Goal: Transaction & Acquisition: Purchase product/service

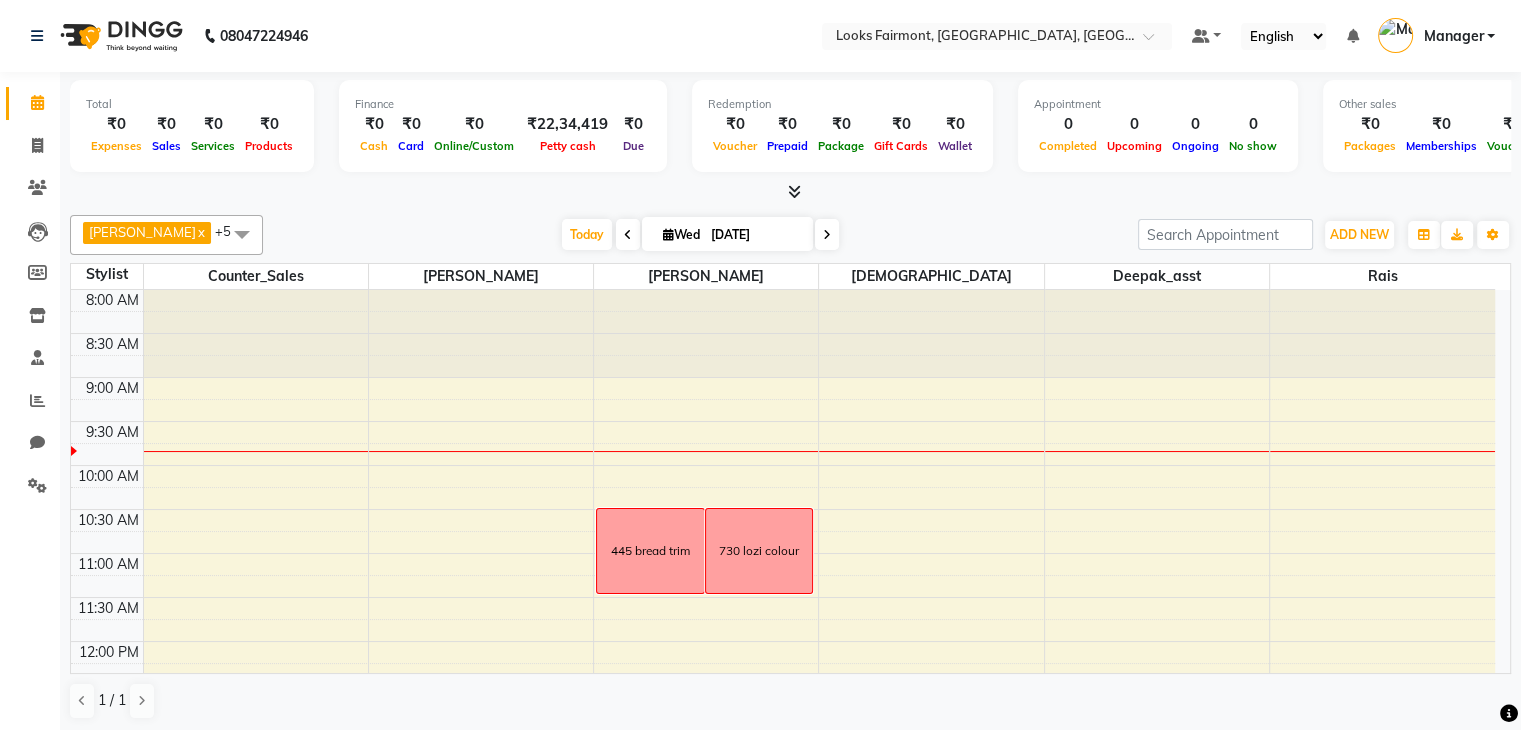
click at [798, 190] on icon at bounding box center [794, 191] width 13 height 15
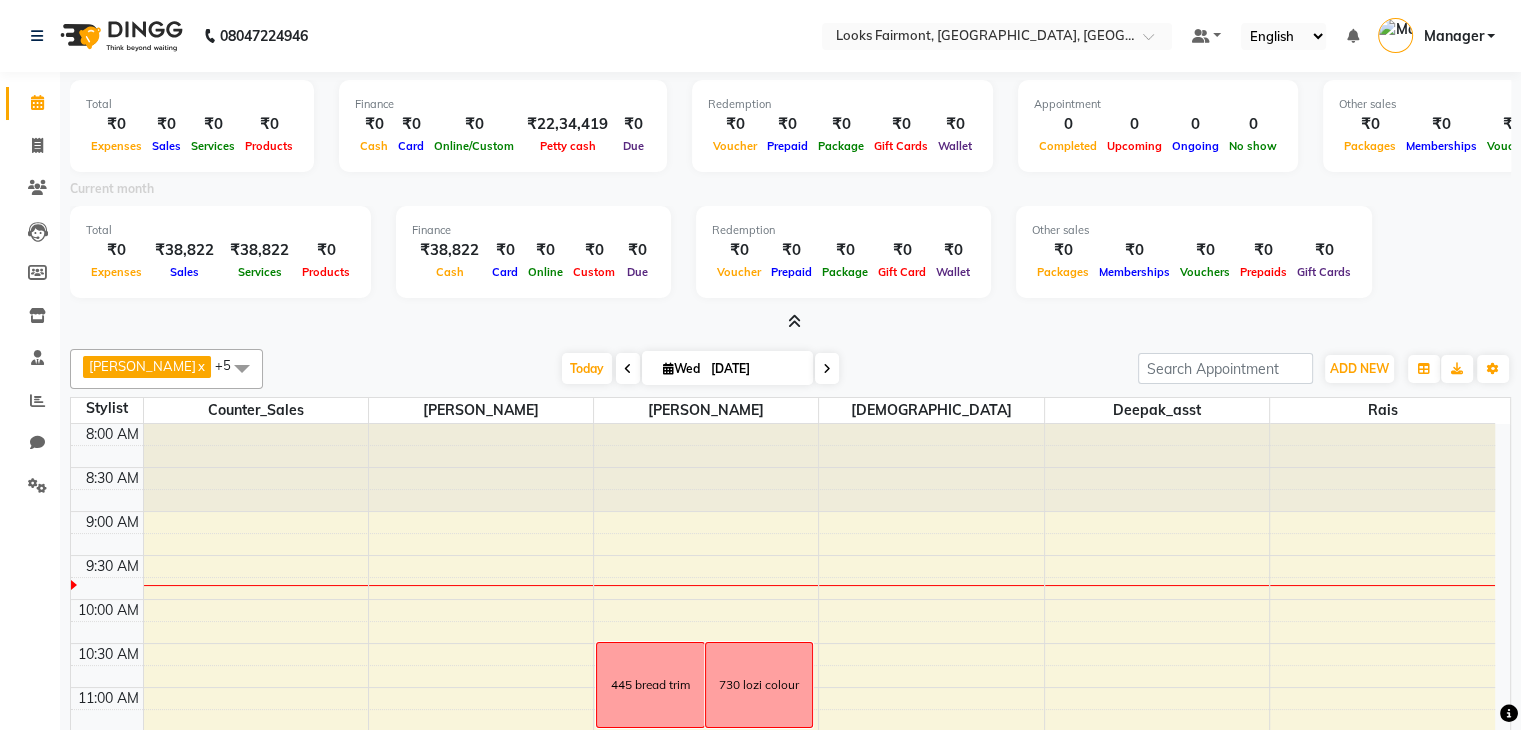
click at [927, 361] on div "[DATE] [DATE]" at bounding box center [700, 369] width 855 height 30
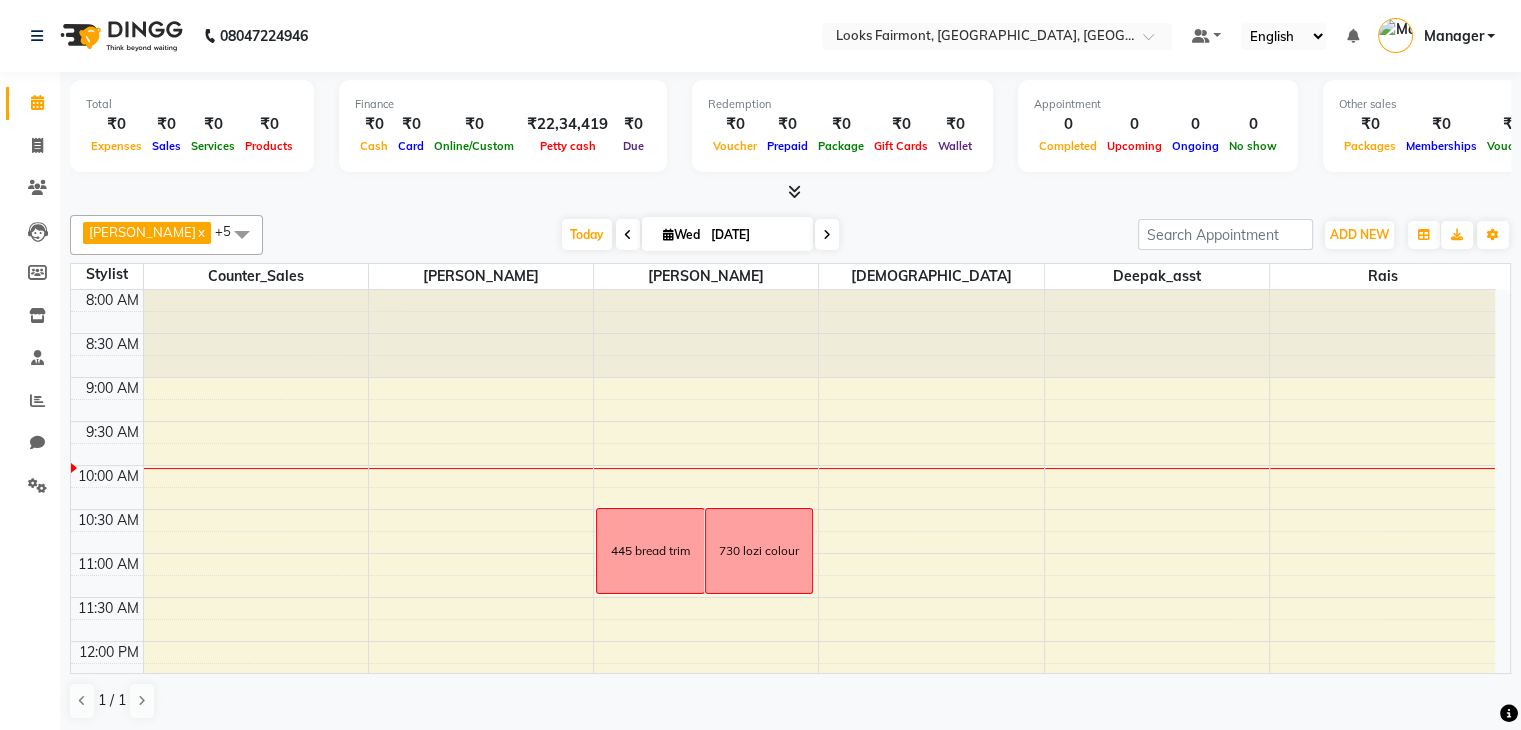
scroll to position [40, 0]
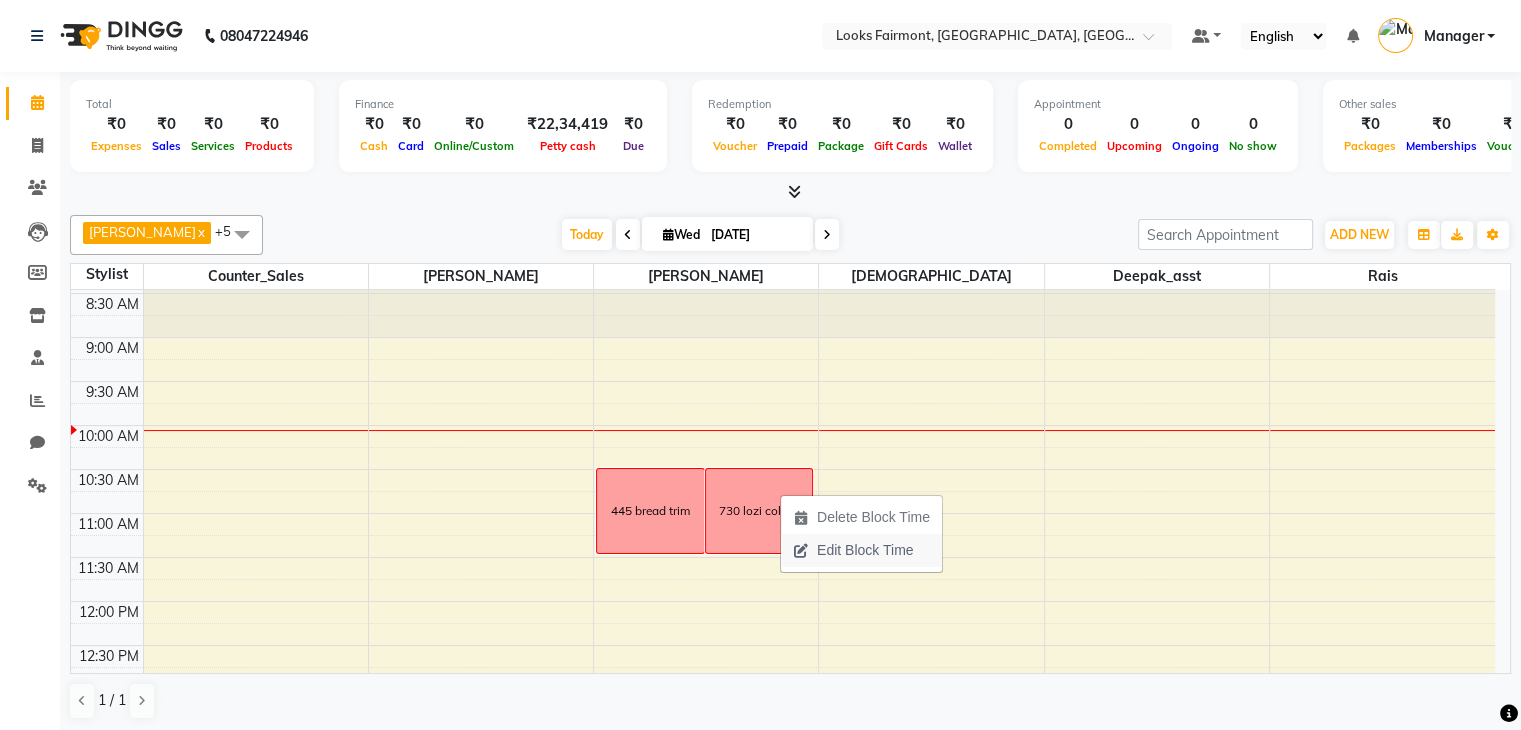
click at [841, 549] on span "Edit Block Time" at bounding box center [865, 550] width 96 height 21
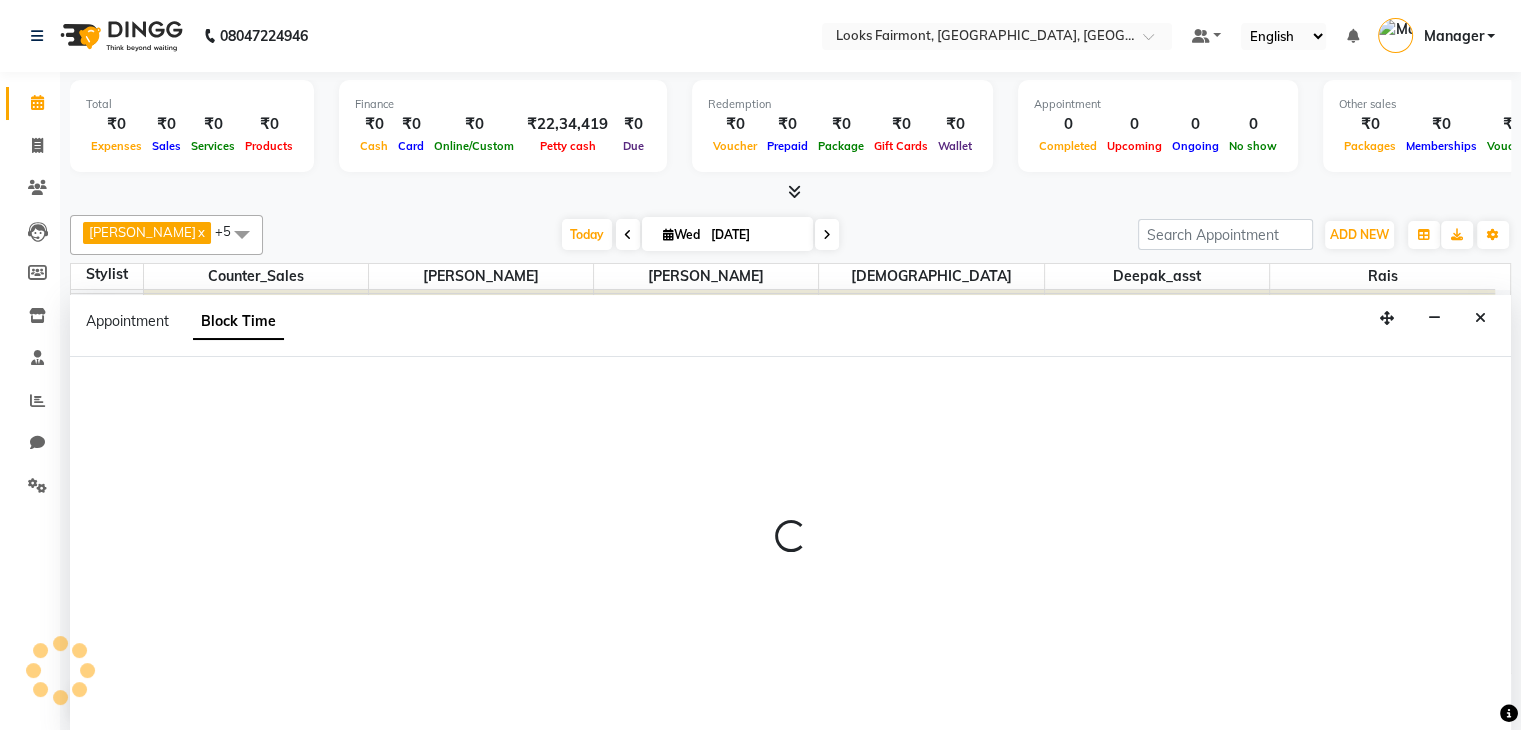
scroll to position [1, 0]
select select "76348"
select select "630"
select select "690"
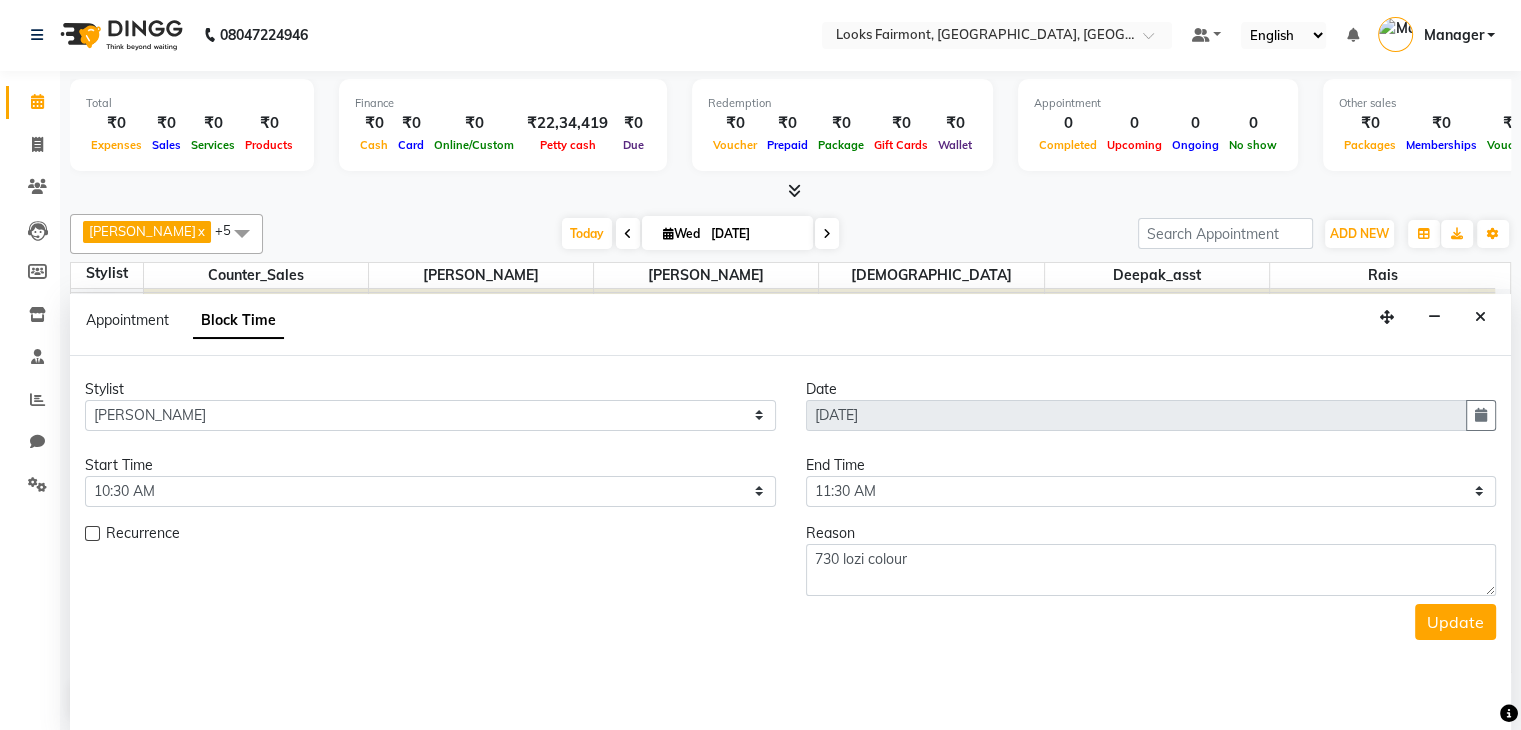
scroll to position [175, 0]
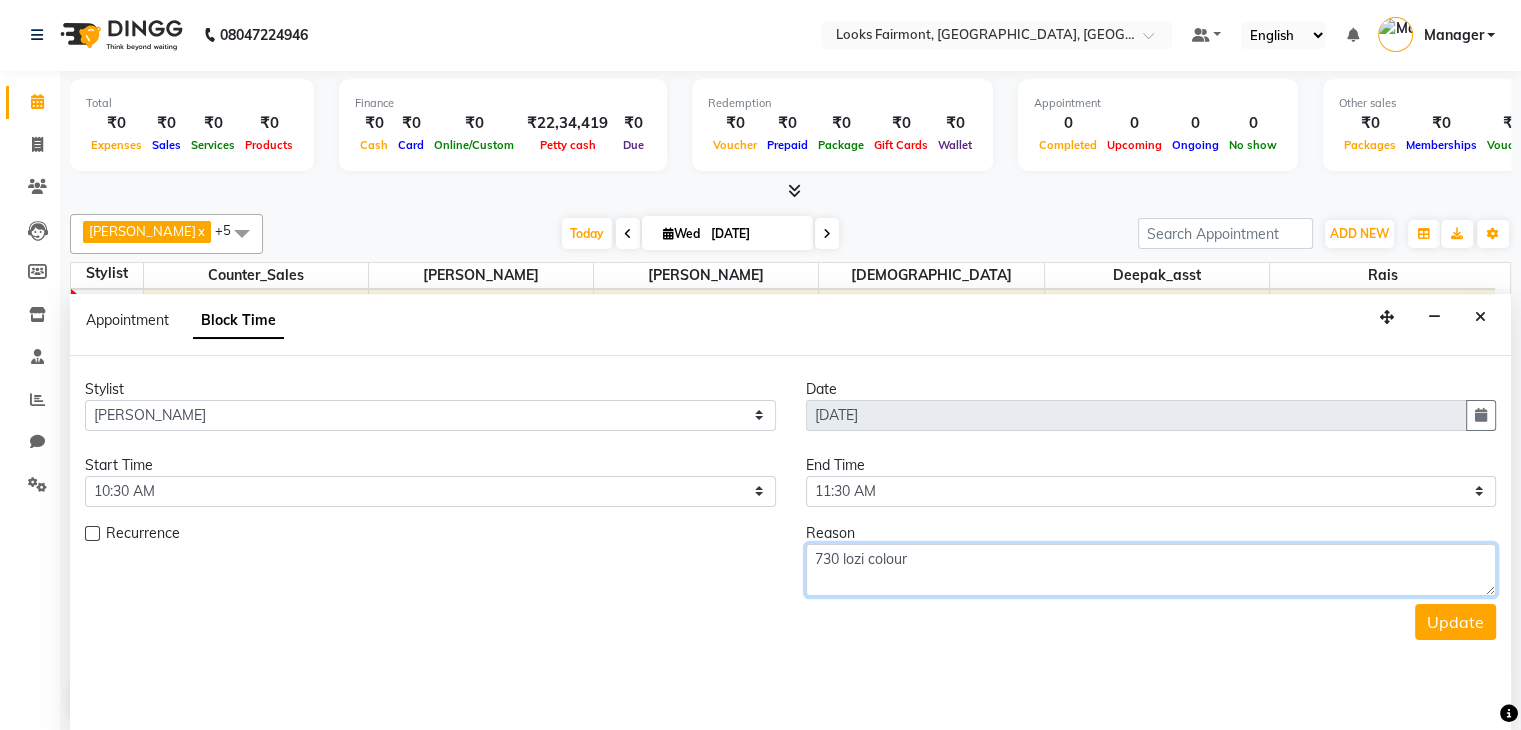
click at [840, 561] on textarea "730 lozi colour" at bounding box center [1151, 570] width 691 height 52
type textarea "738 lozi colour"
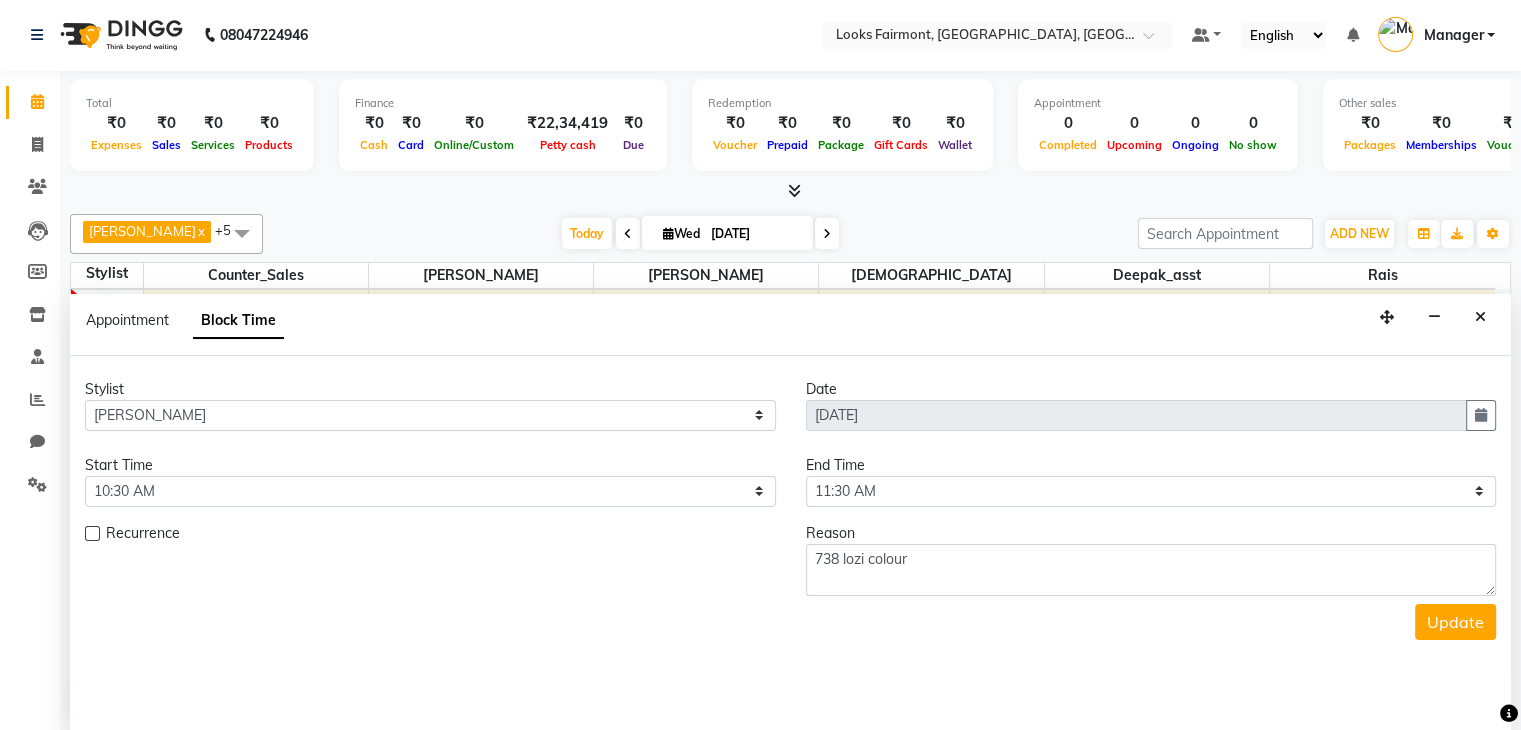
click at [946, 641] on div "Stylist Select Adil Anisa Counter_Sales Deepak_asst Nisha Preeti Rais Soring_mg…" at bounding box center [790, 544] width 1441 height 376
click at [1445, 618] on button "Update" at bounding box center [1455, 622] width 81 height 36
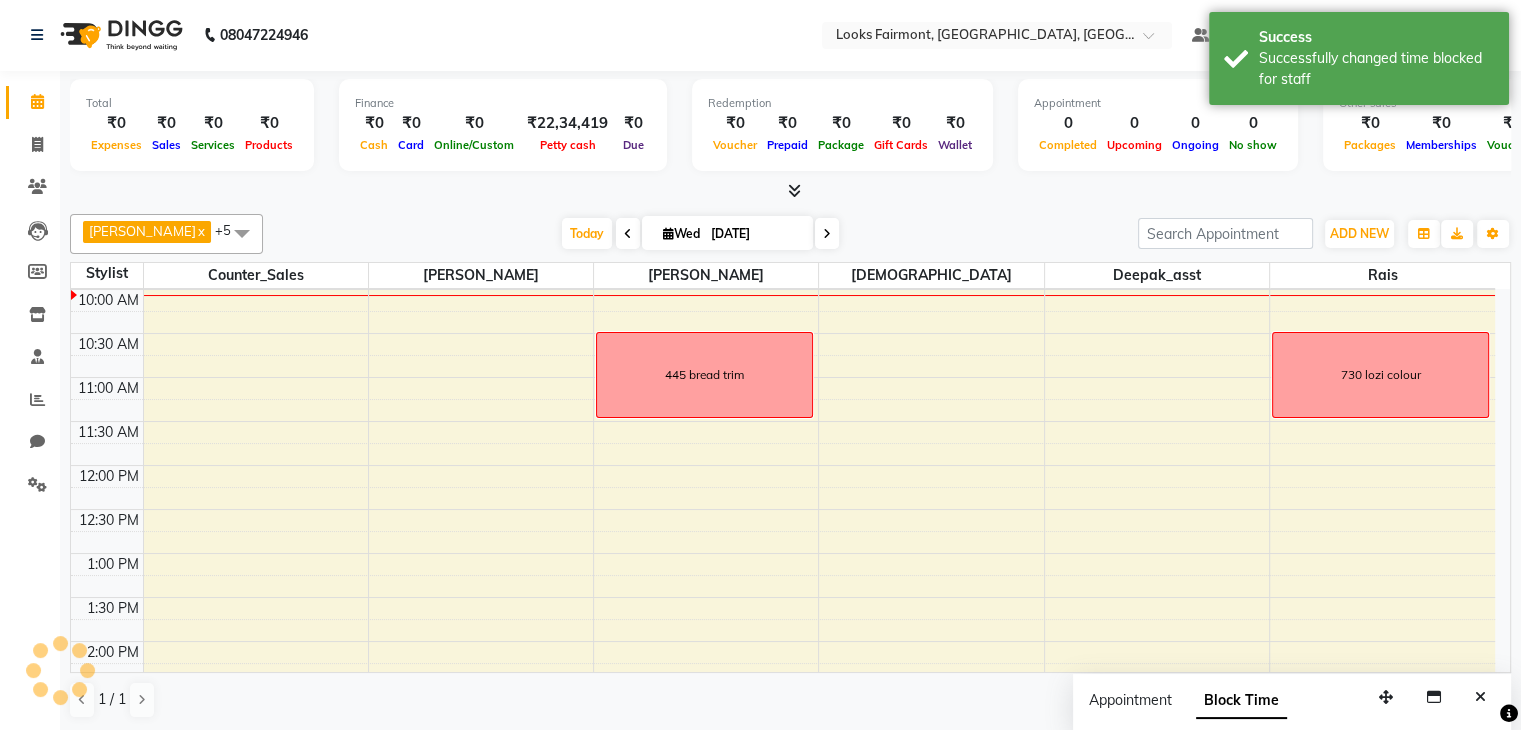
scroll to position [0, 0]
click at [1477, 683] on button "Close" at bounding box center [1480, 698] width 29 height 31
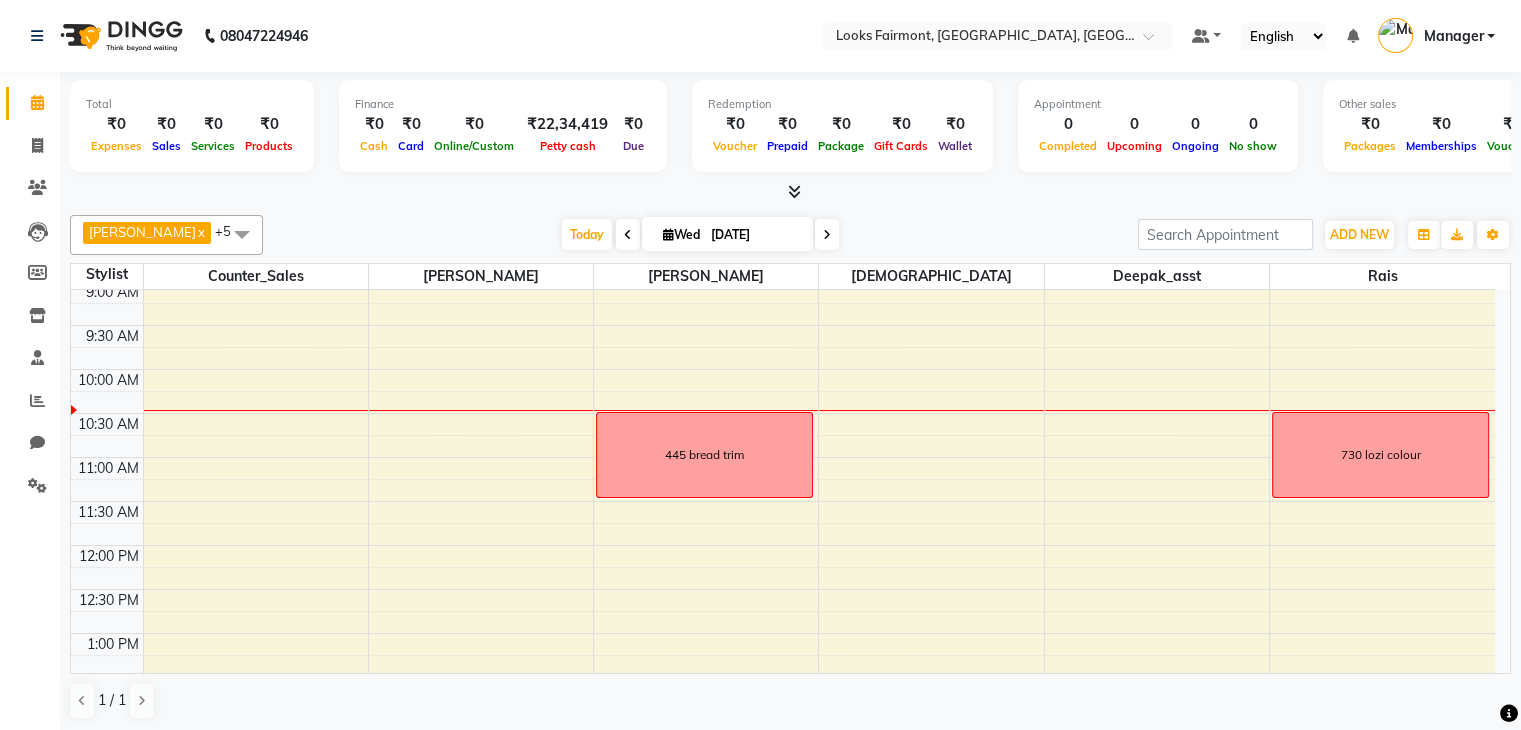
scroll to position [100, 0]
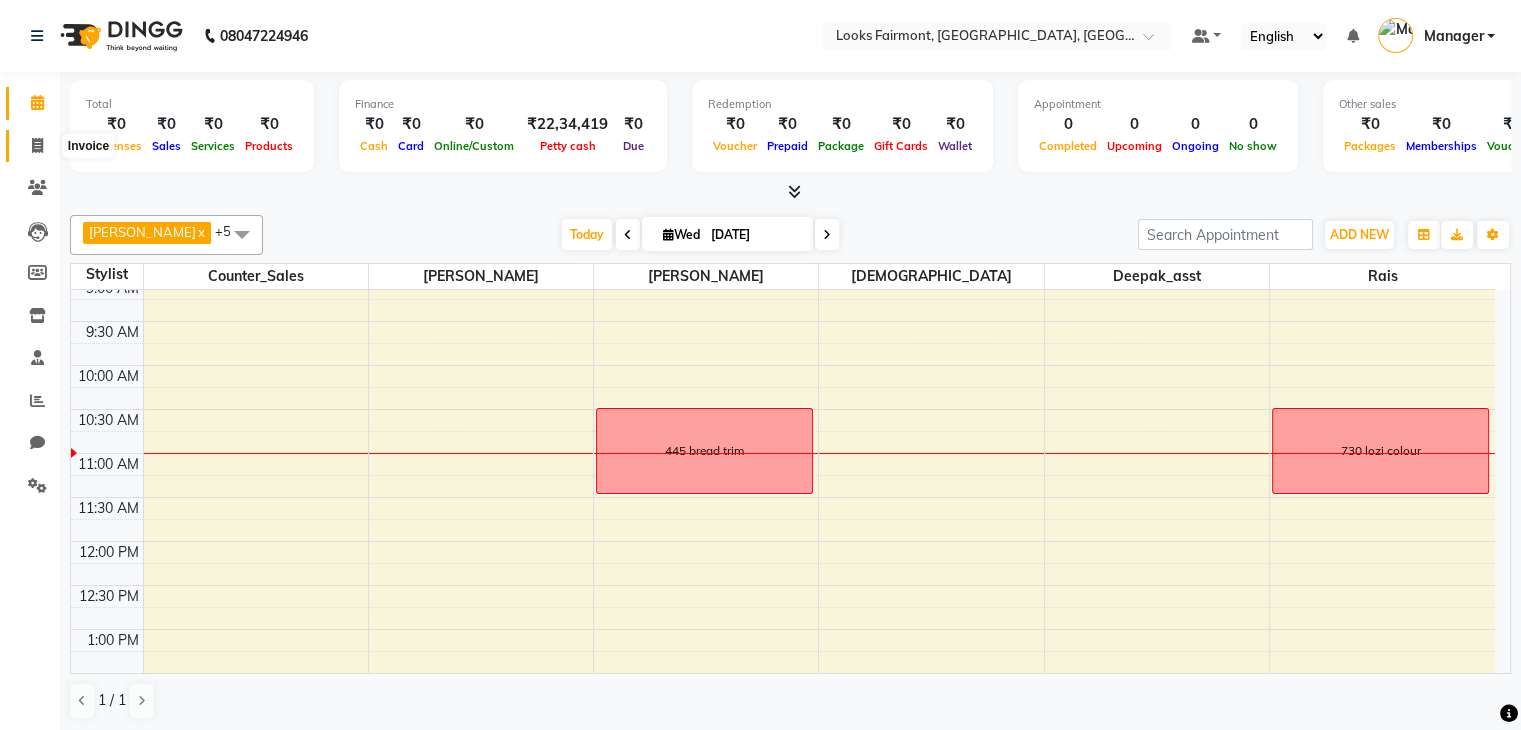
click at [35, 148] on icon at bounding box center [37, 145] width 11 height 15
select select "8139"
select select "service"
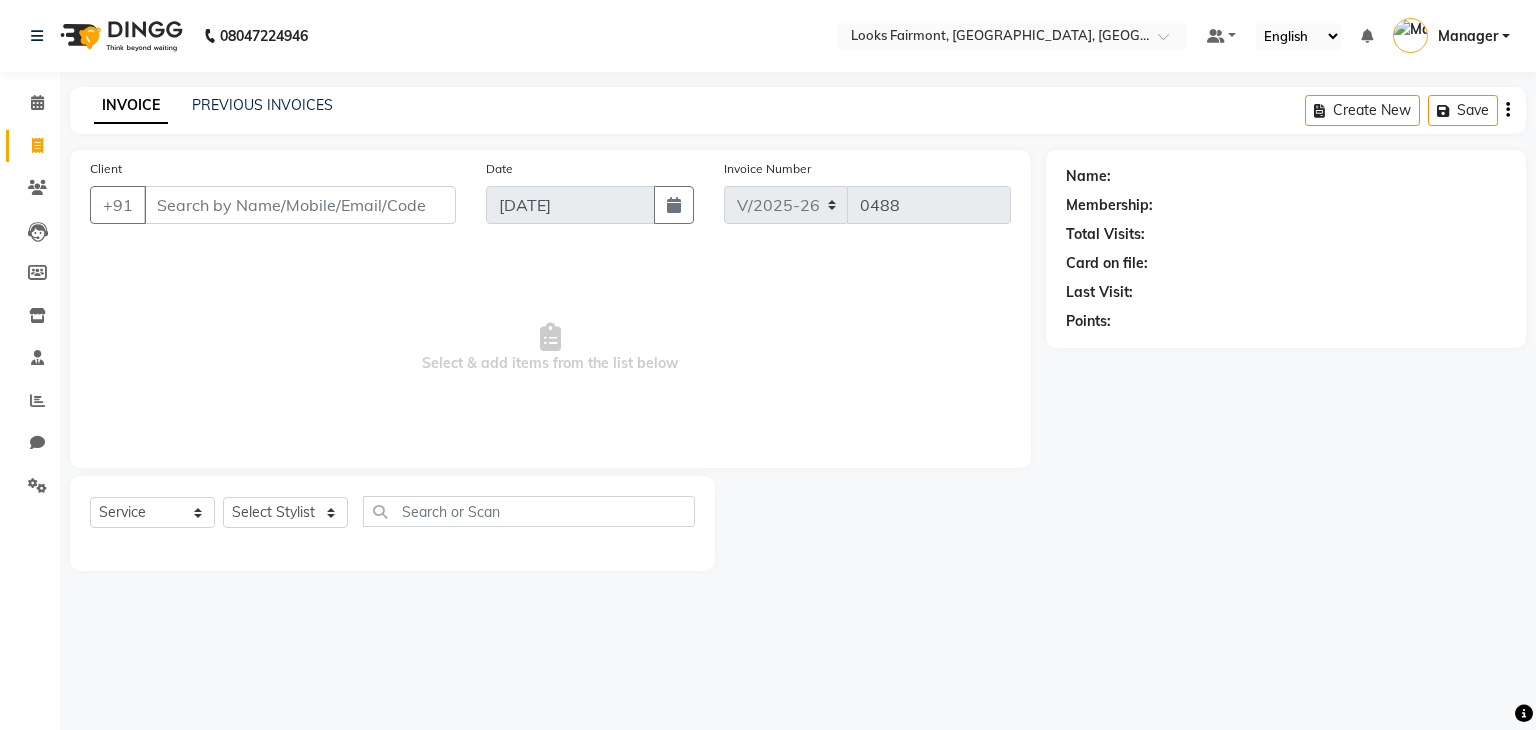
click at [217, 205] on input "Client" at bounding box center [300, 205] width 312 height 38
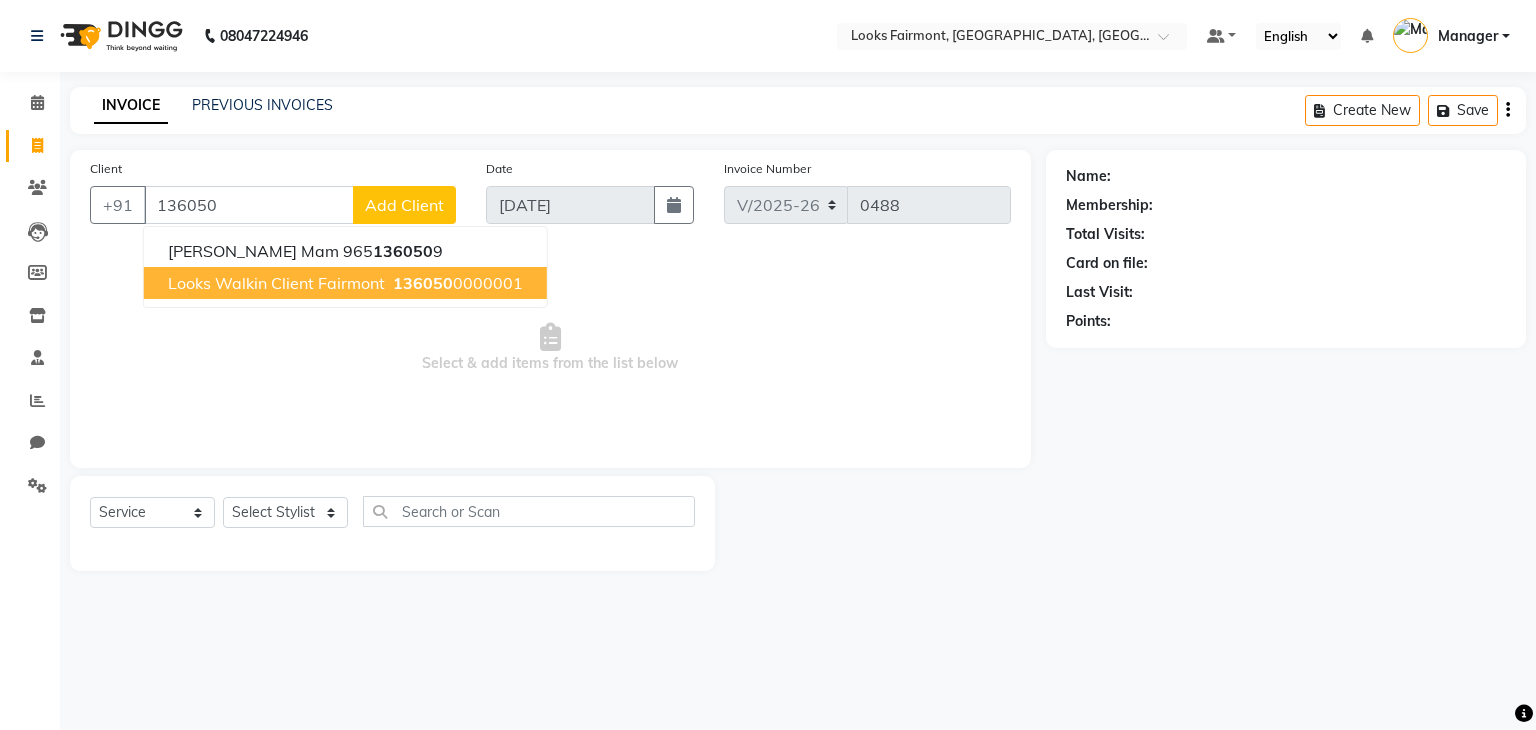
click at [316, 286] on span "Looks Walkin Client Fairmont" at bounding box center [276, 283] width 217 height 20
type input "1360500000001"
select select "1: Object"
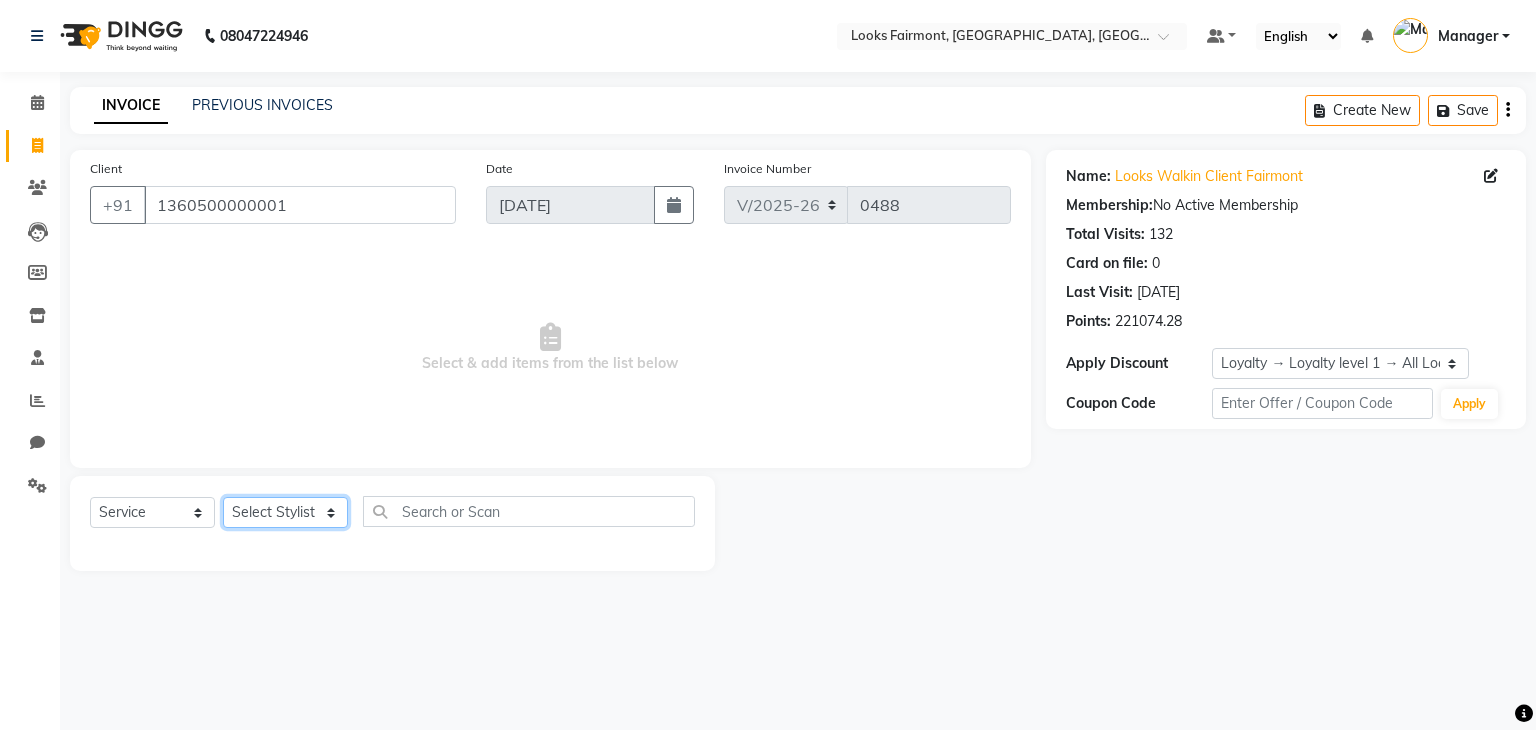
click at [280, 509] on select "Select Stylist Adil Anisa Counter_Sales Deepak_asst Manager Nisha Preeti Rais S…" at bounding box center [285, 512] width 125 height 31
select select "85721"
click at [223, 498] on select "Select Stylist Adil Anisa Counter_Sales Deepak_asst Manager Nisha Preeti Rais S…" at bounding box center [285, 512] width 125 height 31
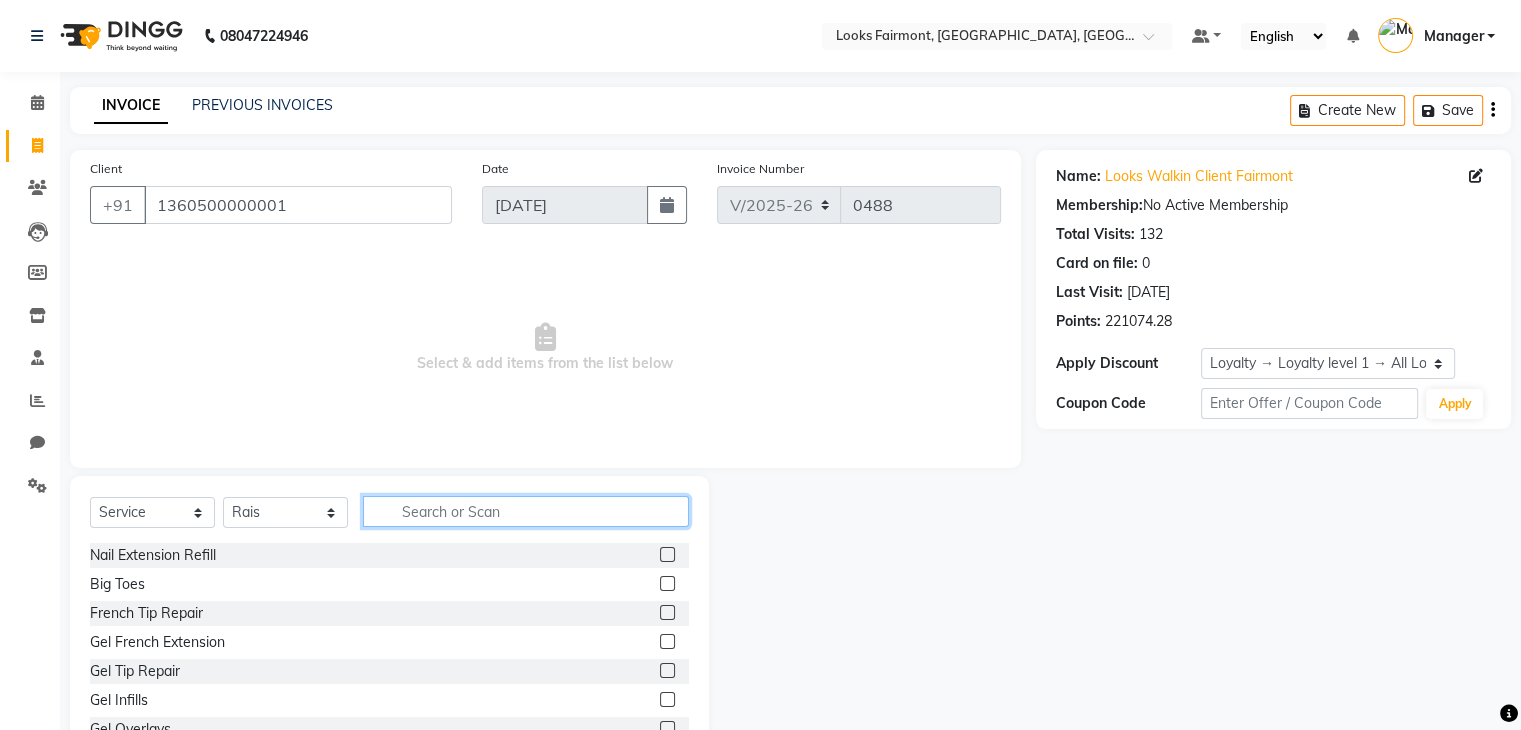
click at [526, 501] on input "text" at bounding box center [526, 511] width 326 height 31
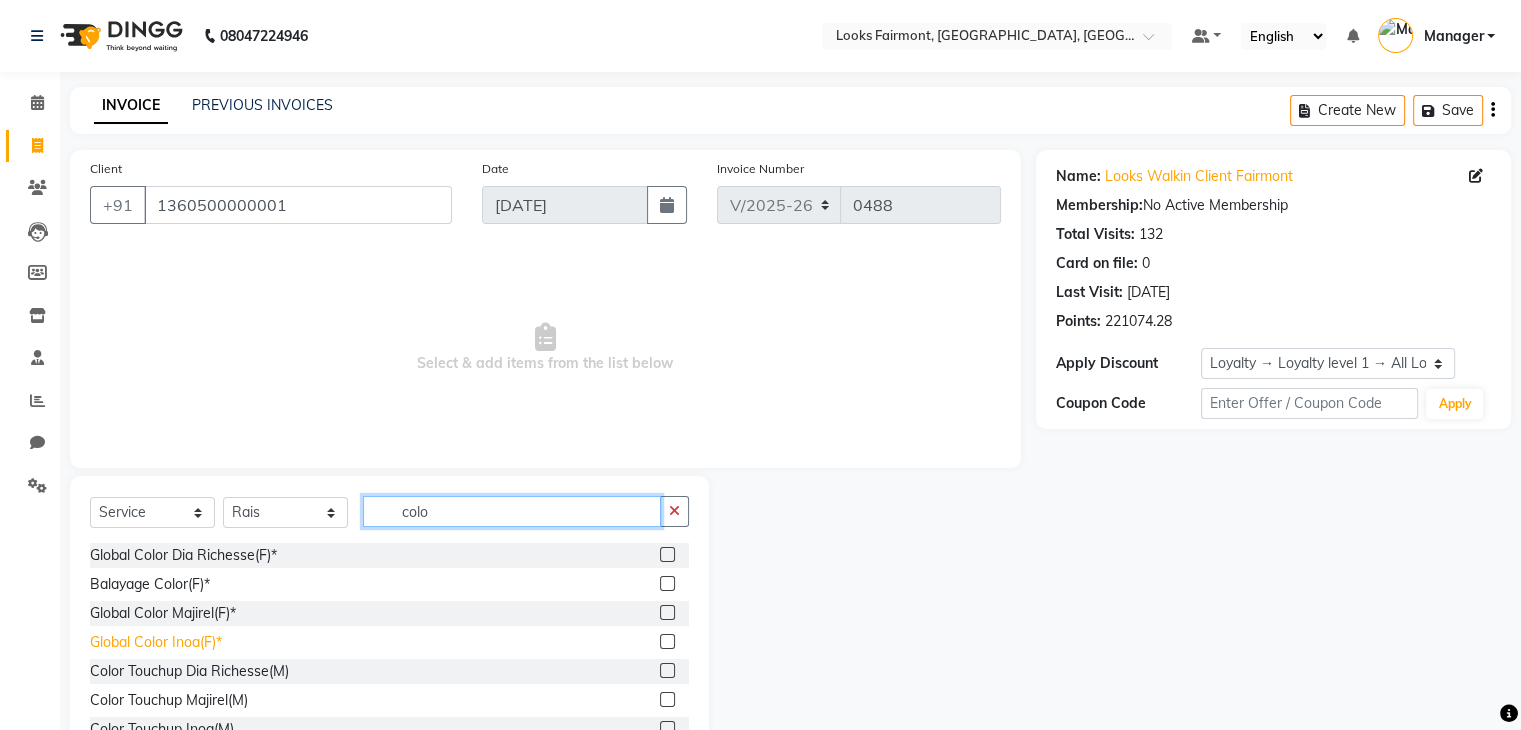
type input "colo"
click at [196, 647] on div "Global Color Inoa(F)*" at bounding box center [156, 642] width 132 height 21
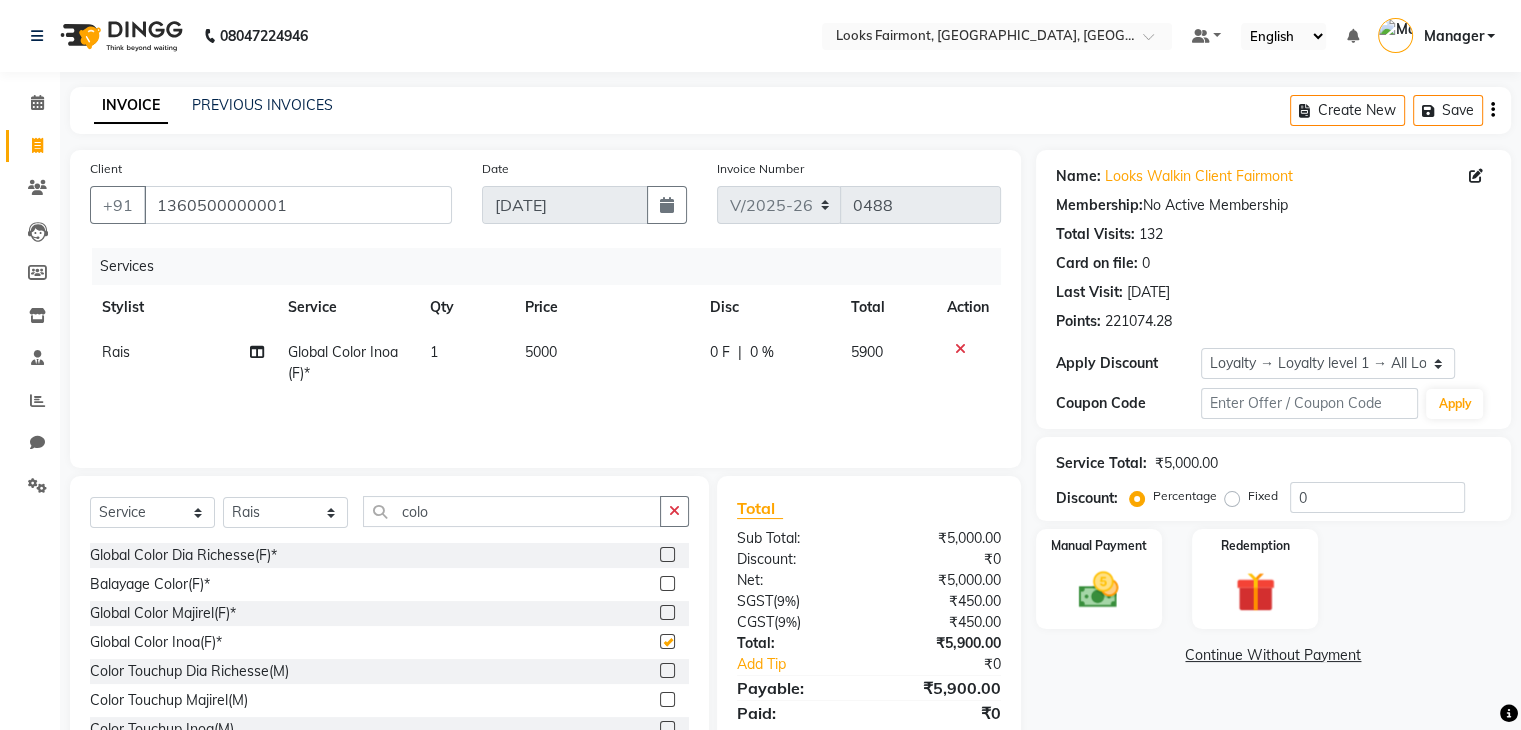
checkbox input "false"
click at [608, 352] on td "5000" at bounding box center [605, 363] width 185 height 66
select select "85721"
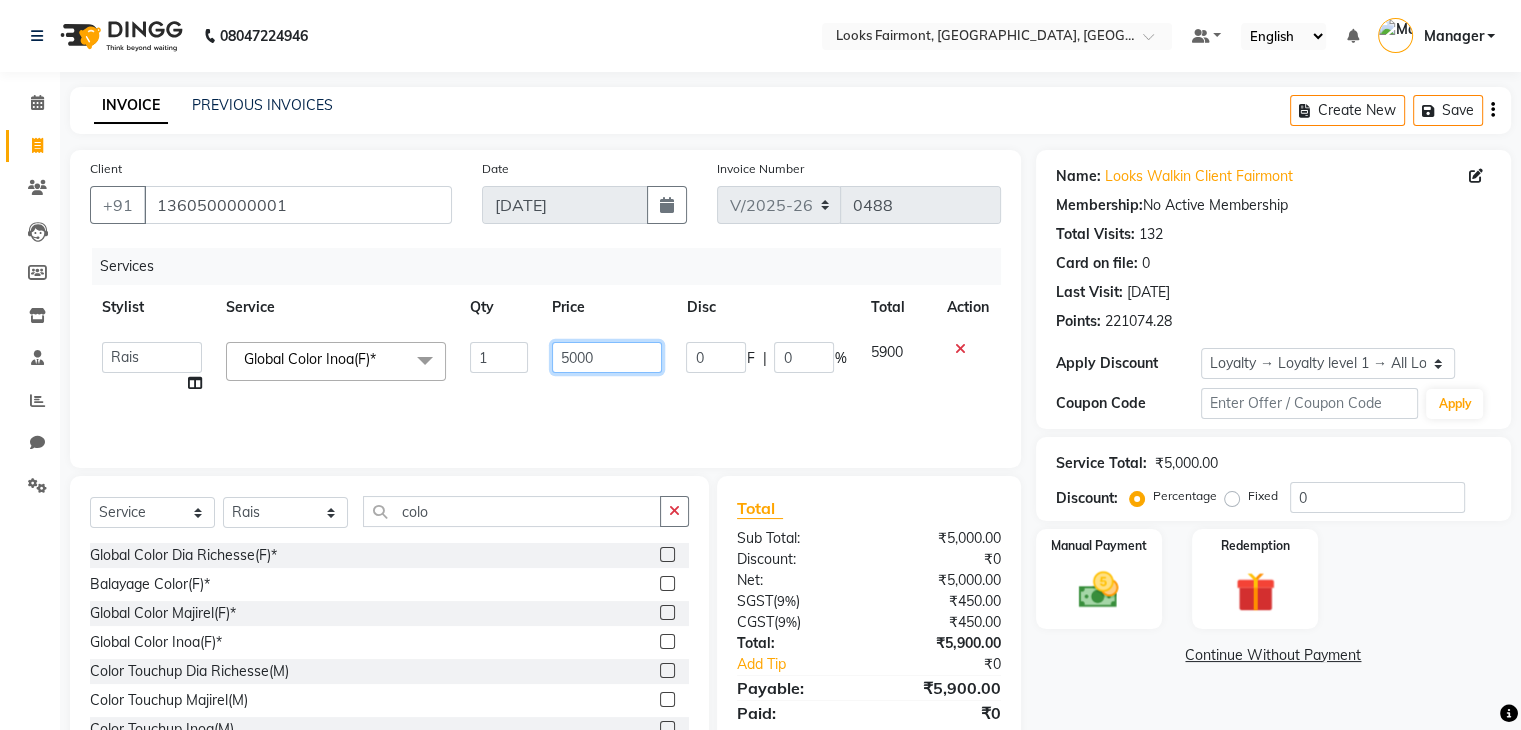
click at [600, 358] on input "5000" at bounding box center [607, 357] width 110 height 31
type input "5"
type input "4500"
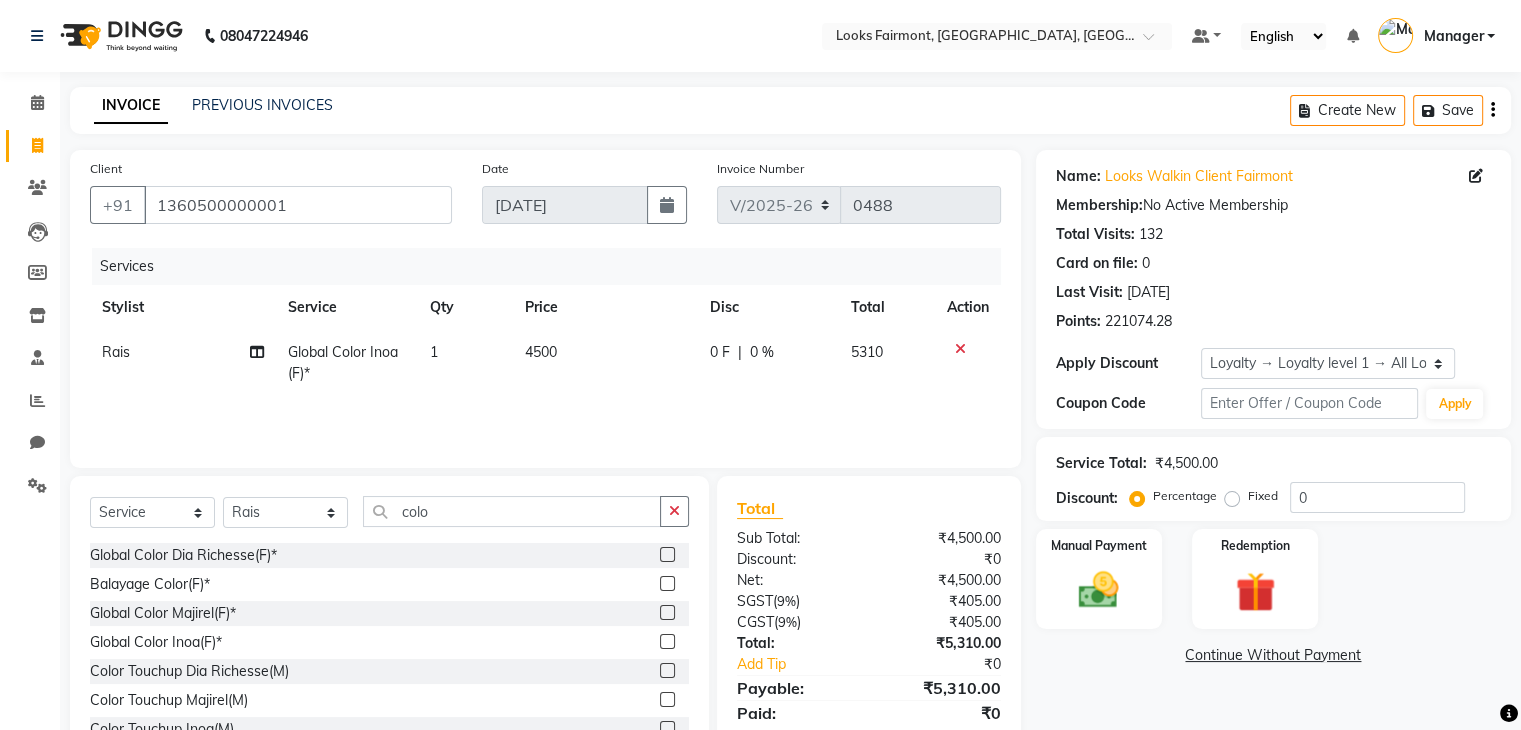
click at [1052, 676] on div "Name: Looks Walkin Client Fairmont Membership: No Active Membership Total Visit…" at bounding box center [1281, 460] width 490 height 621
click at [1440, 111] on button "Save" at bounding box center [1448, 110] width 70 height 31
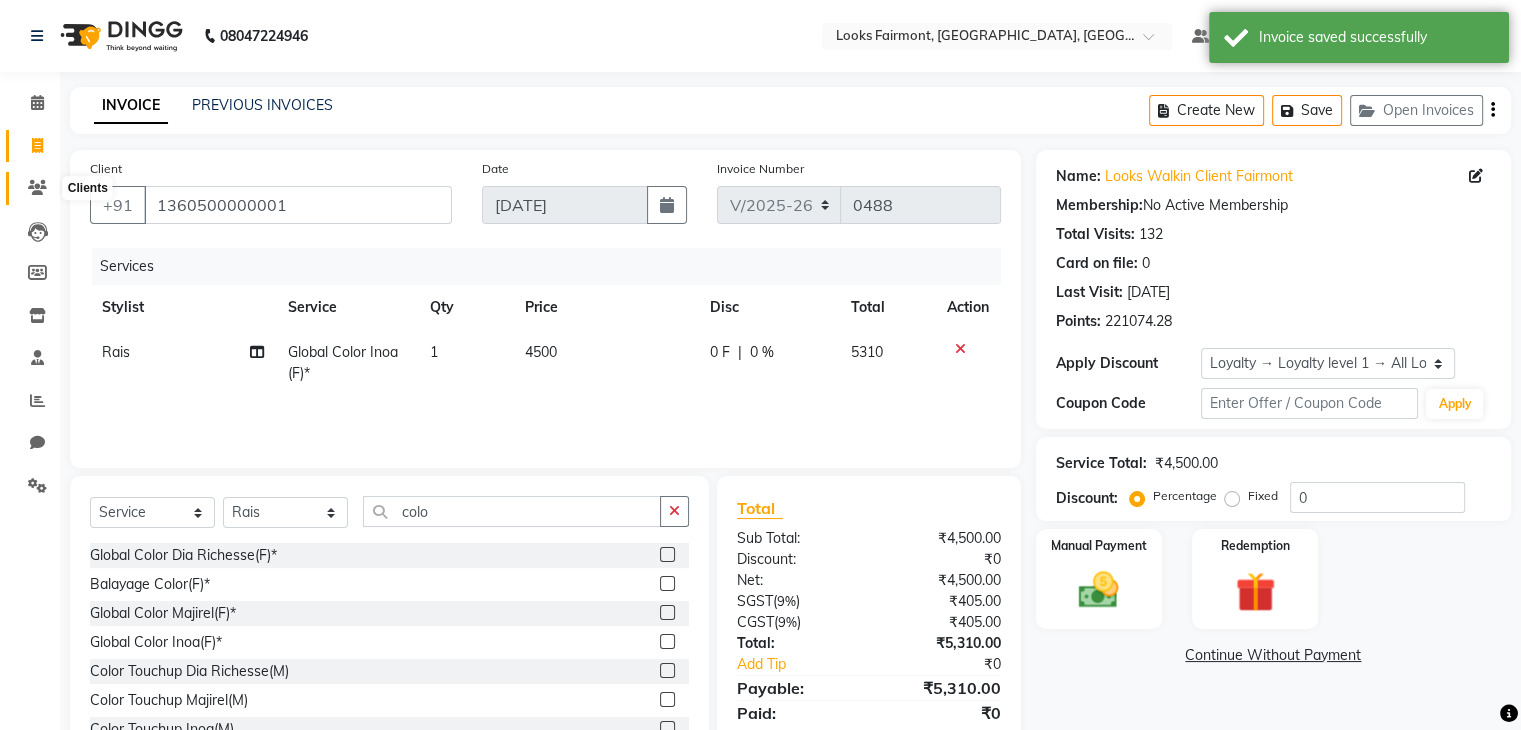
click at [25, 187] on span at bounding box center [37, 188] width 35 height 23
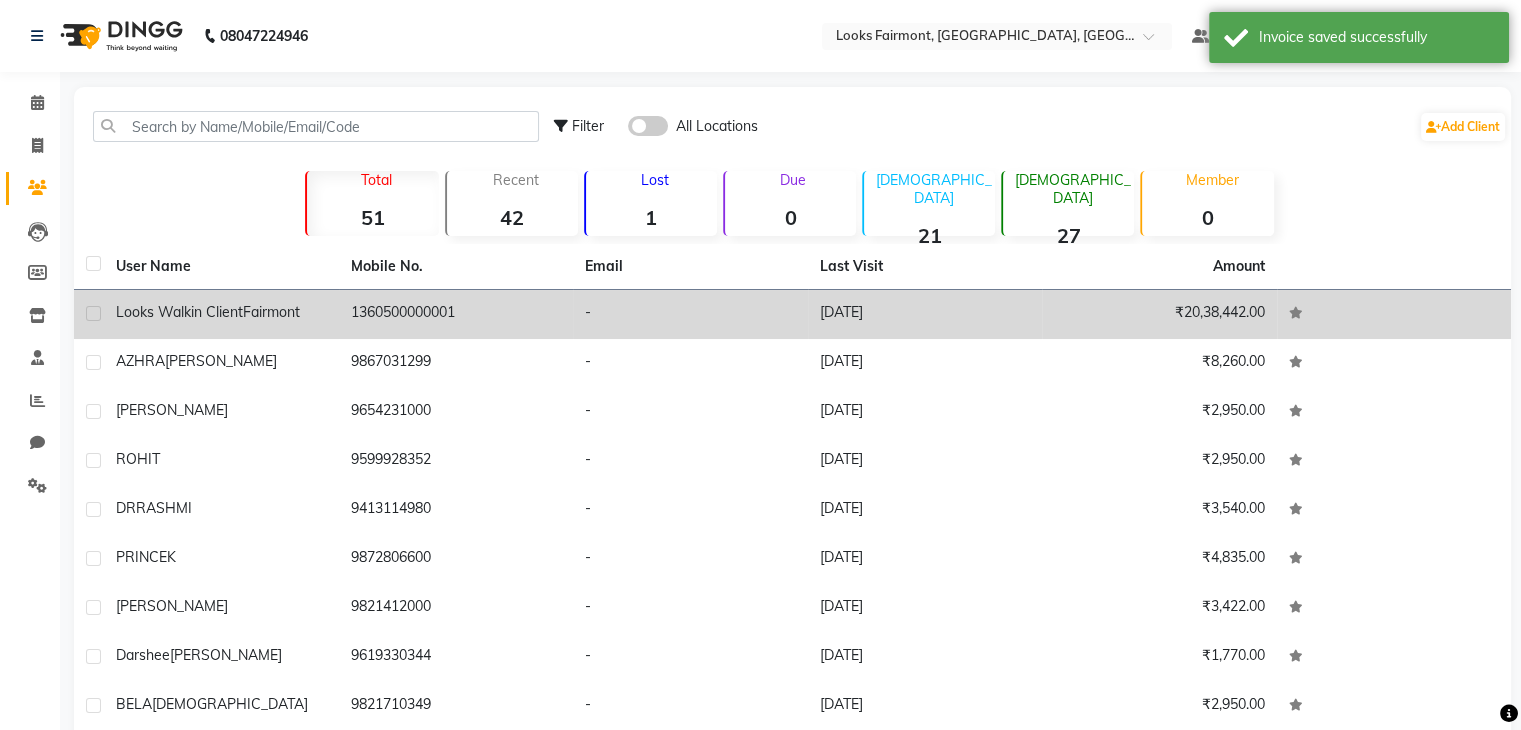
click at [349, 323] on td "1360500000001" at bounding box center [456, 314] width 235 height 49
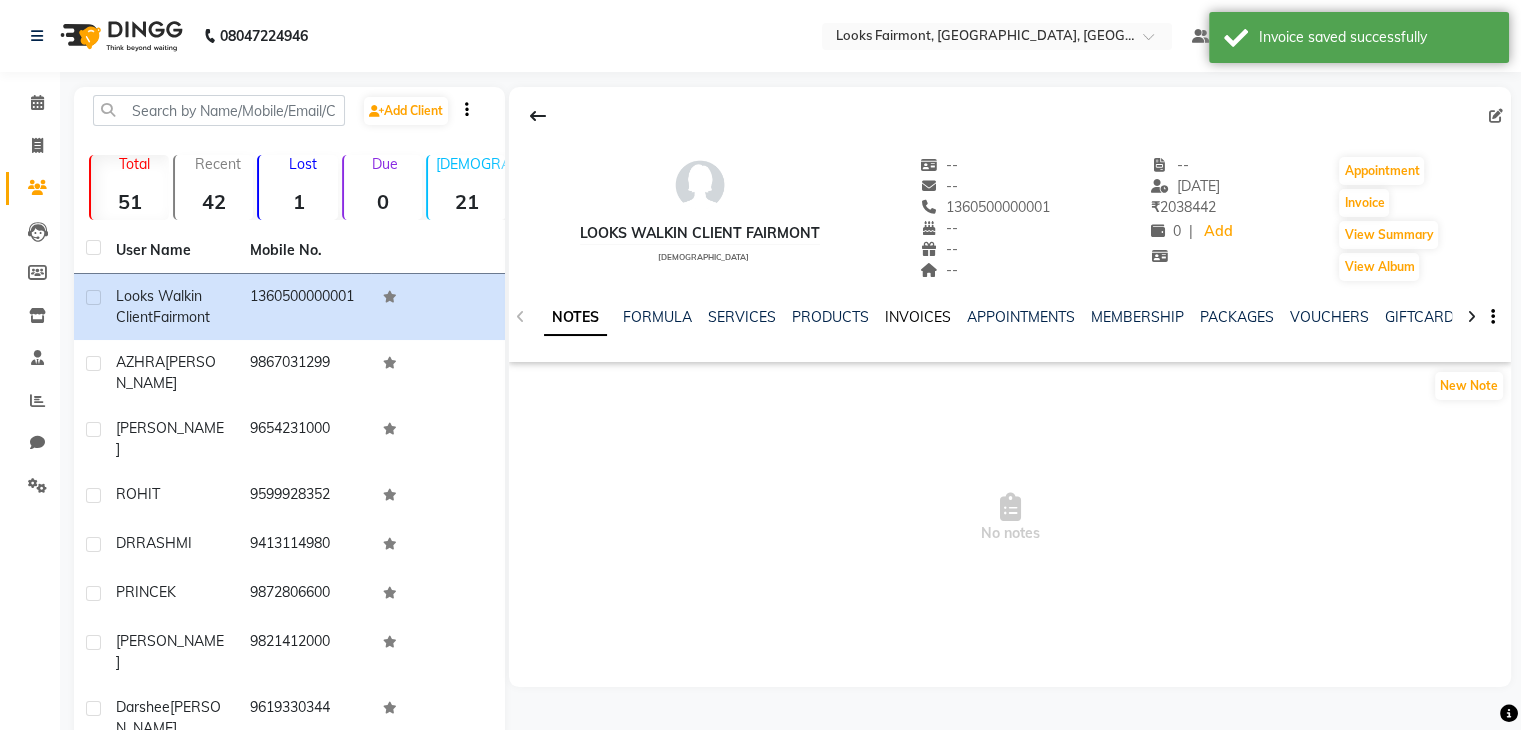
click at [896, 313] on link "INVOICES" at bounding box center [918, 317] width 66 height 18
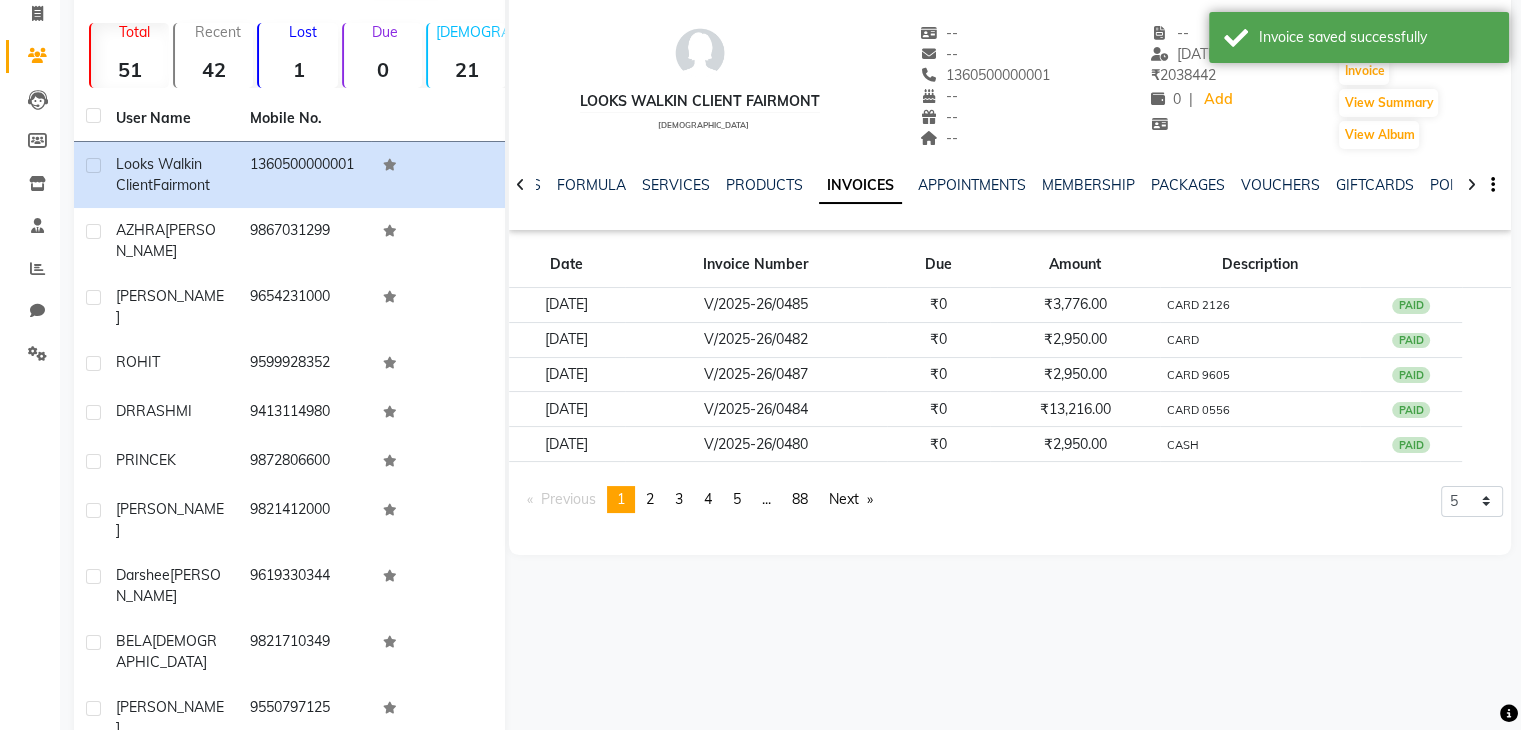
scroll to position [137, 0]
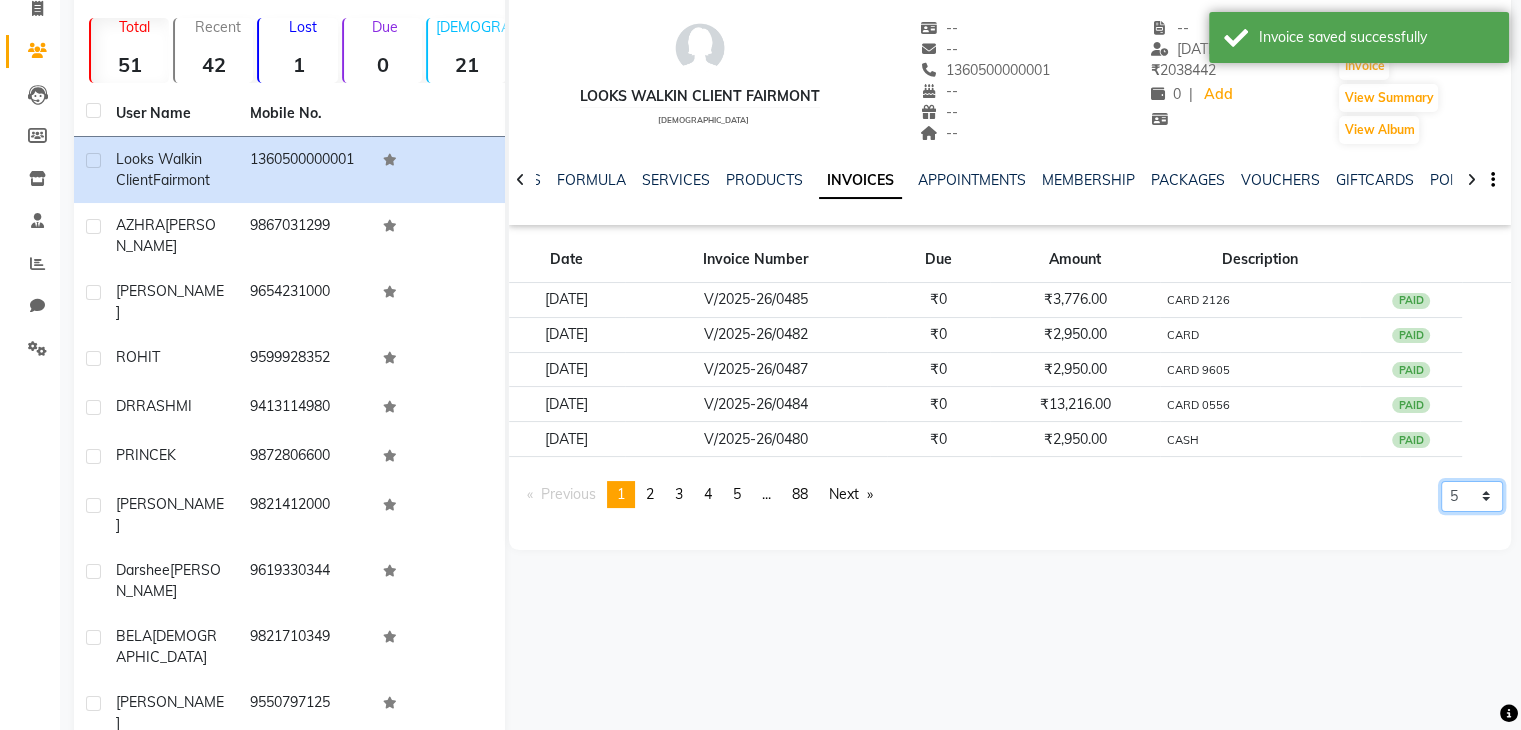
click at [1477, 487] on select "5 10 50 100 500" at bounding box center [1472, 496] width 62 height 31
select select "500"
click at [1441, 512] on select "5 10 50 100 500" at bounding box center [1472, 496] width 62 height 31
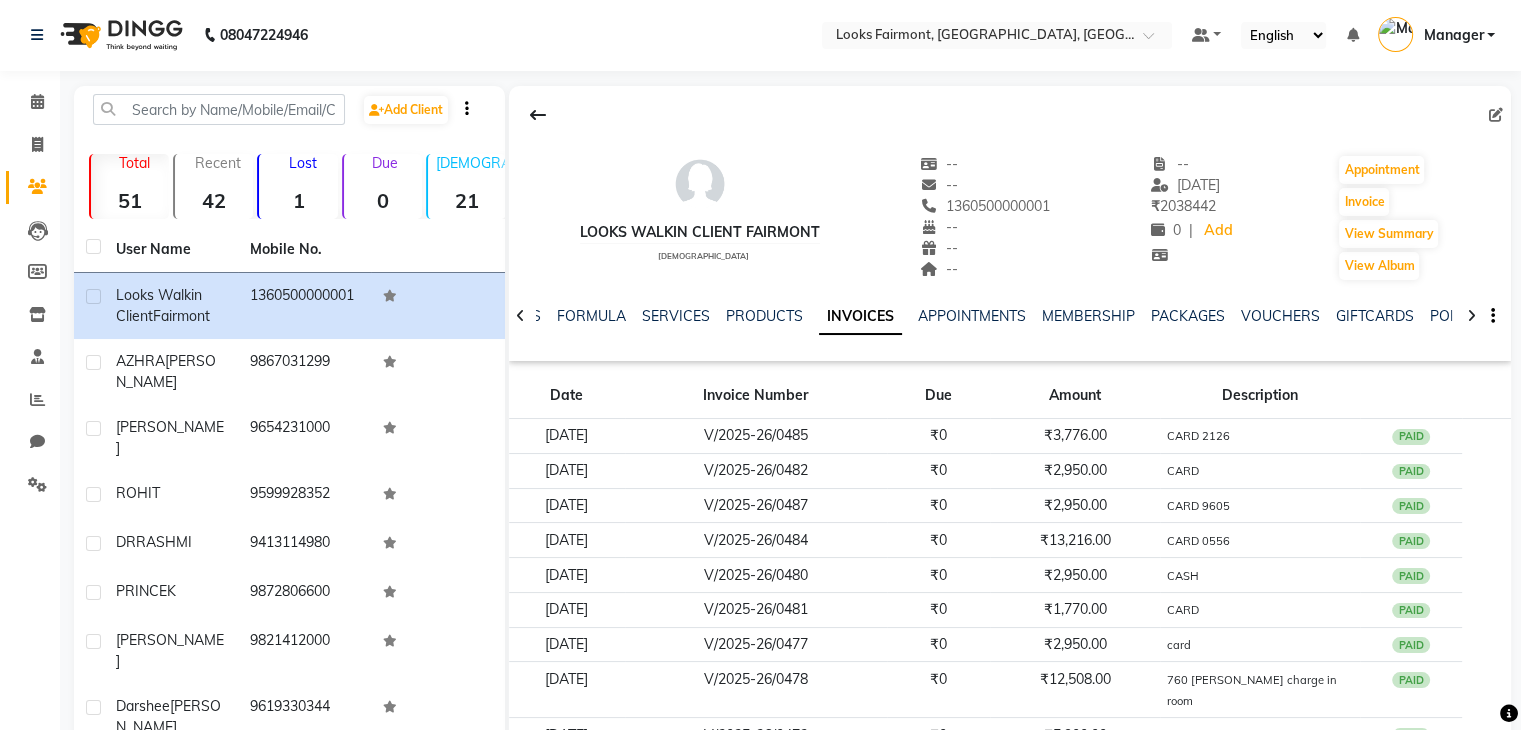
scroll to position [0, 0]
drag, startPoint x: 42, startPoint y: 104, endPoint x: 28, endPoint y: 107, distance: 14.3
click at [42, 102] on icon at bounding box center [37, 102] width 13 height 15
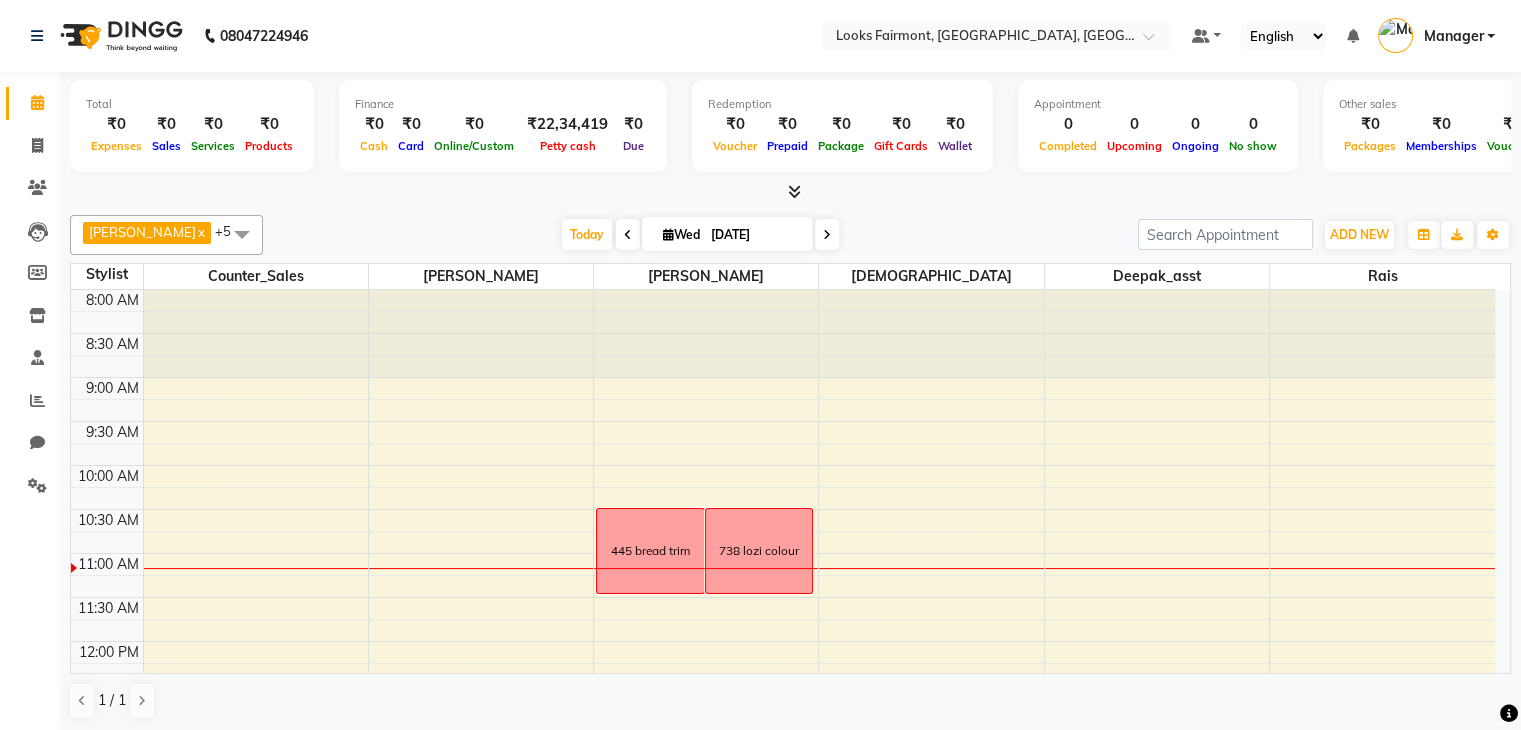
click at [796, 188] on icon at bounding box center [794, 191] width 13 height 15
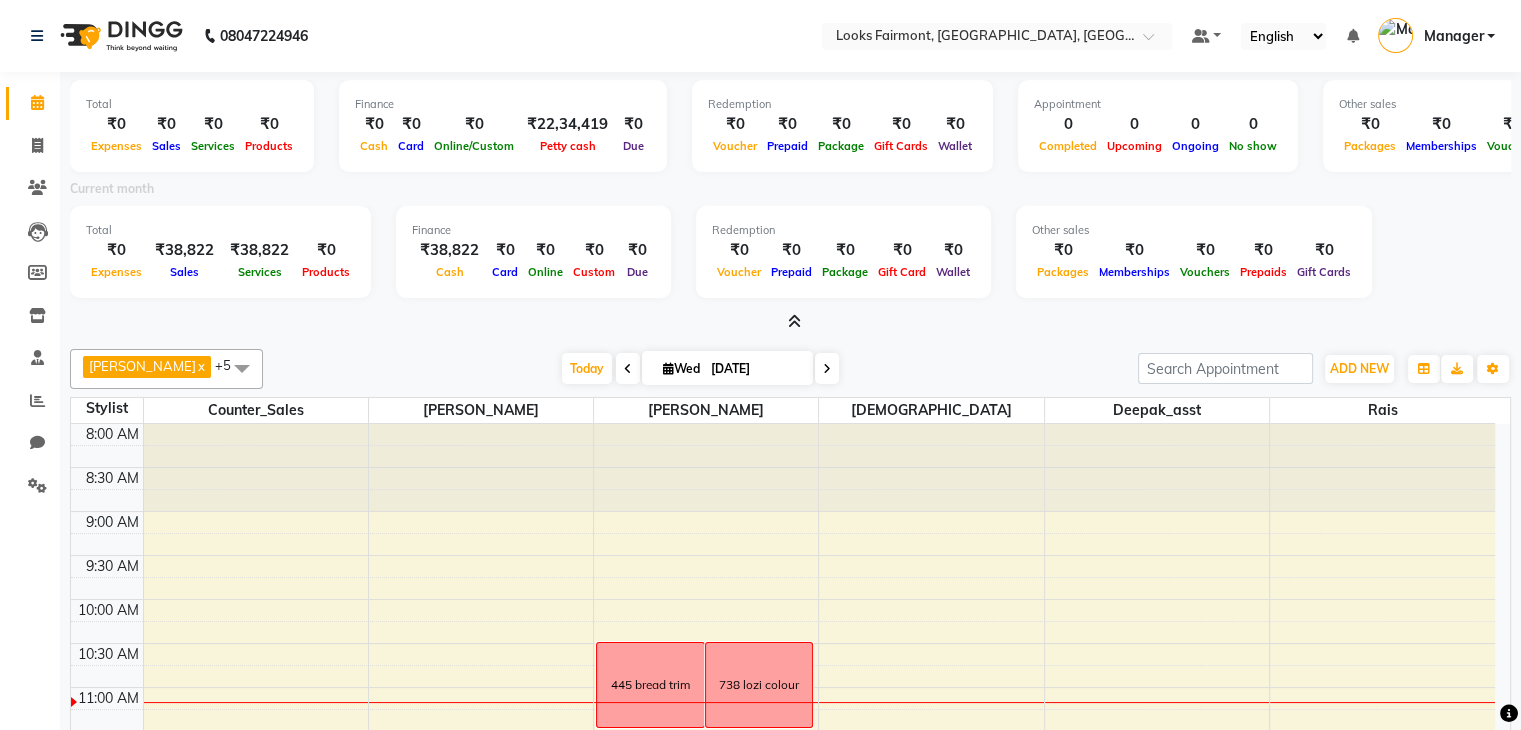
click at [972, 326] on div at bounding box center [790, 322] width 1441 height 21
click at [38, 309] on icon at bounding box center [37, 315] width 17 height 15
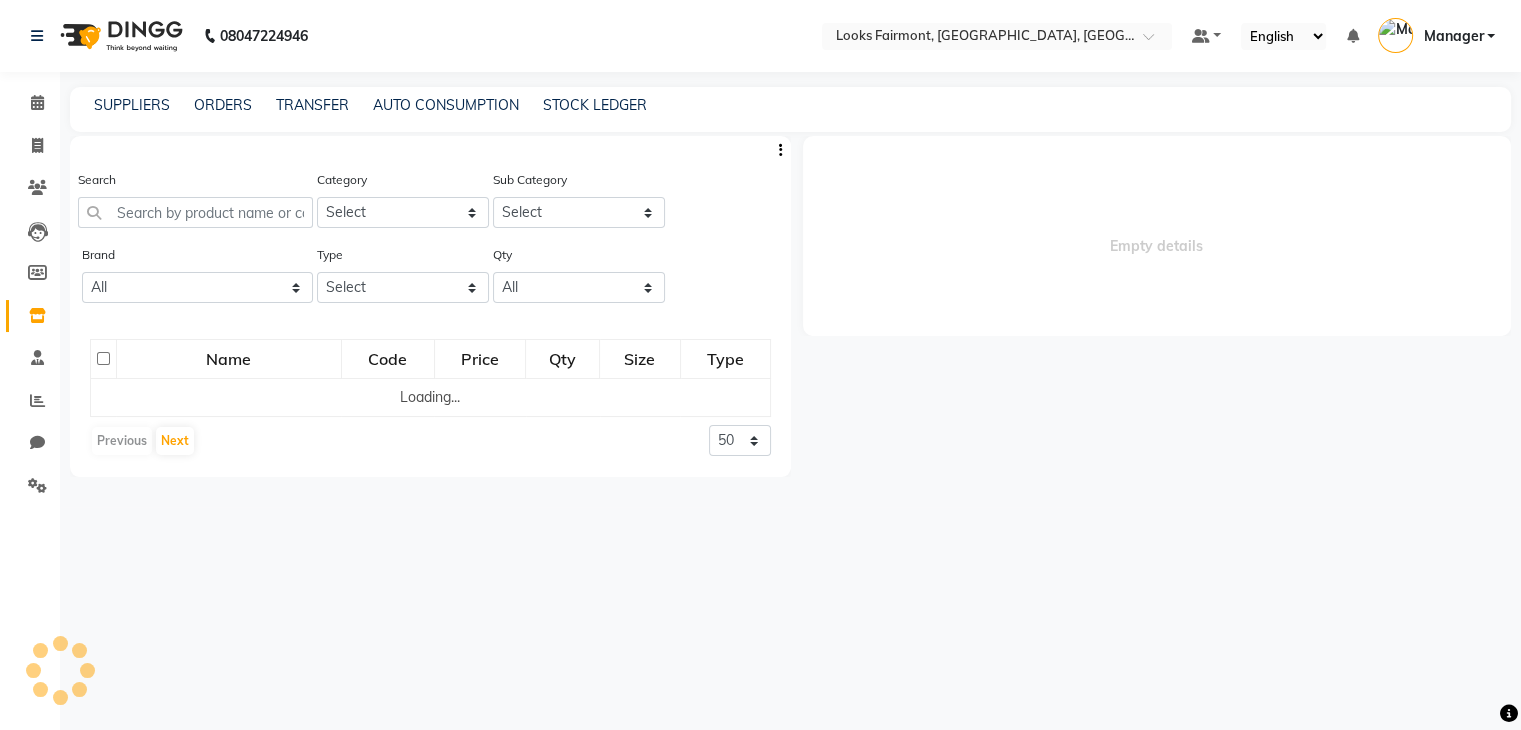
select select
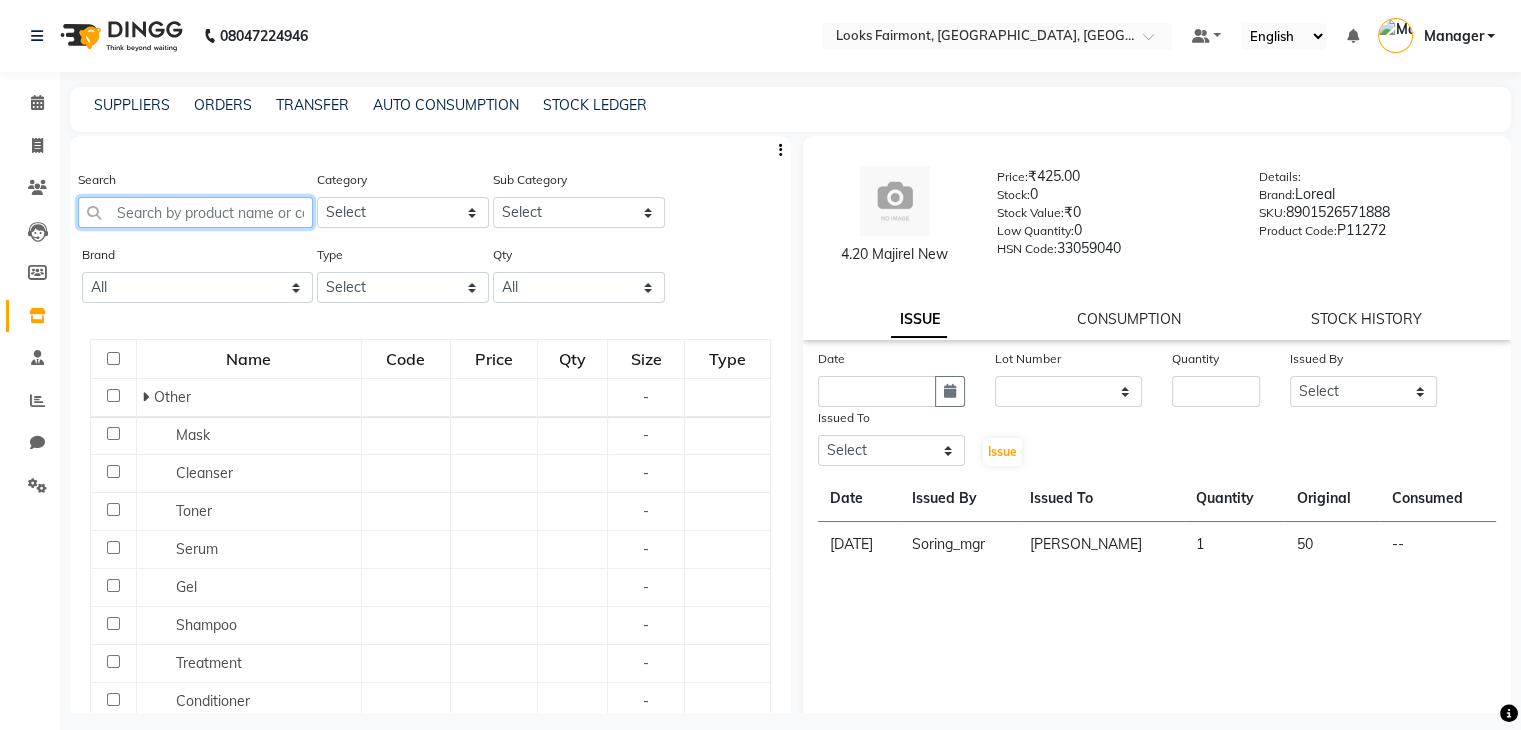
click at [168, 205] on input "text" at bounding box center [195, 212] width 235 height 31
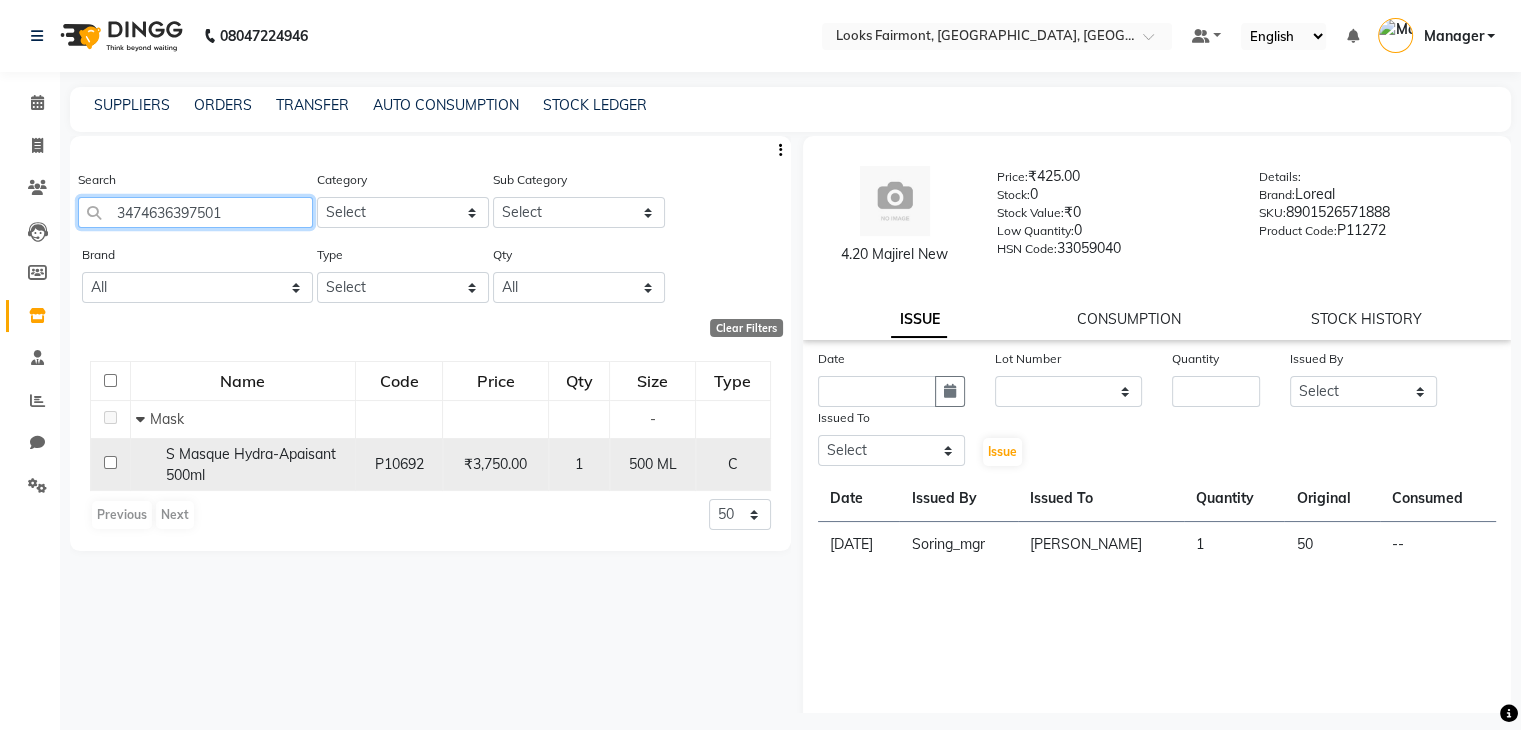
type input "3474636397501"
click at [110, 457] on td at bounding box center [111, 464] width 40 height 53
click at [112, 469] on input "checkbox" at bounding box center [110, 462] width 13 height 13
checkbox input "true"
select select
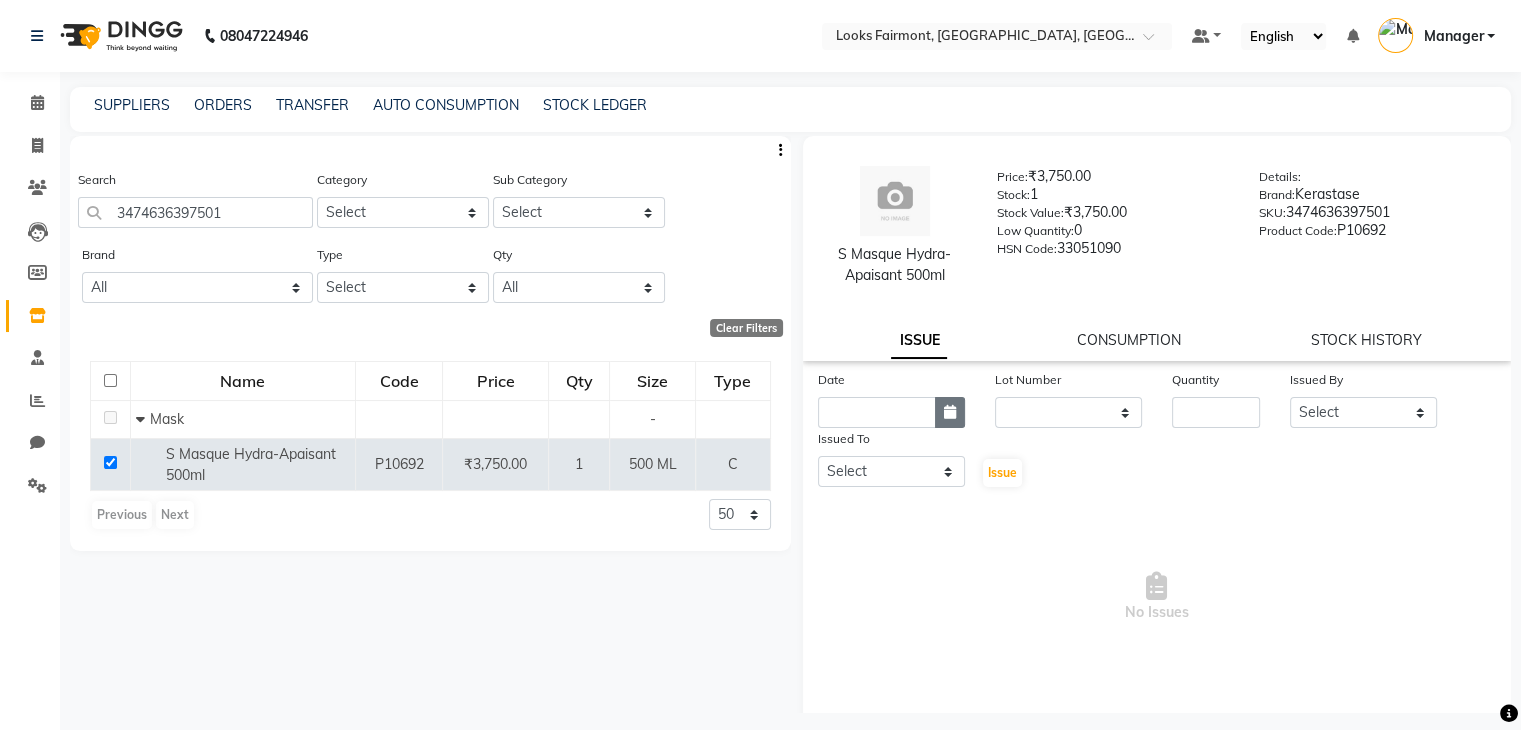
click at [955, 413] on button "button" at bounding box center [950, 412] width 30 height 31
select select "9"
select select "2025"
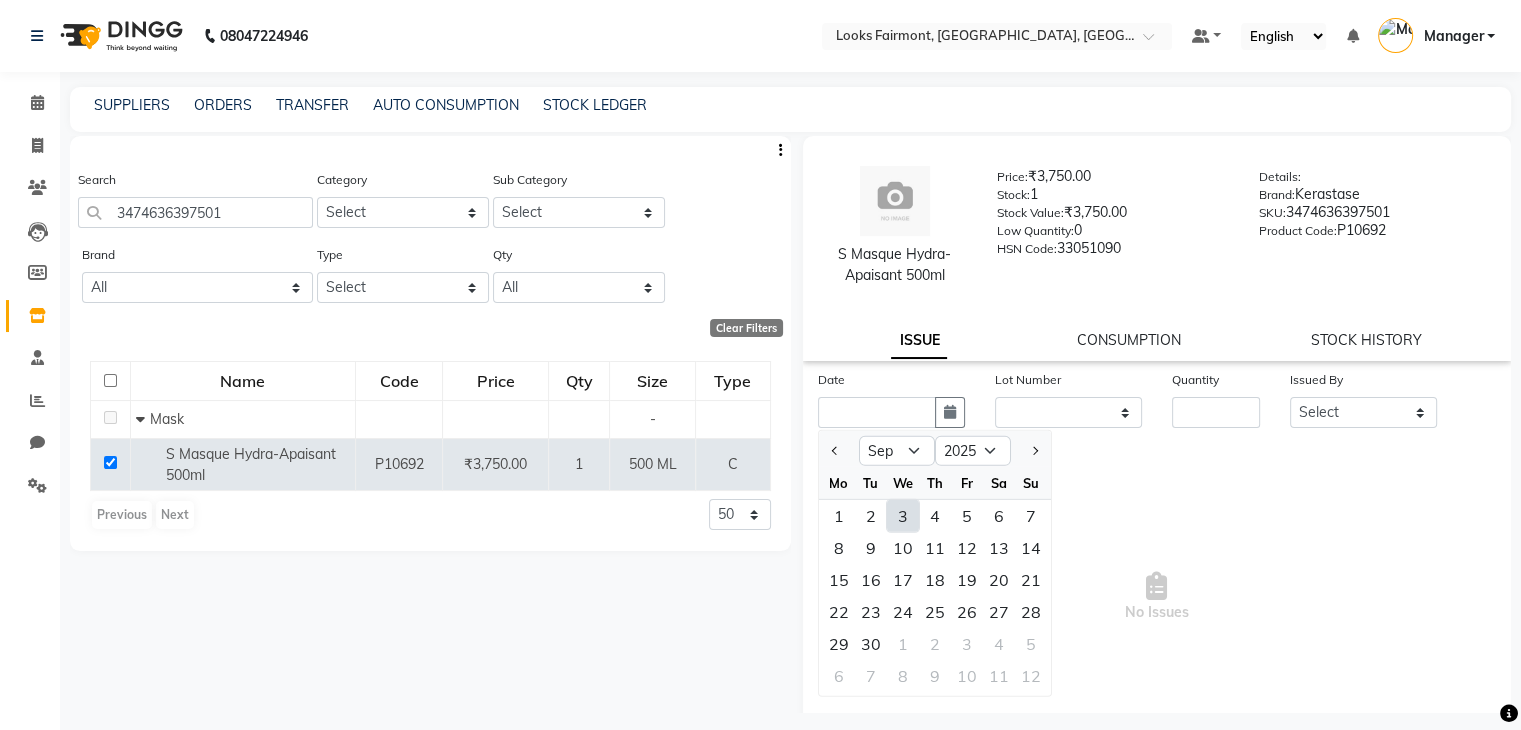
click at [906, 517] on div "3" at bounding box center [903, 516] width 32 height 32
type input "[DATE]"
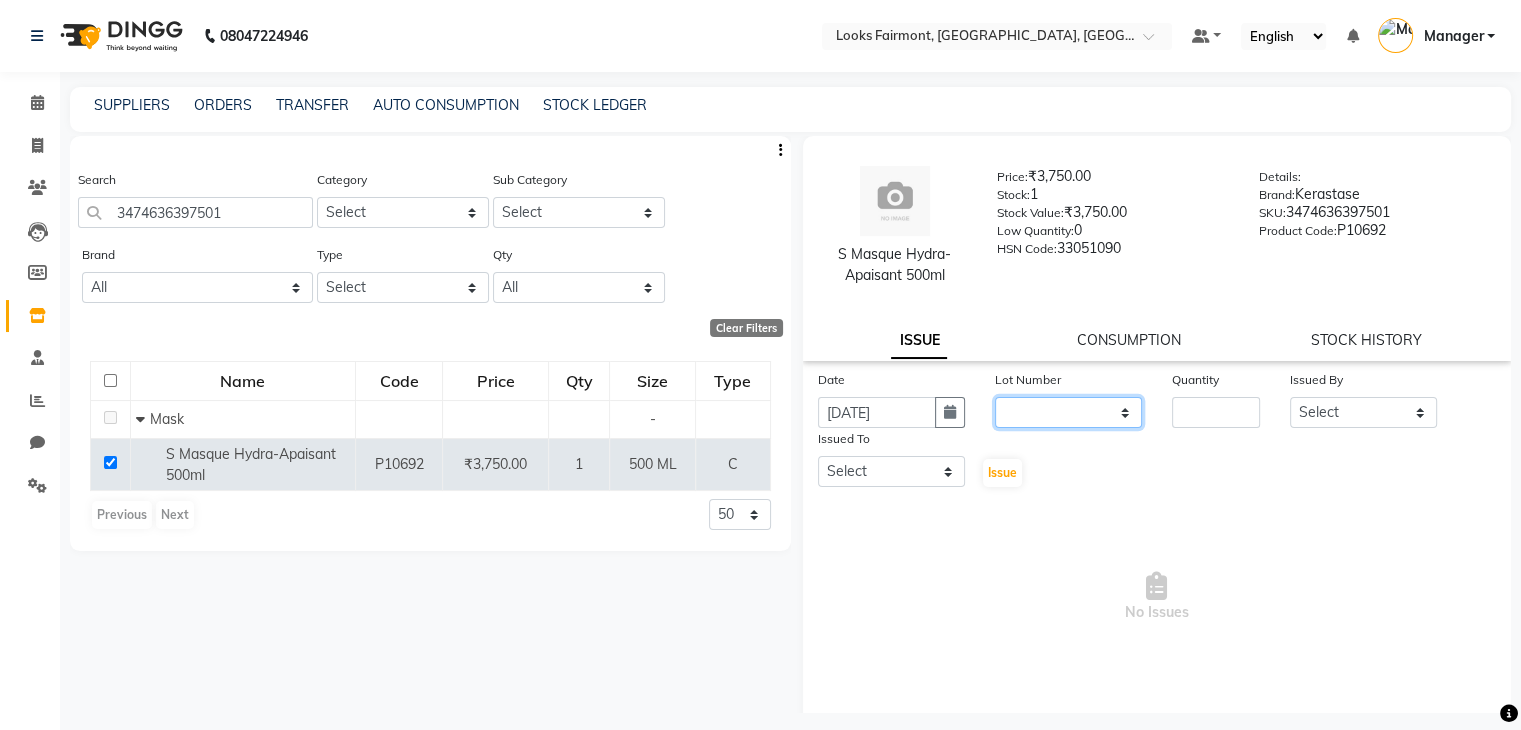
click at [1104, 408] on select "None" at bounding box center [1068, 412] width 147 height 31
select select "0: null"
click at [995, 398] on select "None" at bounding box center [1068, 412] width 147 height 31
click at [1197, 417] on input "number" at bounding box center [1216, 412] width 88 height 31
type input "1"
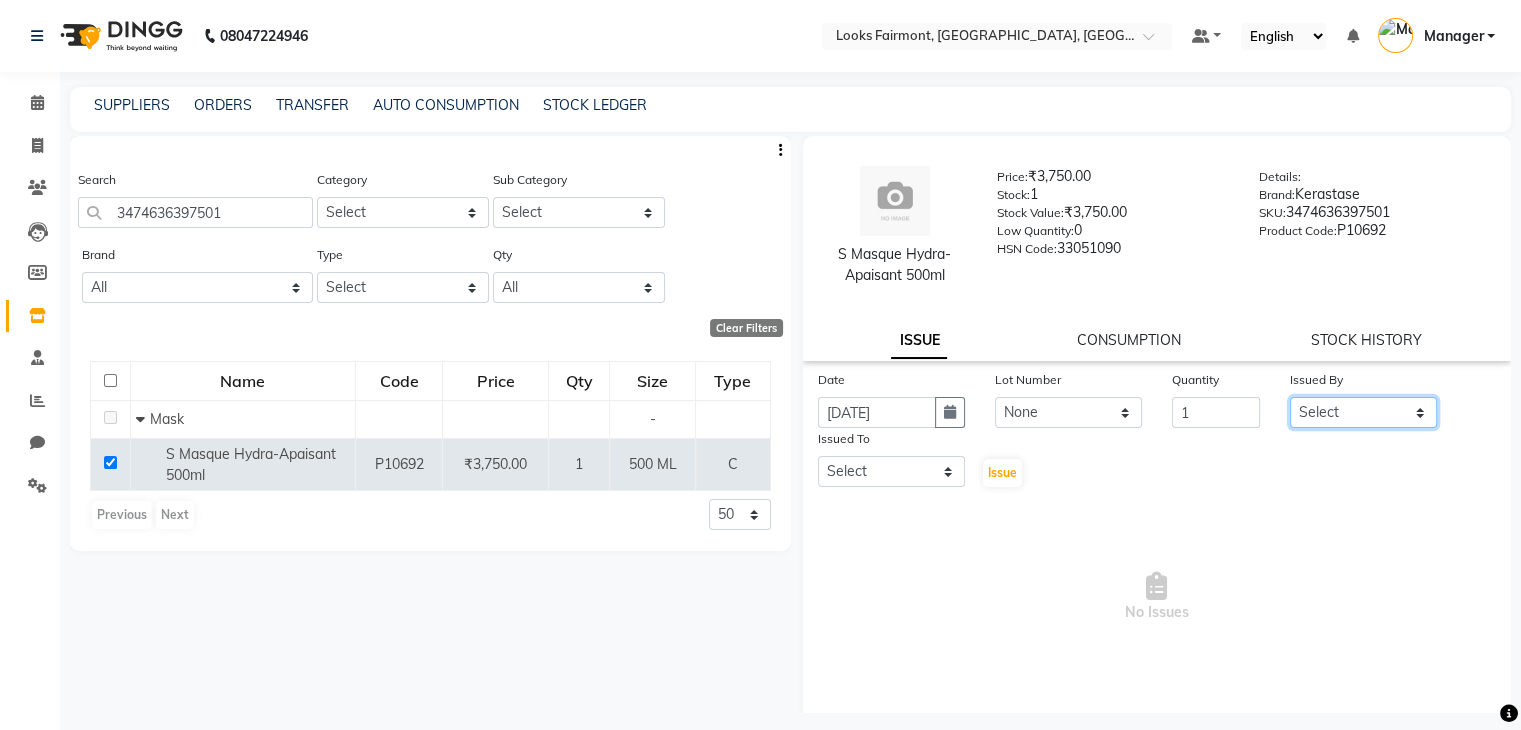
click at [1377, 414] on select "Select Adil Anisa Counter_Sales Deepak_asst Manager Nisha Preeti Rais Soring_mg…" at bounding box center [1363, 412] width 147 height 31
select select "83279"
click at [1290, 398] on select "Select Adil Anisa Counter_Sales Deepak_asst Manager Nisha Preeti Rais Soring_mg…" at bounding box center [1363, 412] width 147 height 31
click at [919, 469] on select "Select Adil Anisa Counter_Sales Deepak_asst Manager Nisha Preeti Rais Soring_mg…" at bounding box center [891, 471] width 147 height 31
select select "76347"
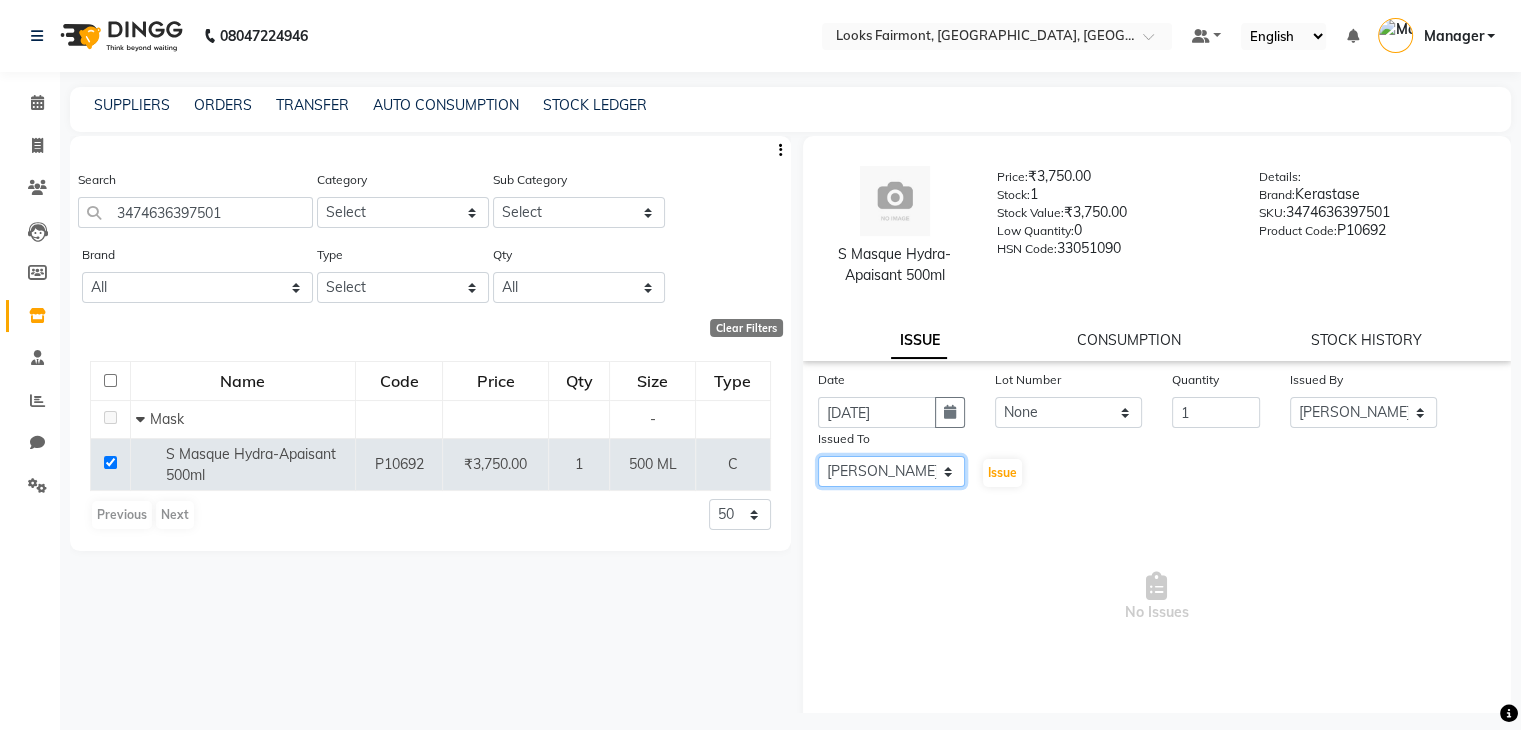
click at [818, 458] on select "Select Adil Anisa Counter_Sales Deepak_asst Manager Nisha Preeti Rais Soring_mg…" at bounding box center [891, 471] width 147 height 31
click at [1009, 483] on button "Issue" at bounding box center [1002, 473] width 39 height 28
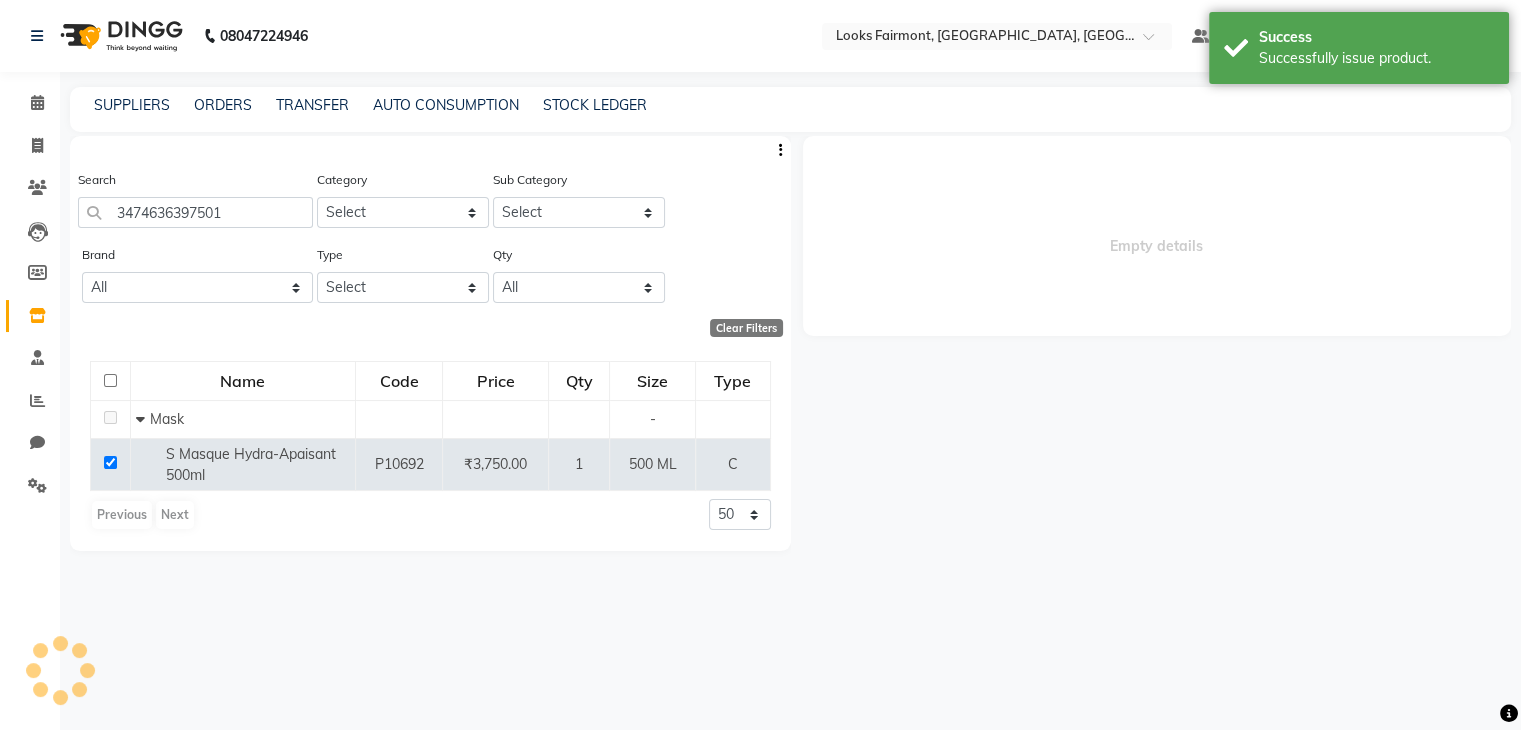
select select
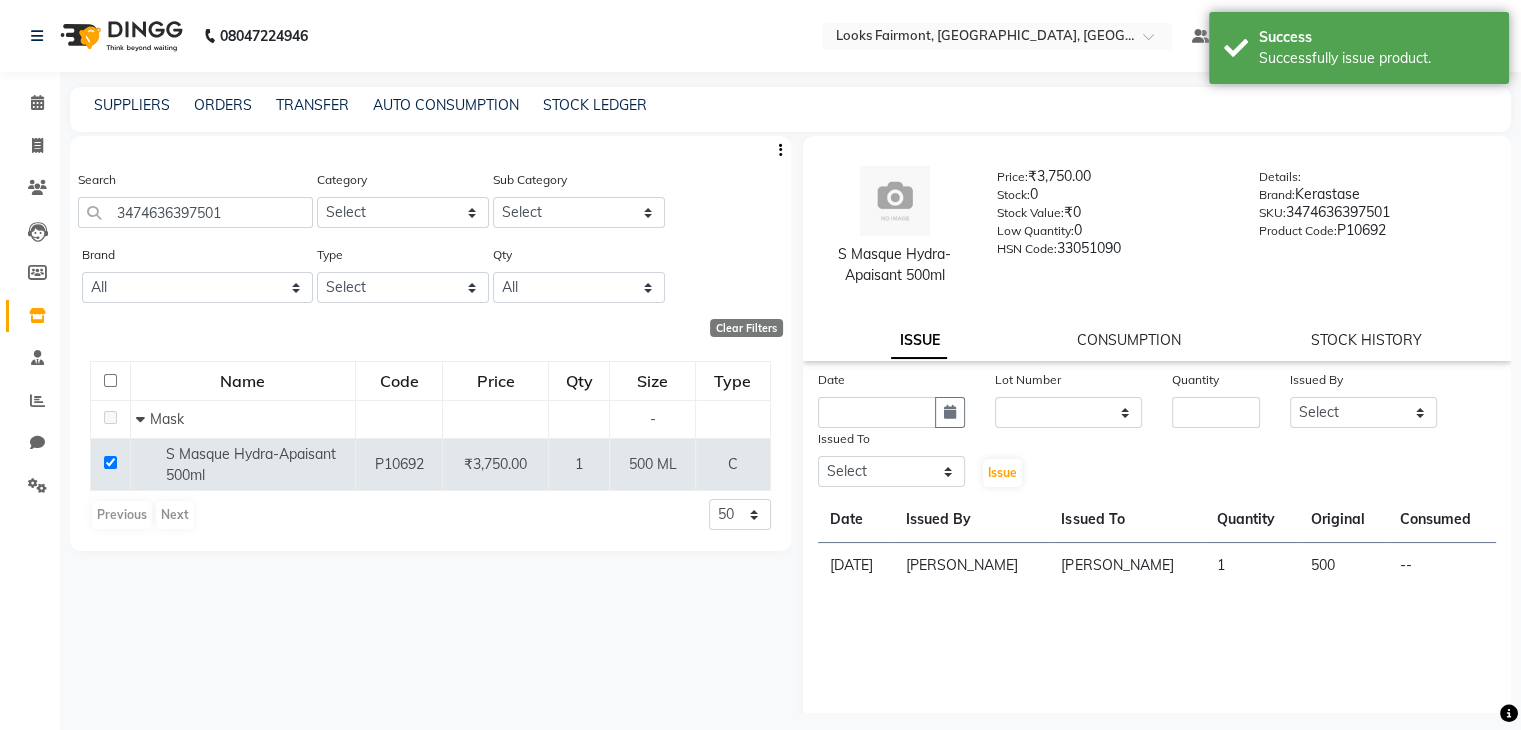
click at [1284, 610] on div "Date Lot Number None Quantity Issued By Select Adil Anisa Counter_Sales Deepak_…" at bounding box center [1157, 569] width 709 height 400
click at [33, 108] on icon at bounding box center [37, 102] width 13 height 15
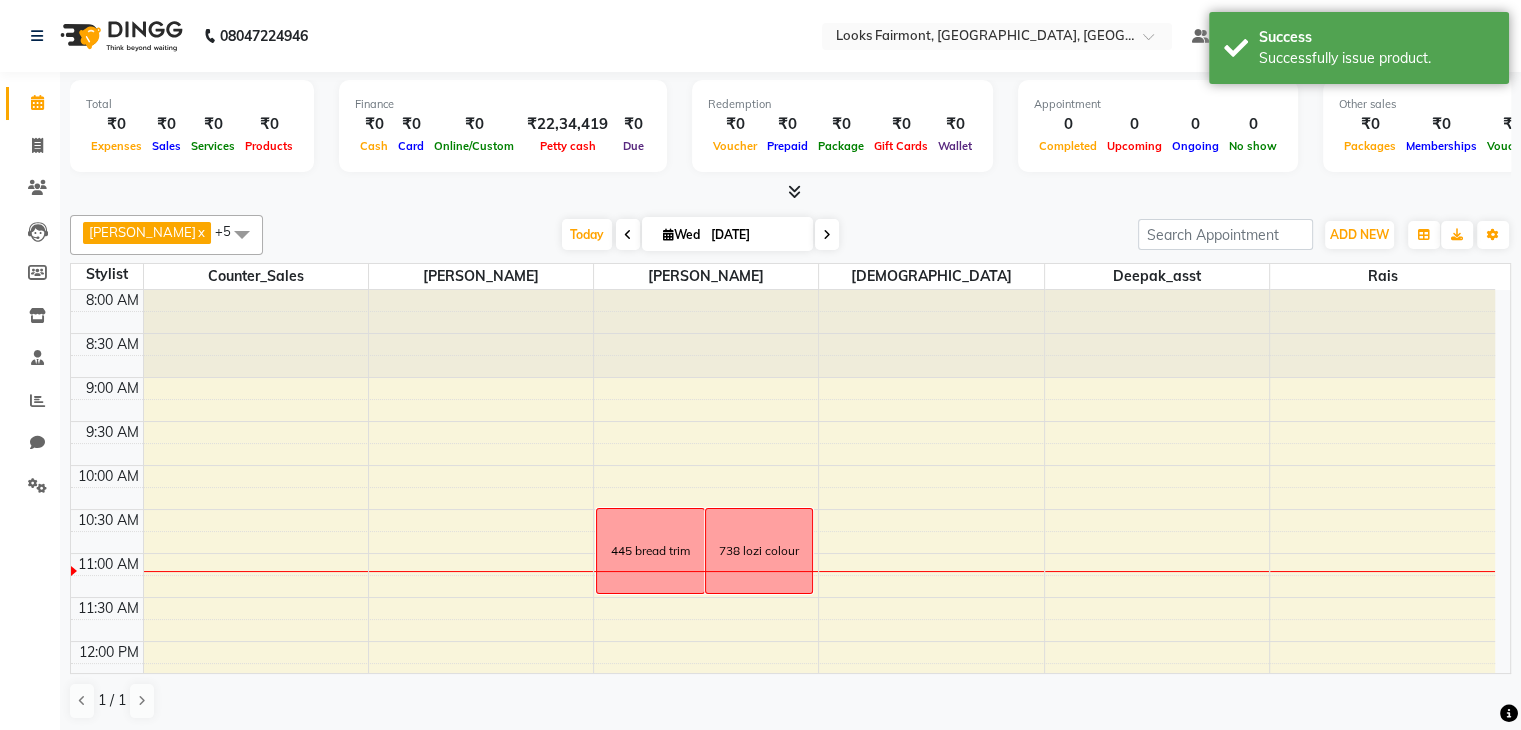
click at [792, 189] on icon at bounding box center [794, 191] width 13 height 15
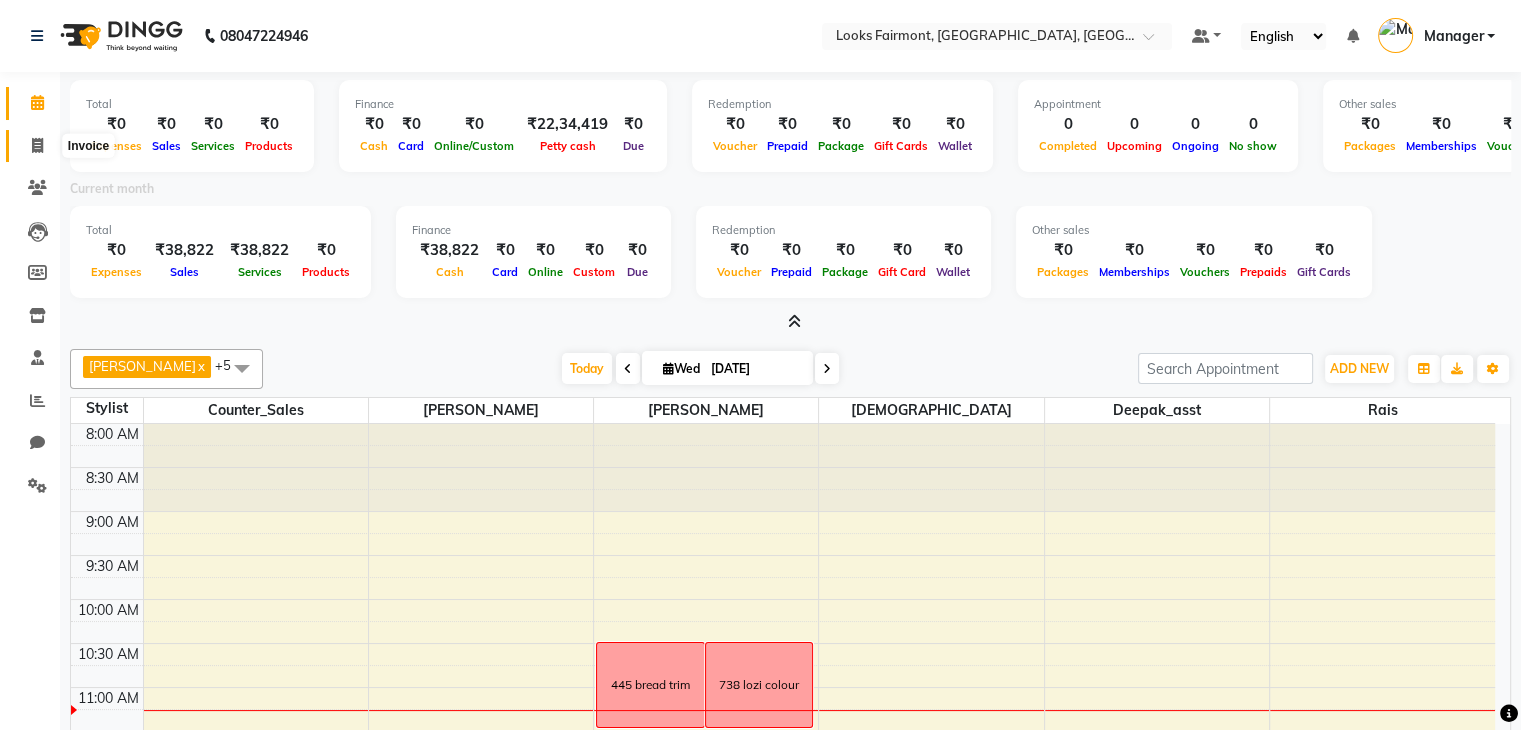
click at [24, 145] on span at bounding box center [37, 146] width 35 height 23
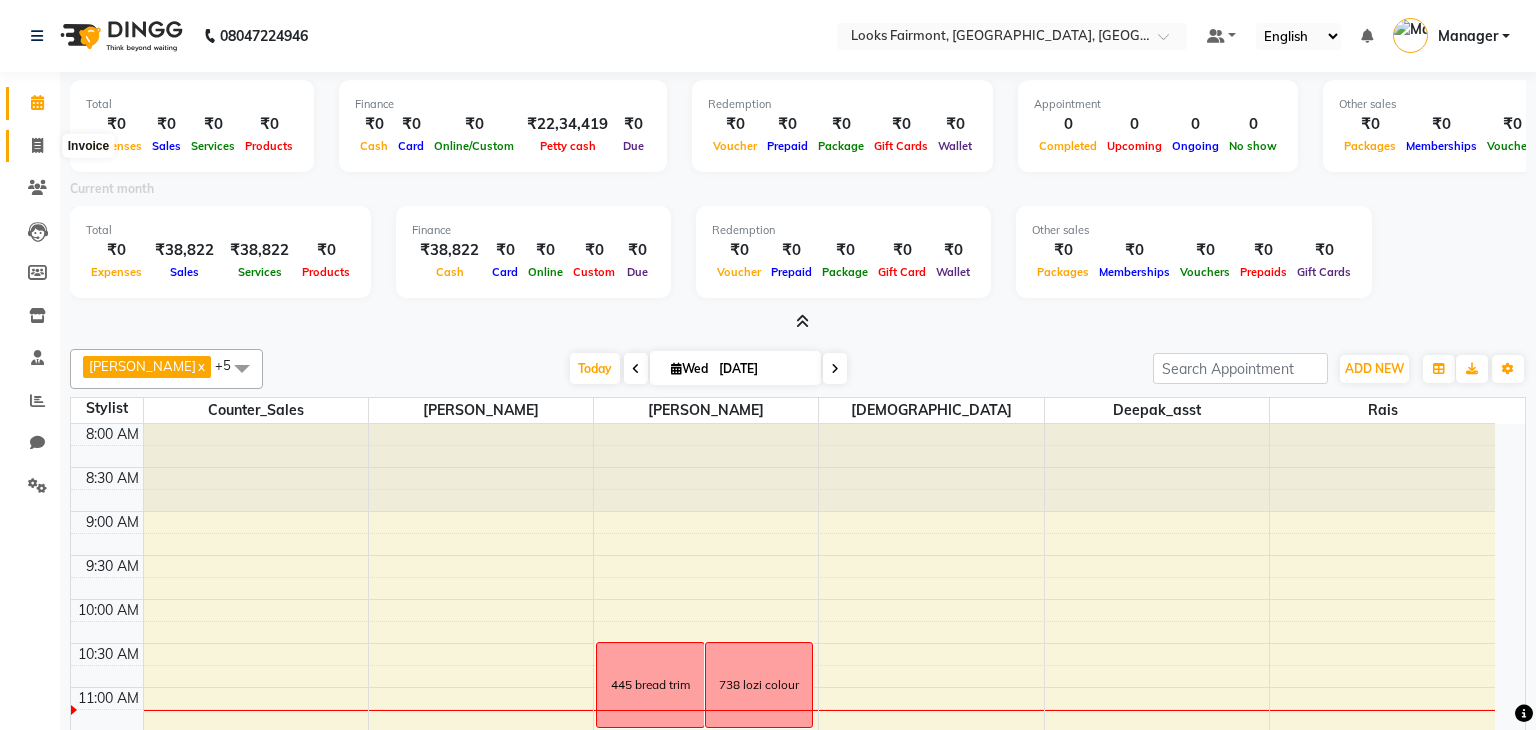
select select "8139"
select select "service"
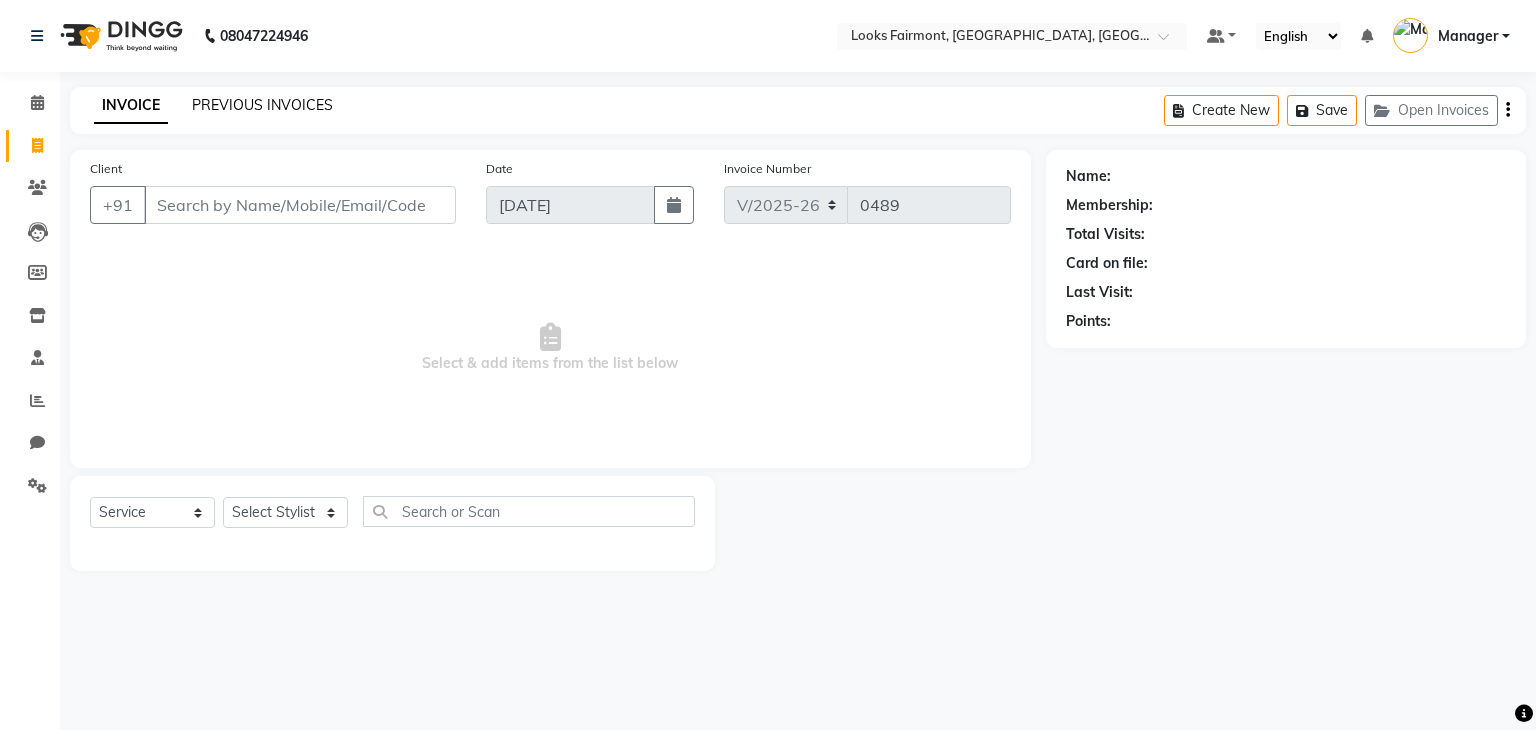
click at [242, 97] on link "PREVIOUS INVOICES" at bounding box center [262, 105] width 141 height 18
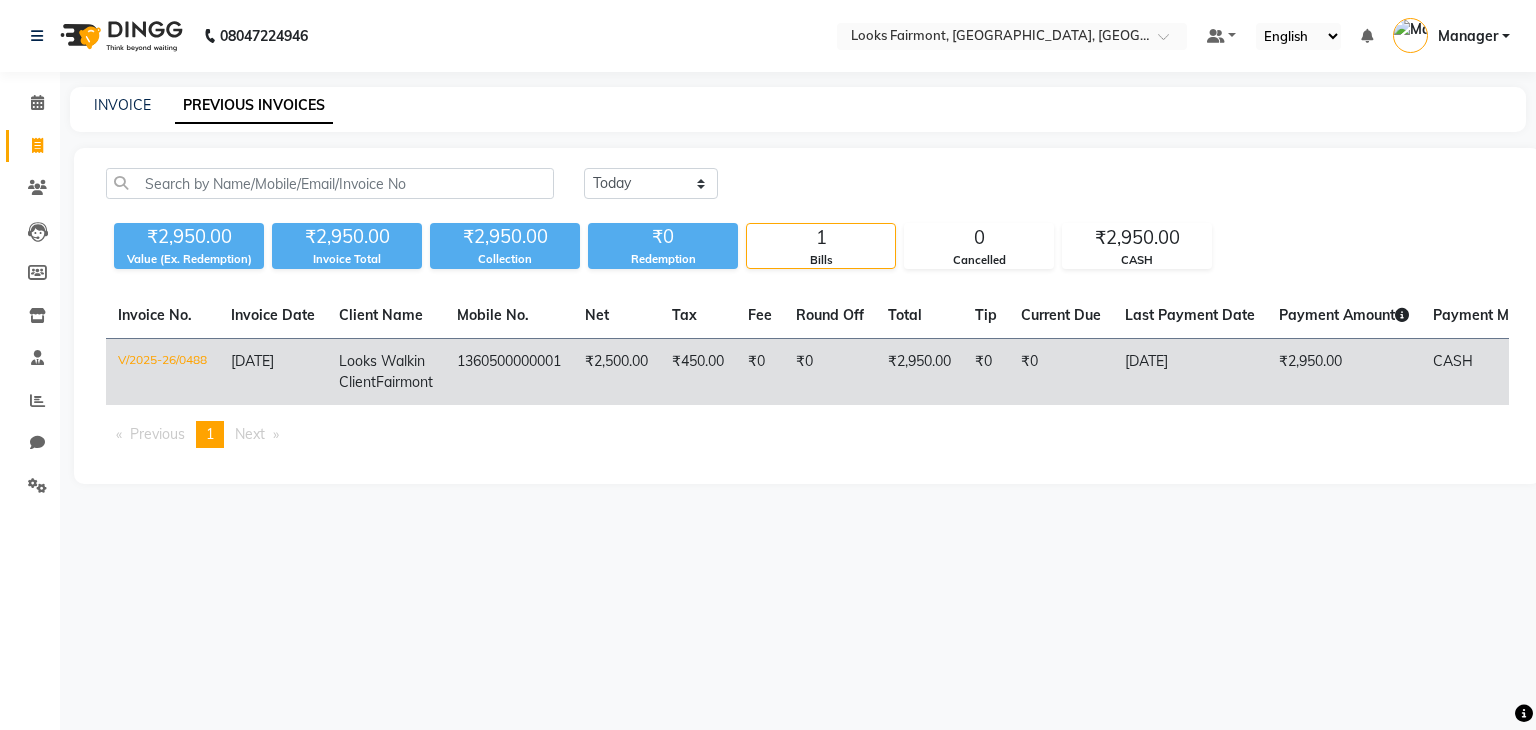
click at [506, 385] on td "1360500000001" at bounding box center [509, 372] width 128 height 67
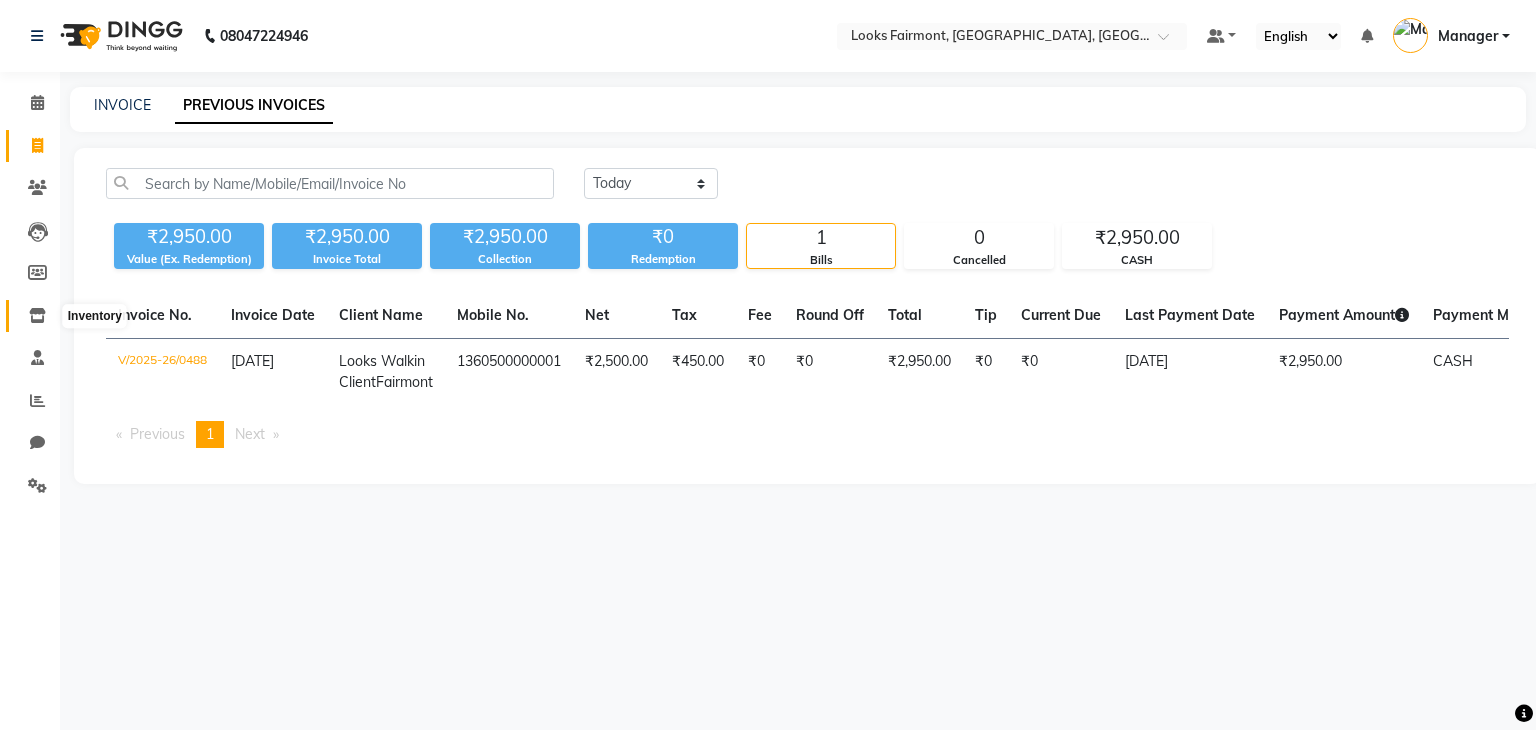
click at [35, 318] on icon at bounding box center [37, 315] width 17 height 15
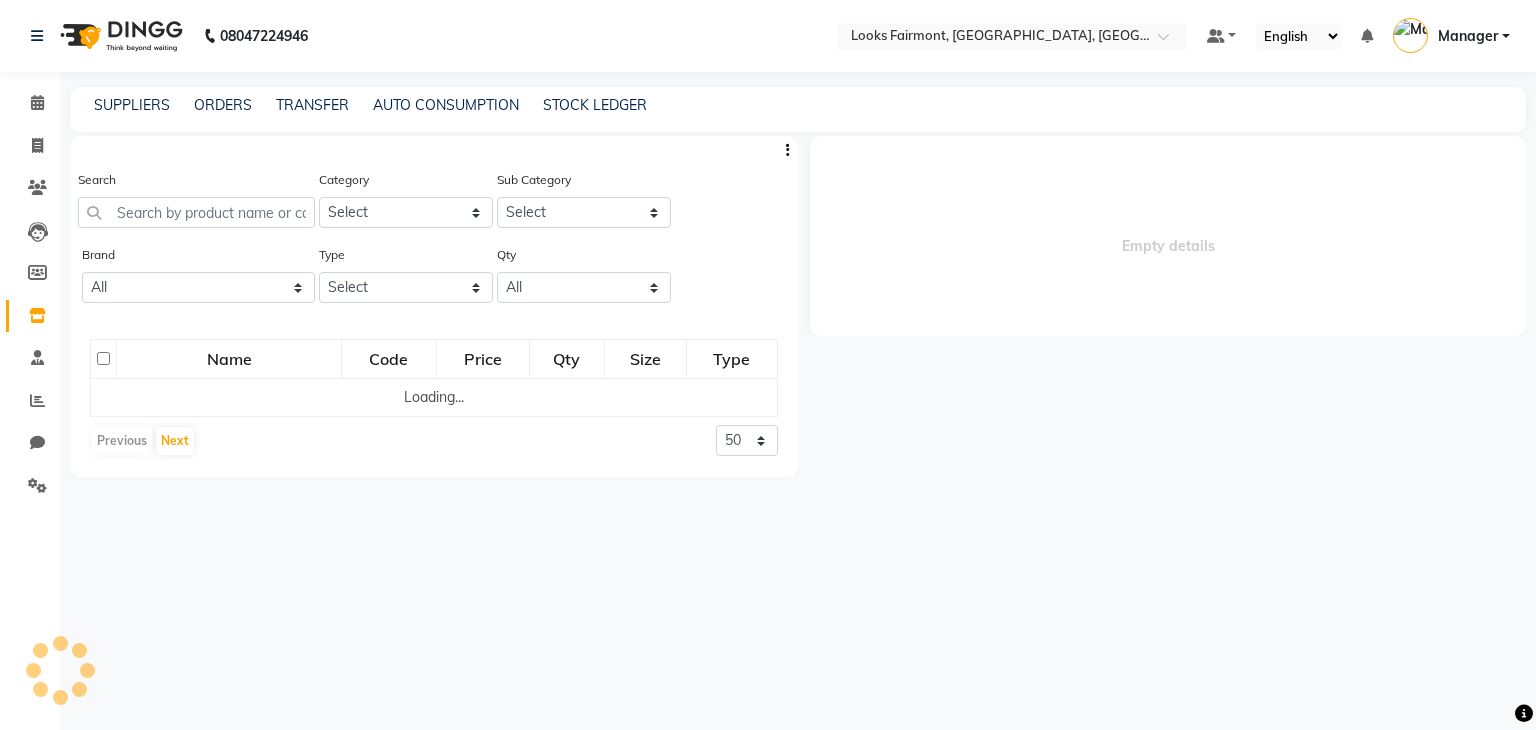
select select
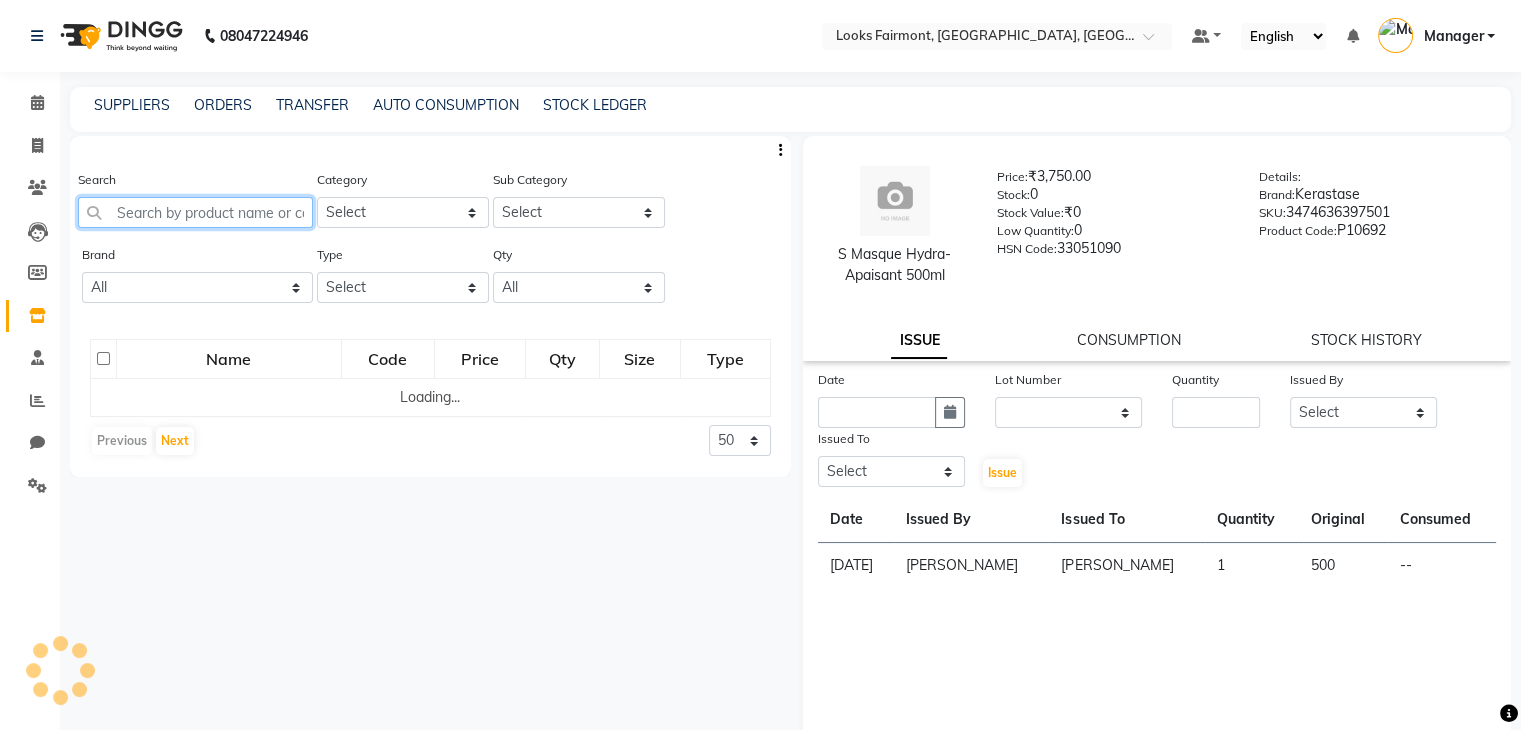
click at [152, 214] on input "text" at bounding box center [195, 212] width 235 height 31
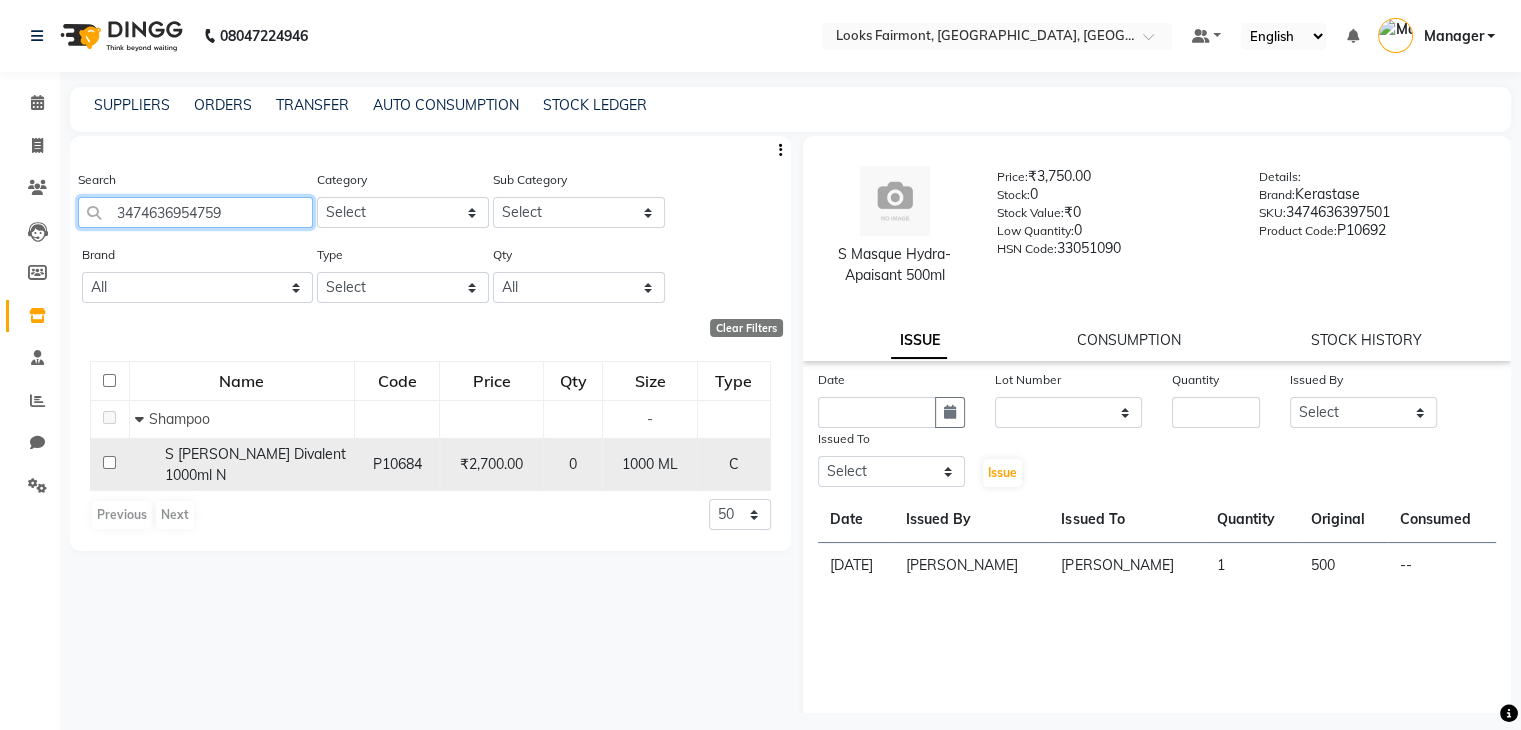
type input "3474636954759"
click at [108, 457] on input "checkbox" at bounding box center [109, 462] width 13 height 13
checkbox input "true"
select select
click at [112, 456] on input "checkbox" at bounding box center [109, 462] width 13 height 13
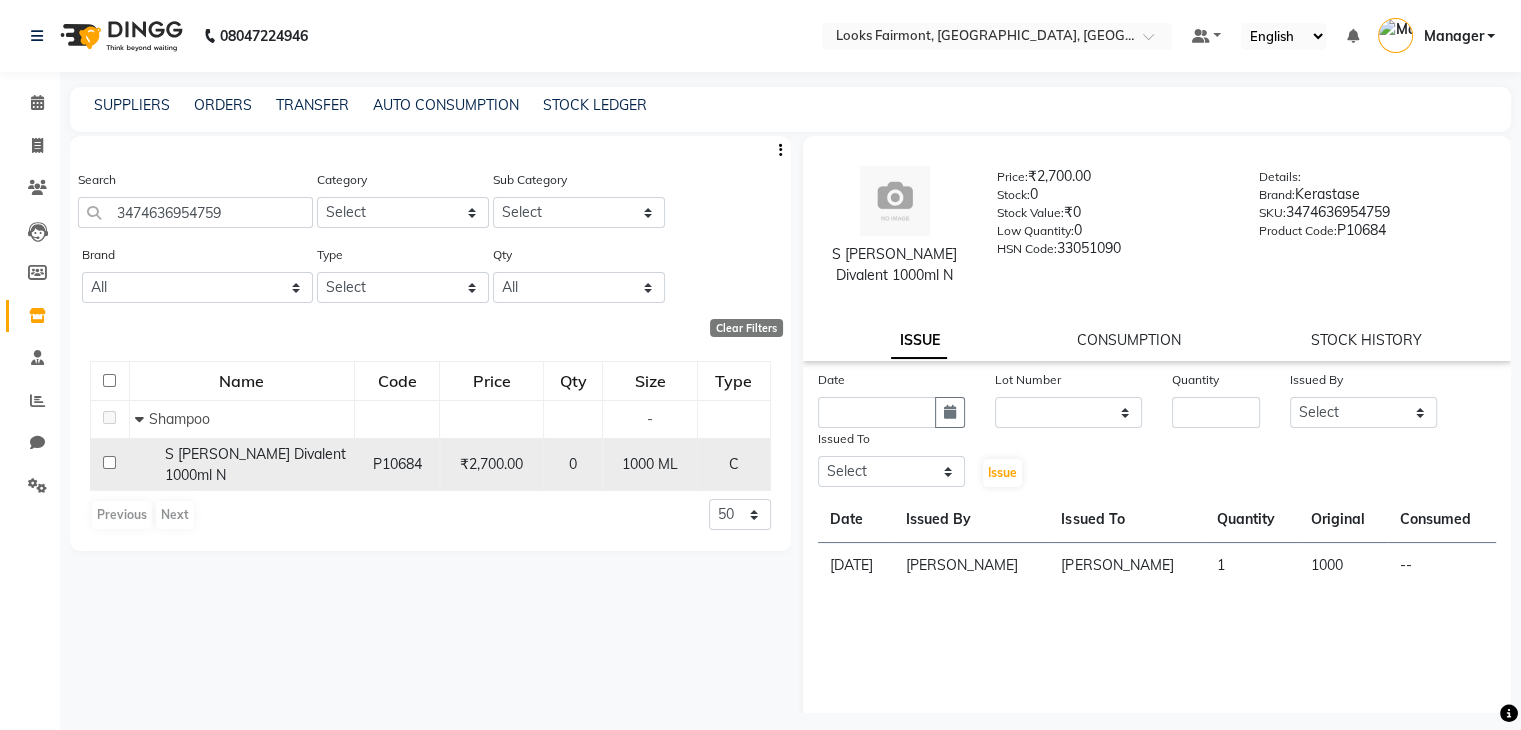
checkbox input "false"
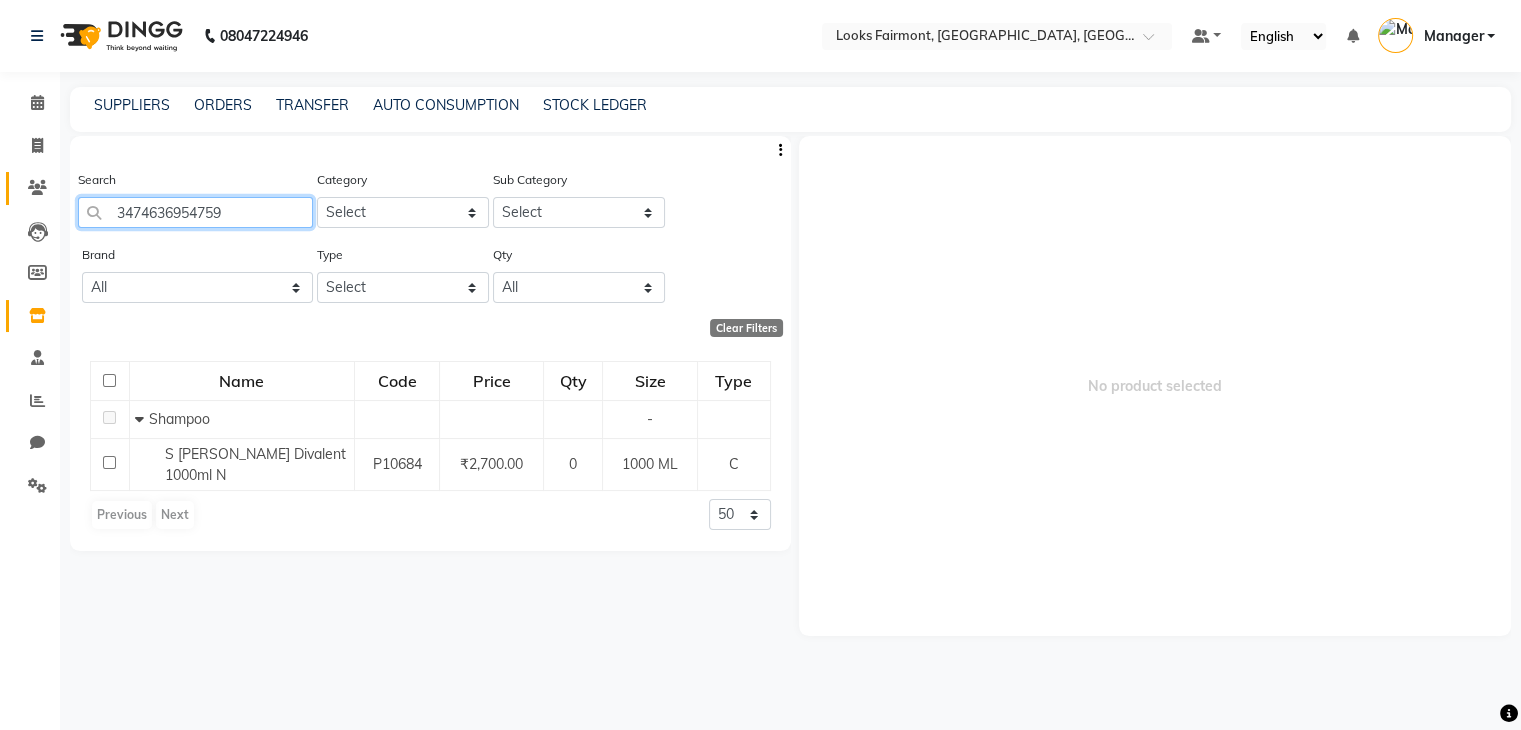
drag, startPoint x: 268, startPoint y: 202, endPoint x: 52, endPoint y: 196, distance: 216.0
click at [52, 196] on app-home "08047224946 Select Location × Looks Fairmont, T2 Terminal, Mumbai Default Panel…" at bounding box center [760, 371] width 1521 height 743
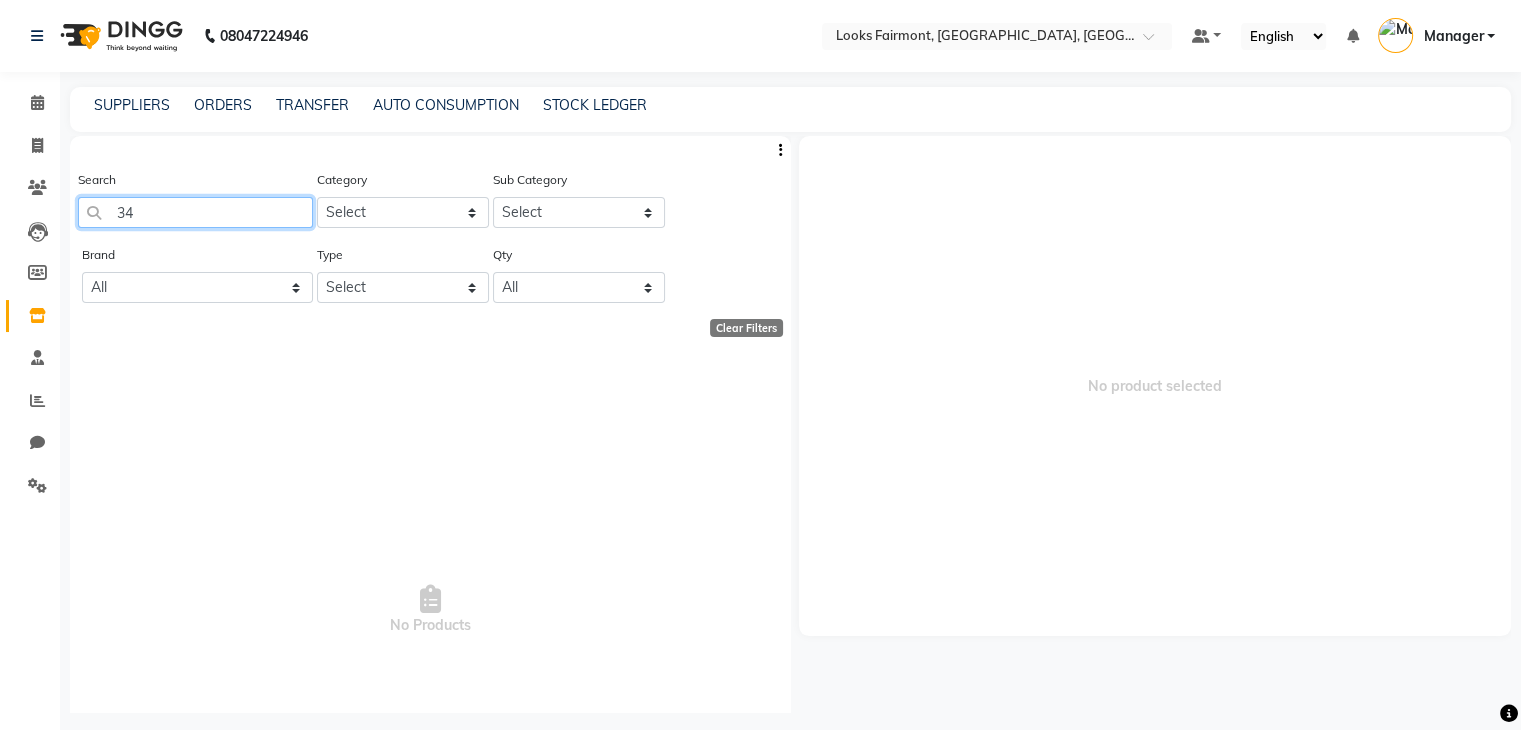
type input "3"
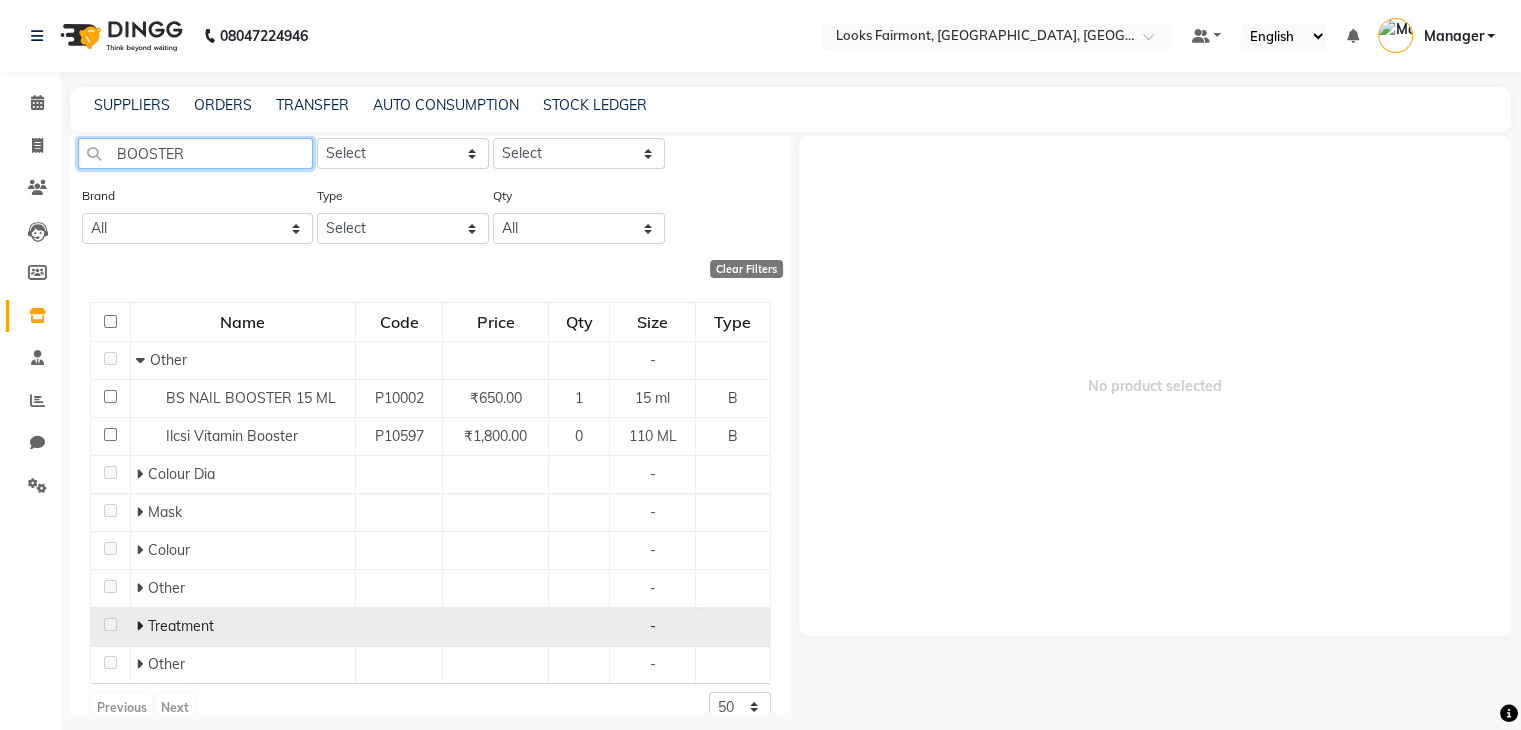
scroll to position [90, 0]
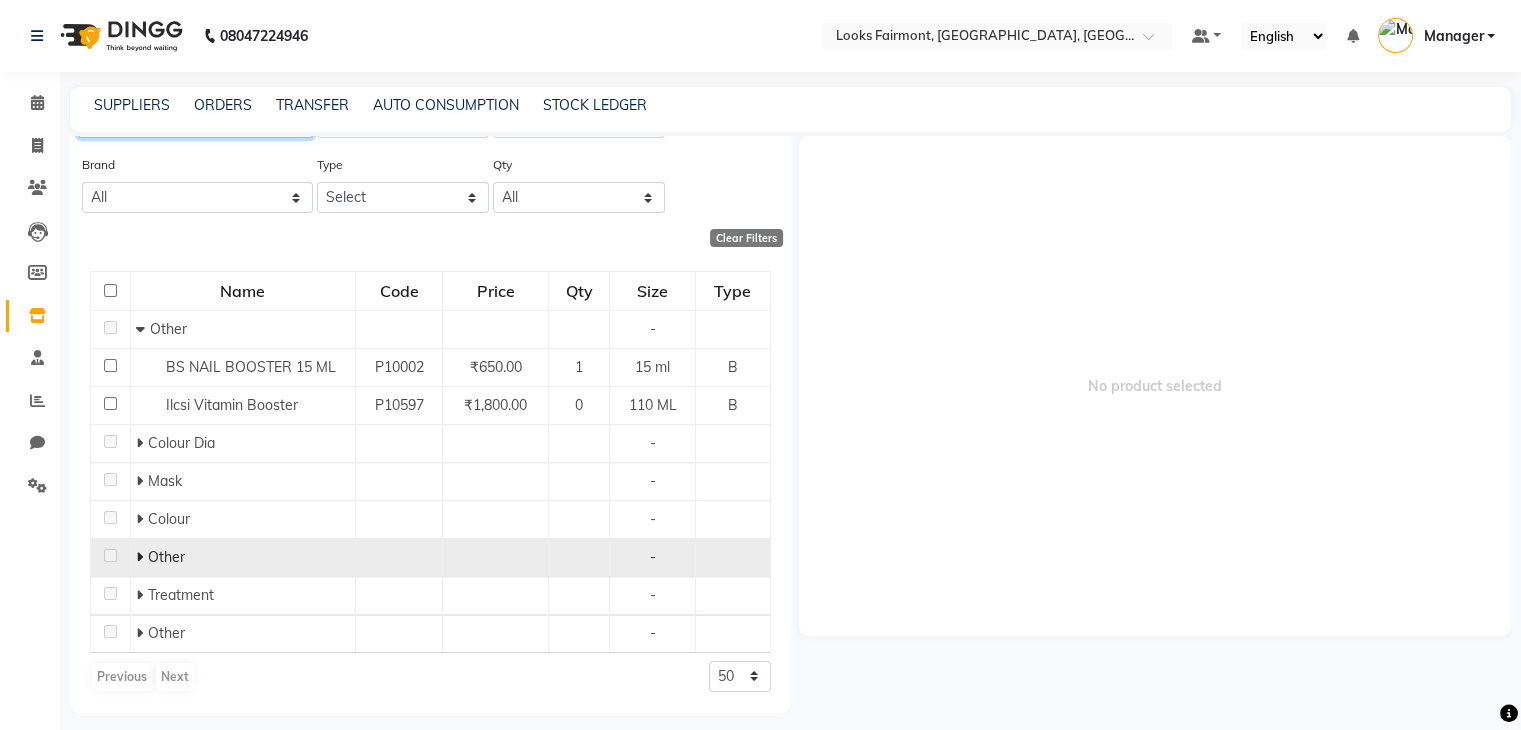
type input "BOOSTER"
click at [140, 559] on span at bounding box center [142, 557] width 12 height 18
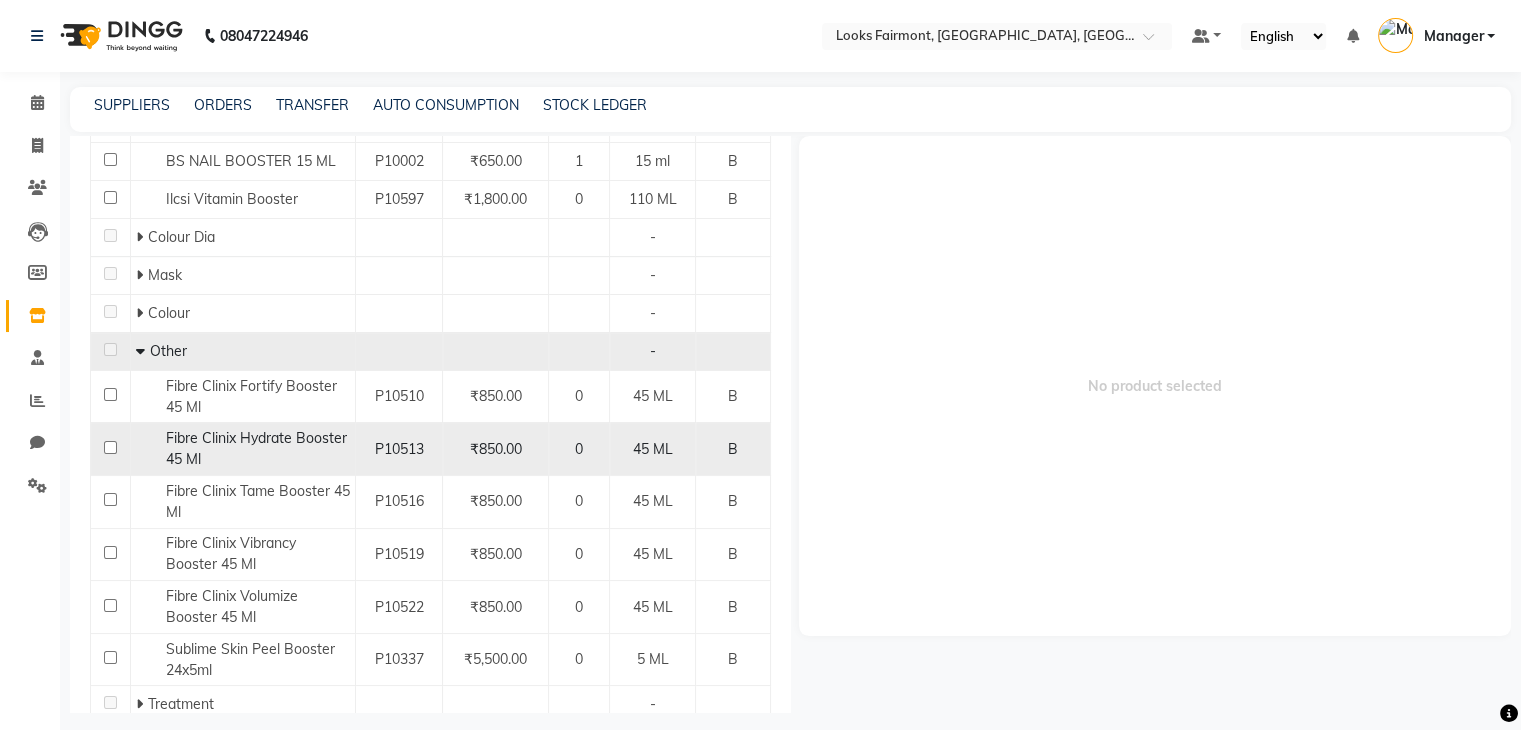
scroll to position [390, 0]
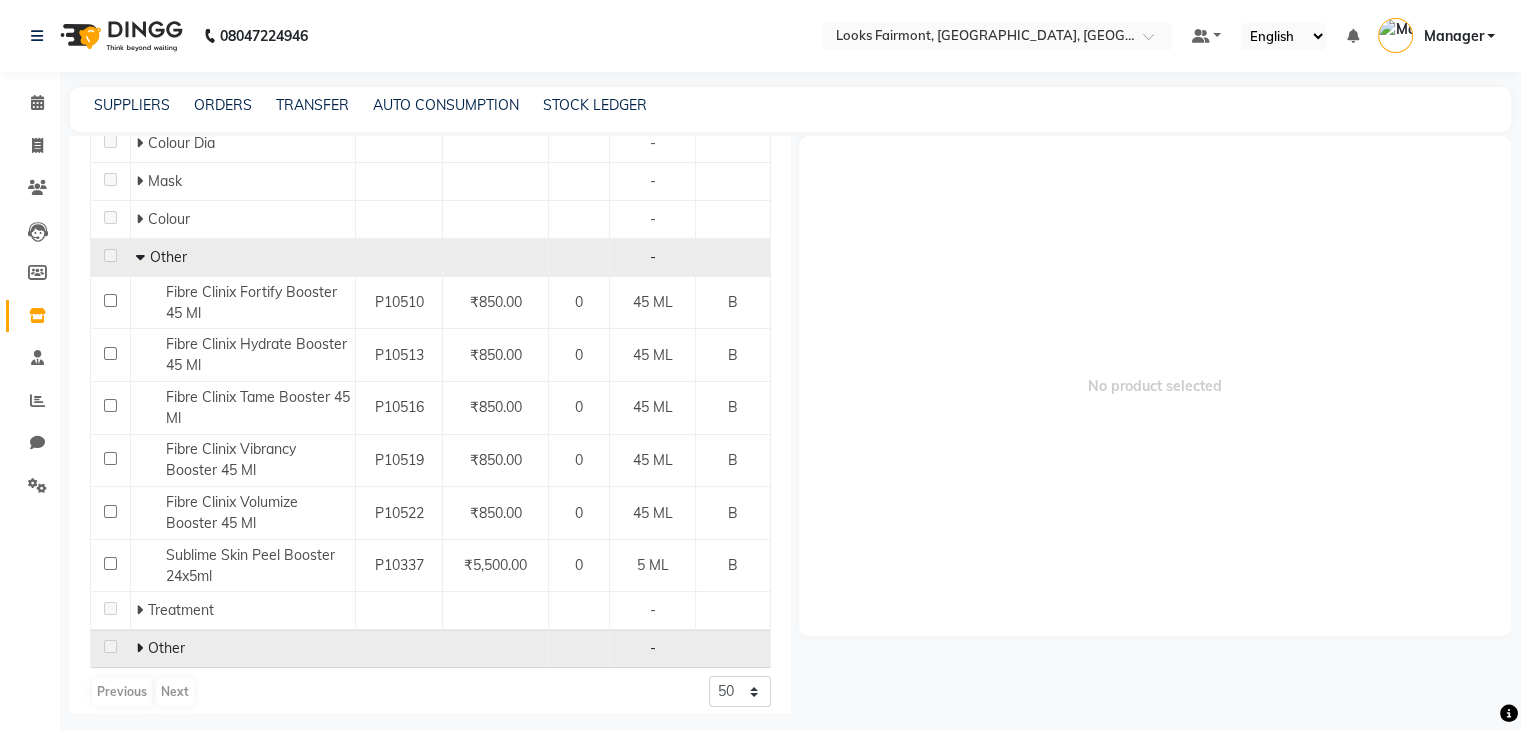
click at [136, 653] on icon at bounding box center [139, 648] width 7 height 14
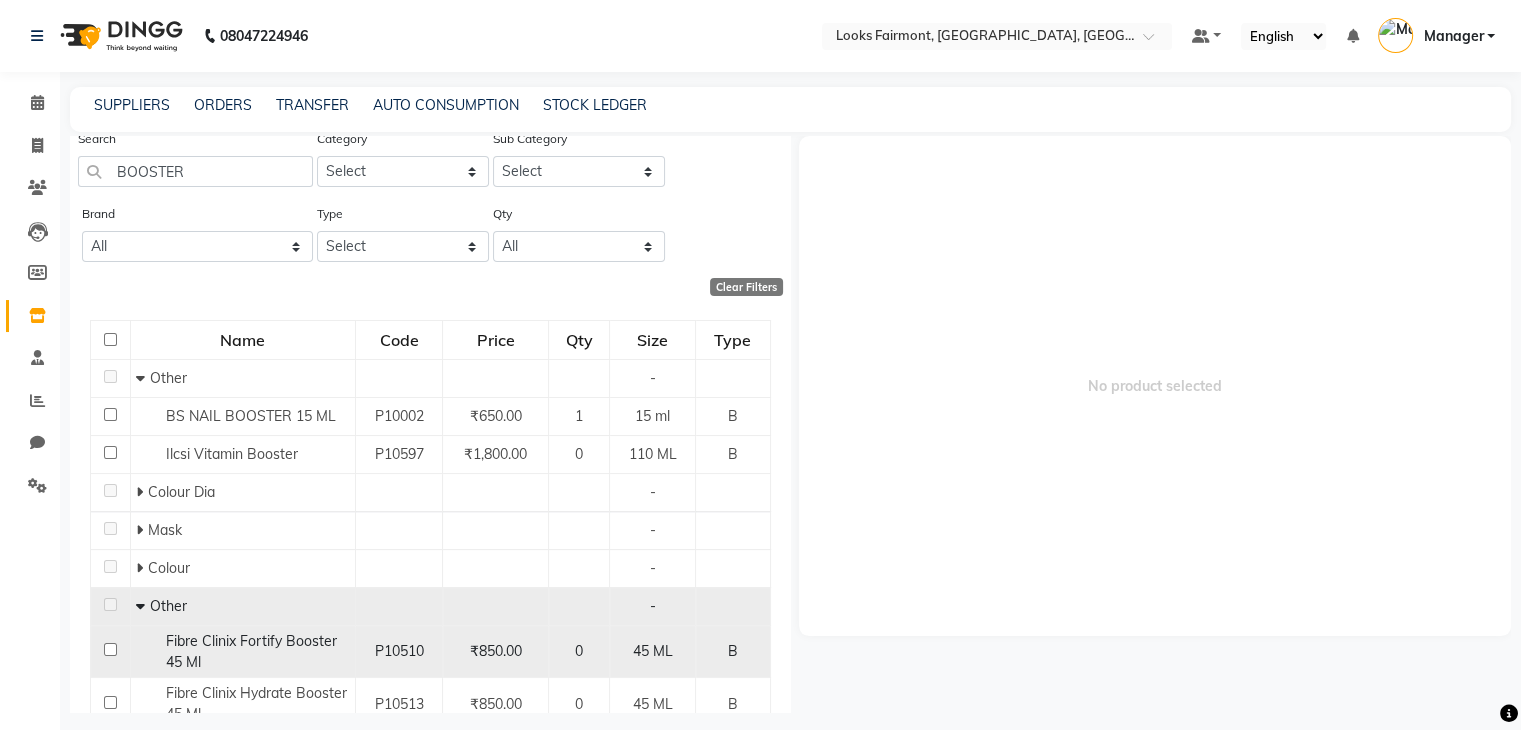
scroll to position [0, 0]
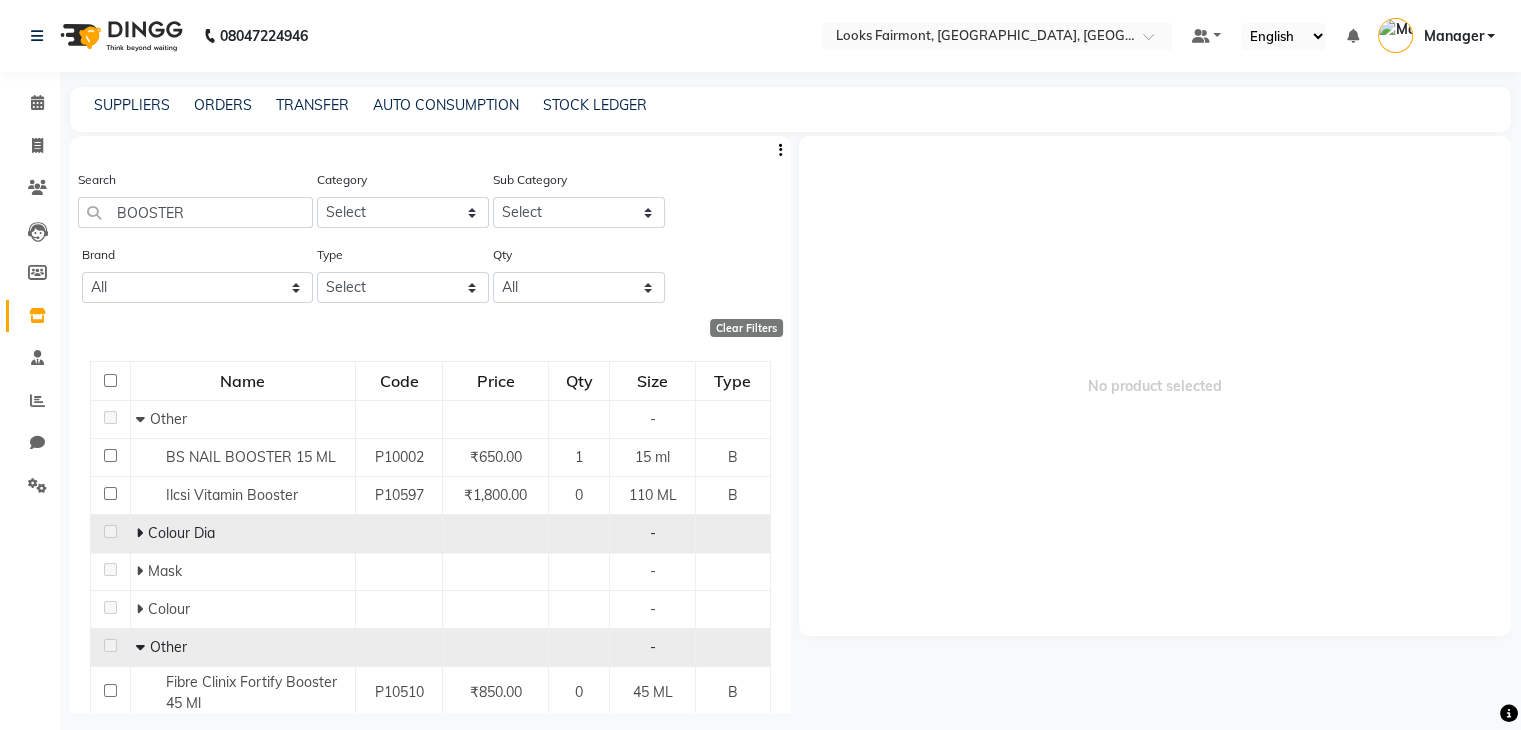
click at [136, 537] on icon at bounding box center [139, 533] width 7 height 14
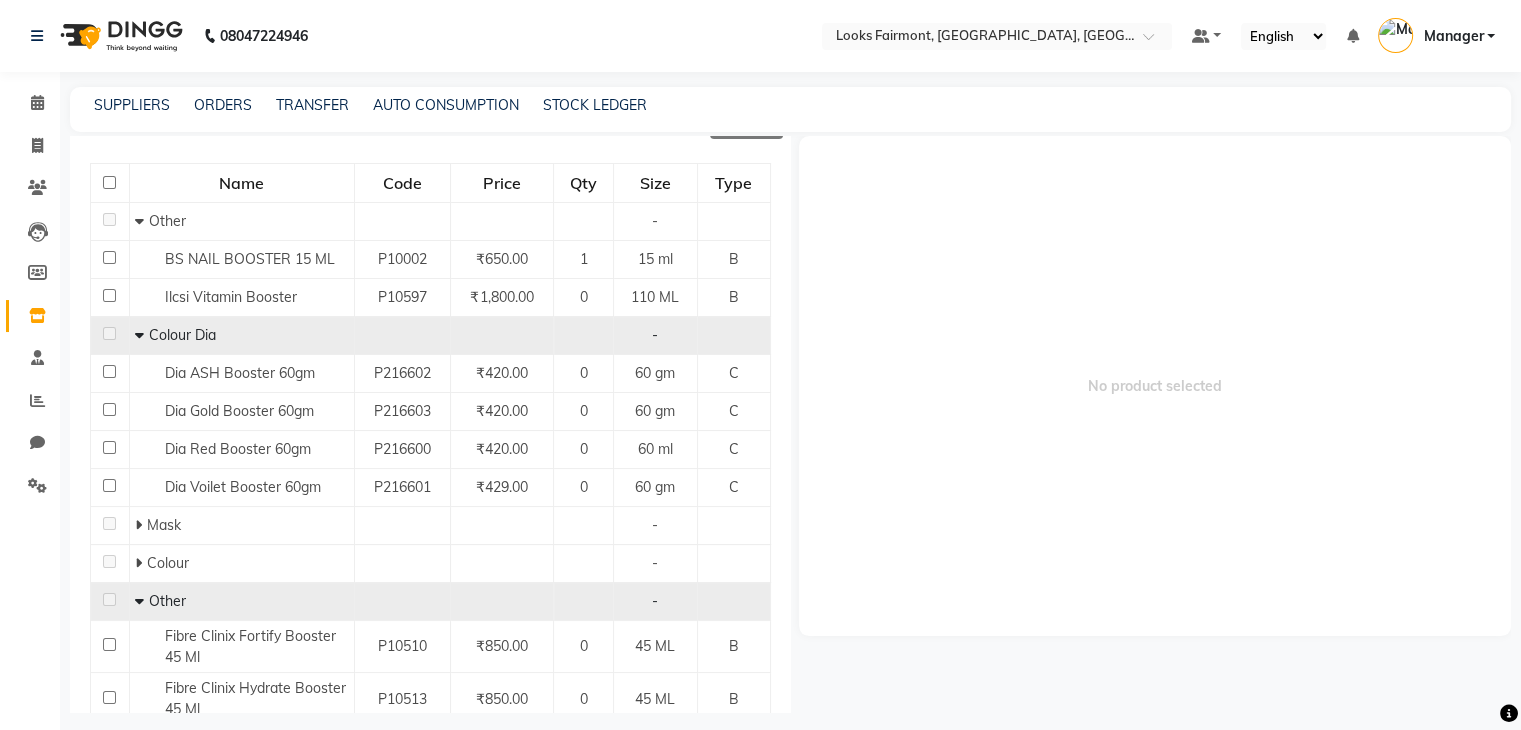
scroll to position [200, 0]
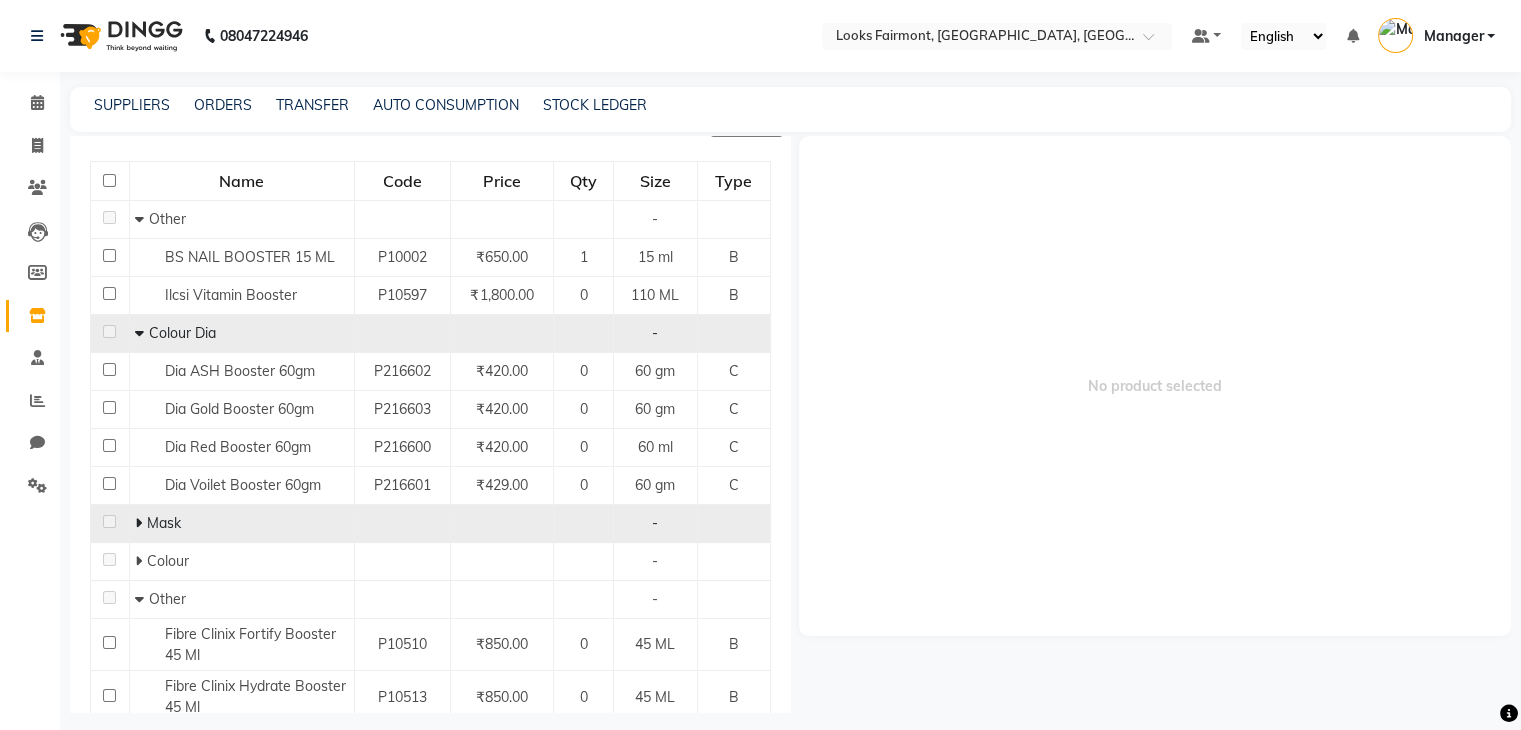
click at [138, 528] on icon at bounding box center [138, 523] width 7 height 14
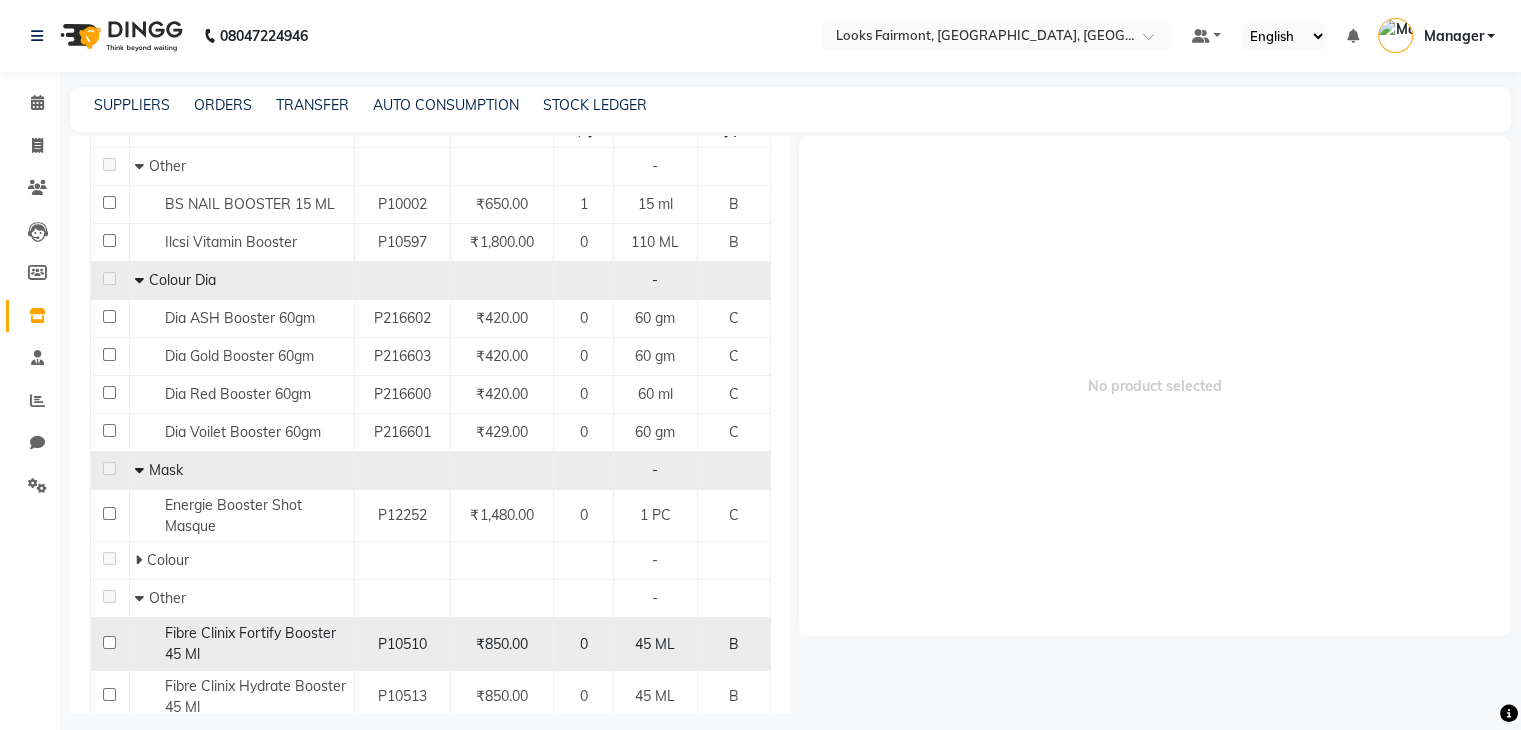
scroll to position [300, 0]
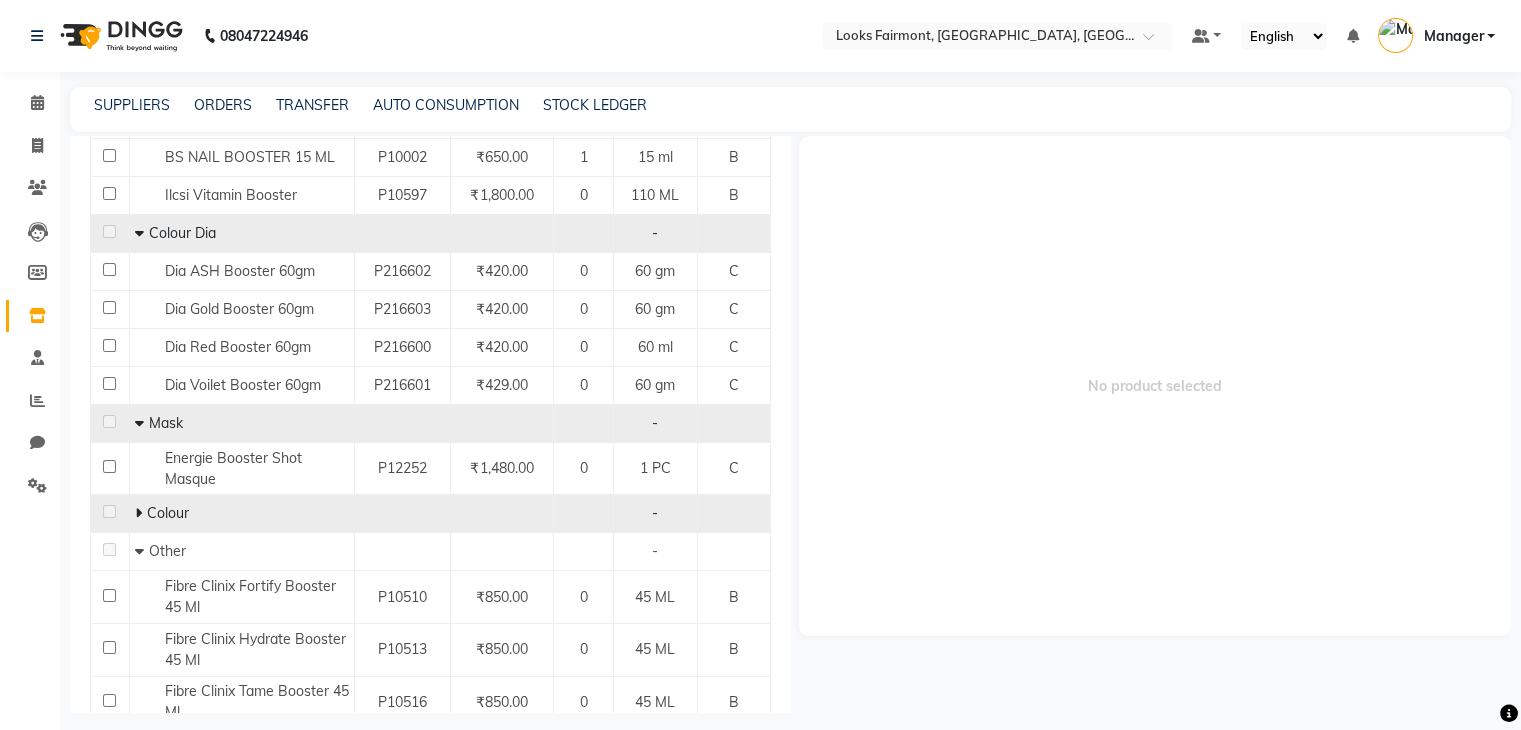
click at [129, 521] on td "Colour" at bounding box center [241, 514] width 225 height 38
click at [139, 510] on icon at bounding box center [138, 513] width 7 height 14
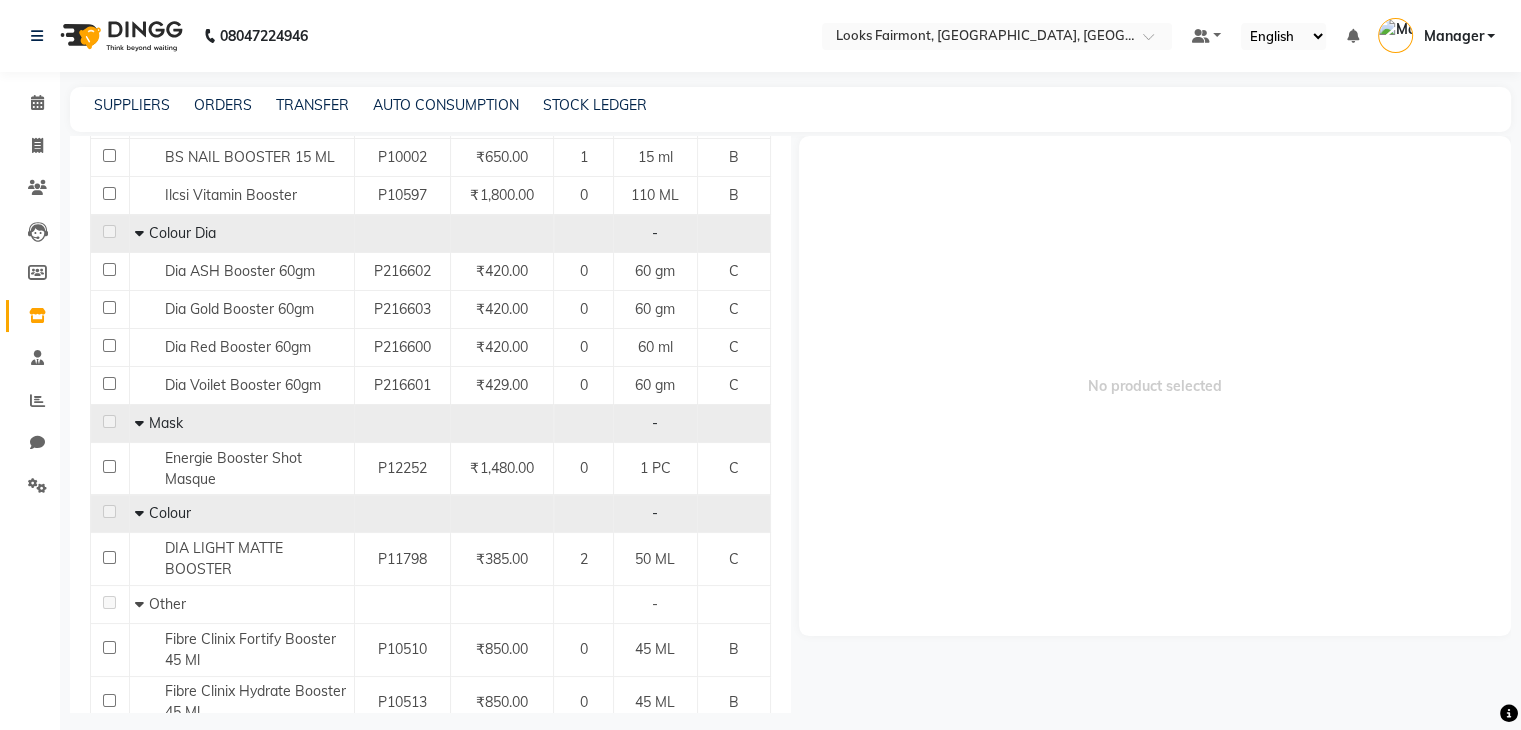
click at [149, 600] on span "Other" at bounding box center [167, 604] width 37 height 18
click at [138, 609] on icon at bounding box center [139, 604] width 9 height 14
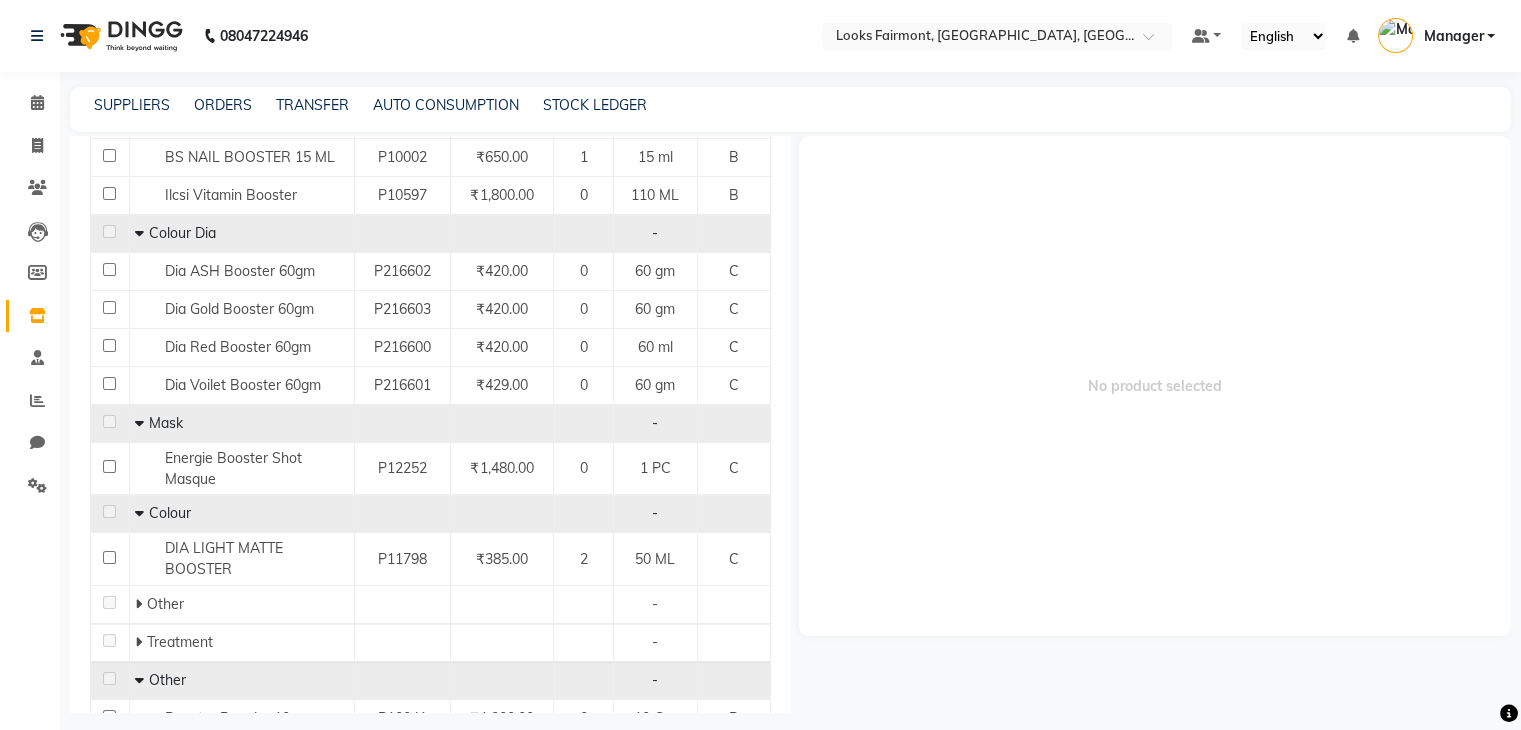
click at [138, 609] on icon at bounding box center [138, 604] width 7 height 14
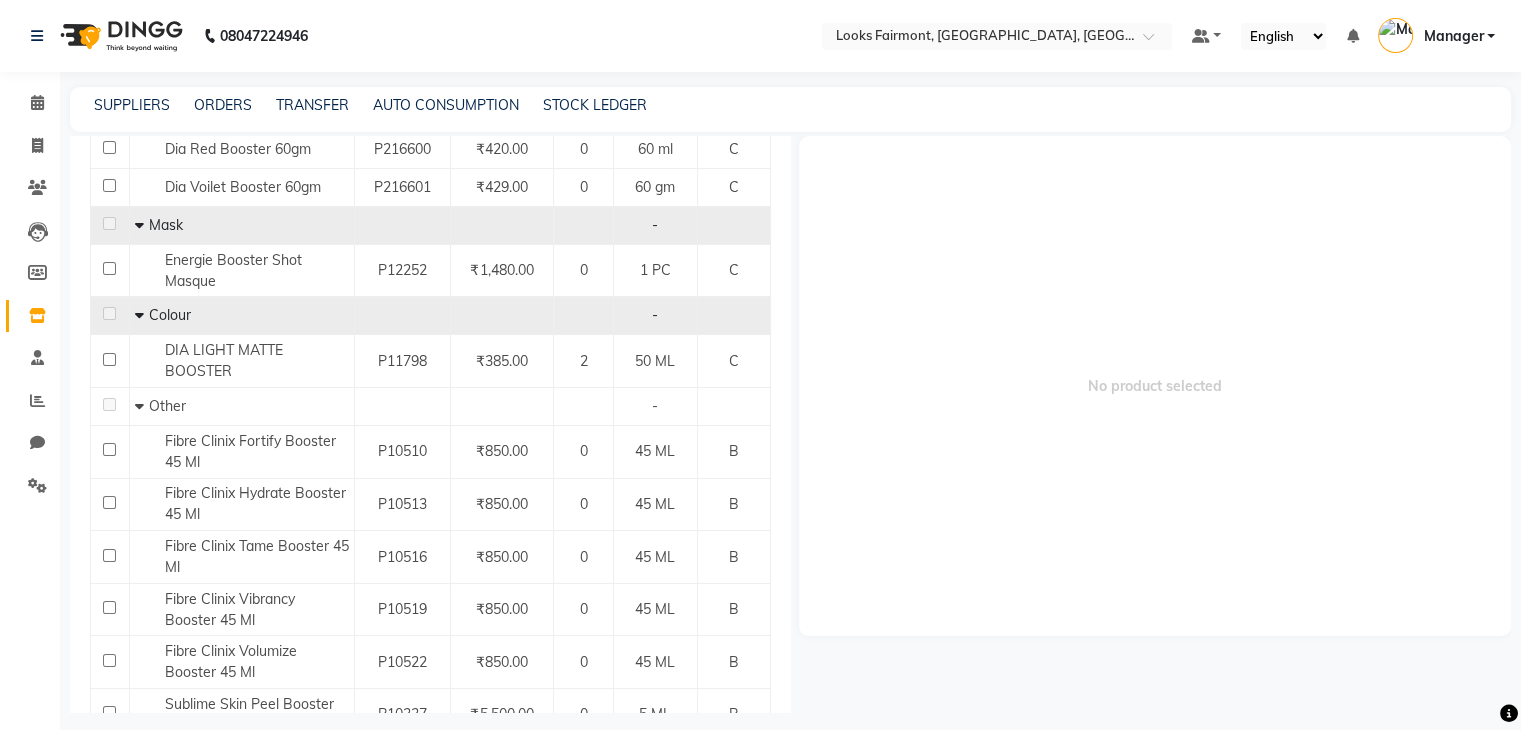
scroll to position [98, 0]
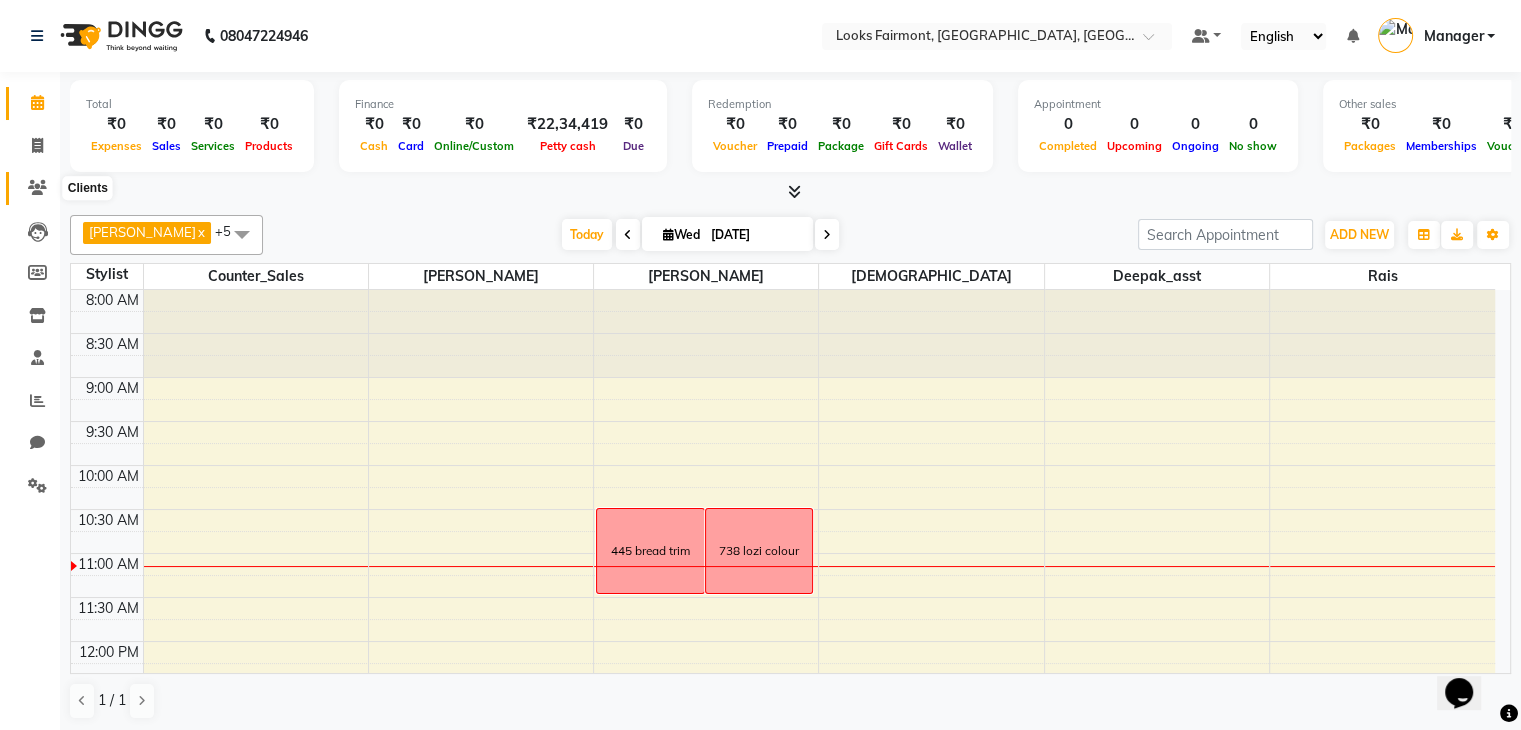
drag, startPoint x: 41, startPoint y: 191, endPoint x: 40, endPoint y: 201, distance: 10.0
click at [40, 191] on icon at bounding box center [37, 187] width 19 height 15
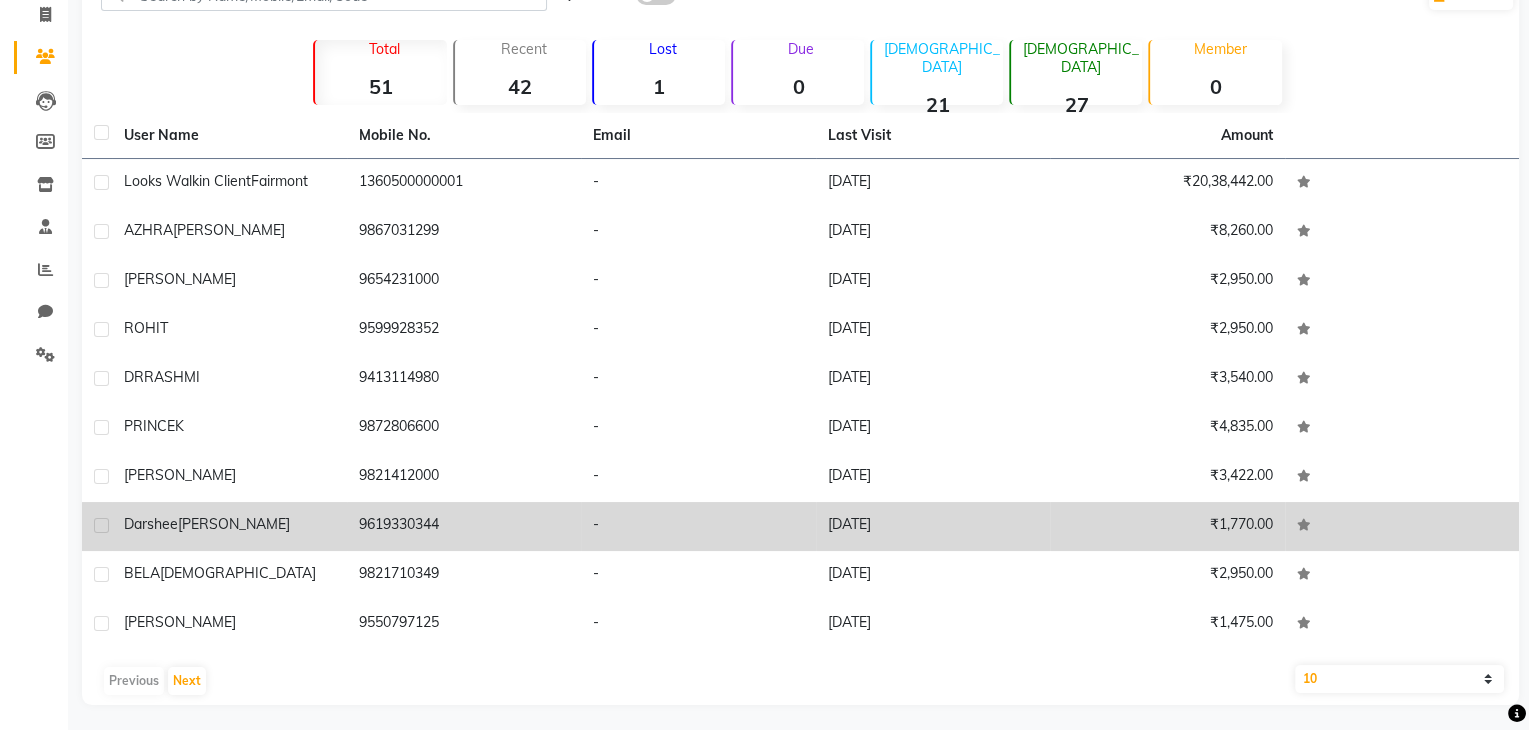
scroll to position [136, 0]
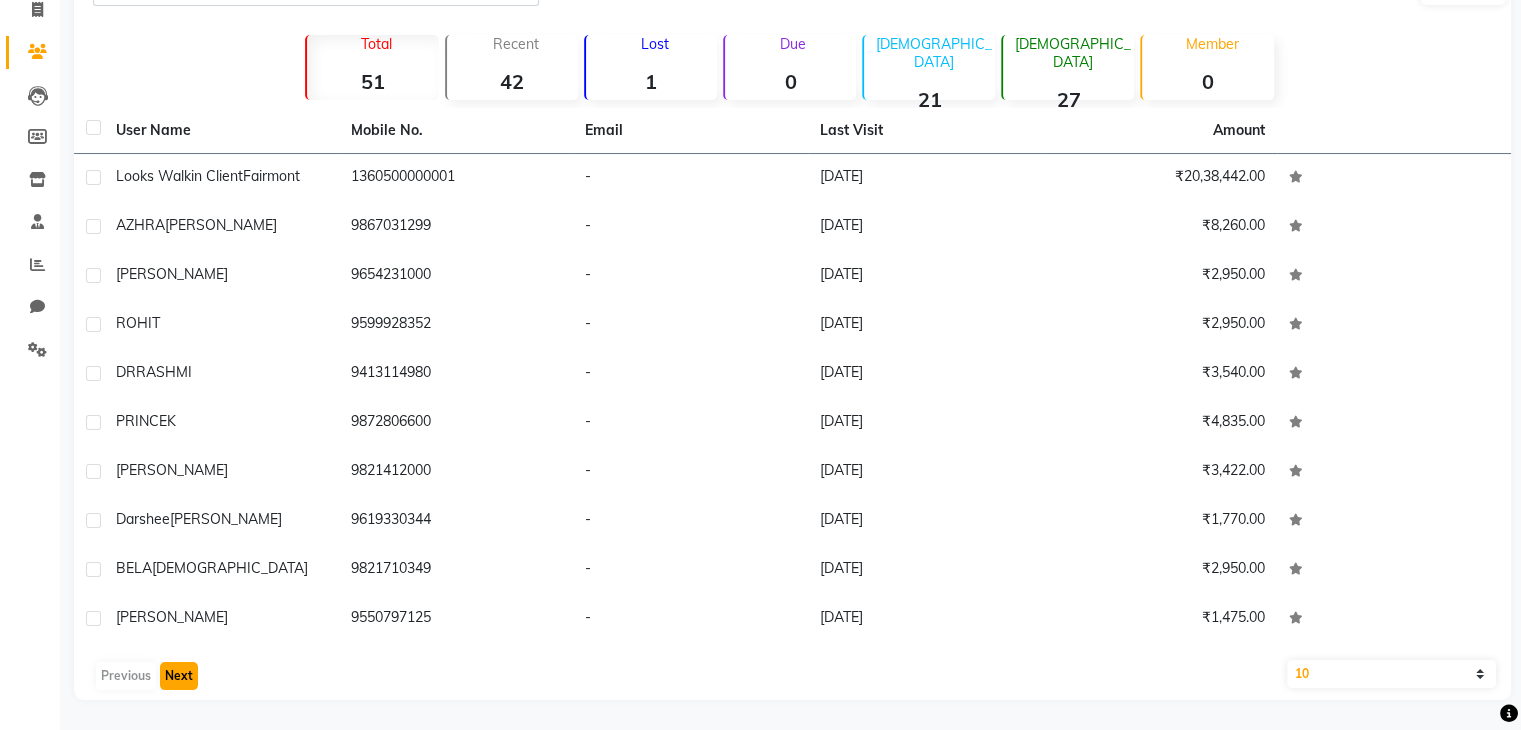
click at [182, 677] on button "Next" at bounding box center [179, 676] width 38 height 28
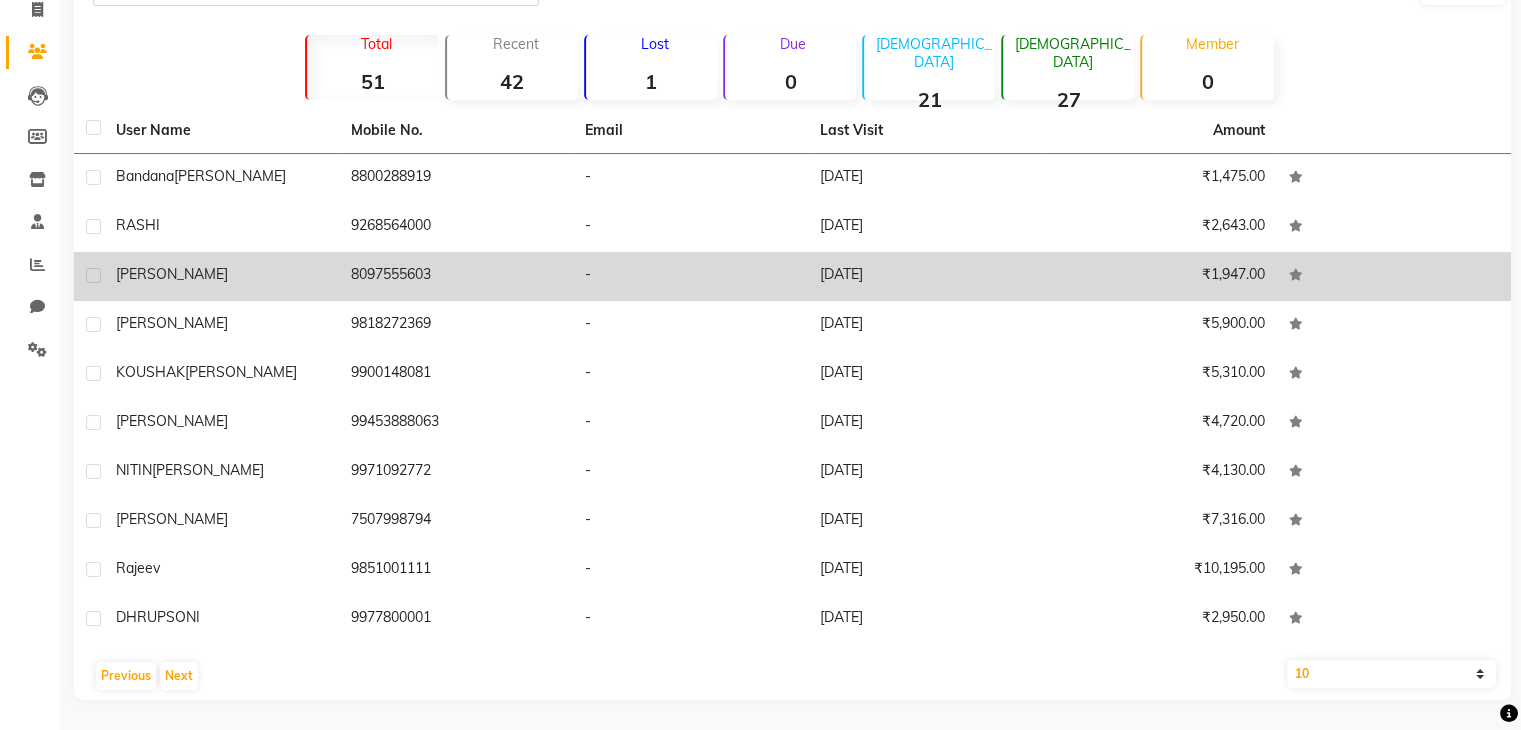
click at [184, 277] on div "Sonali" at bounding box center [221, 274] width 211 height 21
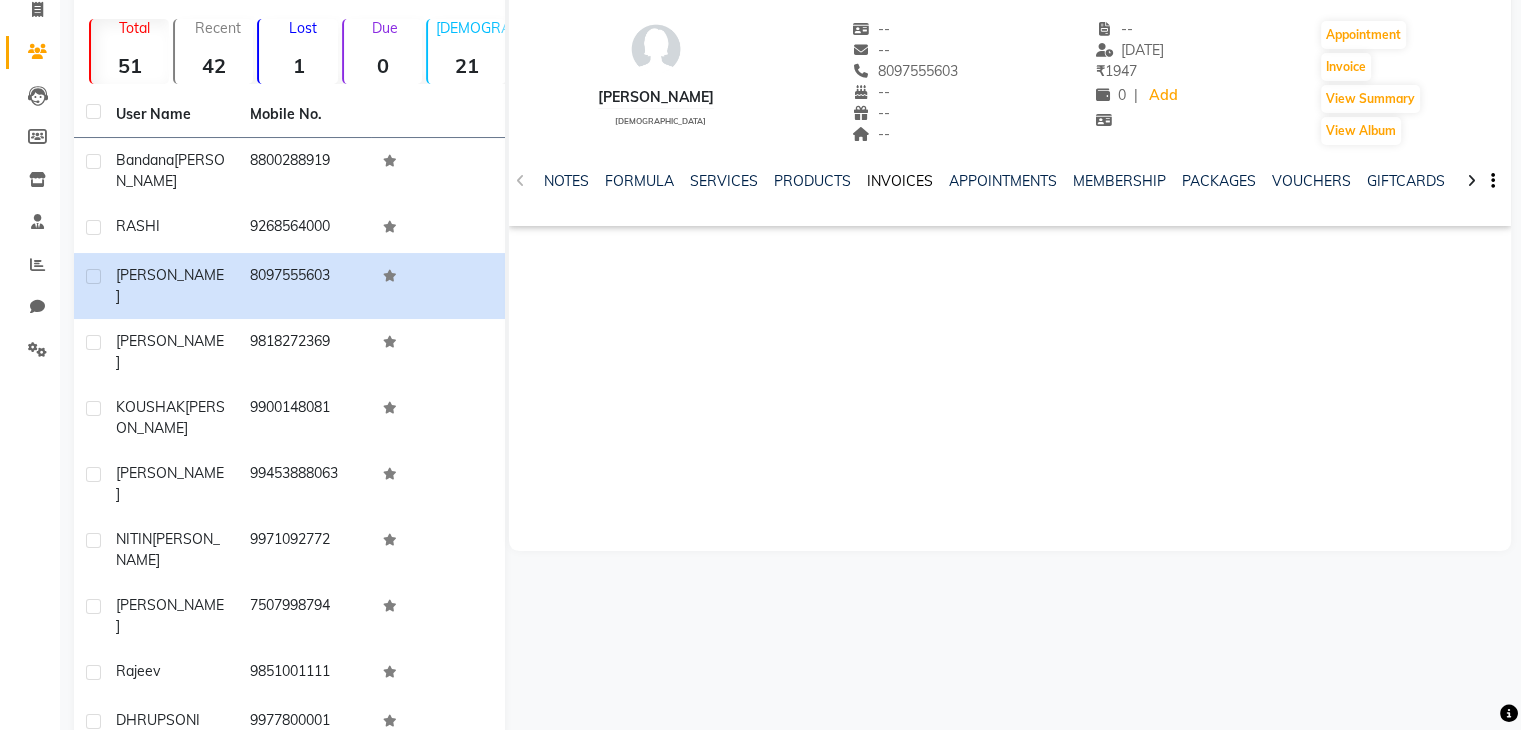
click at [898, 187] on link "INVOICES" at bounding box center [900, 181] width 66 height 18
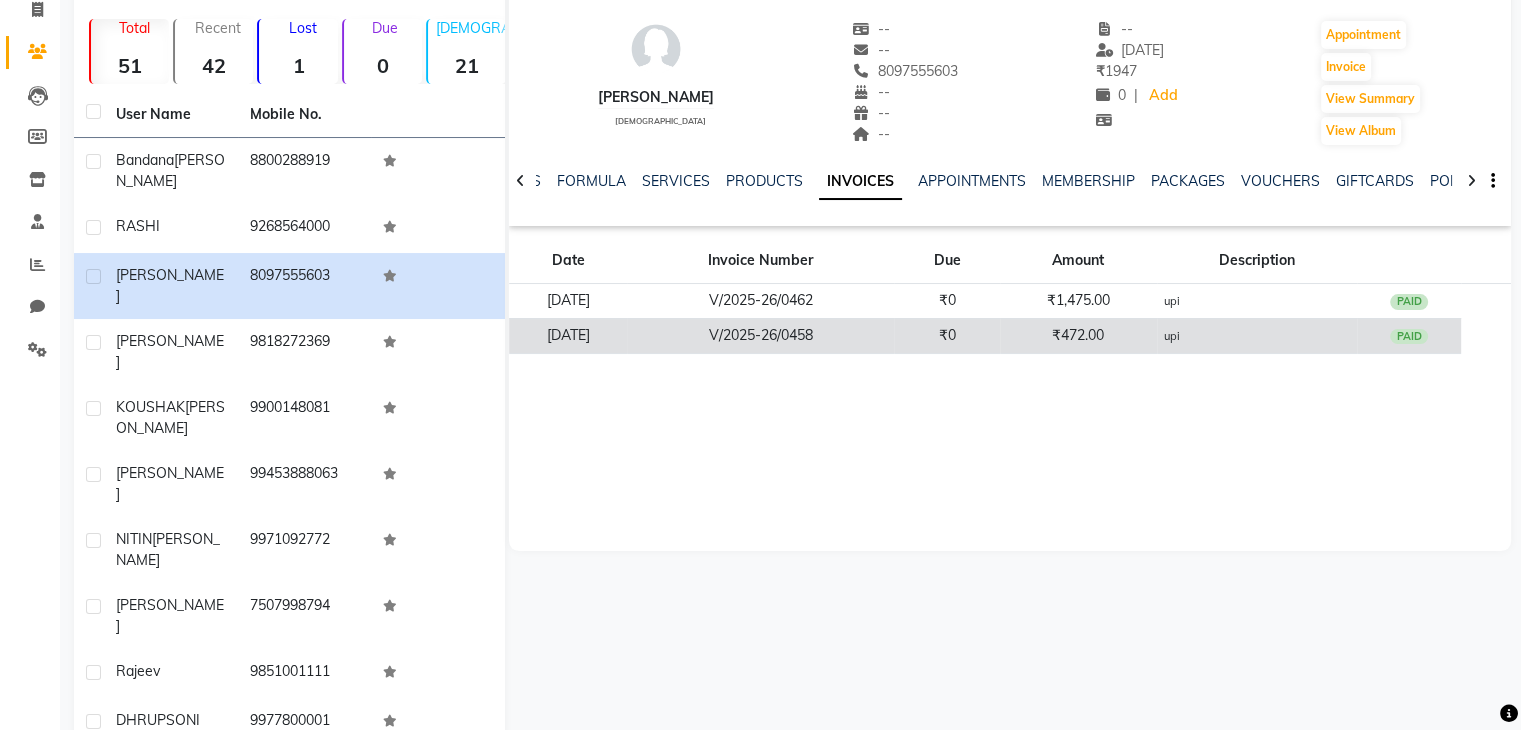
click at [1032, 341] on td "₹472.00" at bounding box center [1078, 335] width 157 height 35
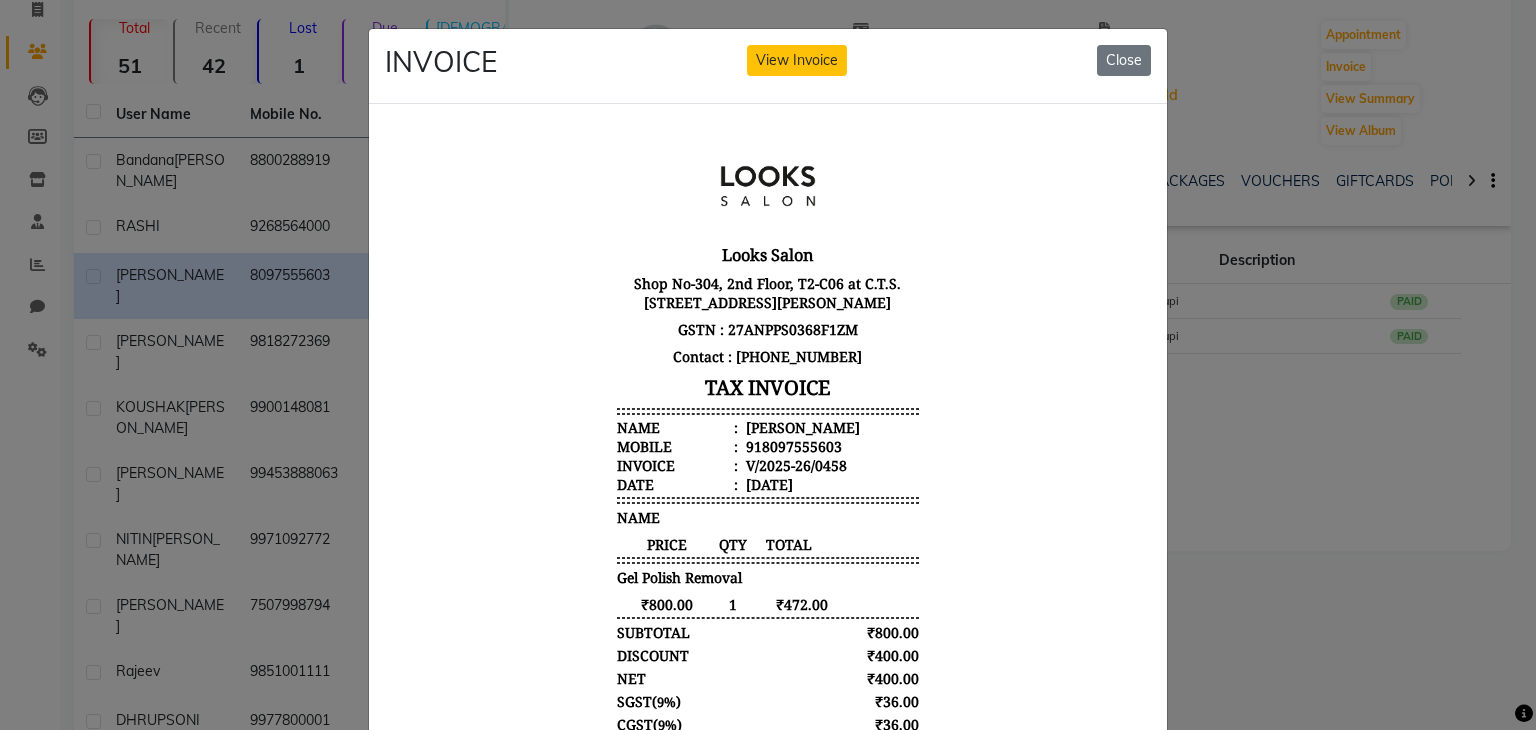
scroll to position [16, 0]
drag, startPoint x: 1125, startPoint y: 57, endPoint x: 743, endPoint y: 1, distance: 386.0
click at [1125, 57] on button "Close" at bounding box center [1124, 60] width 54 height 31
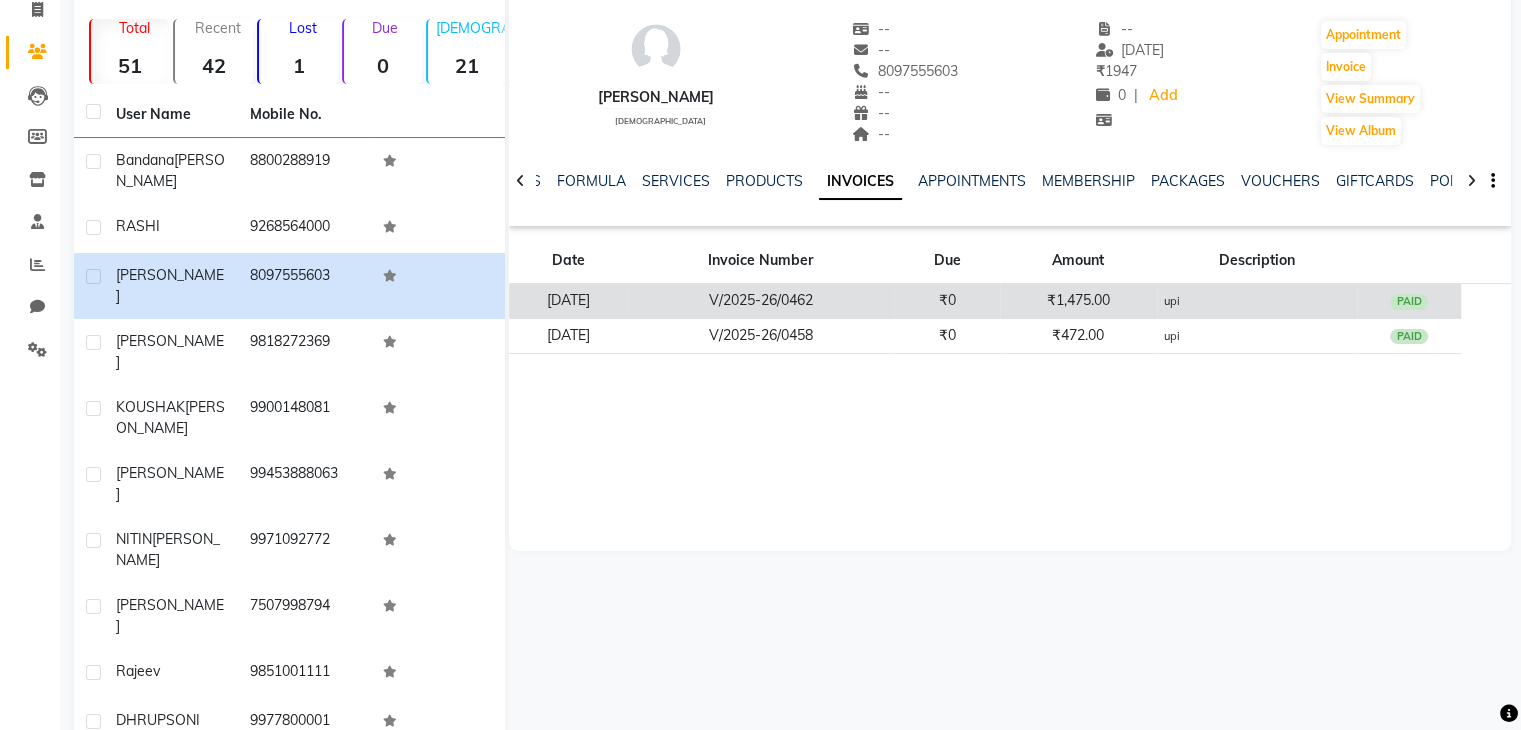
click at [1090, 301] on td "₹1,475.00" at bounding box center [1078, 301] width 157 height 35
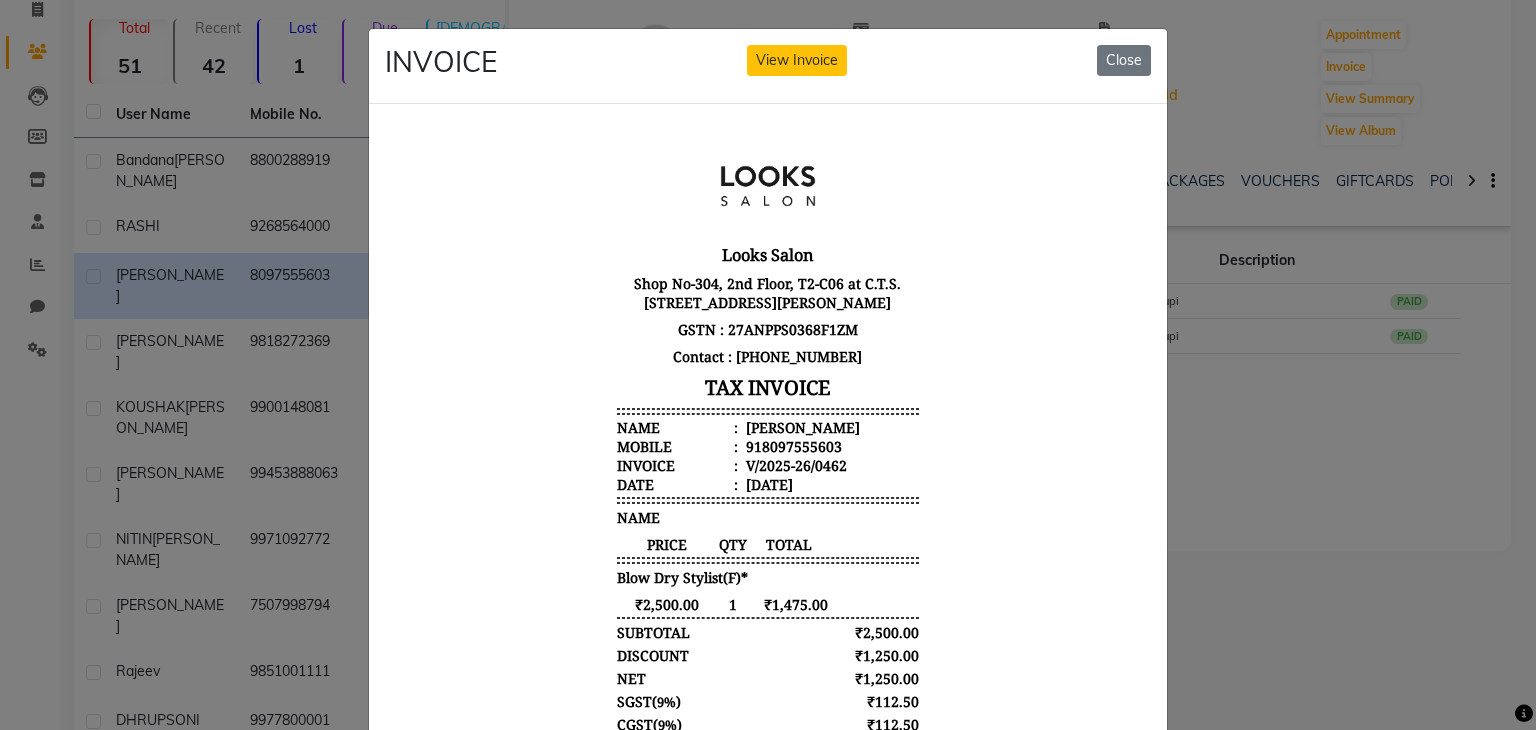
drag, startPoint x: 1132, startPoint y: 52, endPoint x: 1148, endPoint y: 58, distance: 17.1
click at [1131, 53] on button "Close" at bounding box center [1124, 60] width 54 height 31
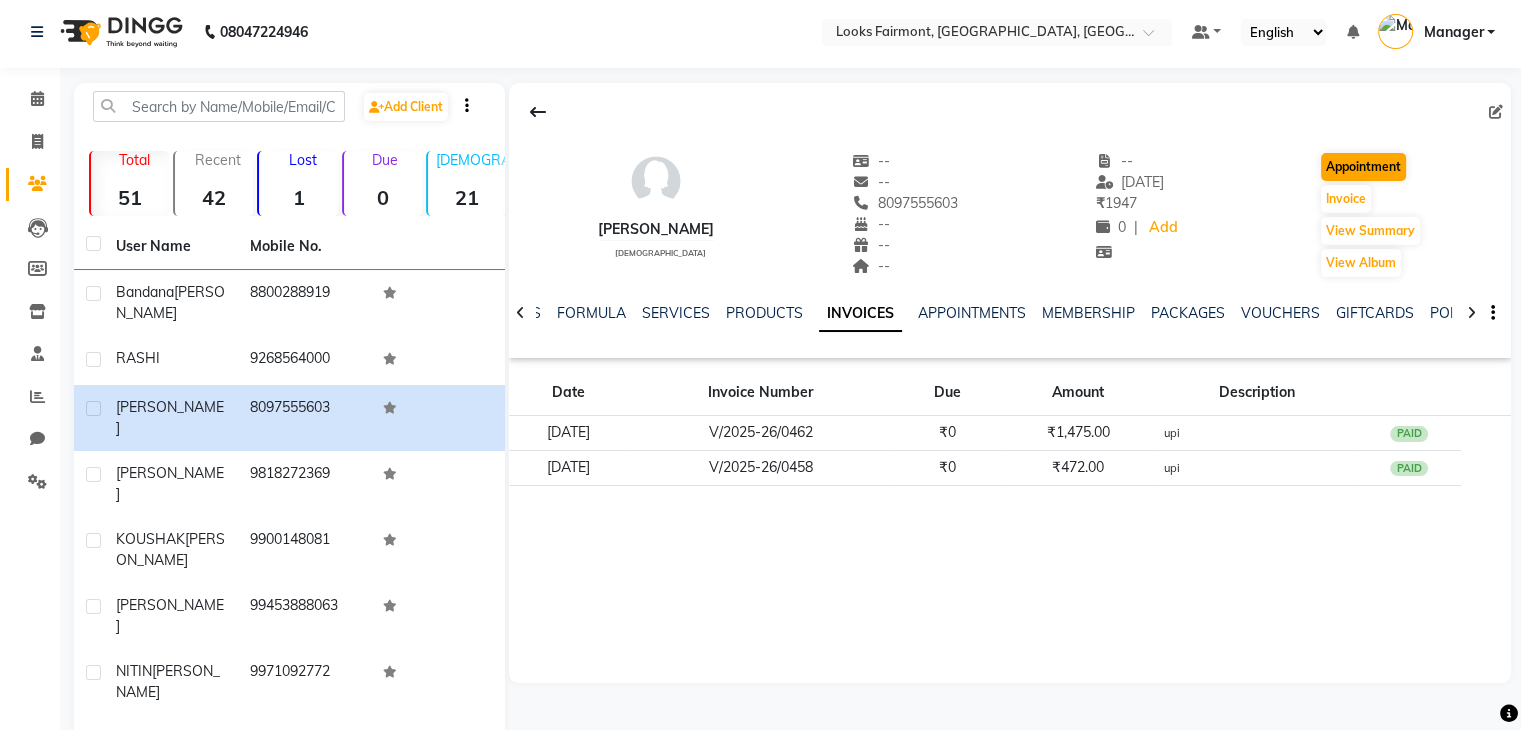
scroll to position [0, 0]
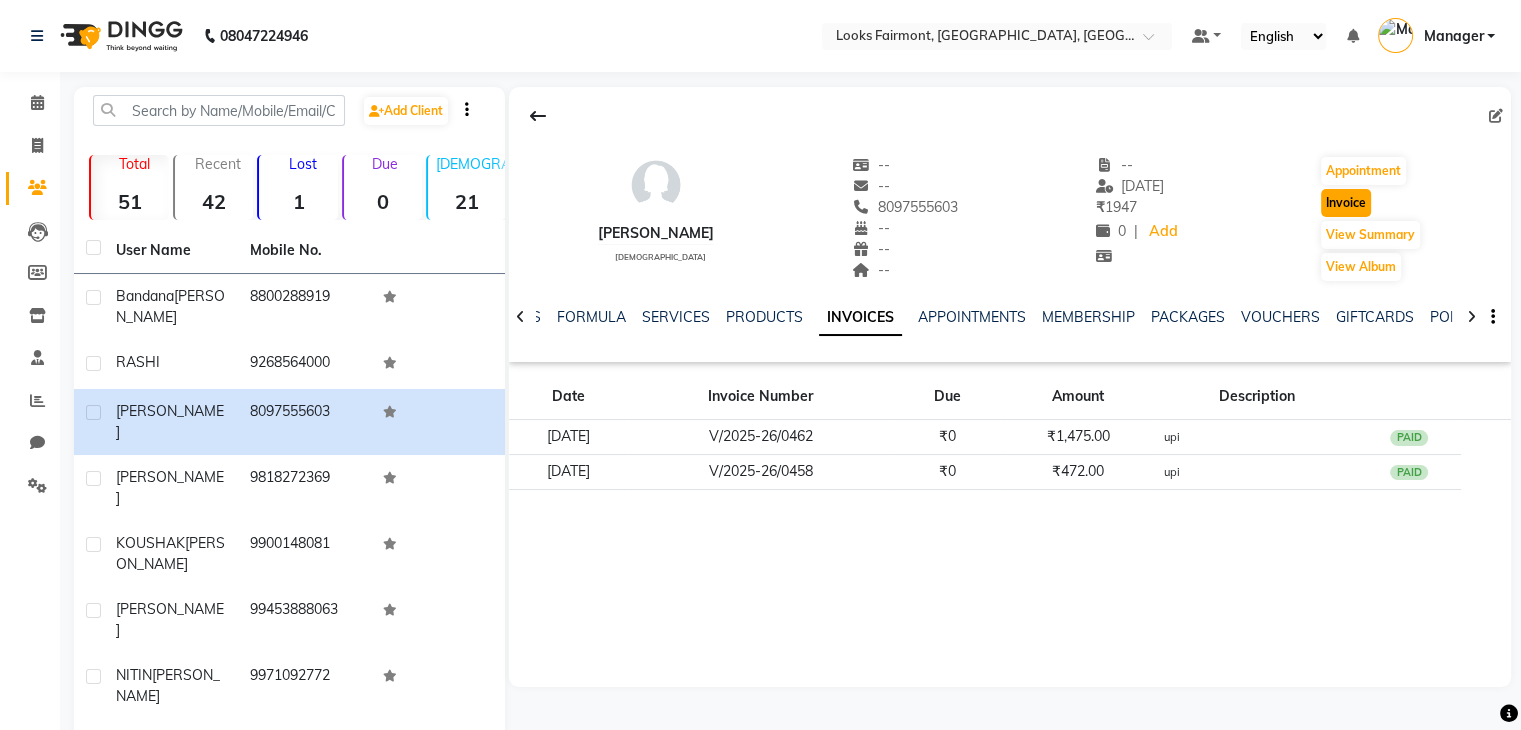
click at [1350, 199] on button "Invoice" at bounding box center [1346, 203] width 50 height 28
select select "8139"
select select "service"
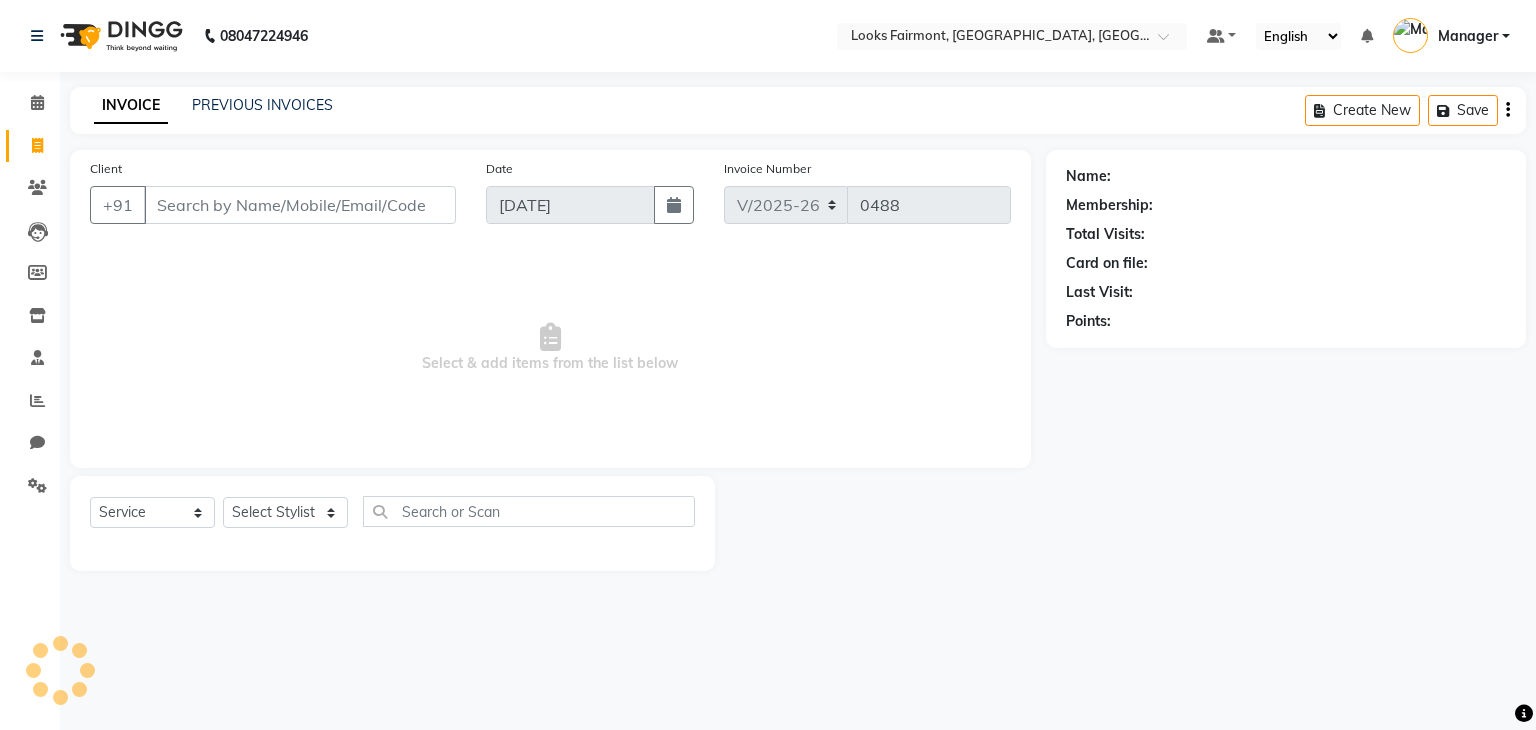
type input "8097555603"
select select "1: Object"
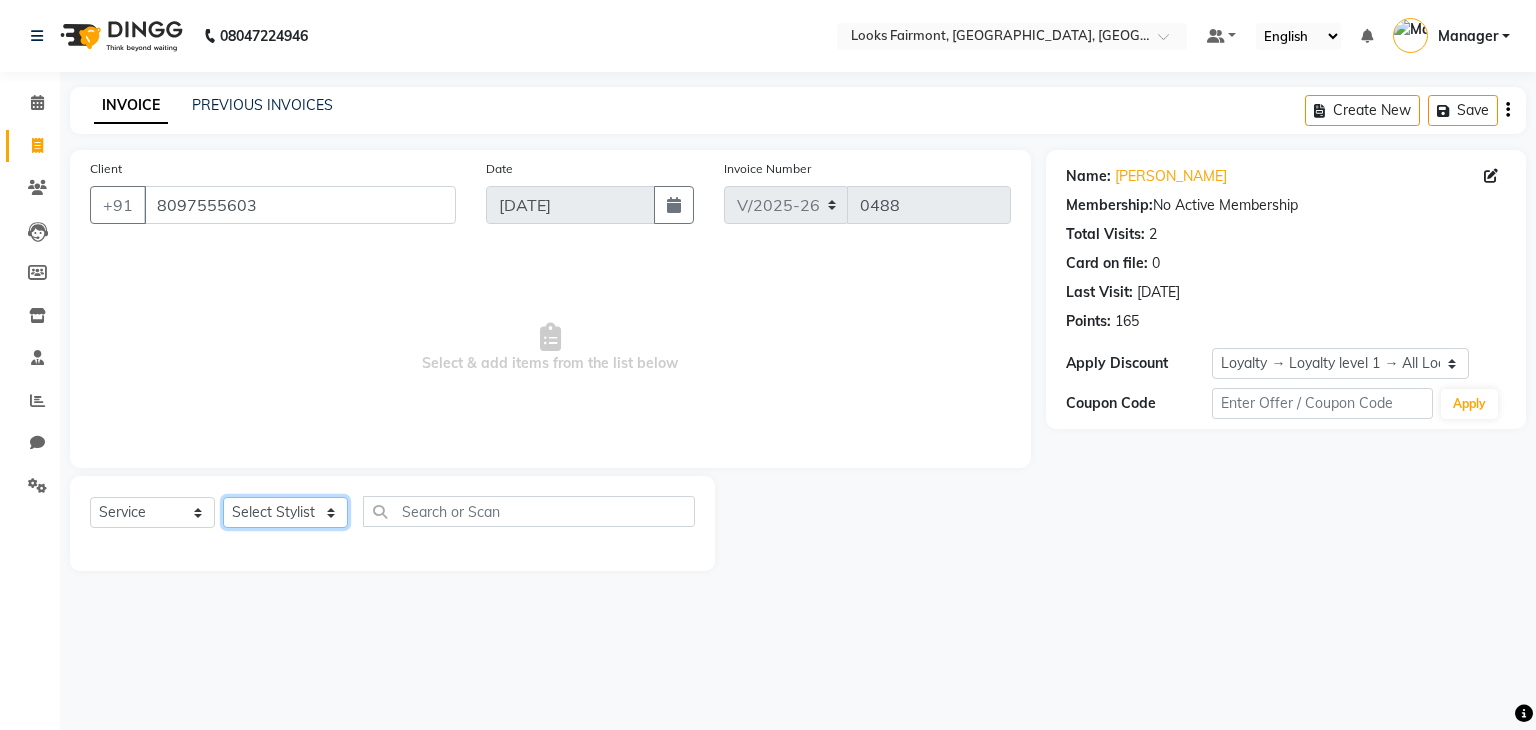
click at [272, 506] on select "Select Stylist Adil Anisa Counter_Sales Deepak_asst Manager Nisha Preeti Rais S…" at bounding box center [285, 512] width 125 height 31
select select "76346"
click at [223, 498] on select "Select Stylist Adil Anisa Counter_Sales Deepak_asst Manager Nisha Preeti Rais S…" at bounding box center [285, 512] width 125 height 31
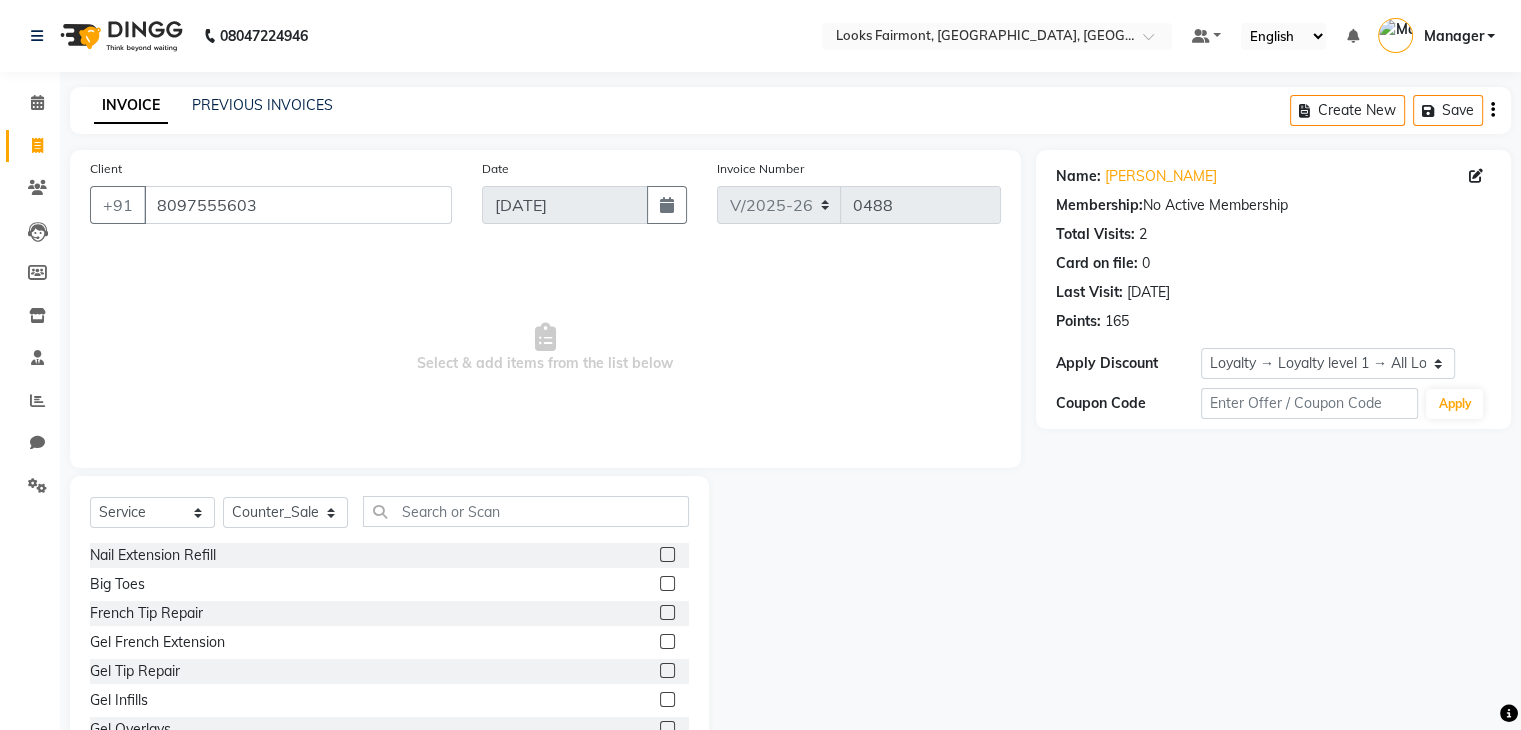
click at [497, 489] on div "Select Service Product Membership Package Voucher Prepaid Gift Card Select Styl…" at bounding box center [389, 623] width 639 height 295
click at [504, 505] on input "text" at bounding box center [526, 511] width 326 height 31
type input "w"
type input "n"
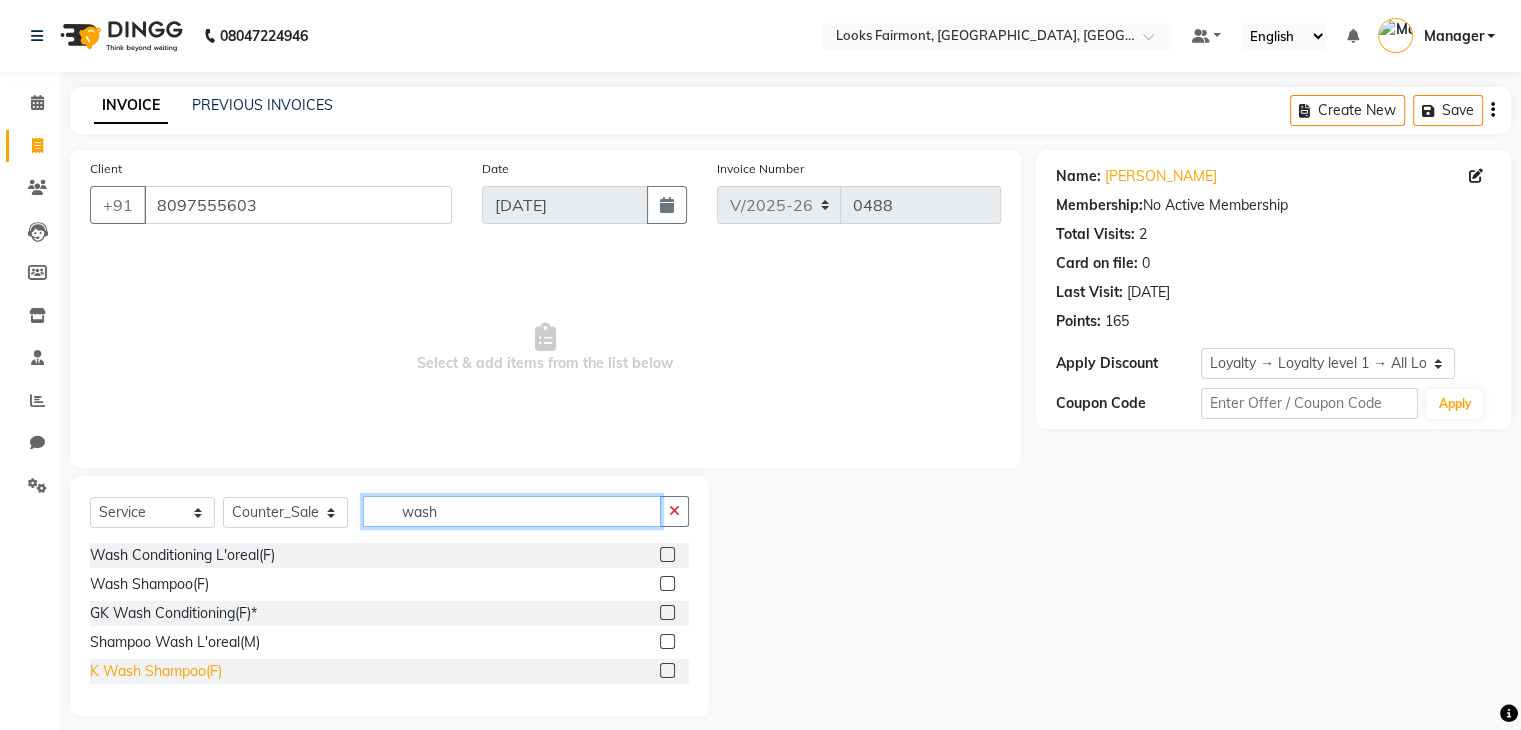
type input "wash"
click at [173, 679] on div "K Wash Shampoo(F)" at bounding box center [156, 671] width 132 height 21
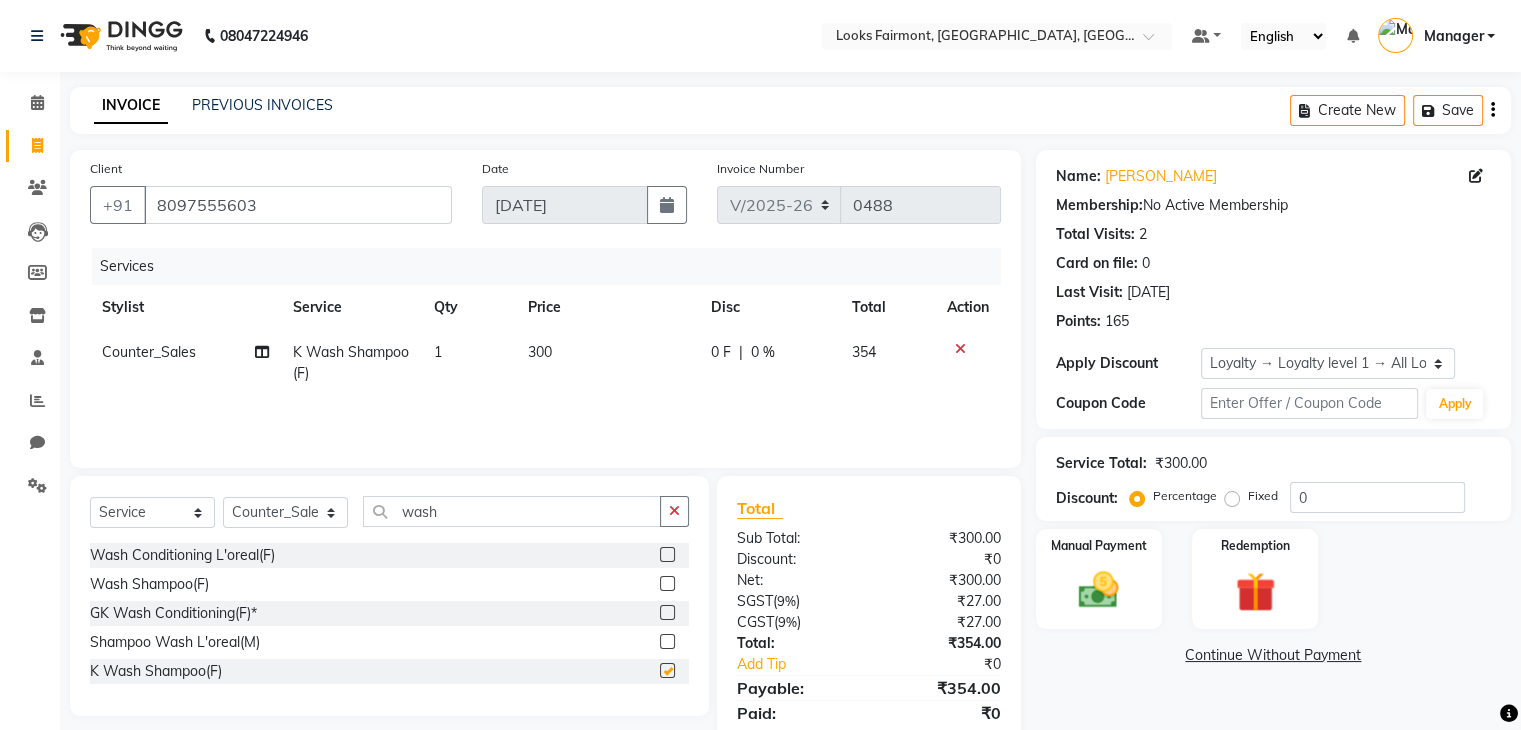
checkbox input "false"
click at [588, 369] on td "300" at bounding box center [608, 363] width 184 height 66
select select "76346"
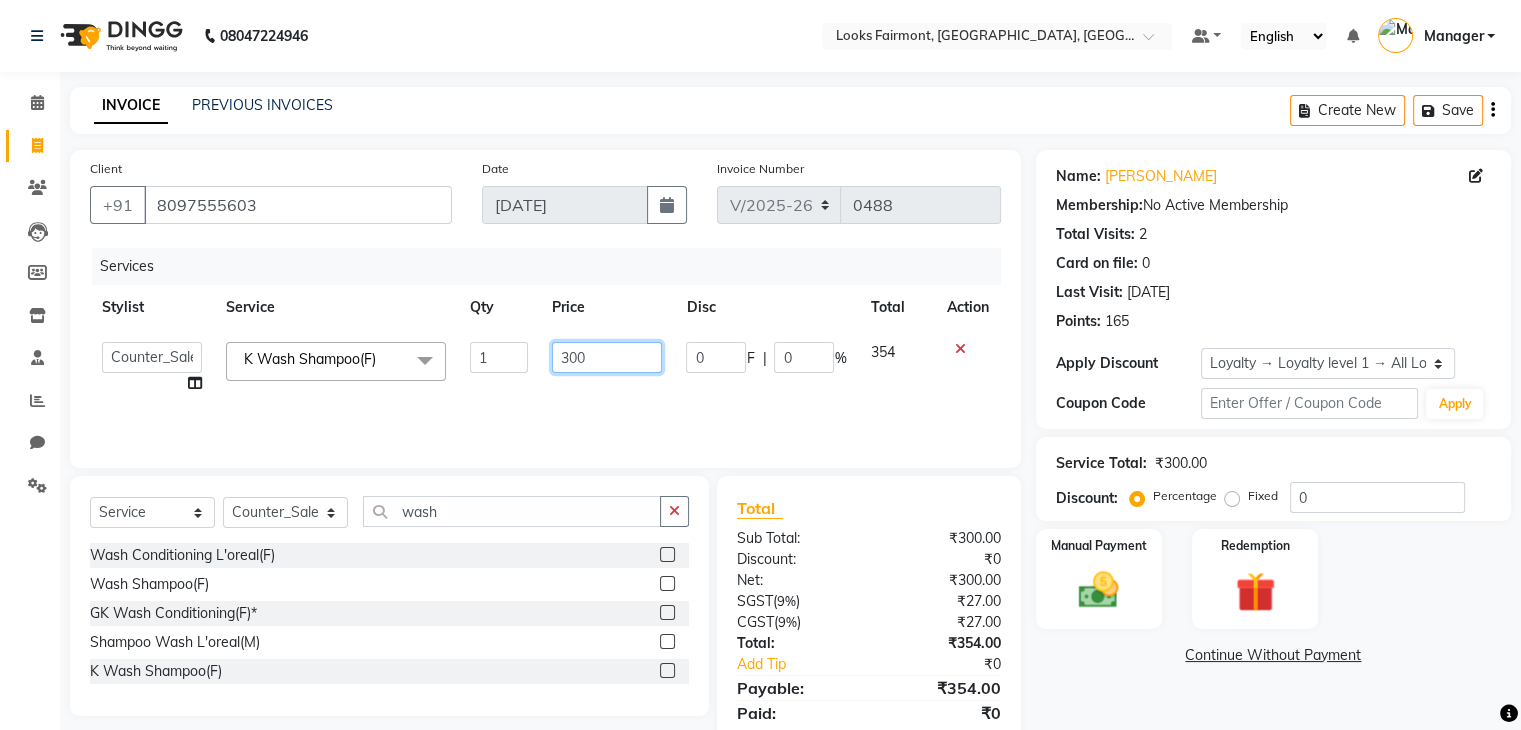
drag, startPoint x: 636, startPoint y: 359, endPoint x: 524, endPoint y: 361, distance: 112.0
click at [525, 361] on tr "Adil Anisa Counter_Sales Deepak_asst Manager Nisha Preeti Rais Soring_mgr Sunit…" at bounding box center [545, 368] width 911 height 76
type input "800"
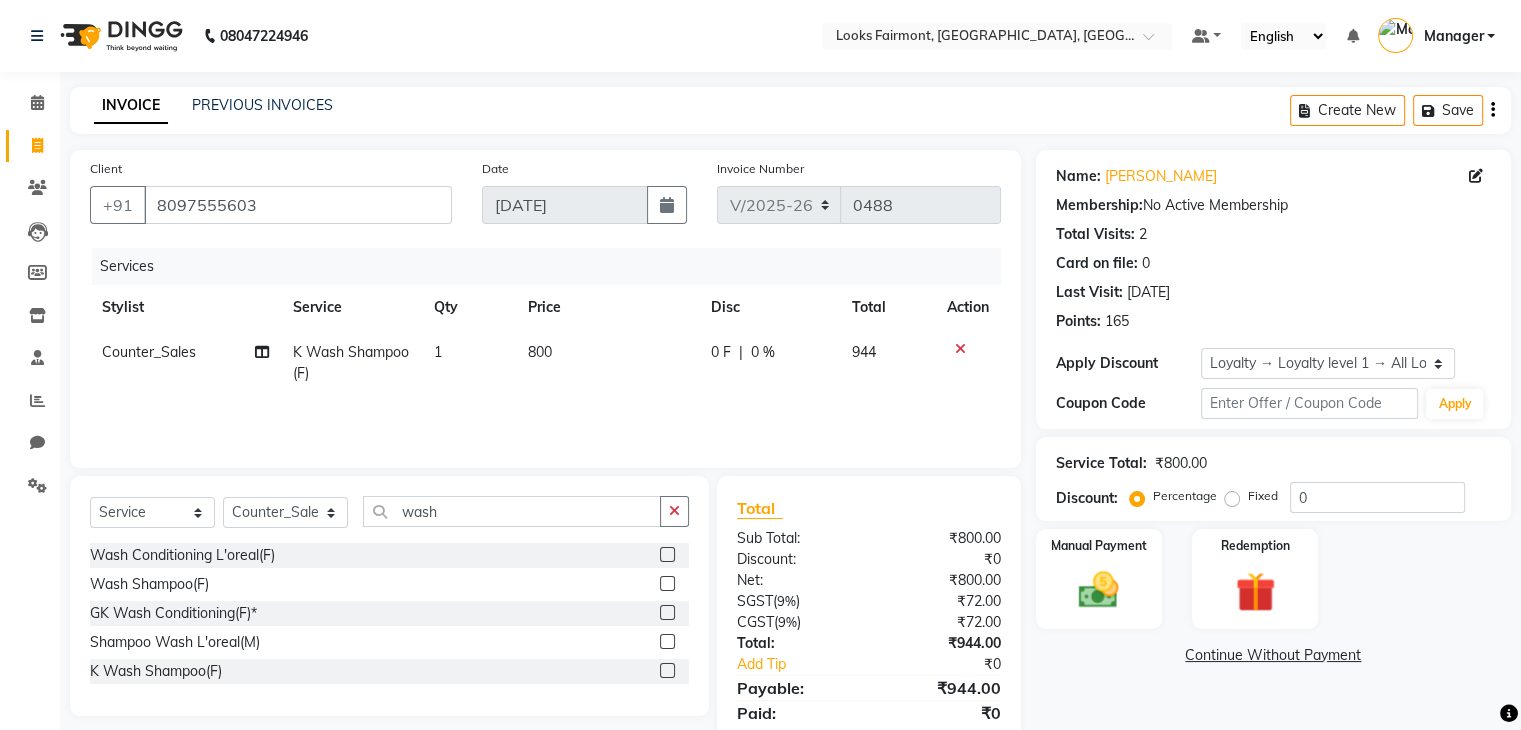
click at [1124, 679] on div "Name: Sonali Membership: No Active Membership Total Visits: 2 Card on file: 0 L…" at bounding box center [1281, 460] width 490 height 620
click at [1432, 109] on icon "button" at bounding box center [1432, 111] width 20 height 14
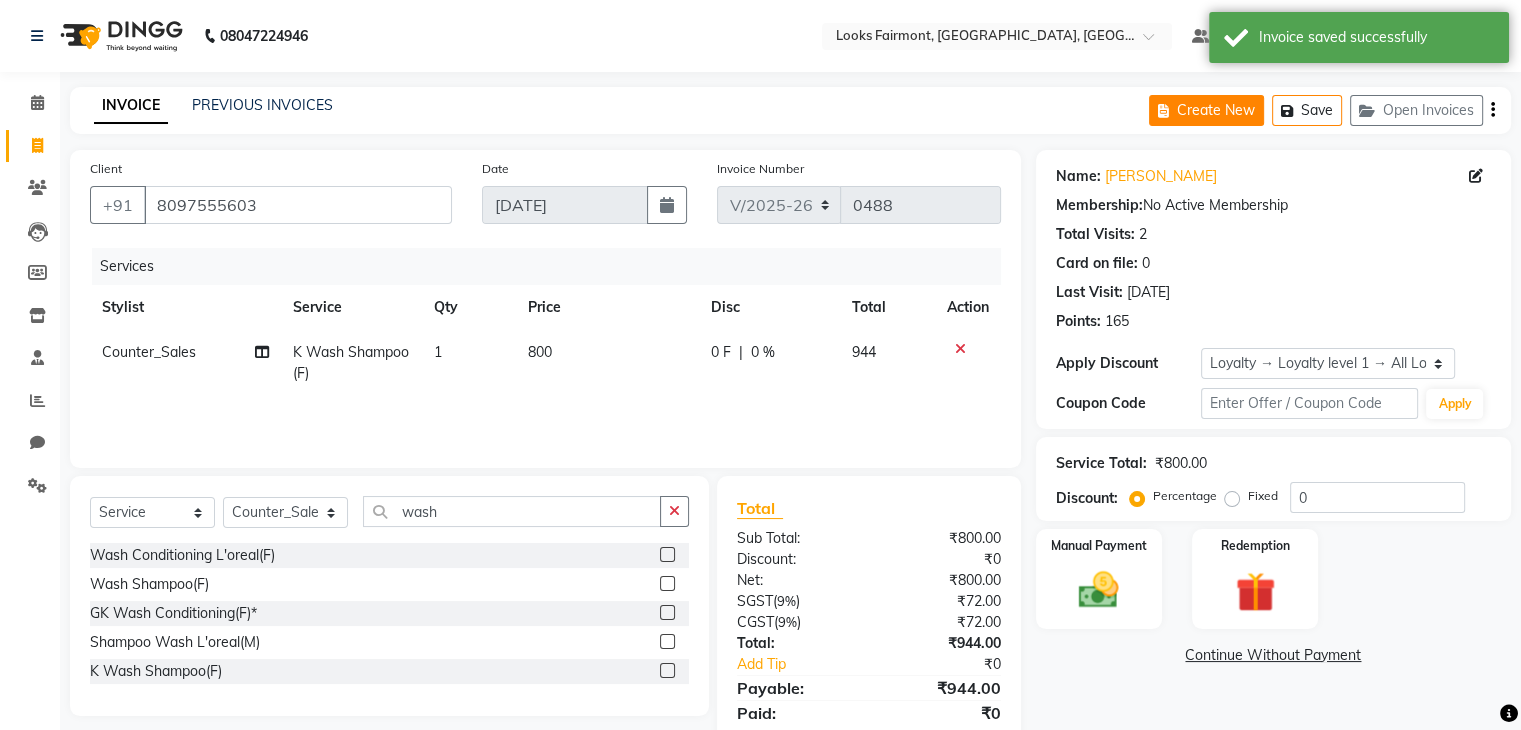
click at [1198, 103] on button "Create New" at bounding box center [1206, 110] width 115 height 31
select select "8139"
select select "service"
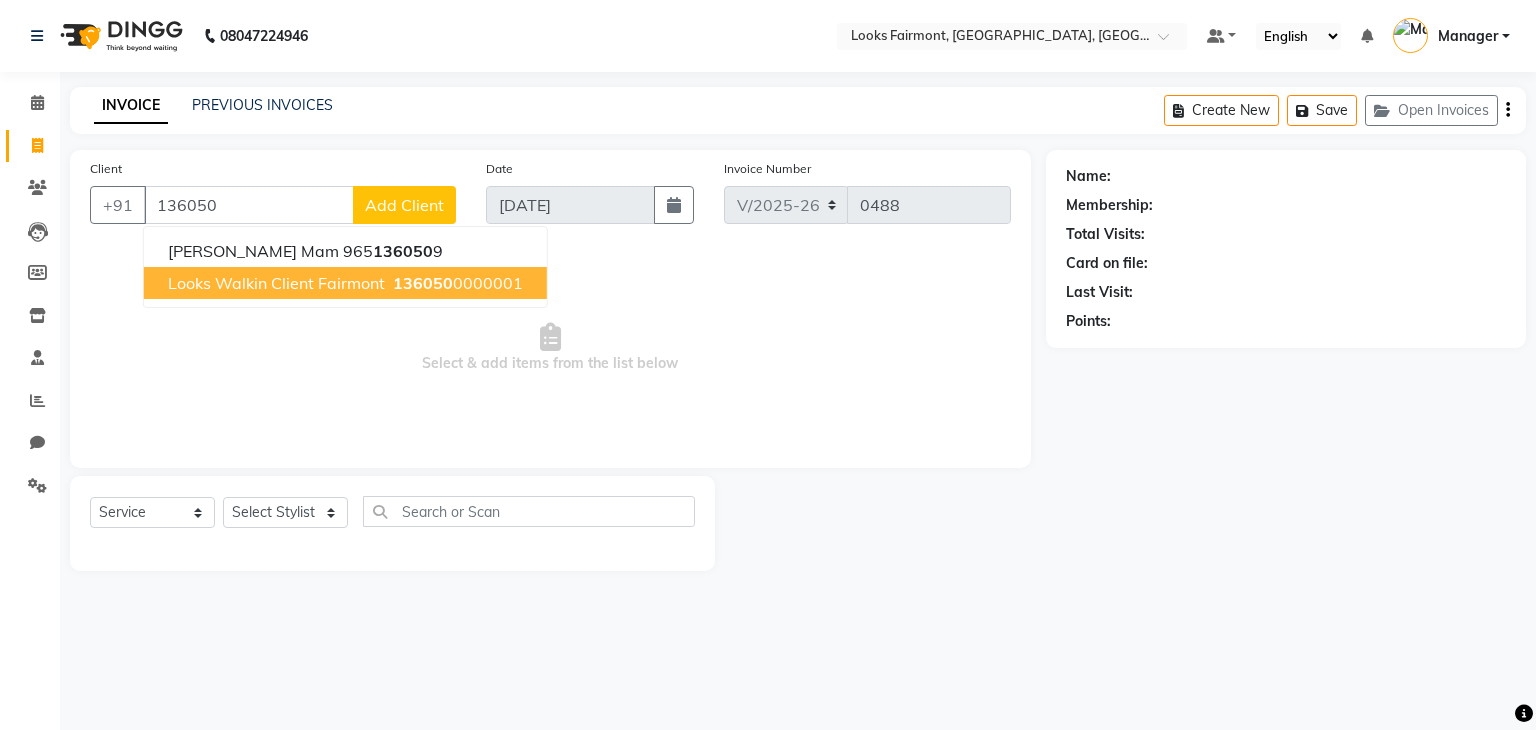
click at [393, 285] on span "136050" at bounding box center [423, 283] width 60 height 20
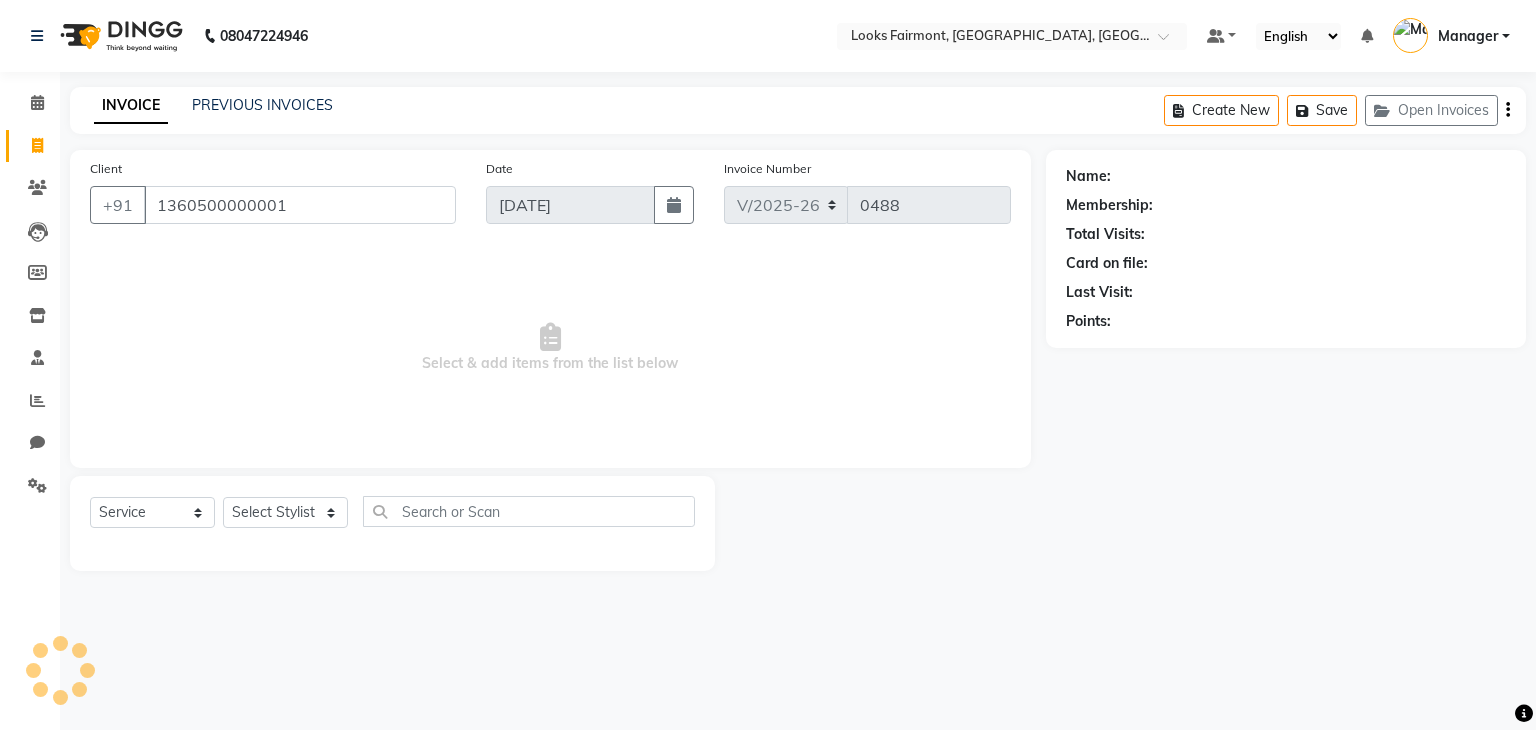
type input "1360500000001"
select select "1: Object"
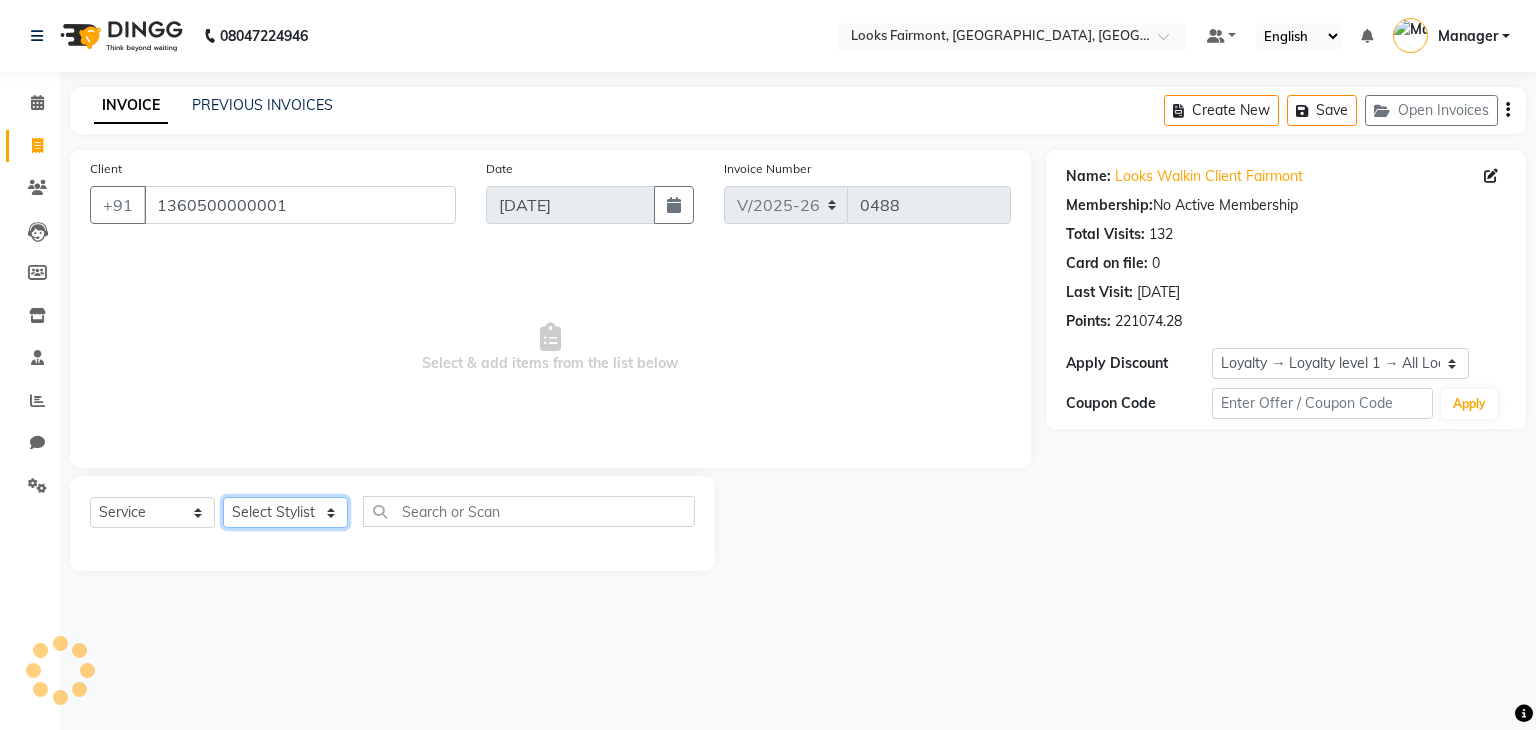
click at [266, 519] on select "Select Stylist Adil Anisa Counter_Sales Deepak_asst Manager Nisha Preeti Rais S…" at bounding box center [285, 512] width 125 height 31
select select "76348"
click at [223, 498] on select "Select Stylist Adil Anisa Counter_Sales Deepak_asst Manager Nisha Preeti Rais S…" at bounding box center [285, 512] width 125 height 31
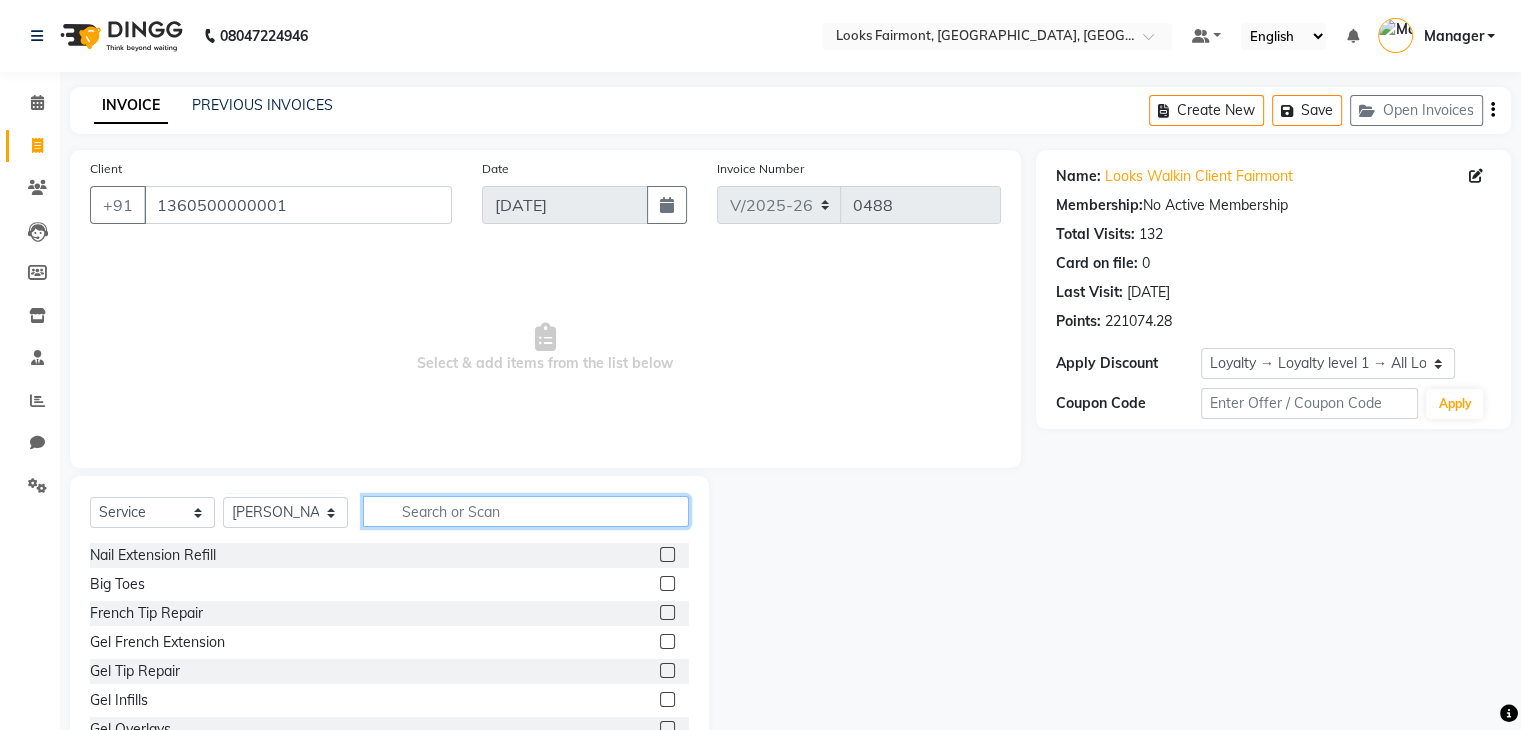
click at [422, 511] on input "text" at bounding box center [526, 511] width 326 height 31
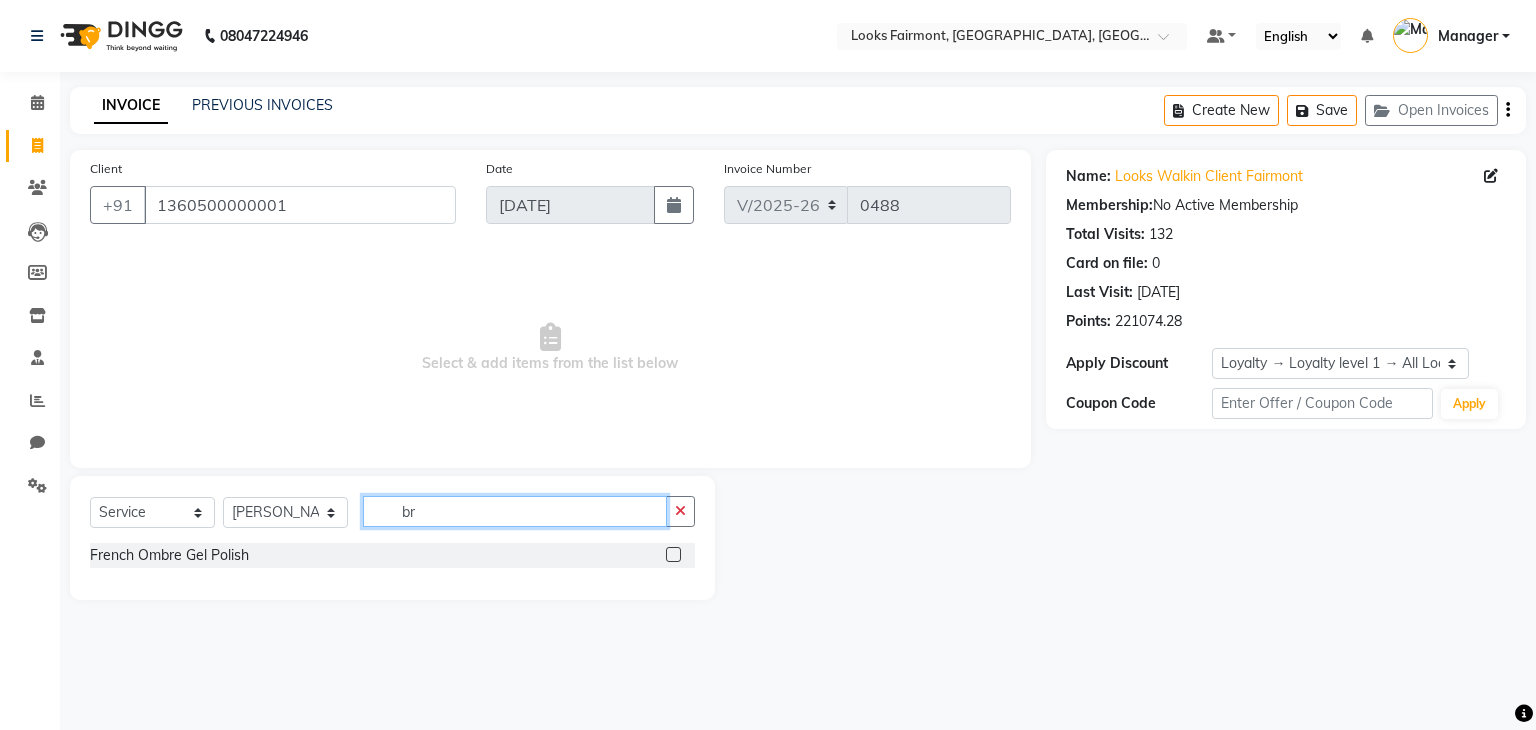
type input "b"
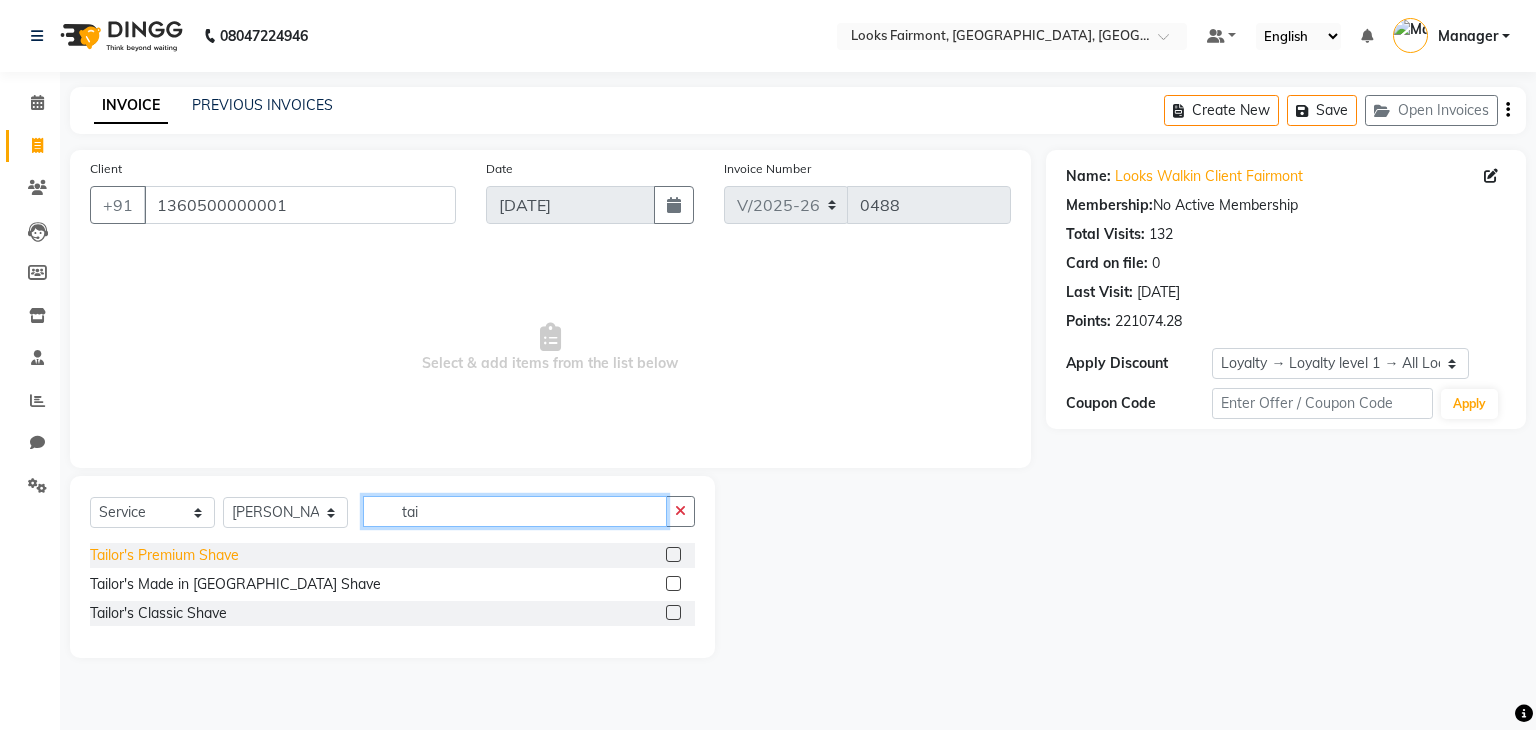
type input "tai"
click at [221, 555] on div "Tailor's Premium Shave" at bounding box center [164, 555] width 149 height 21
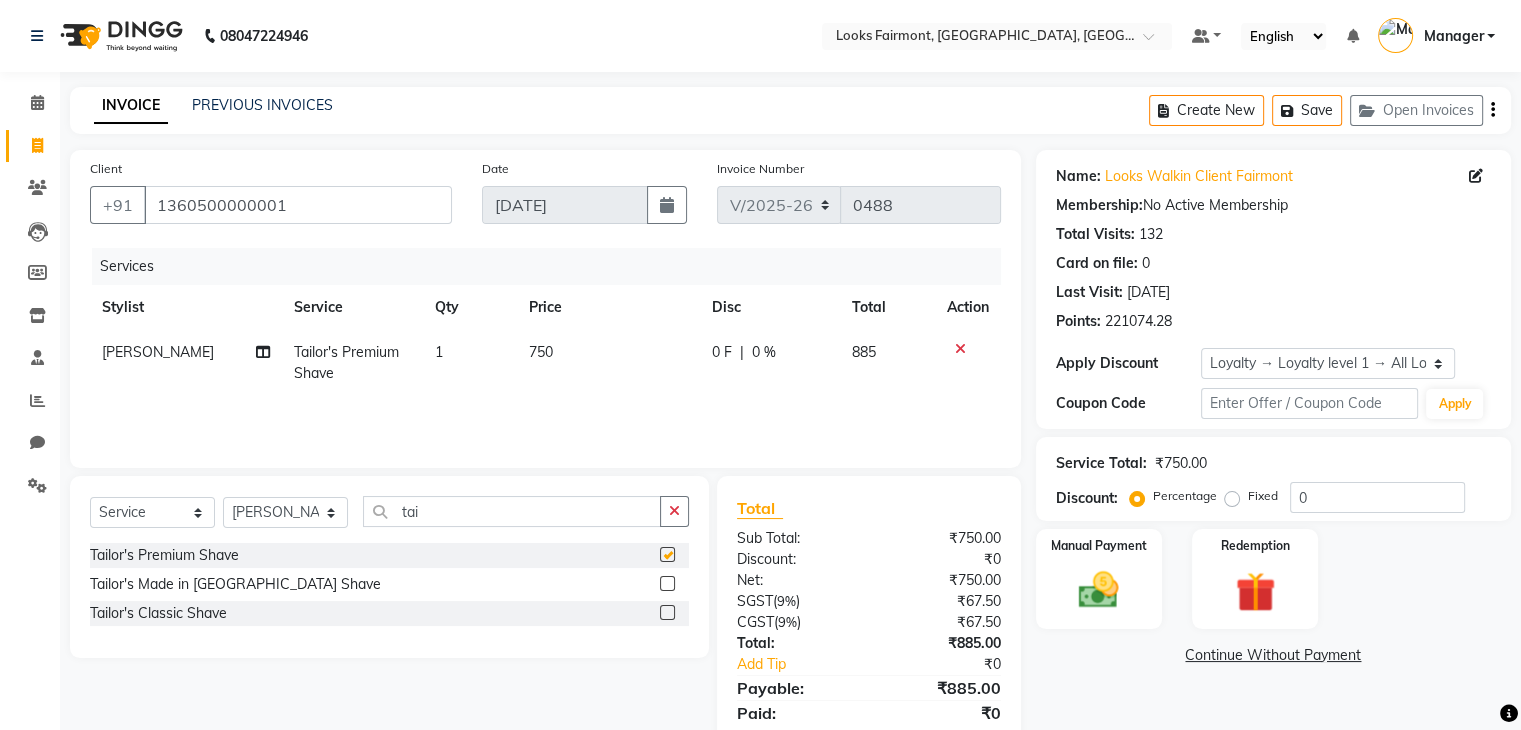
checkbox input "false"
click at [596, 355] on td "750" at bounding box center [608, 363] width 183 height 66
select select "76348"
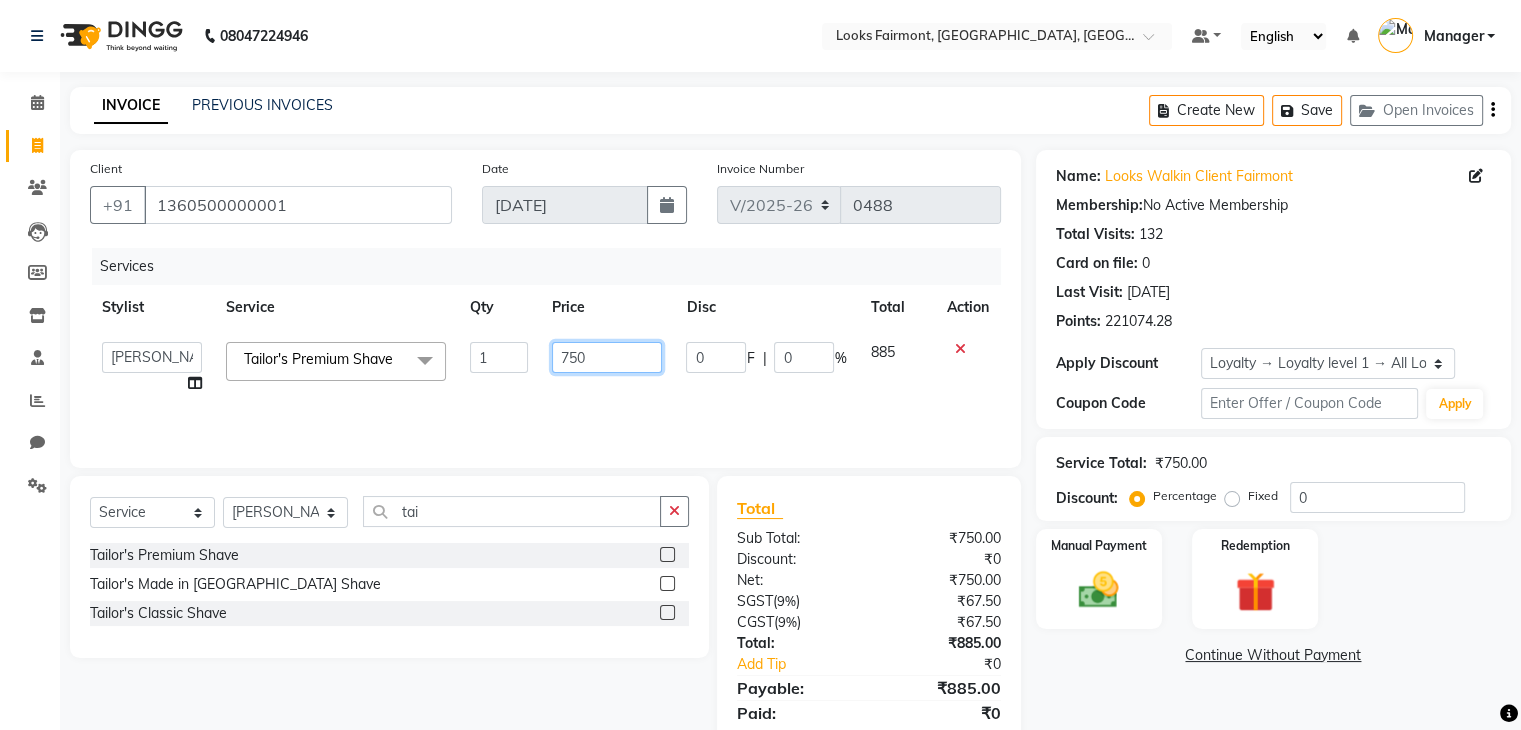
drag, startPoint x: 652, startPoint y: 358, endPoint x: 465, endPoint y: 347, distance: 187.3
click at [465, 347] on tr "Adil Anisa Counter_Sales Deepak_asst Manager Nisha Preeti Rais Soring_mgr Sunit…" at bounding box center [545, 368] width 911 height 76
type input "2500"
click at [1072, 645] on link "Continue Without Payment" at bounding box center [1273, 655] width 467 height 21
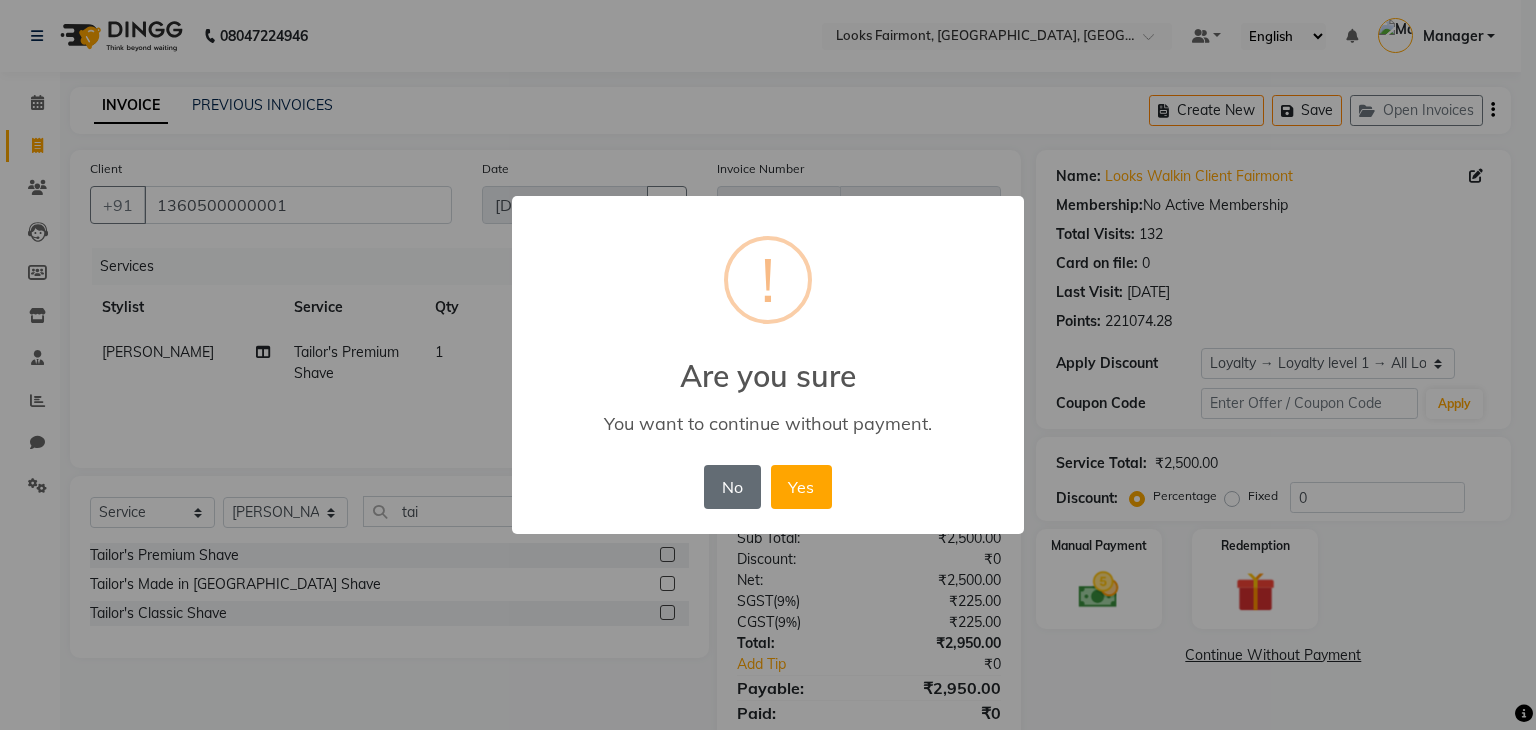
click at [732, 490] on button "No" at bounding box center [732, 487] width 56 height 44
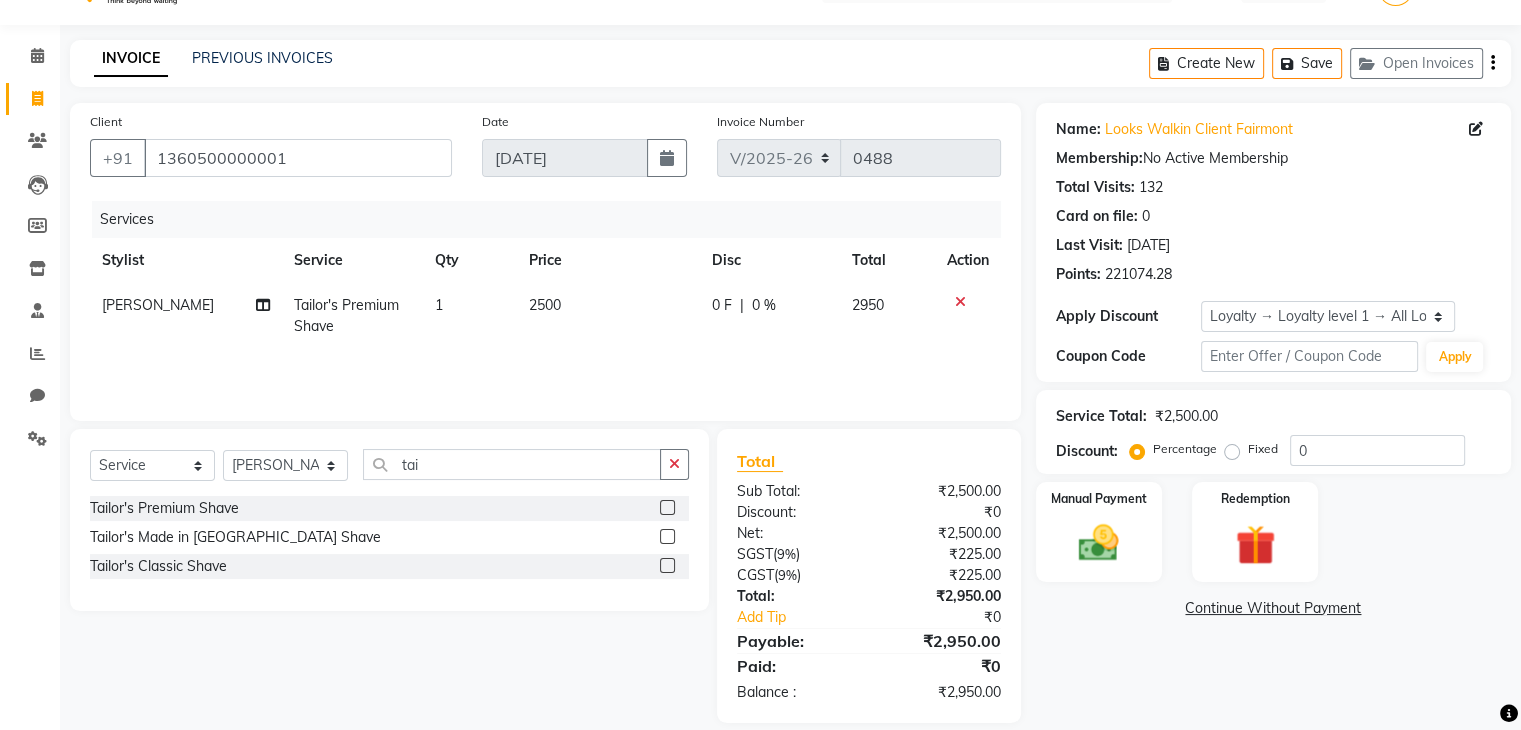
scroll to position [71, 0]
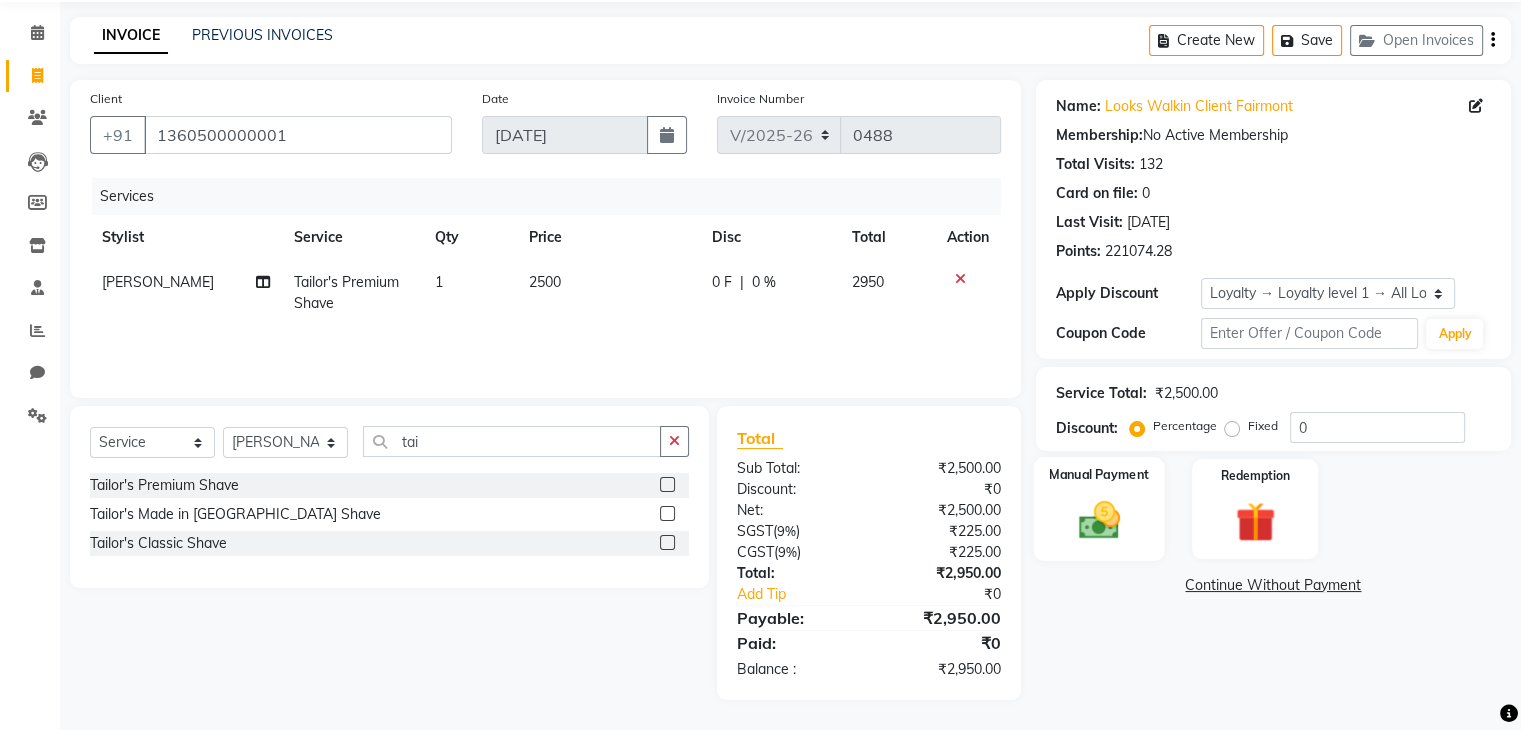
click at [1100, 508] on img at bounding box center [1098, 521] width 67 height 48
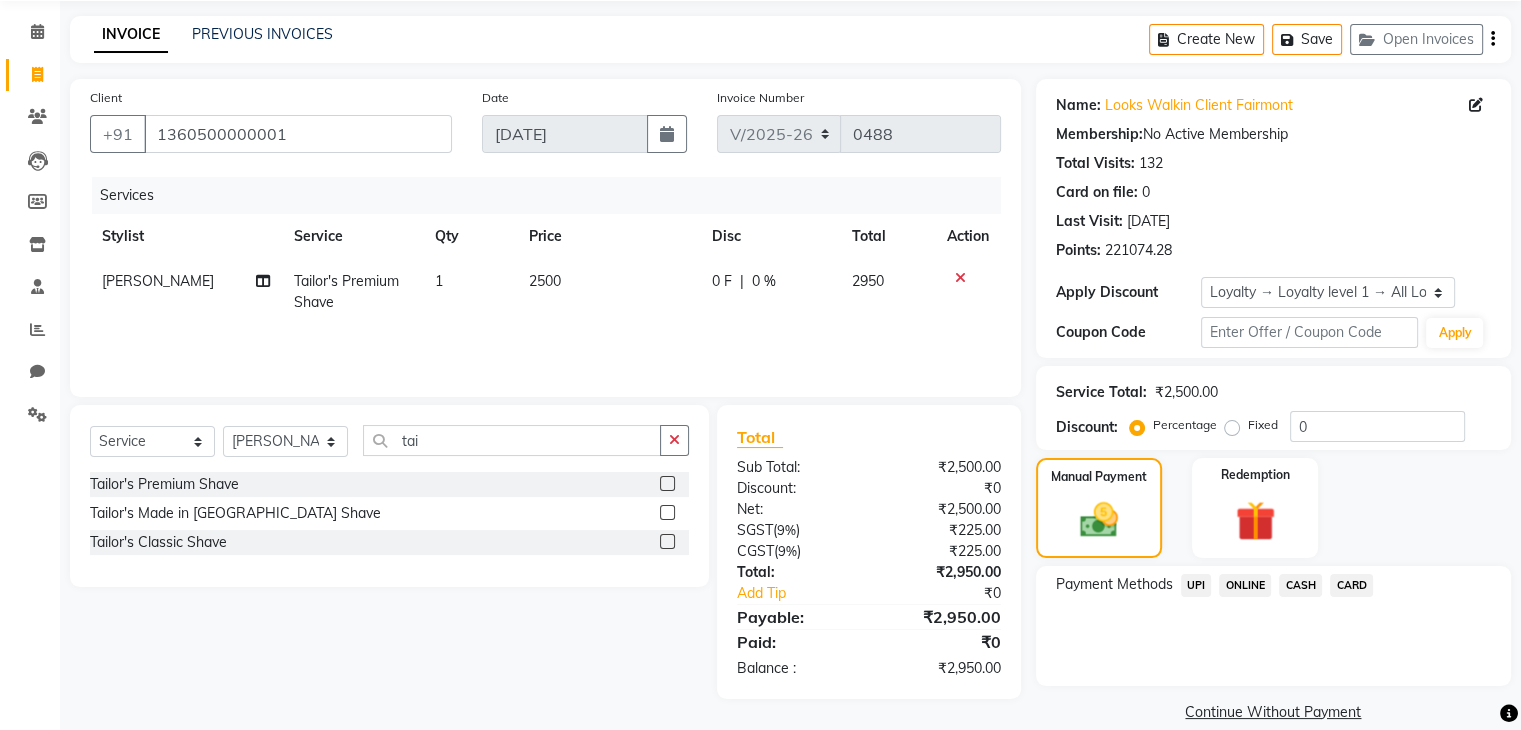
click at [1296, 585] on span "CASH" at bounding box center [1300, 585] width 43 height 23
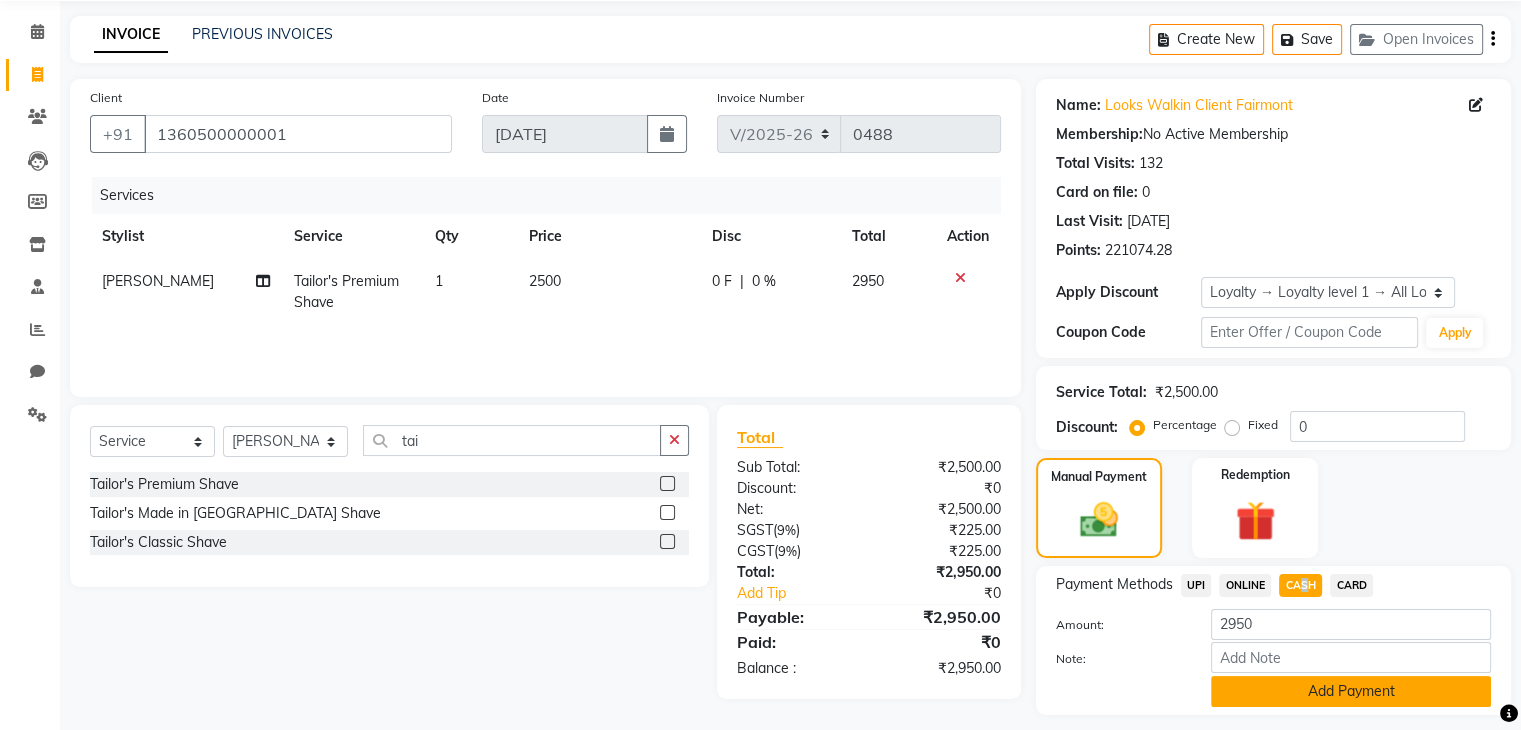
click at [1296, 681] on button "Add Payment" at bounding box center [1351, 691] width 280 height 31
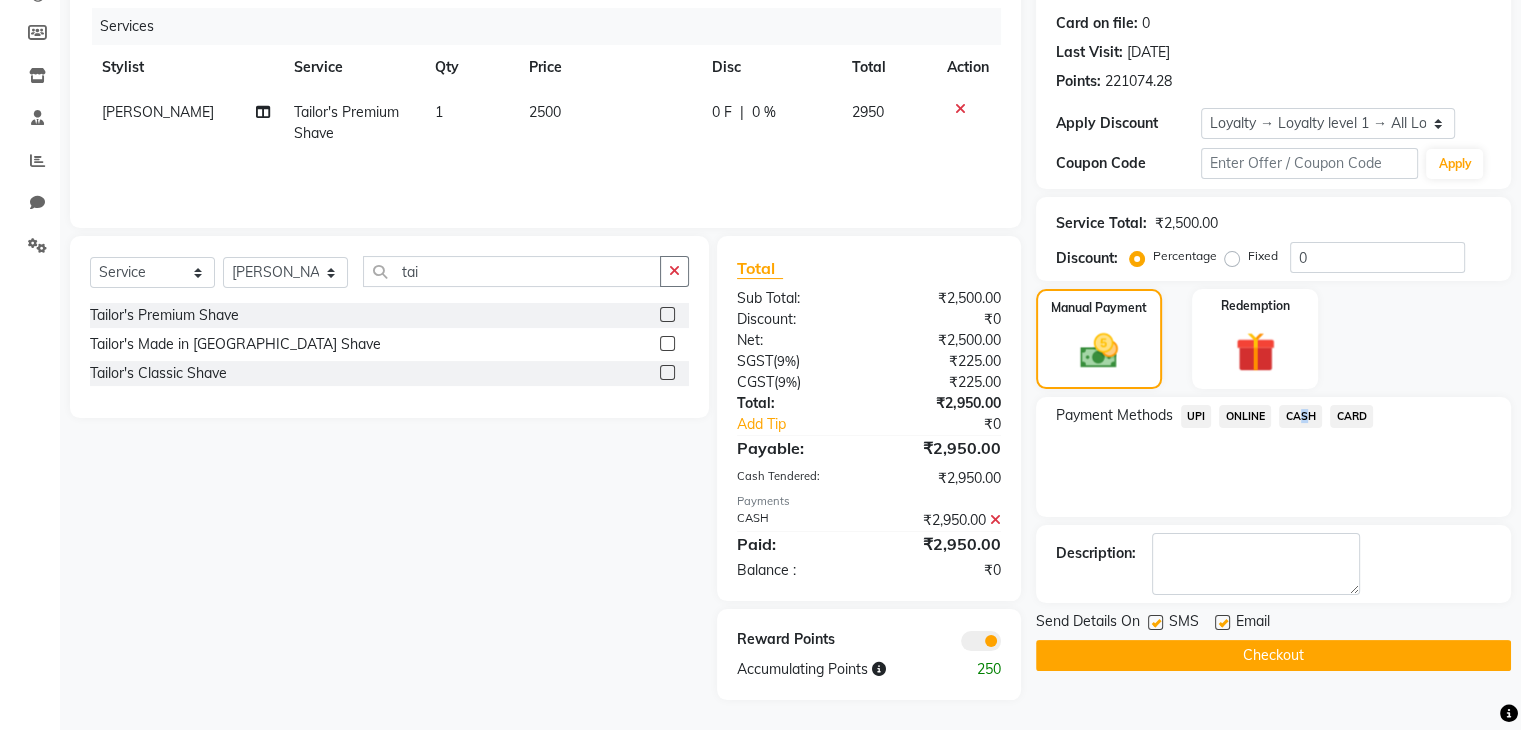
scroll to position [242, 0]
click at [1247, 555] on textarea at bounding box center [1256, 564] width 208 height 62
type textarea "upi"
click at [1245, 665] on button "Checkout" at bounding box center [1273, 655] width 475 height 31
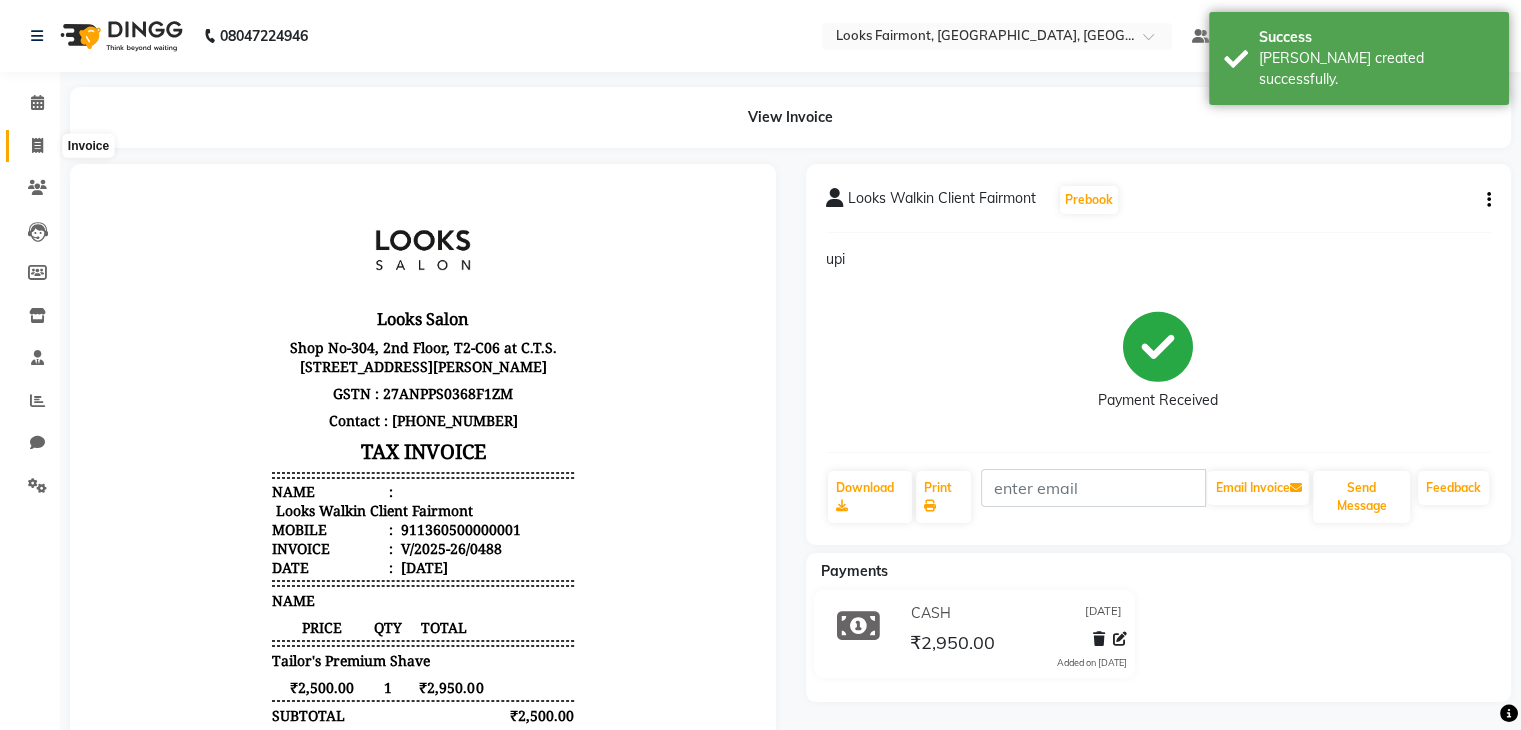
click at [29, 139] on span at bounding box center [37, 146] width 35 height 23
select select "8139"
select select "service"
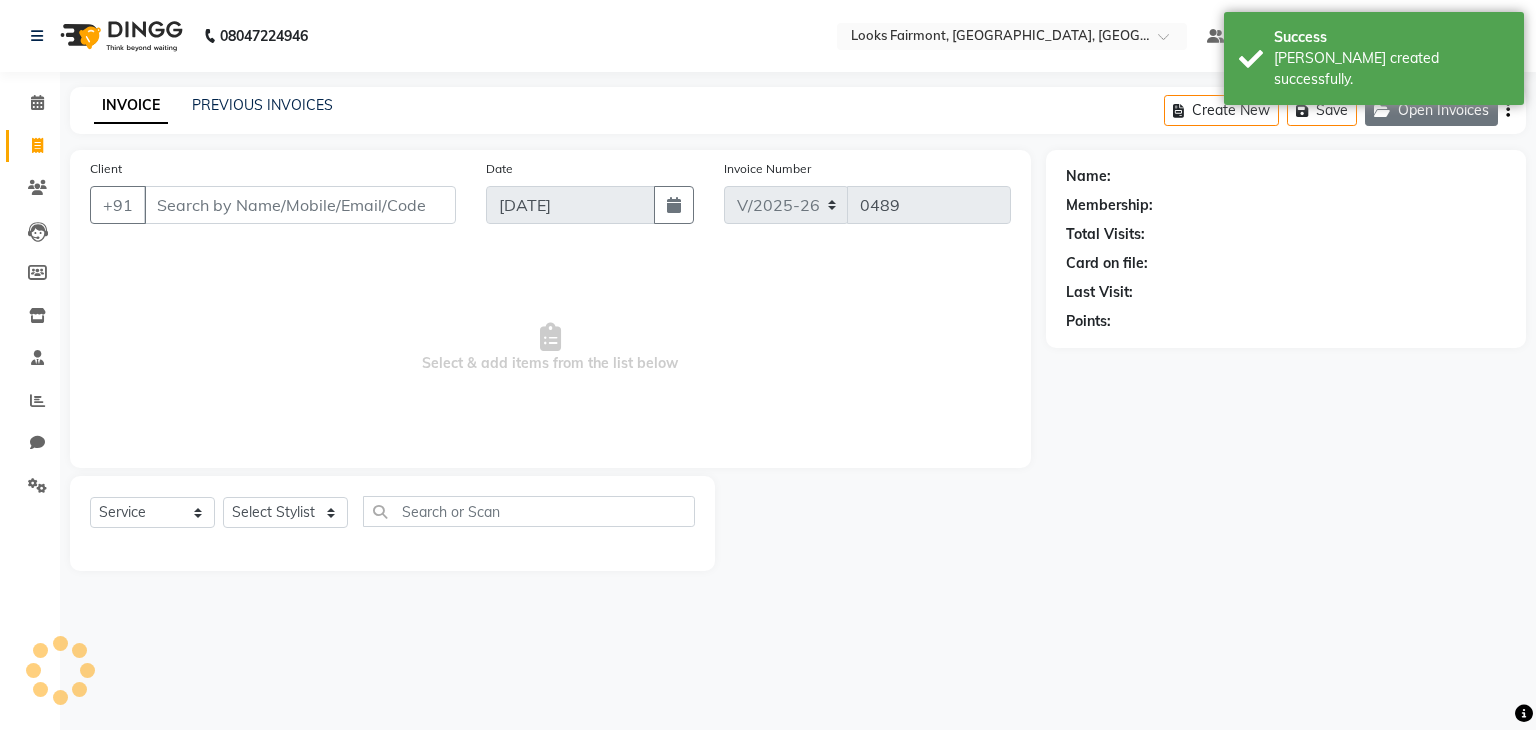
click at [1453, 113] on button "Open Invoices" at bounding box center [1431, 110] width 133 height 31
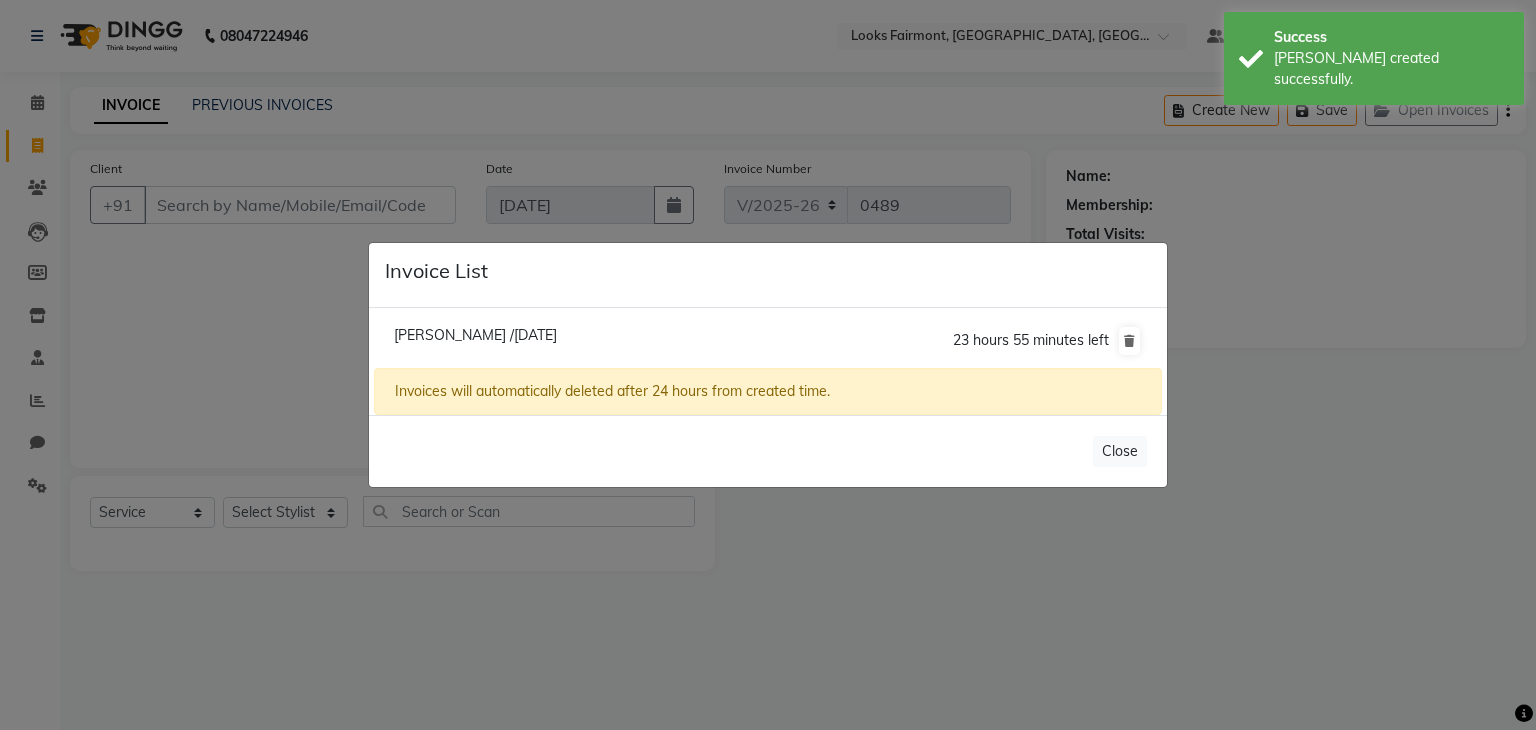
click at [1286, 344] on ngb-modal-window "Invoice List Sonali /03 September 2025 23 hours 55 minutes left Invoices will a…" at bounding box center [768, 365] width 1536 height 730
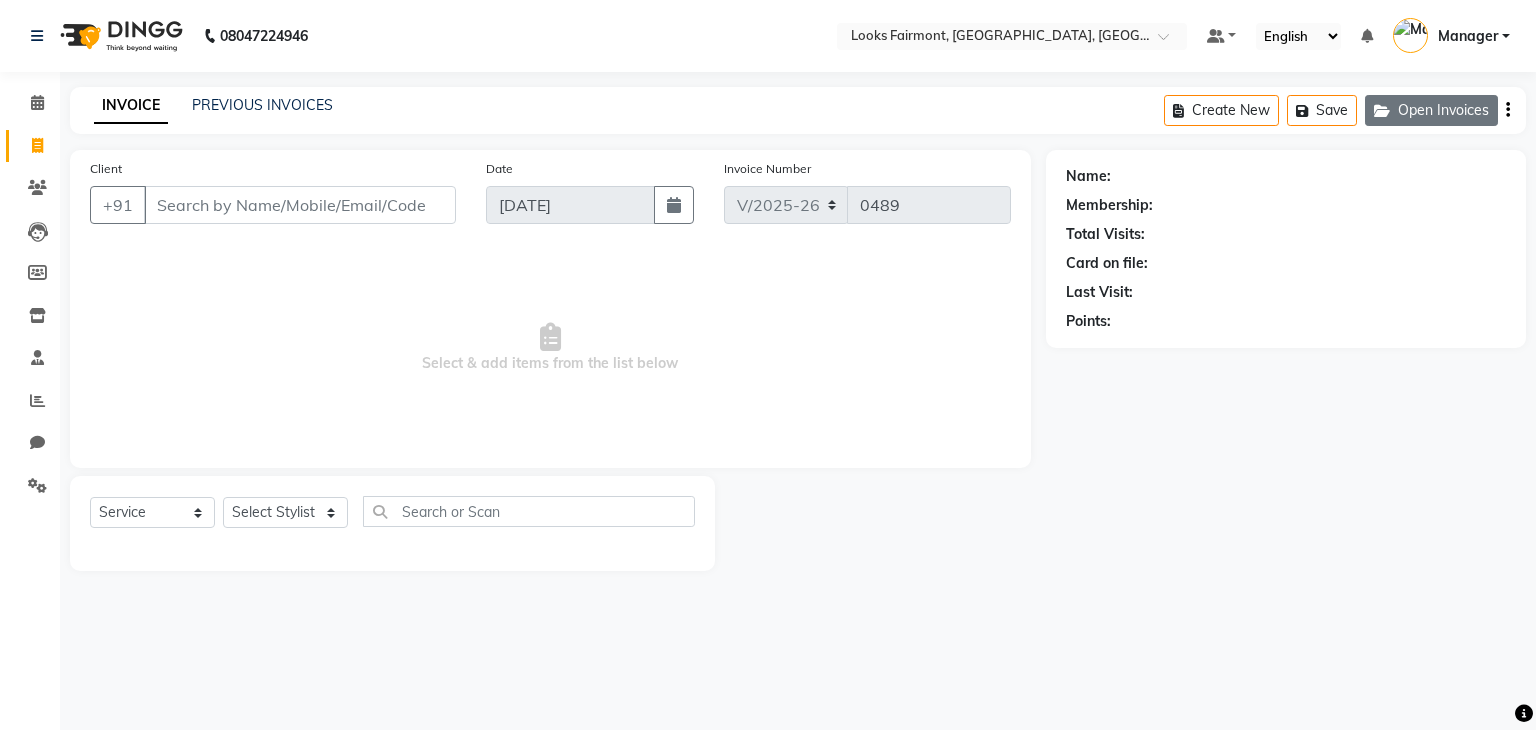
click at [1407, 118] on button "Open Invoices" at bounding box center [1431, 110] width 133 height 31
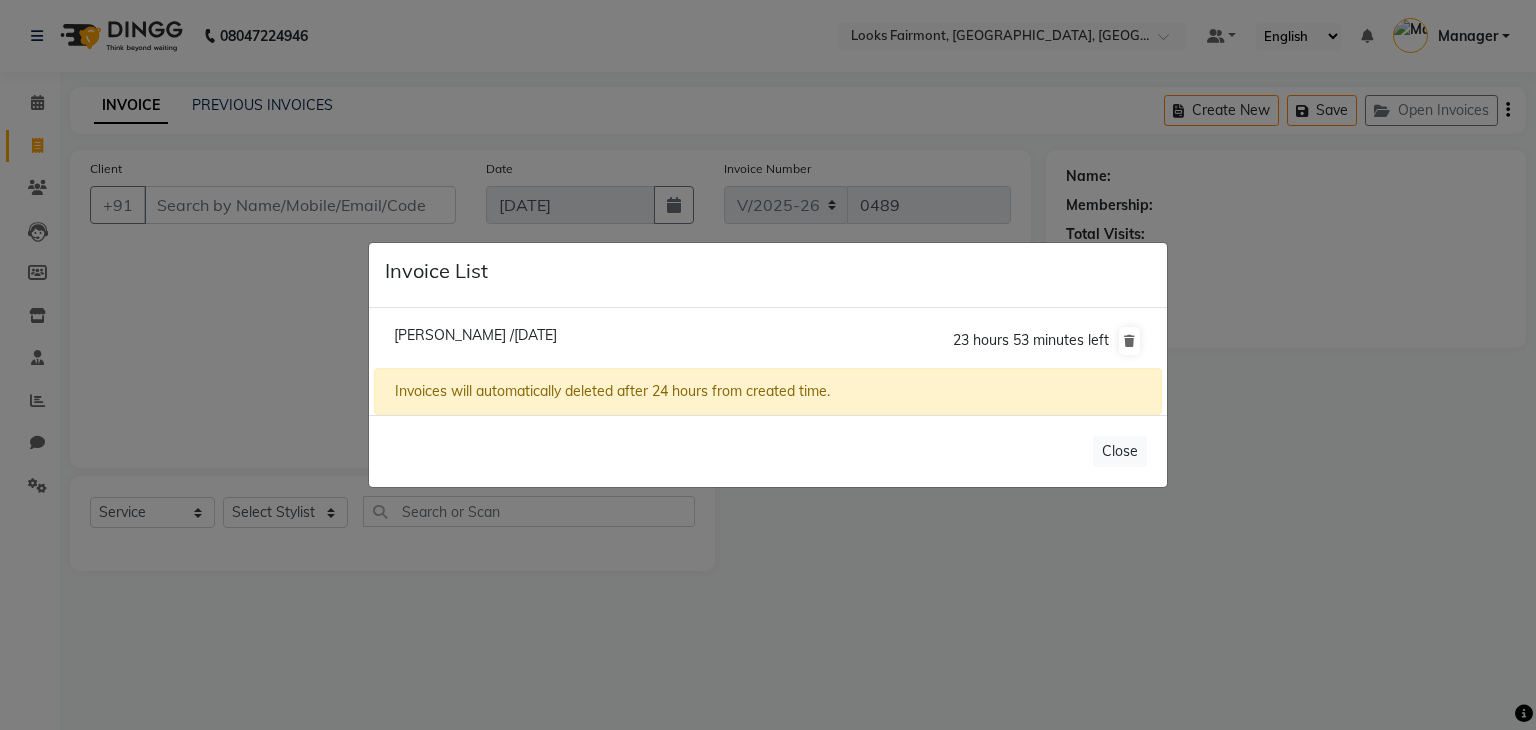
click at [514, 333] on span "Sonali /03 September 2025" at bounding box center [475, 335] width 163 height 18
type input "8097555603"
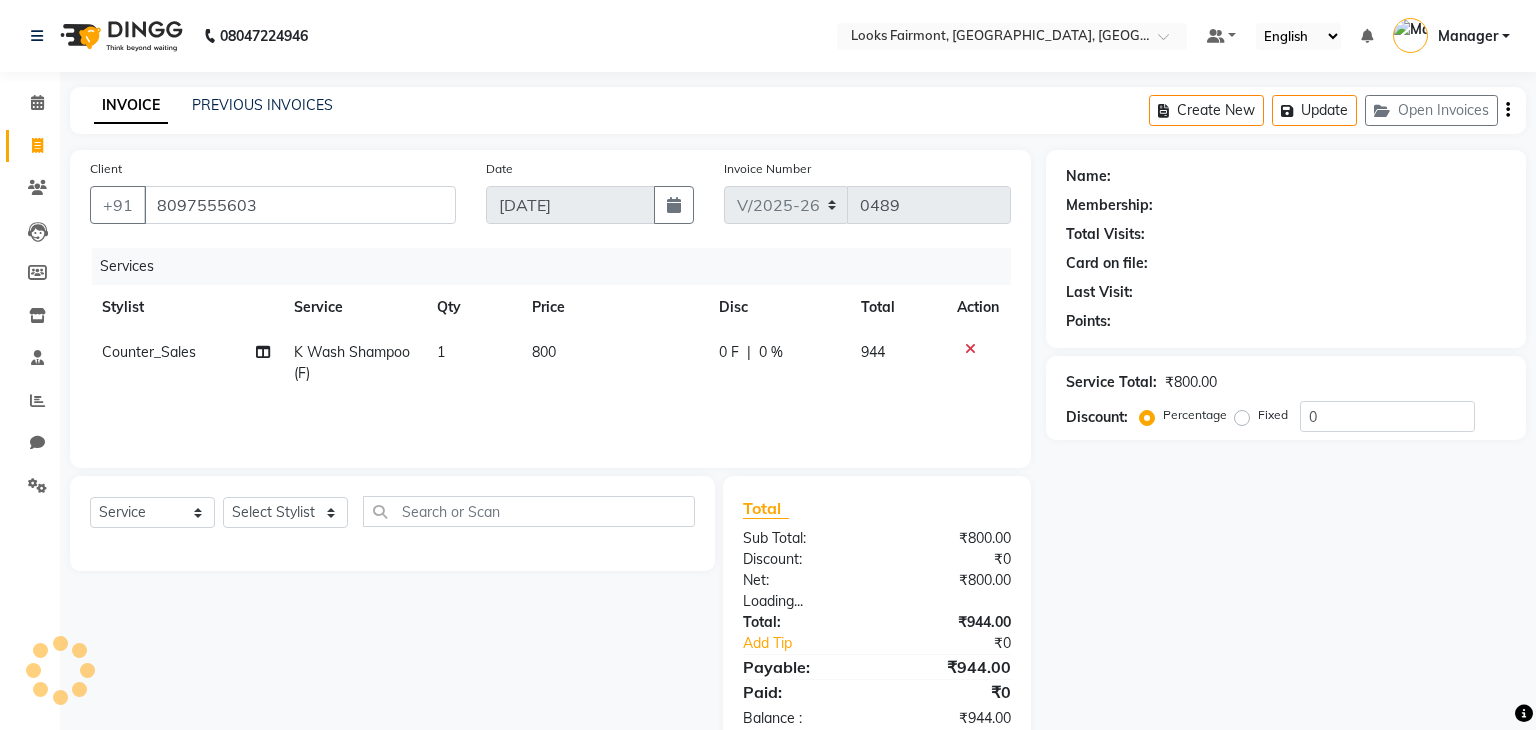
select select "1: Object"
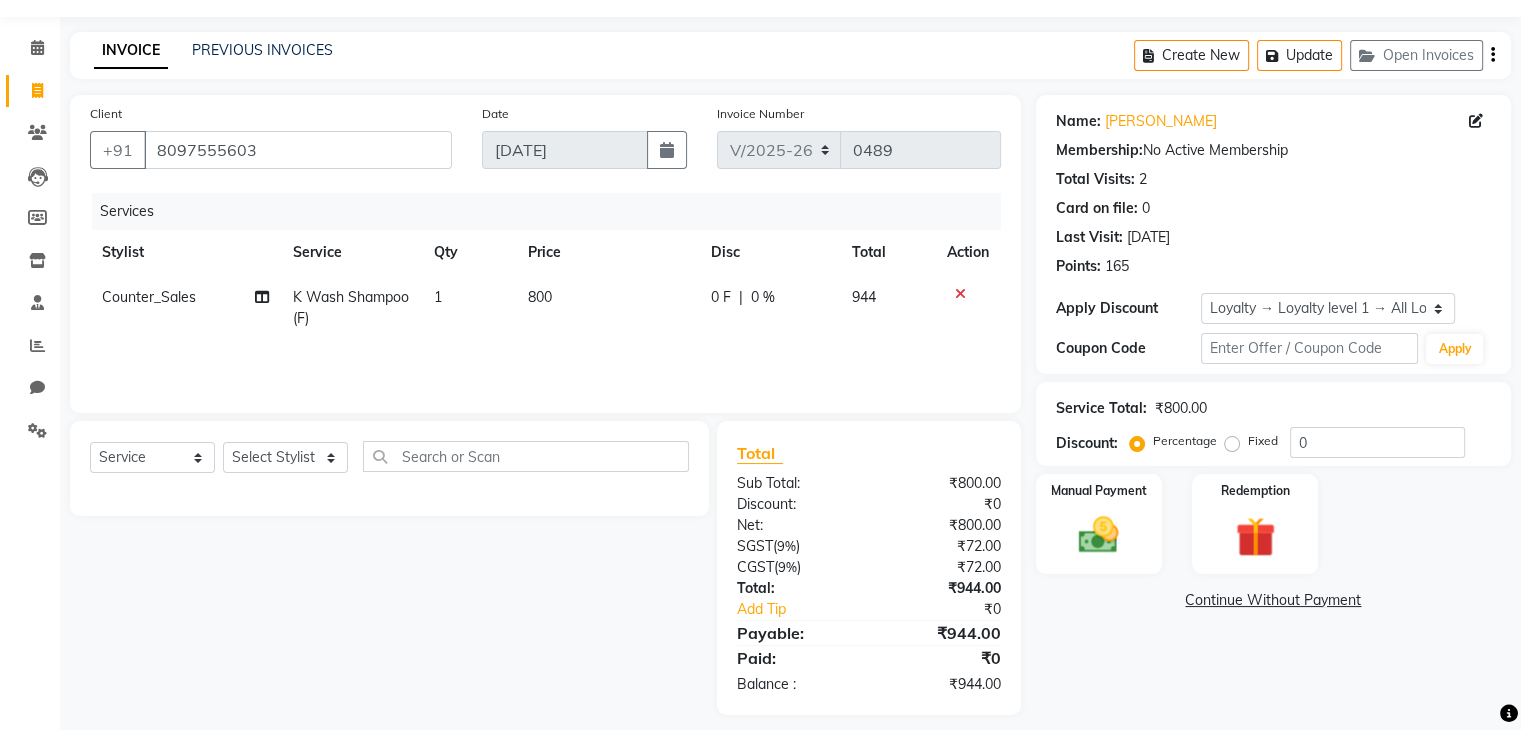
scroll to position [71, 0]
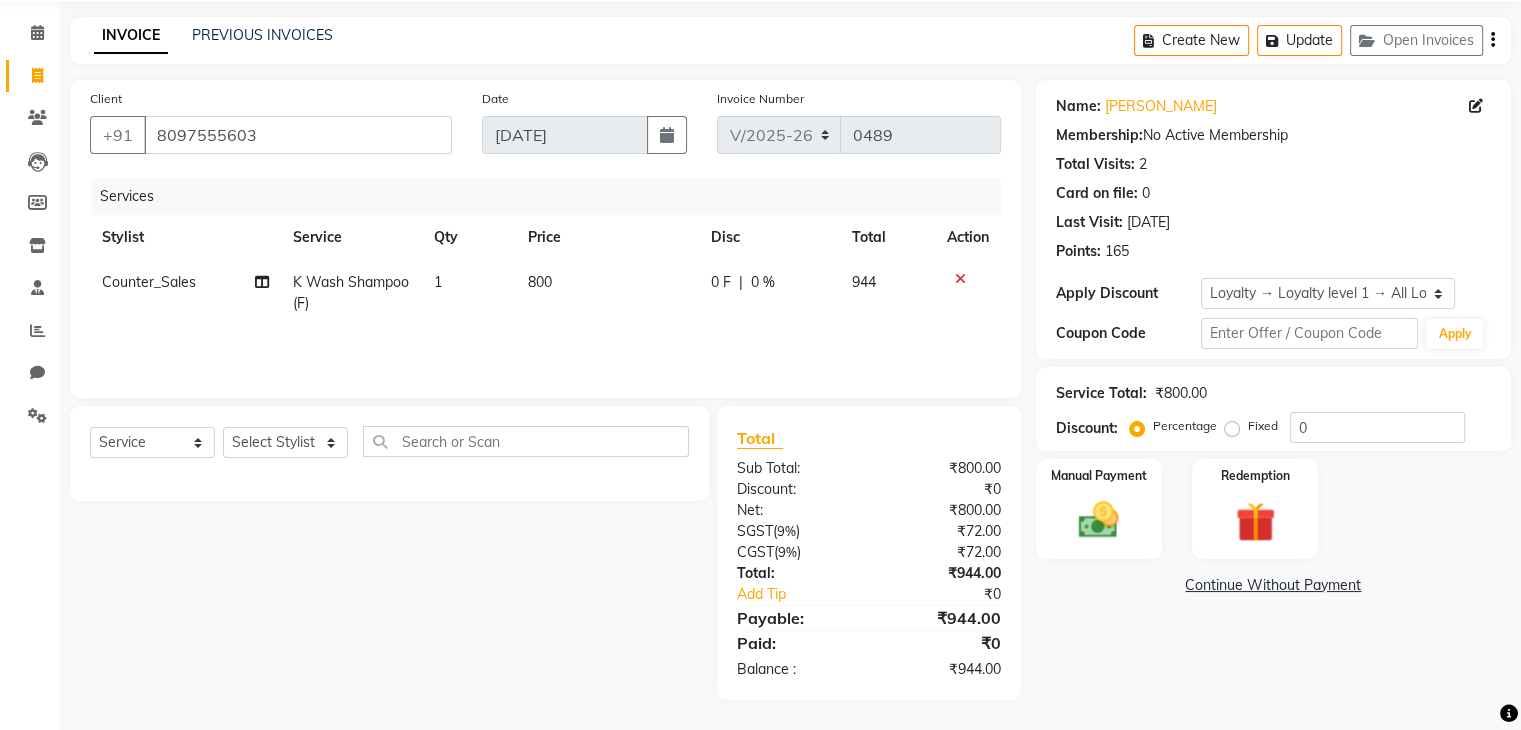
click at [1108, 634] on div "Name: Sonali Membership: No Active Membership Total Visits: 2 Card on file: 0 L…" at bounding box center [1281, 390] width 490 height 620
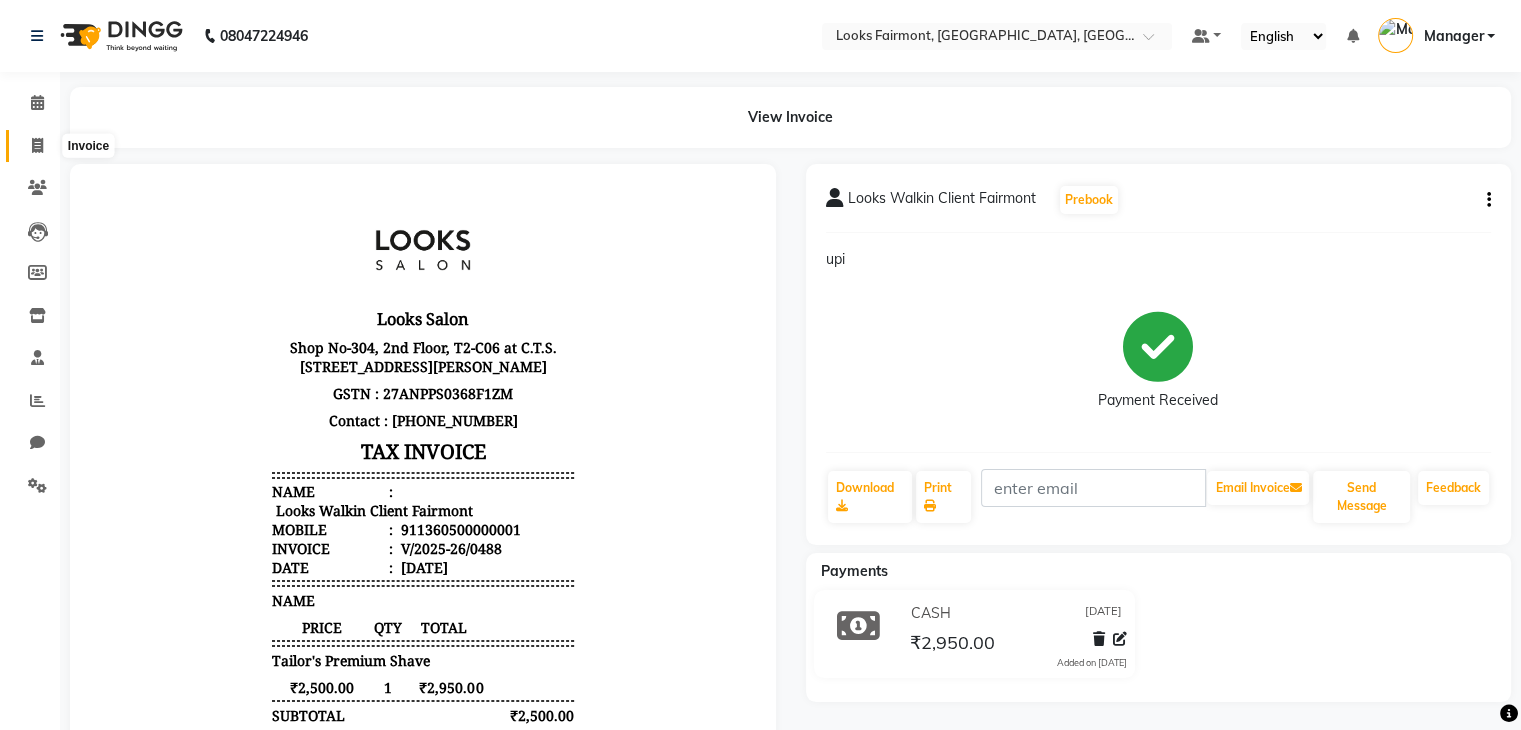
click at [41, 153] on icon at bounding box center [37, 145] width 11 height 15
select select "8139"
select select "service"
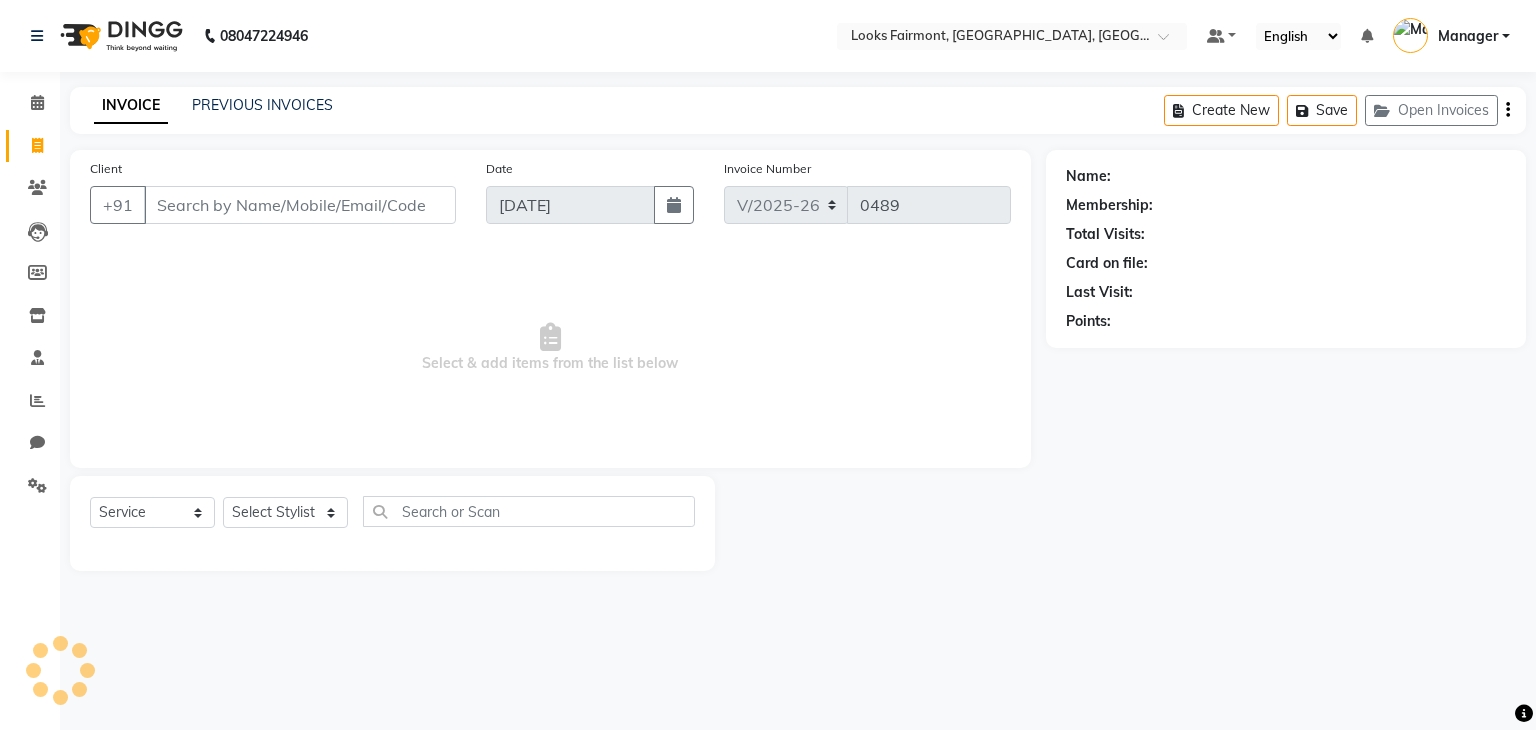
click at [220, 213] on input "Client" at bounding box center [300, 205] width 312 height 38
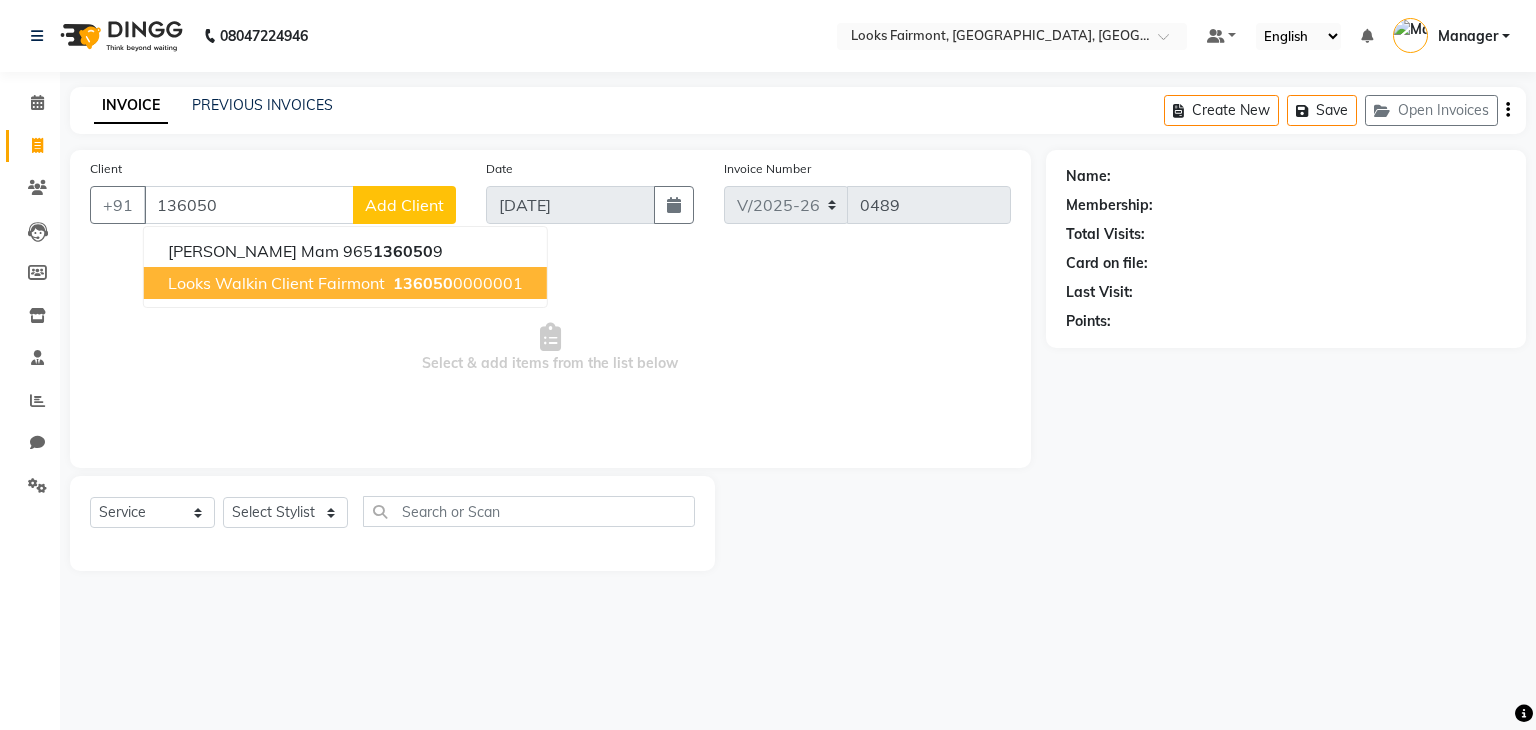
click at [325, 272] on button "Looks Walkin Client Fairmont 136050 0000001" at bounding box center [345, 283] width 403 height 32
type input "1360500000001"
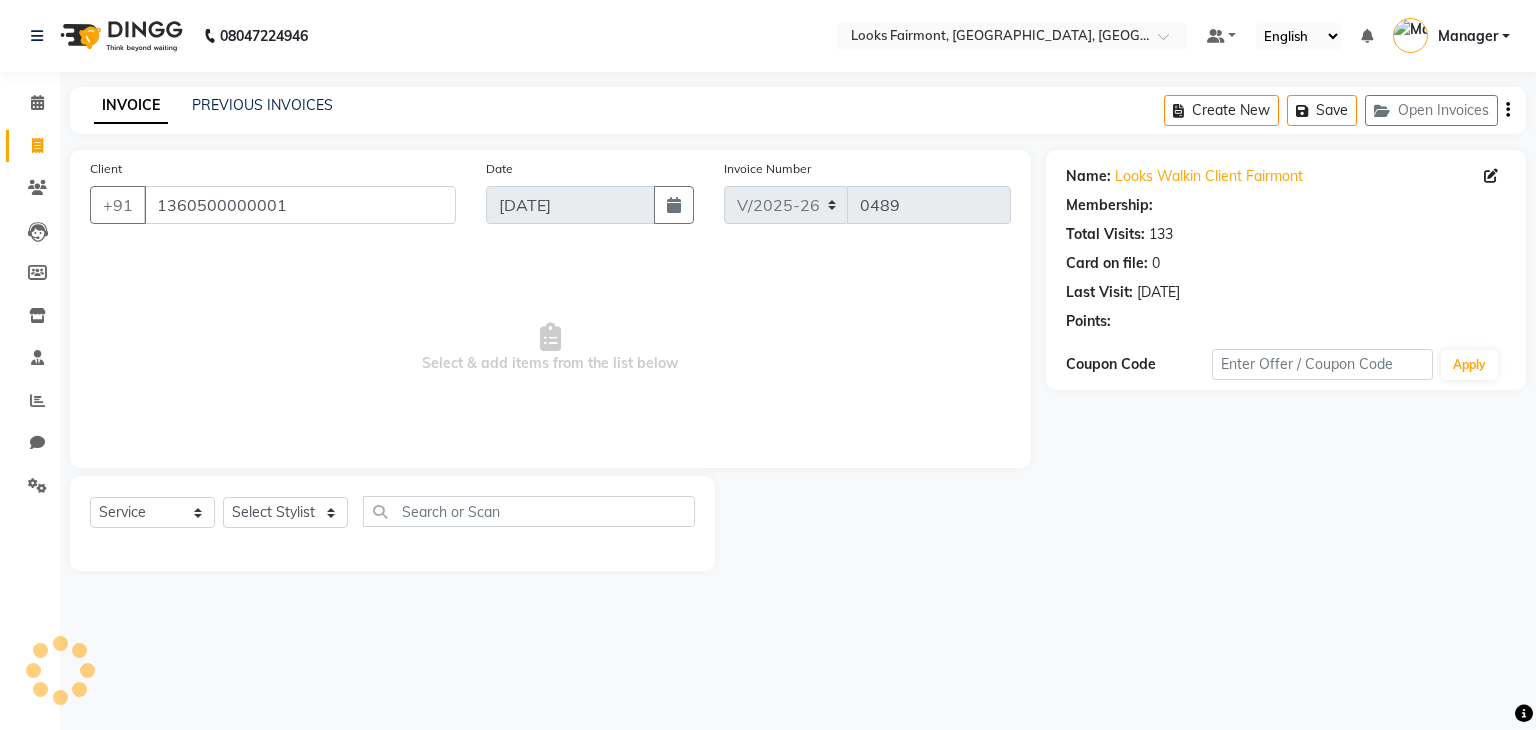
select select "1: Object"
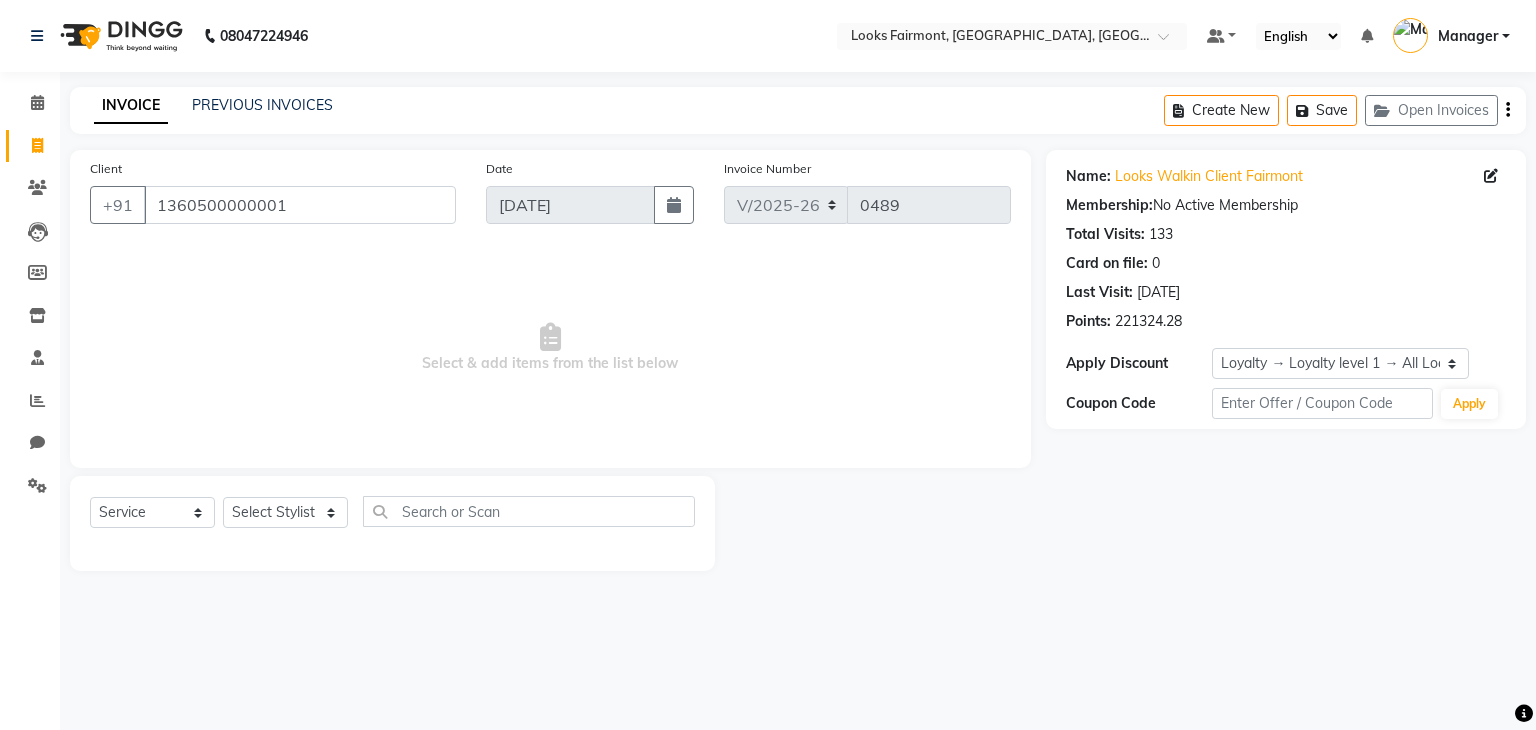
click at [276, 541] on div "Select Service Product Membership Package Voucher Prepaid Gift Card Select Styl…" at bounding box center [392, 519] width 605 height 47
click at [296, 509] on select "Select Stylist Adil Anisa Counter_Sales Deepak_asst Manager Nisha Preeti Rais S…" at bounding box center [285, 512] width 125 height 31
select select "85721"
click at [223, 498] on select "Select Stylist Adil Anisa Counter_Sales Deepak_asst Manager Nisha Preeti Rais S…" at bounding box center [285, 512] width 125 height 31
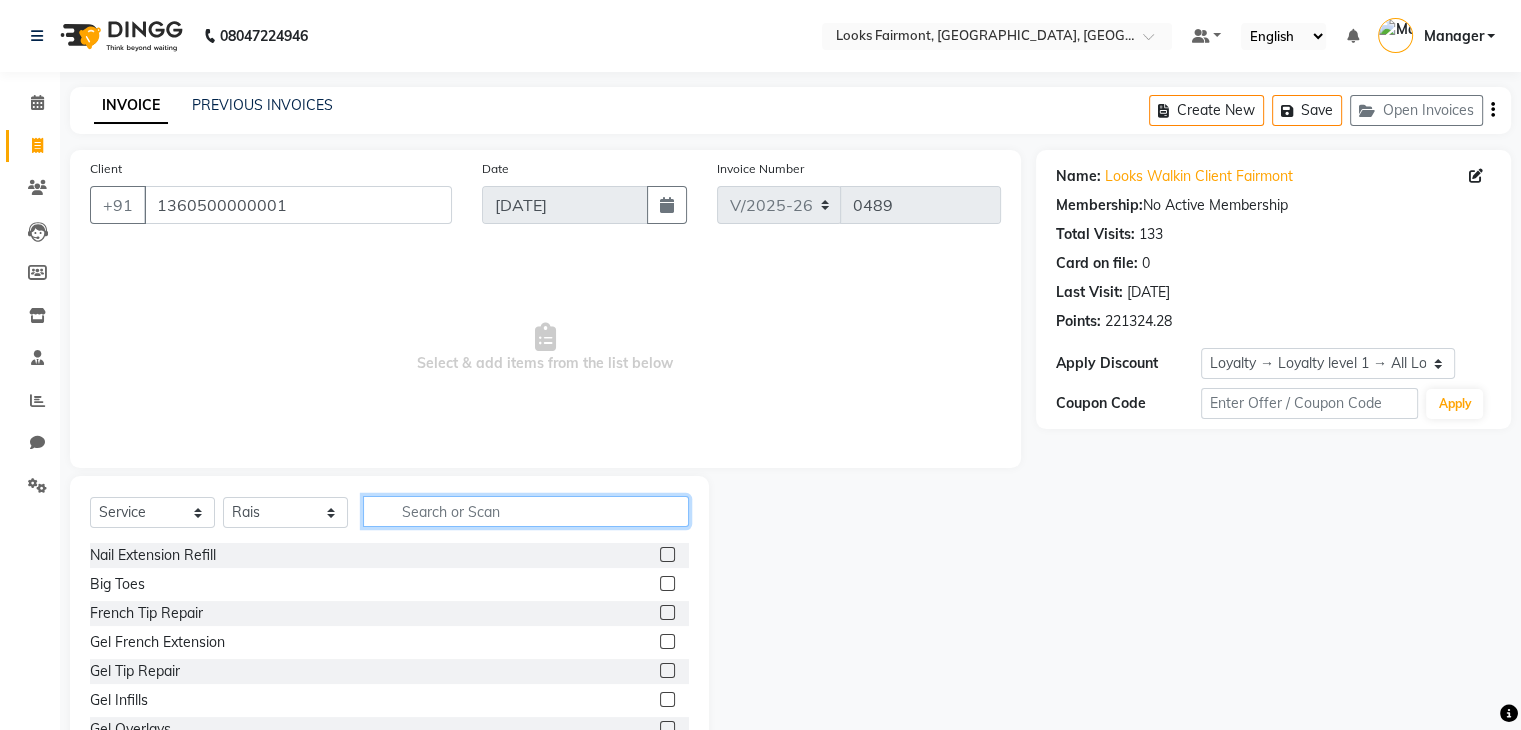
click at [456, 510] on input "text" at bounding box center [526, 511] width 326 height 31
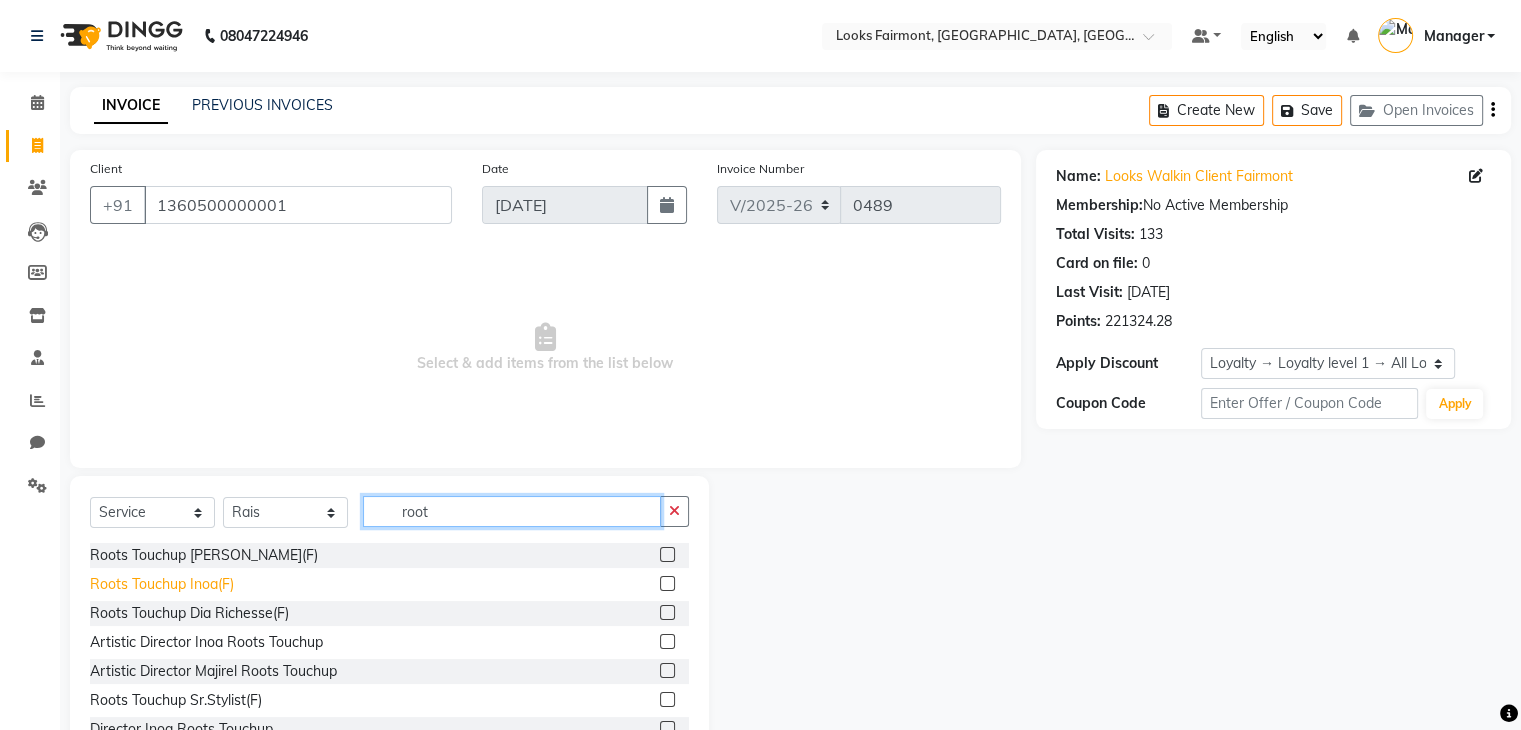
type input "root"
click at [216, 585] on div "Roots Touchup Inoa(F)" at bounding box center [162, 584] width 144 height 21
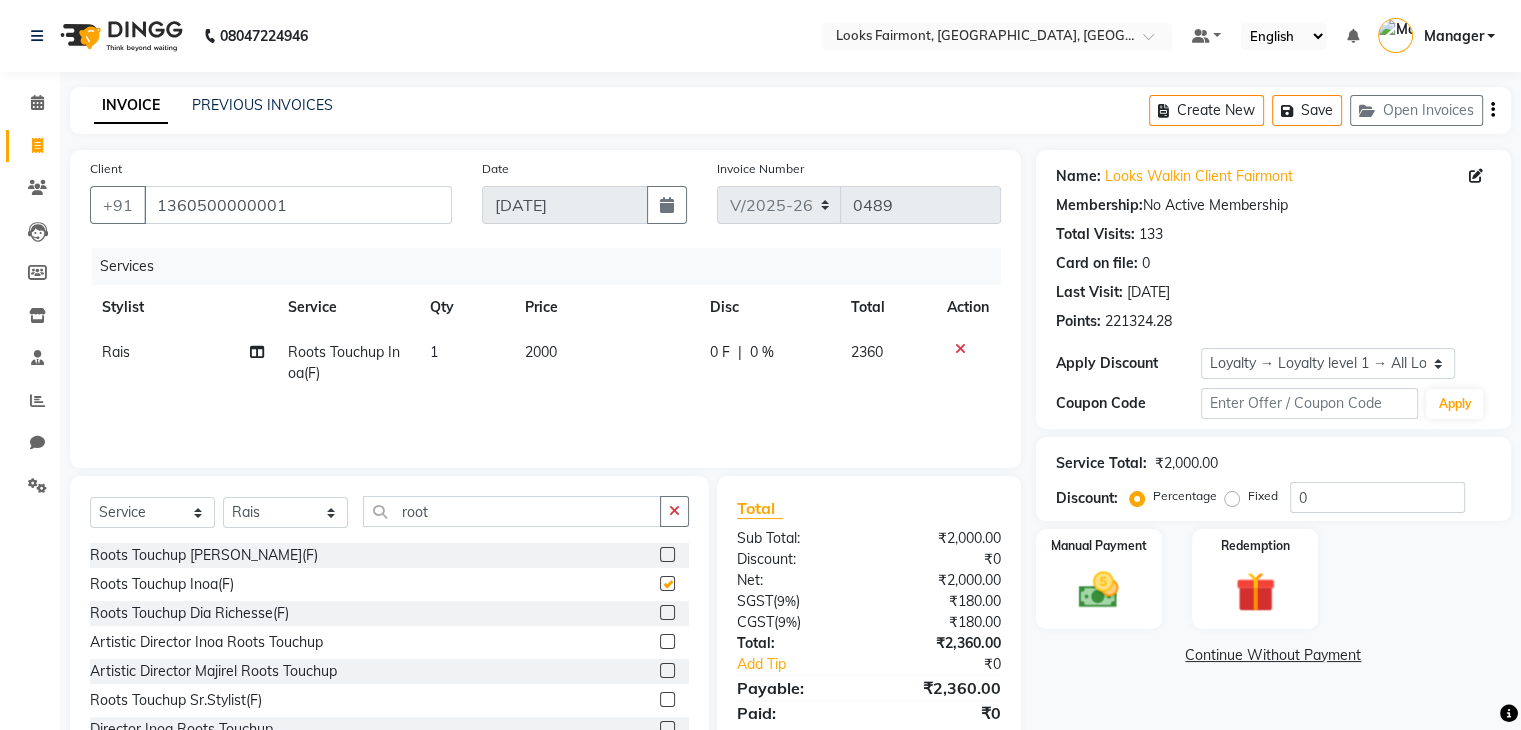
checkbox input "false"
click at [612, 366] on td "2000" at bounding box center [605, 363] width 185 height 66
select select "85721"
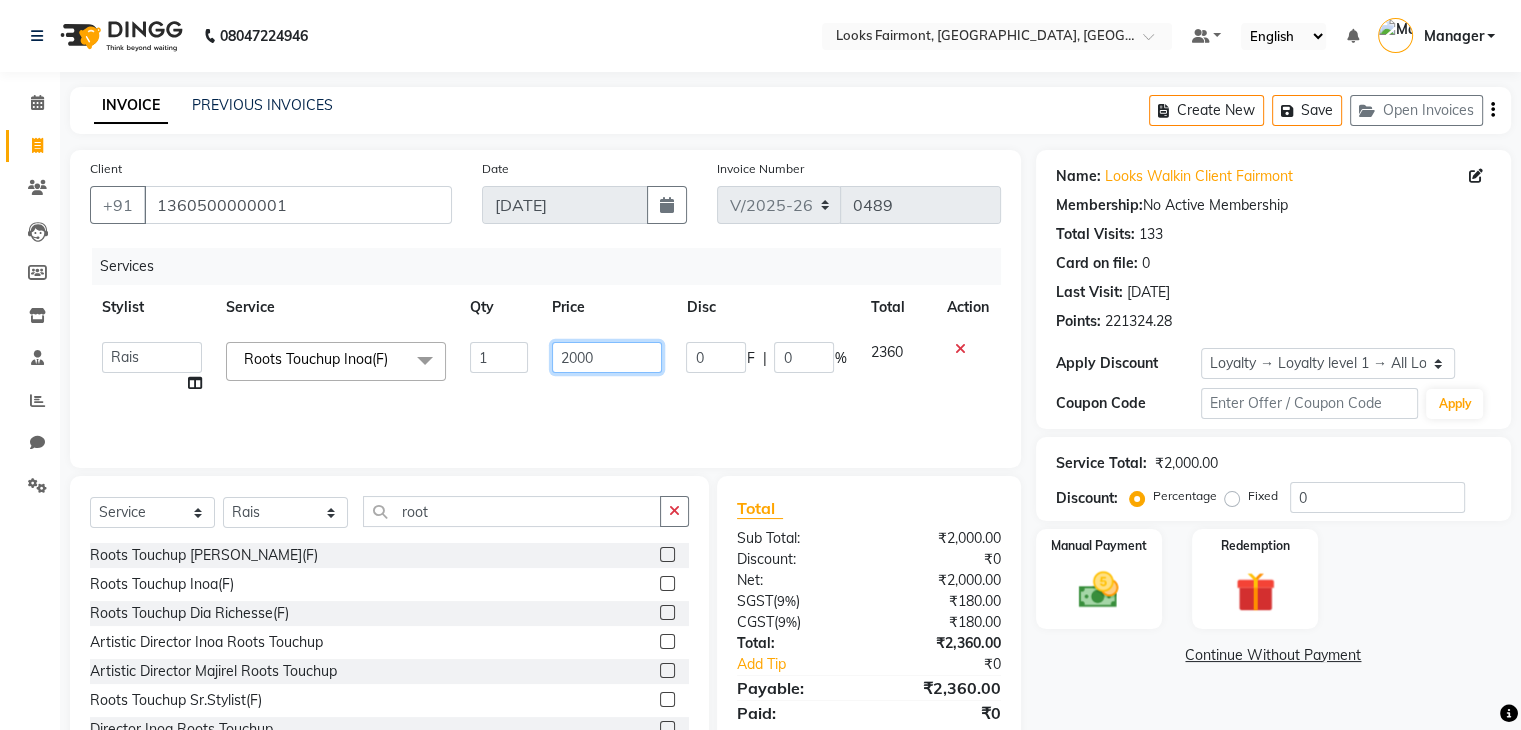
drag, startPoint x: 634, startPoint y: 356, endPoint x: 452, endPoint y: 353, distance: 182.0
click at [452, 353] on tr "Adil Anisa Counter_Sales Deepak_asst Manager Nisha Preeti Rais Soring_mgr Sunit…" at bounding box center [545, 368] width 911 height 76
type input "4500"
click at [1143, 675] on div "Name: Looks Walkin Client Fairmont Membership: No Active Membership Total Visit…" at bounding box center [1281, 460] width 490 height 621
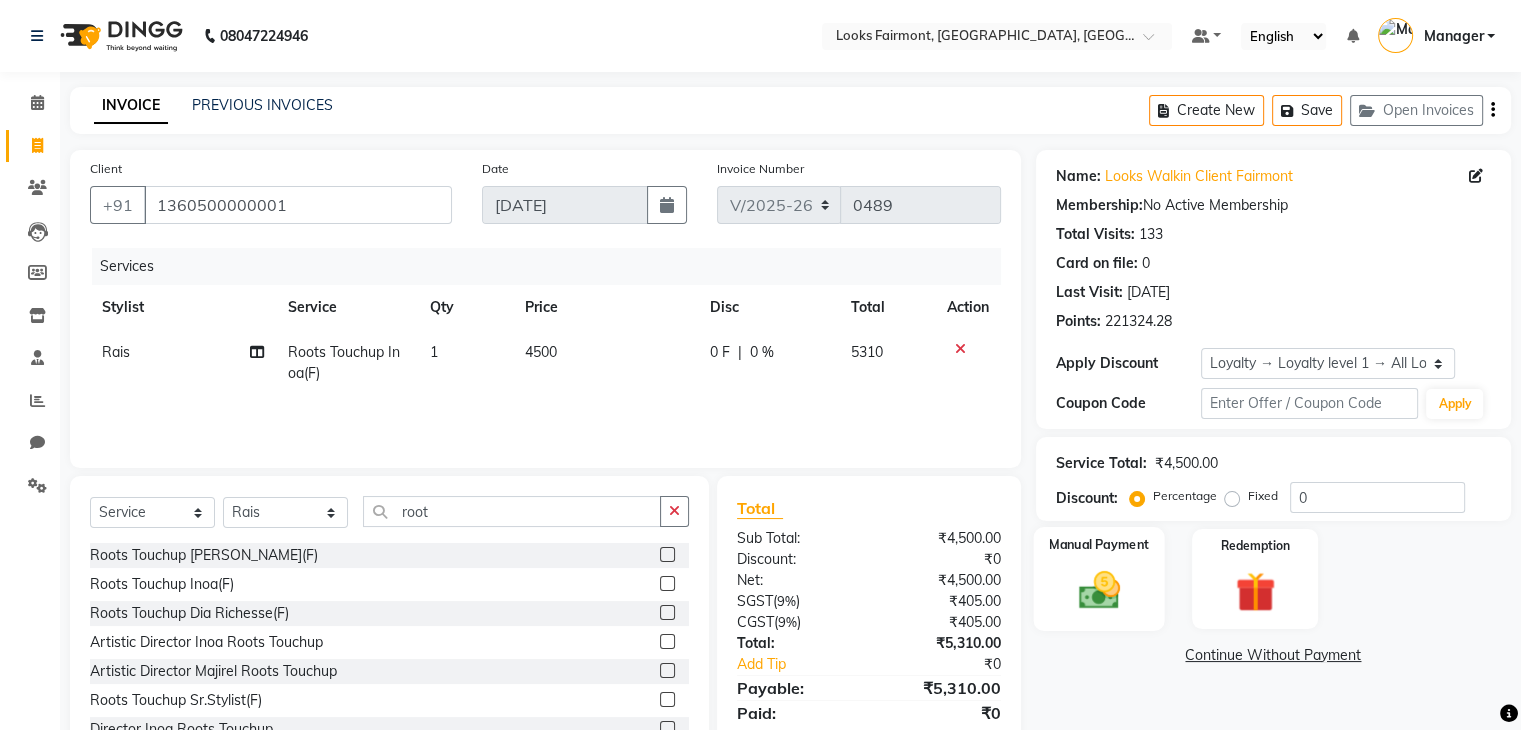
click at [1112, 591] on img at bounding box center [1098, 591] width 67 height 48
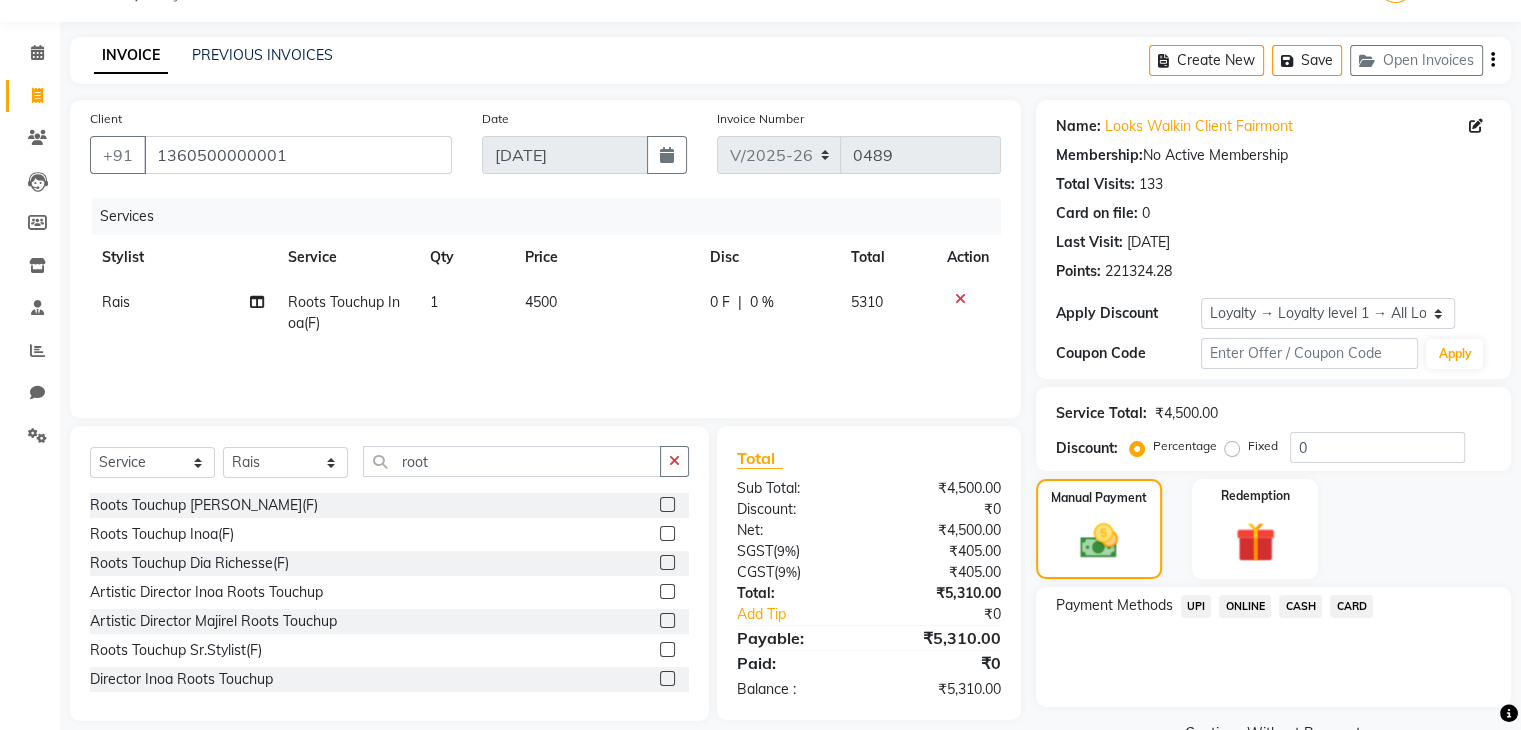
scroll to position [97, 0]
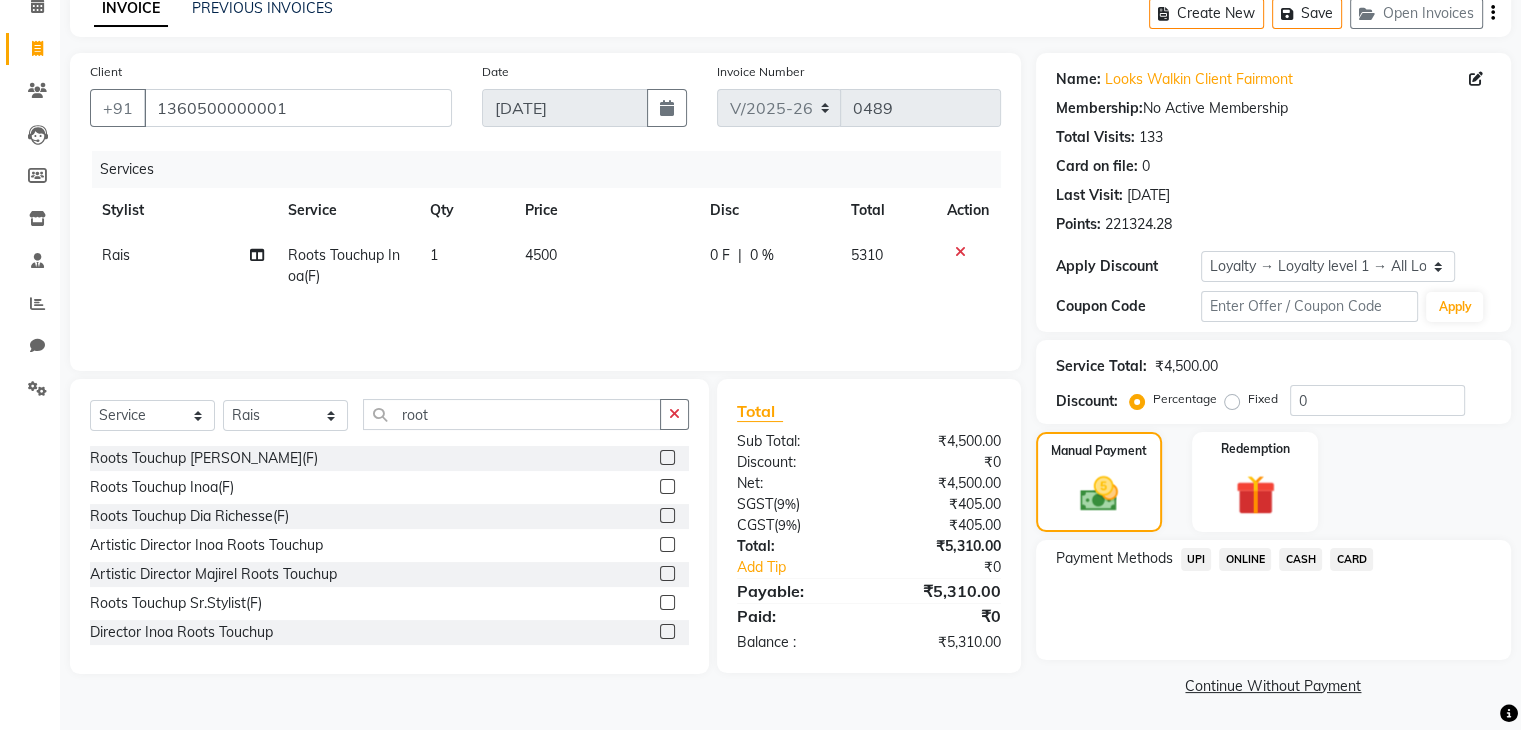
click at [1292, 562] on span "CASH" at bounding box center [1300, 559] width 43 height 23
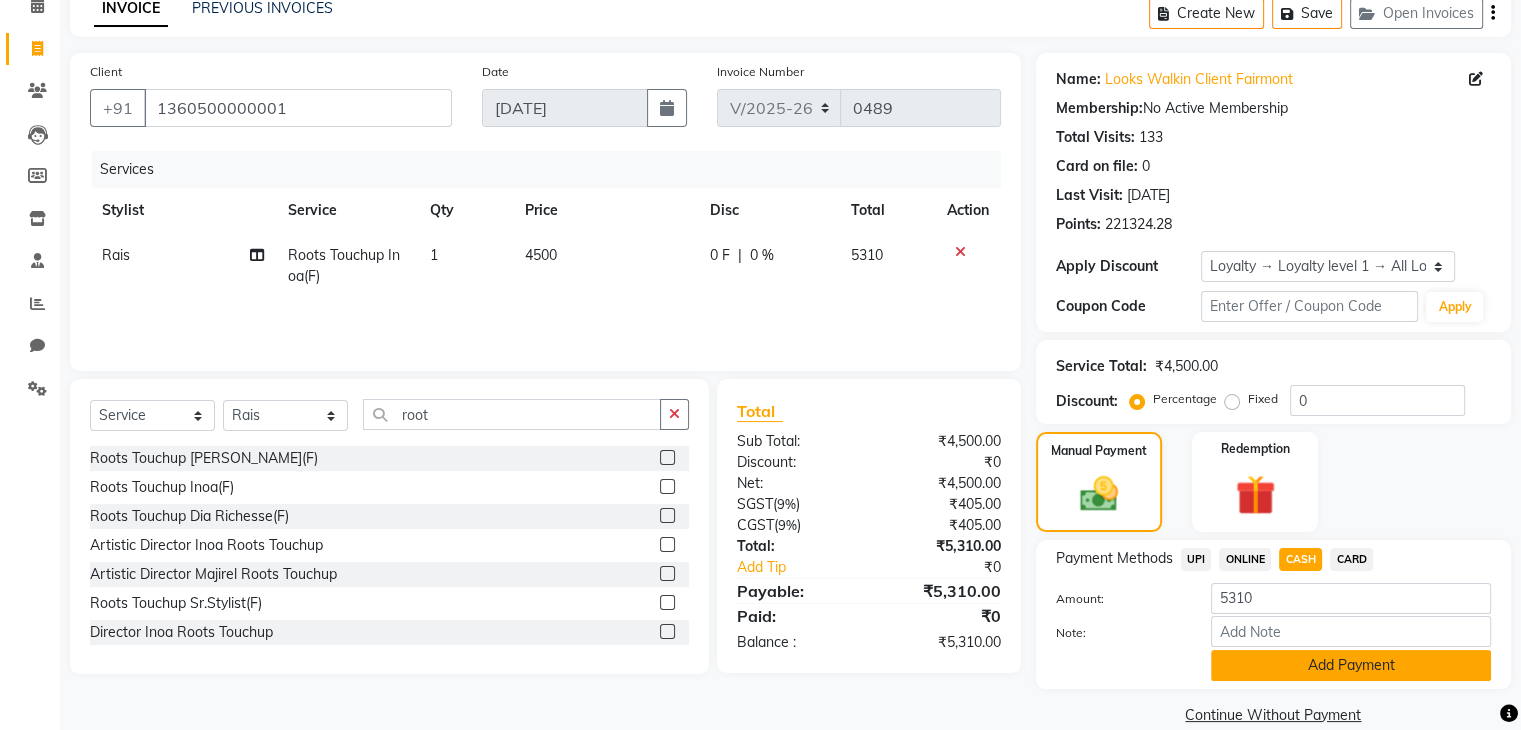
click at [1343, 665] on button "Add Payment" at bounding box center [1351, 665] width 280 height 31
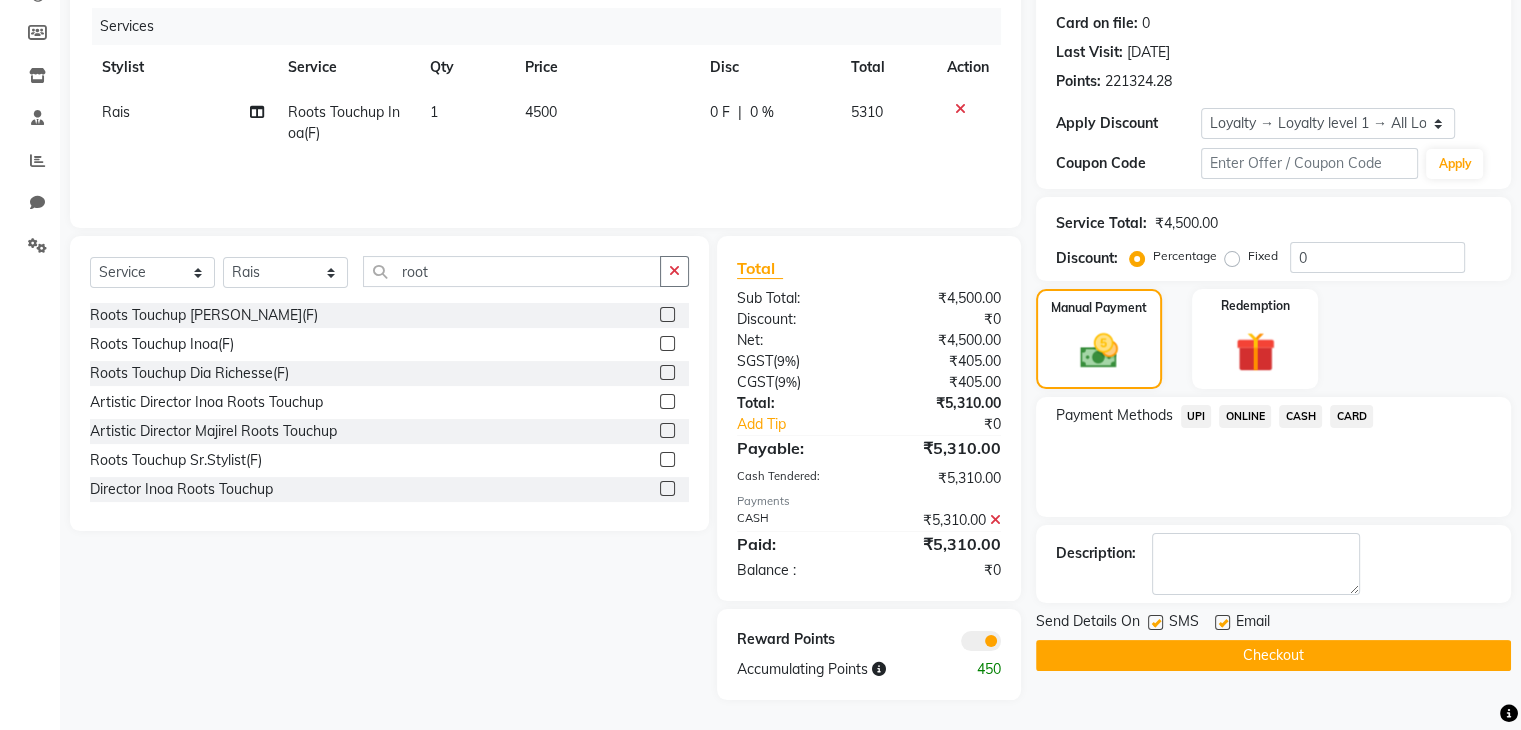
scroll to position [242, 0]
click at [1247, 561] on textarea at bounding box center [1256, 564] width 208 height 62
type textarea "r"
type textarea "ROOM POST 738"
click at [1357, 641] on button "Checkout" at bounding box center [1273, 655] width 475 height 31
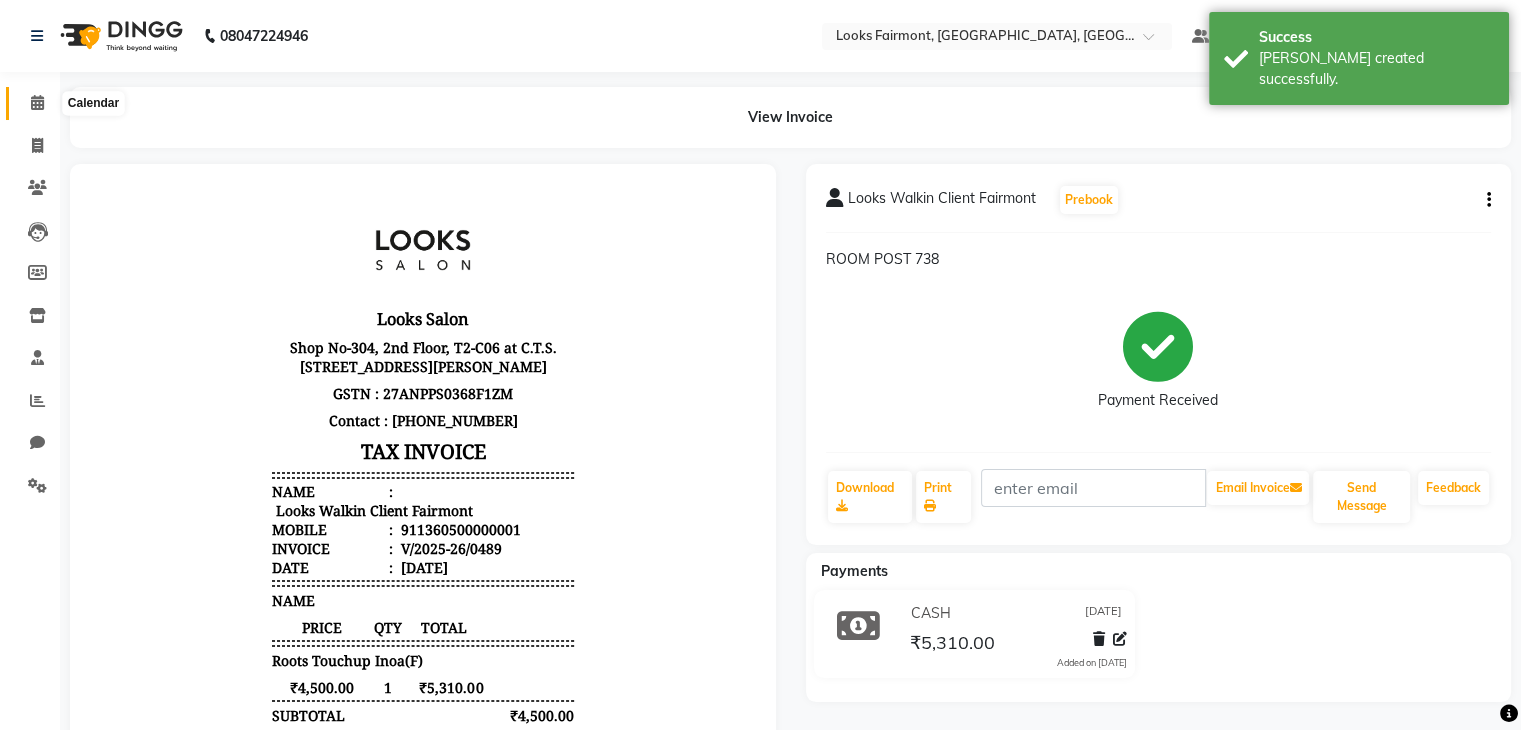
click at [28, 105] on span at bounding box center [37, 103] width 35 height 23
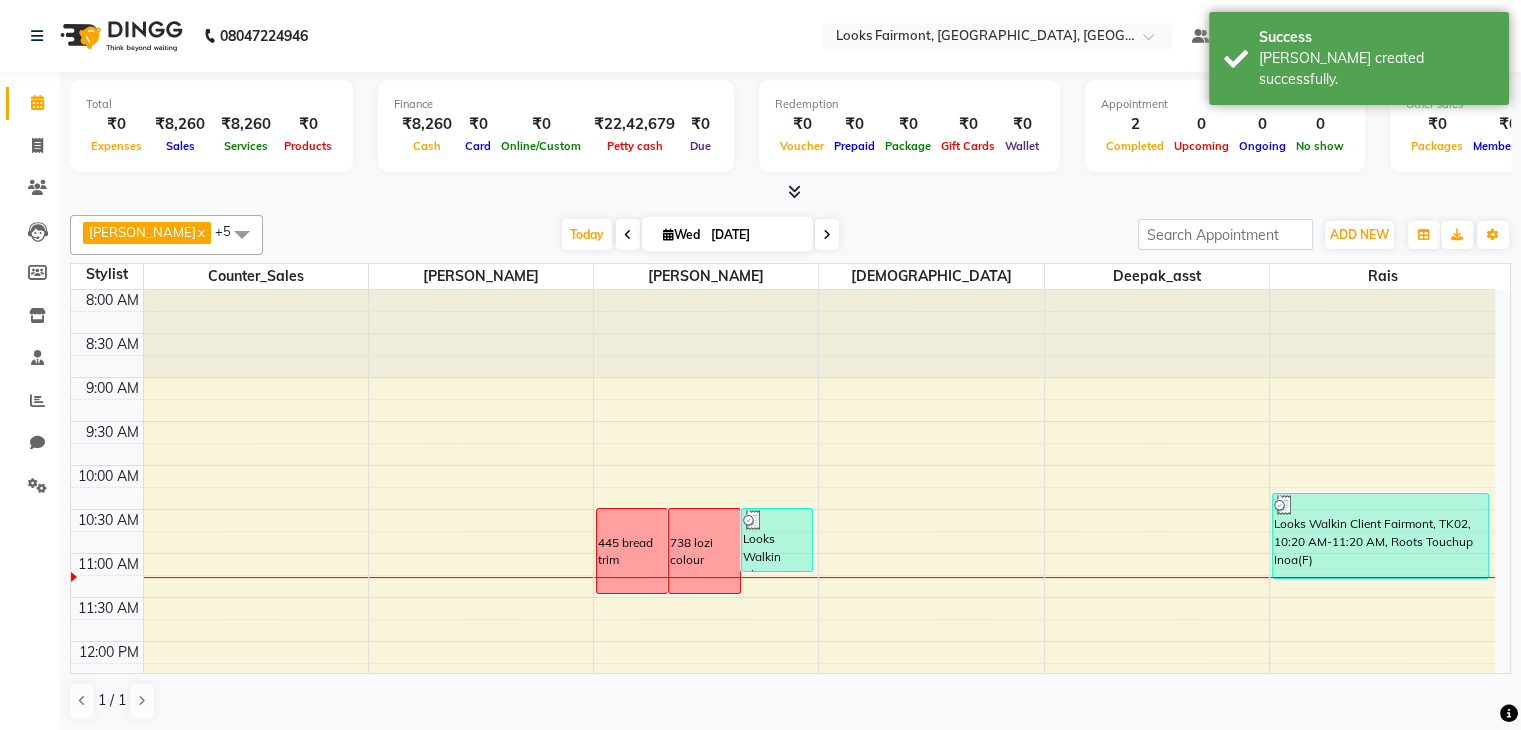
click at [795, 185] on icon at bounding box center [794, 191] width 13 height 15
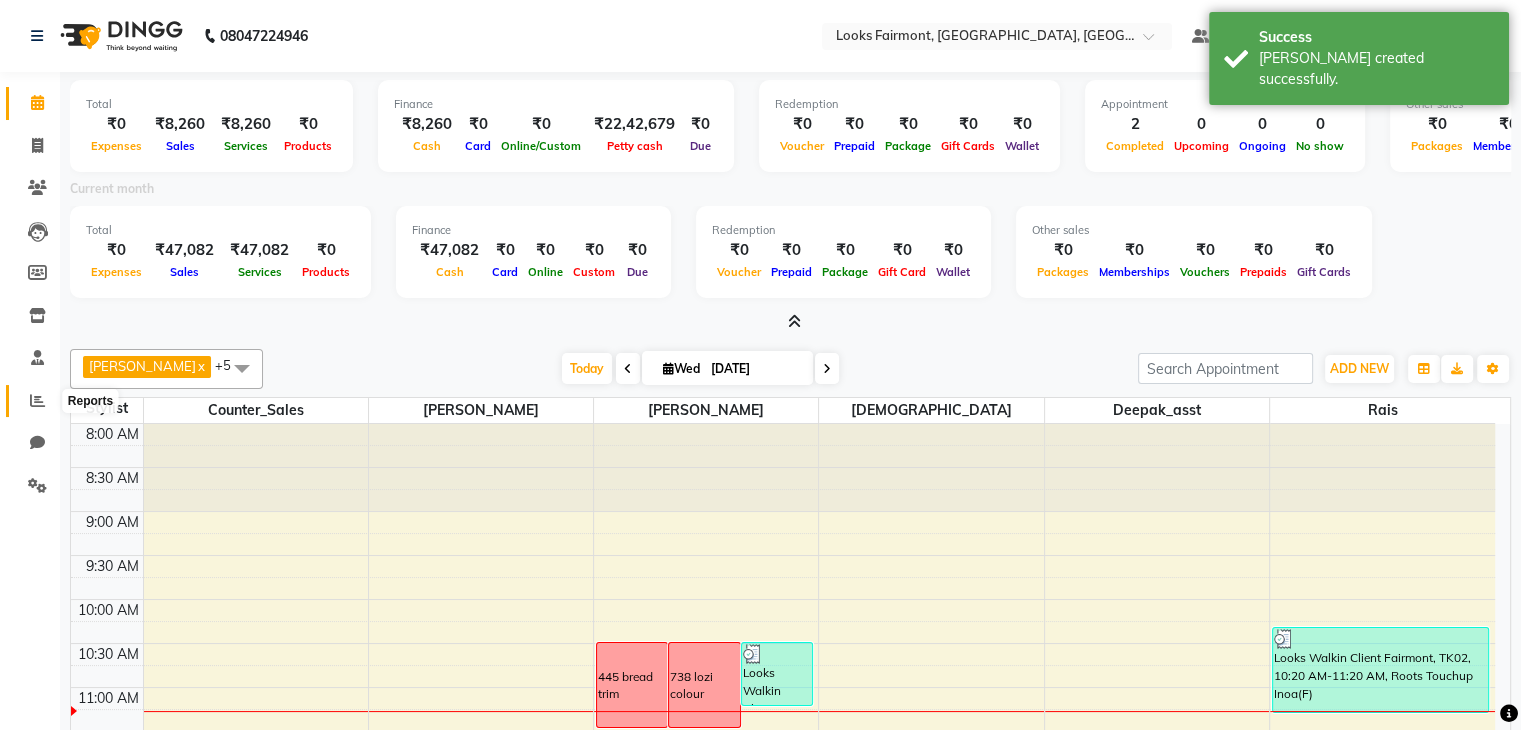
drag, startPoint x: 36, startPoint y: 407, endPoint x: 57, endPoint y: 385, distance: 30.4
click at [36, 405] on icon at bounding box center [37, 400] width 15 height 15
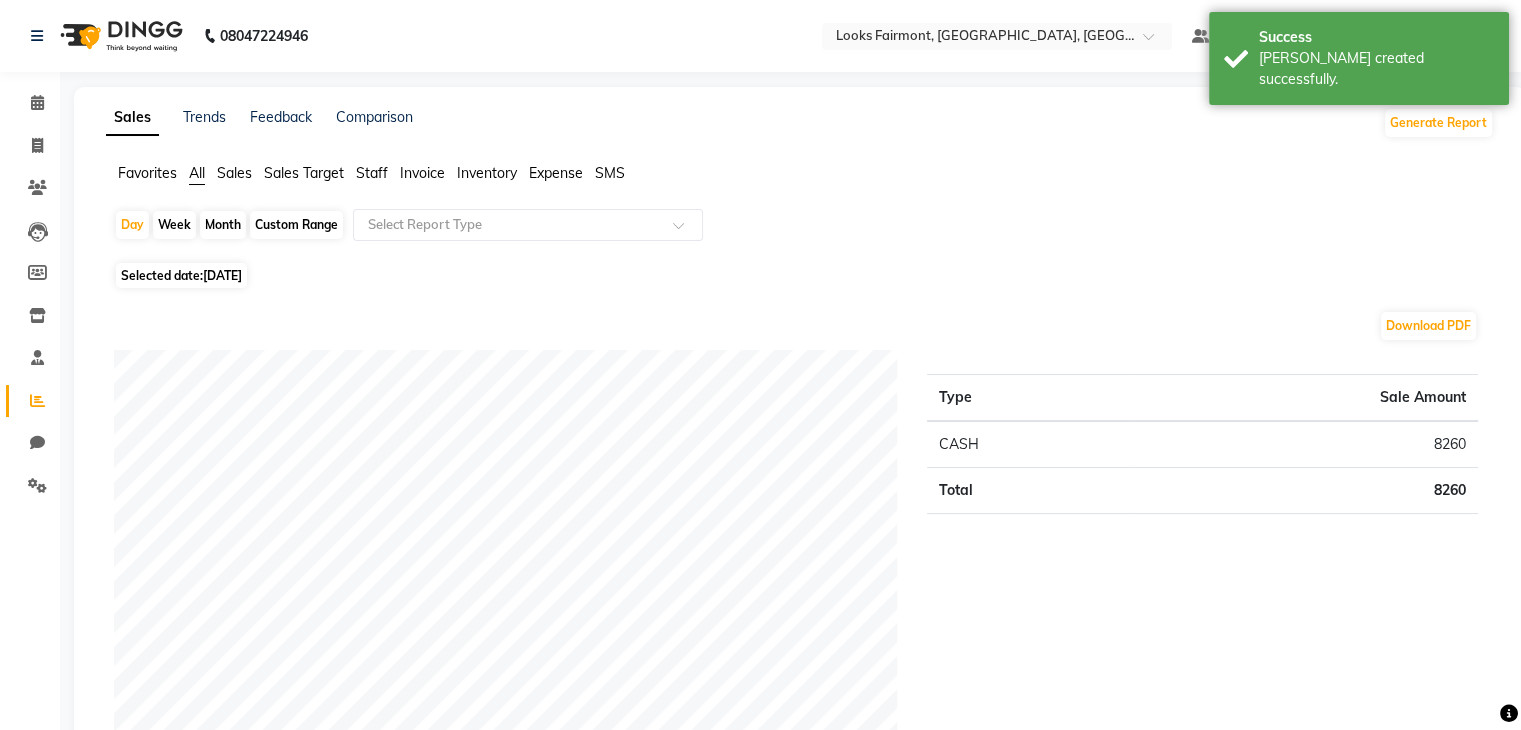
click at [253, 185] on div "Favorites All Sales Sales Target Staff Invoice Inventory Expense SMS" at bounding box center [800, 182] width 1418 height 38
click at [252, 177] on span "Sales" at bounding box center [234, 173] width 35 height 18
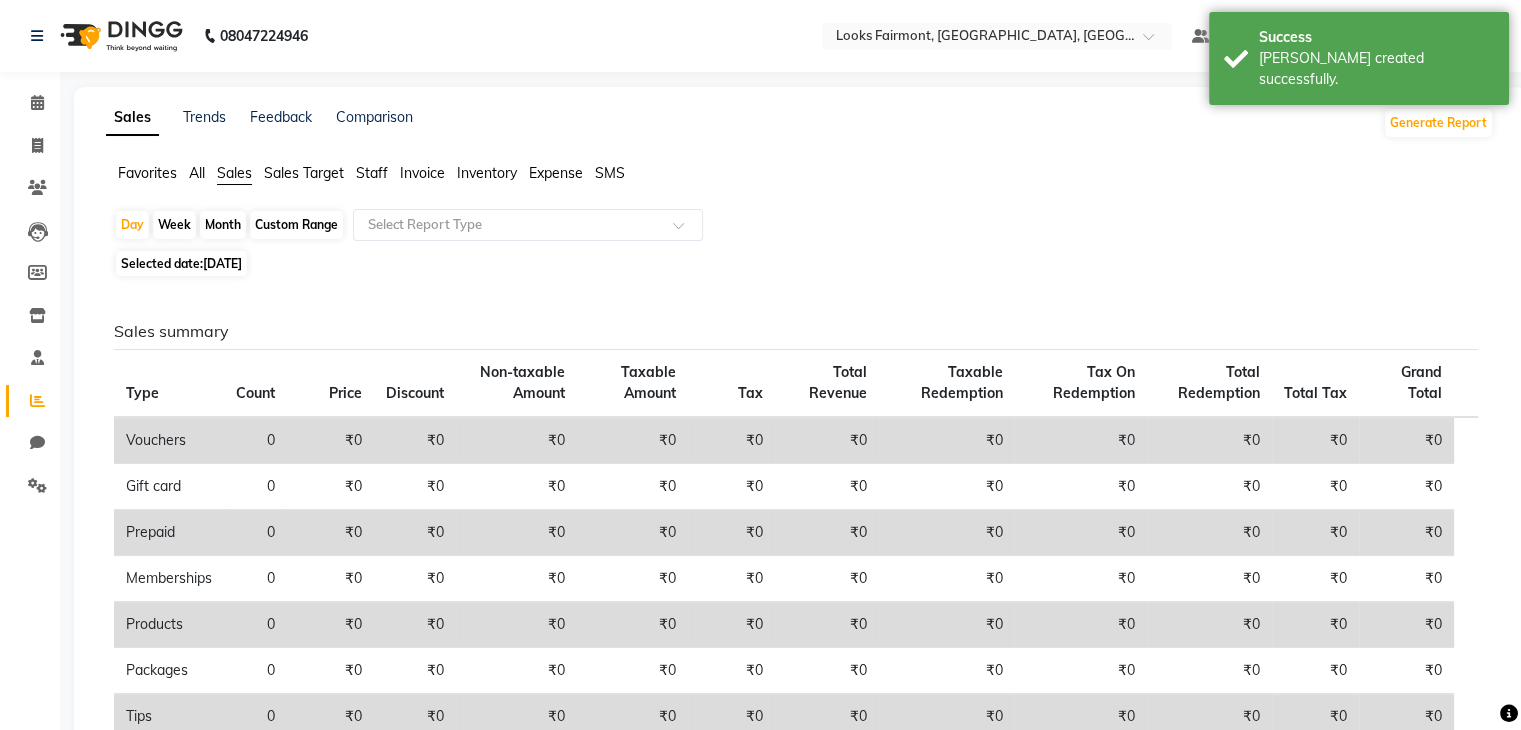
click at [698, 333] on h6 "Sales summary" at bounding box center [796, 331] width 1364 height 19
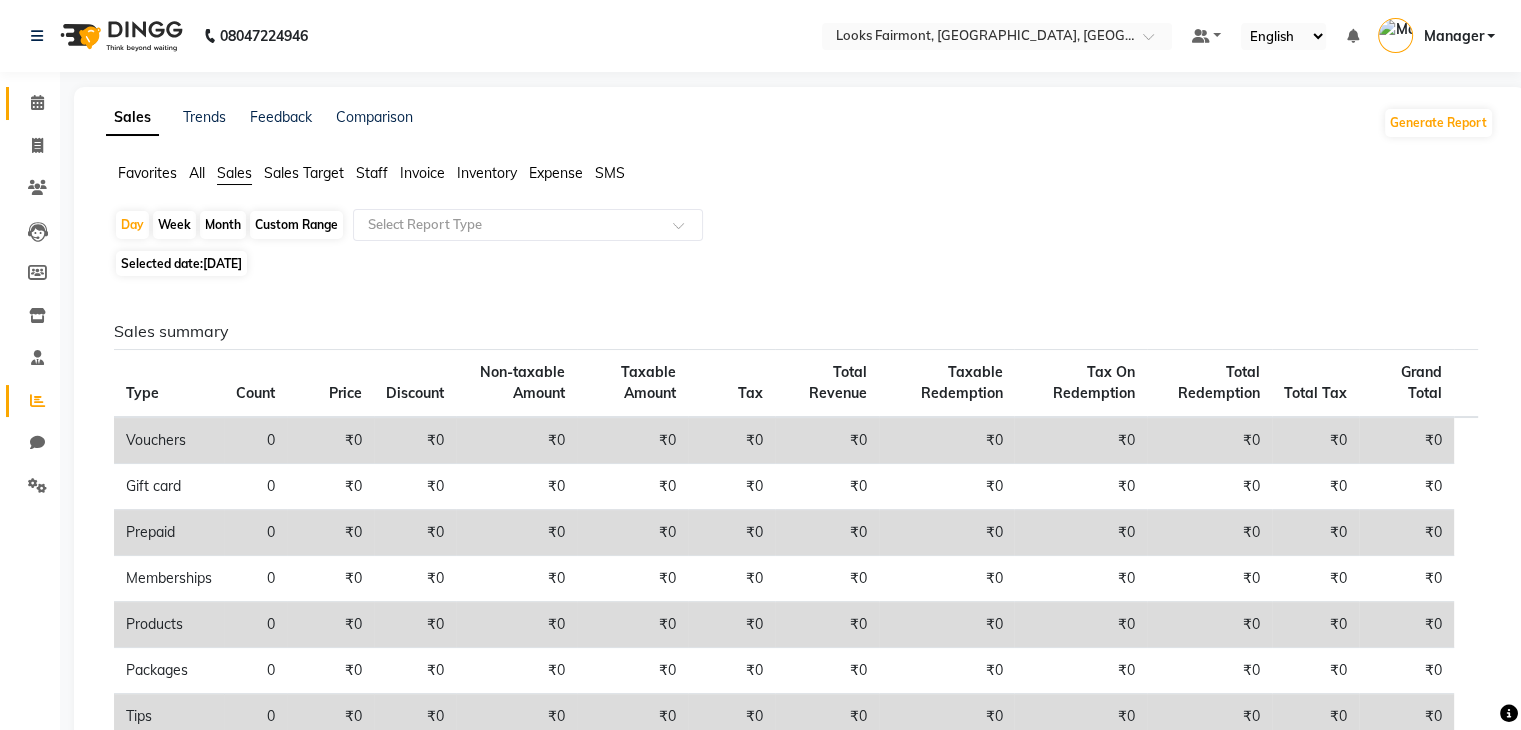
click at [16, 101] on link "Calendar" at bounding box center [30, 103] width 48 height 33
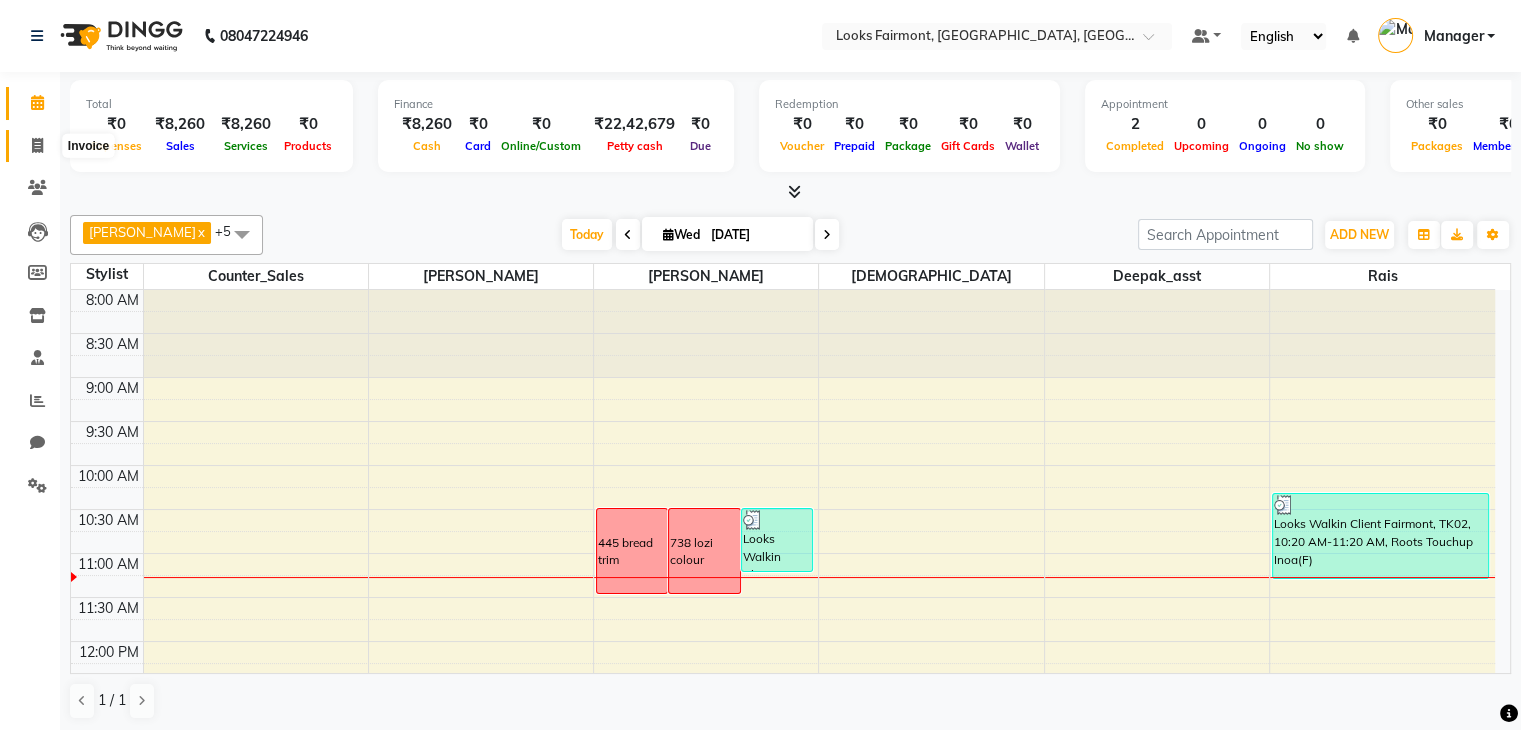
click at [34, 151] on icon at bounding box center [37, 145] width 11 height 15
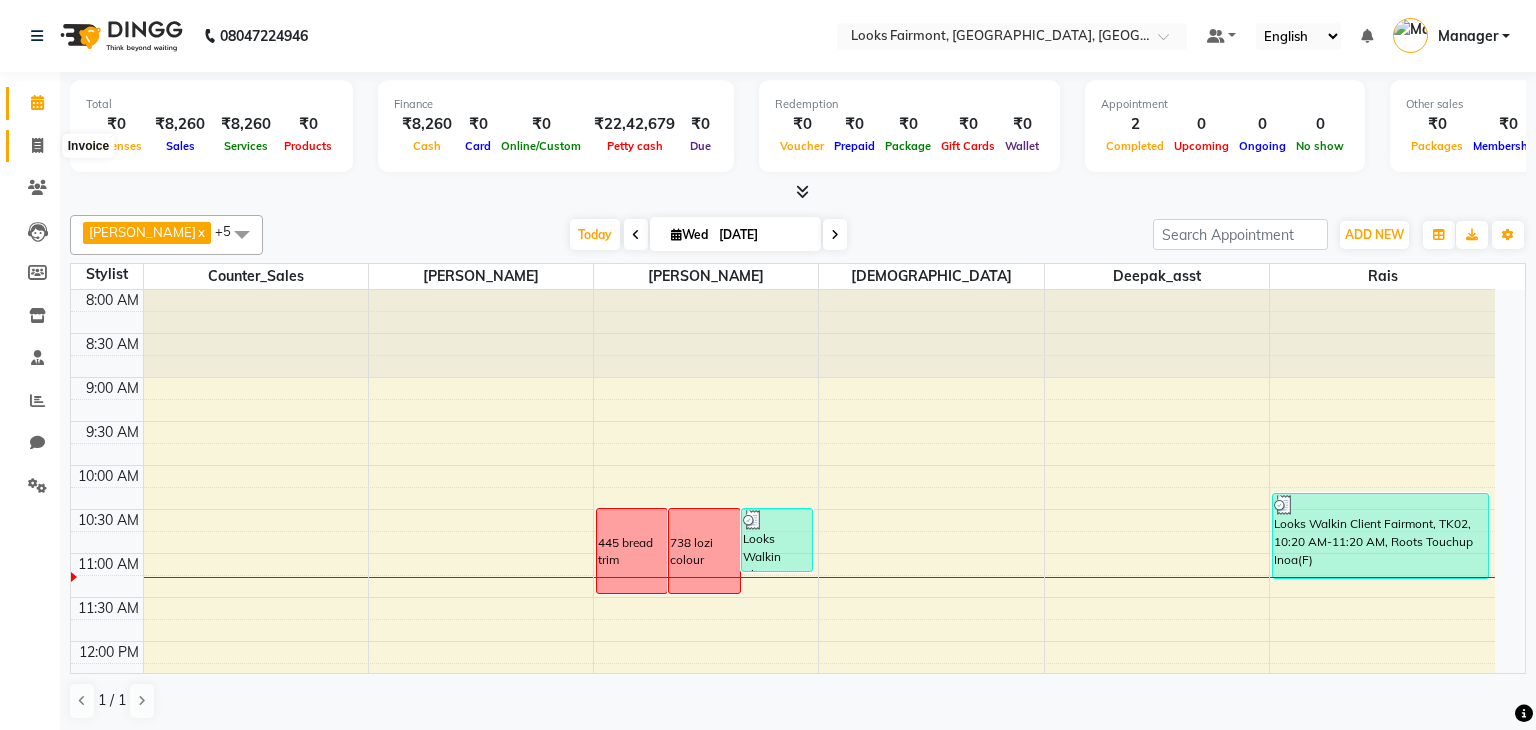
select select "8139"
select select "service"
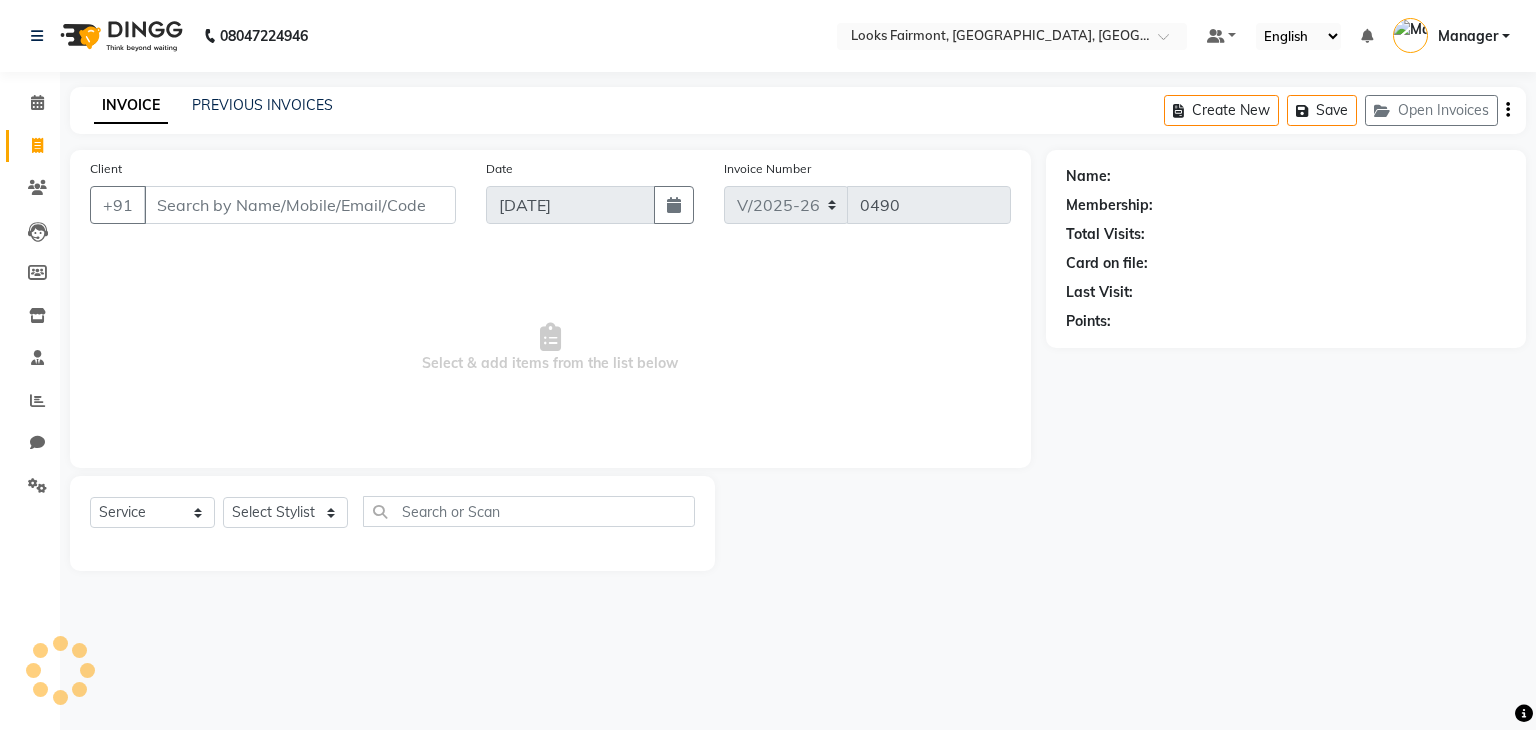
click at [208, 206] on input "Client" at bounding box center [300, 205] width 312 height 38
click at [1445, 97] on button "Open Invoices" at bounding box center [1431, 110] width 133 height 31
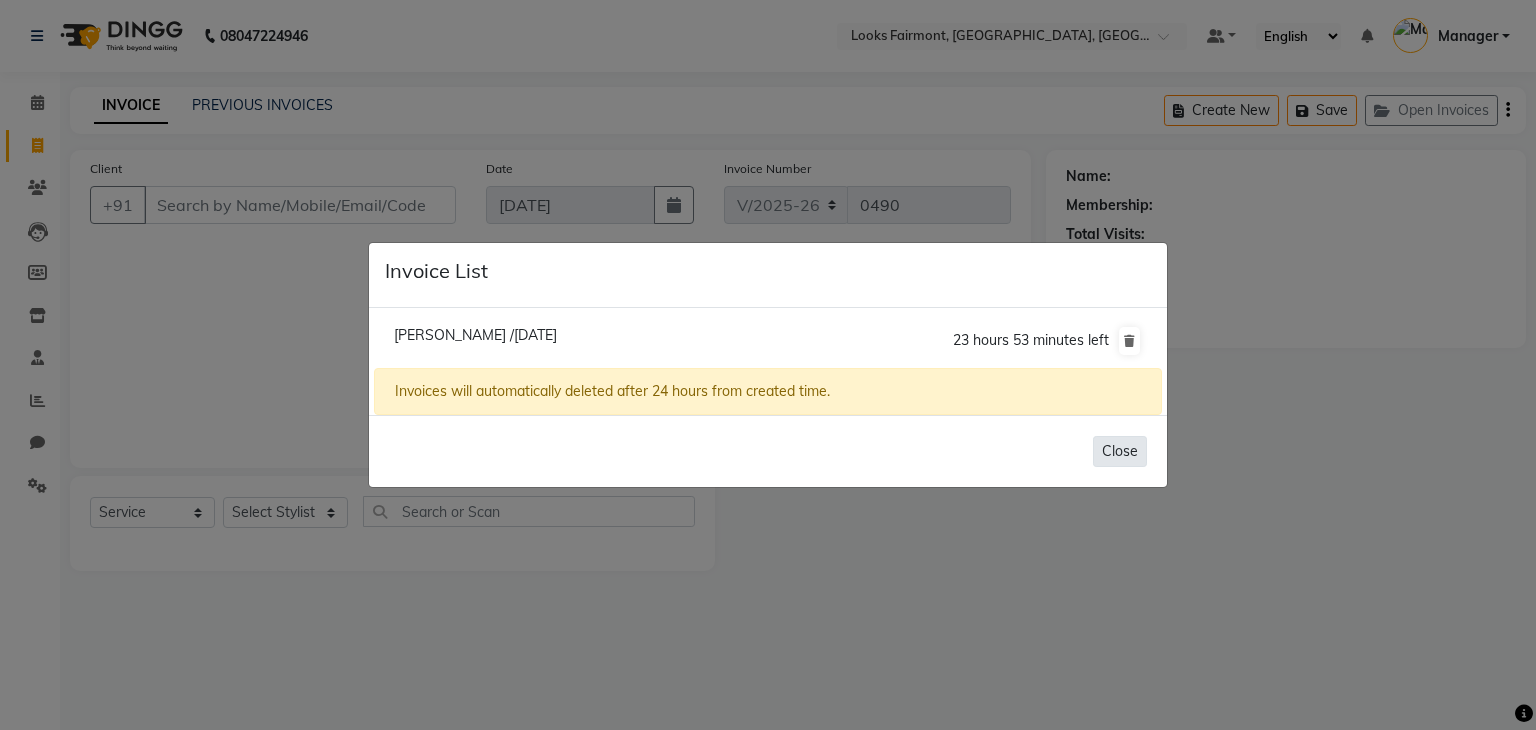
click at [1120, 453] on button "Close" at bounding box center [1120, 451] width 54 height 31
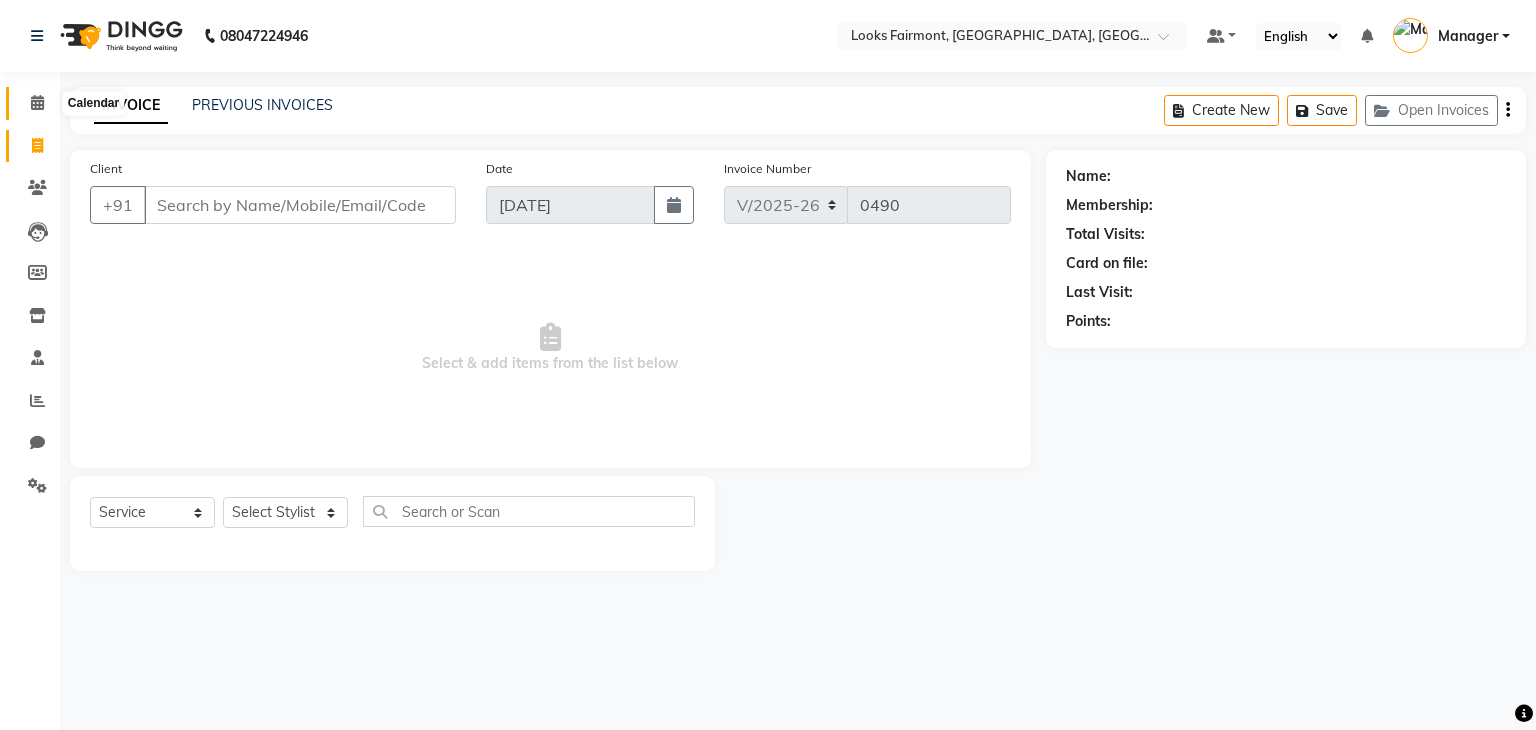
drag, startPoint x: 28, startPoint y: 97, endPoint x: 50, endPoint y: 92, distance: 22.6
click at [29, 97] on span at bounding box center [37, 103] width 35 height 23
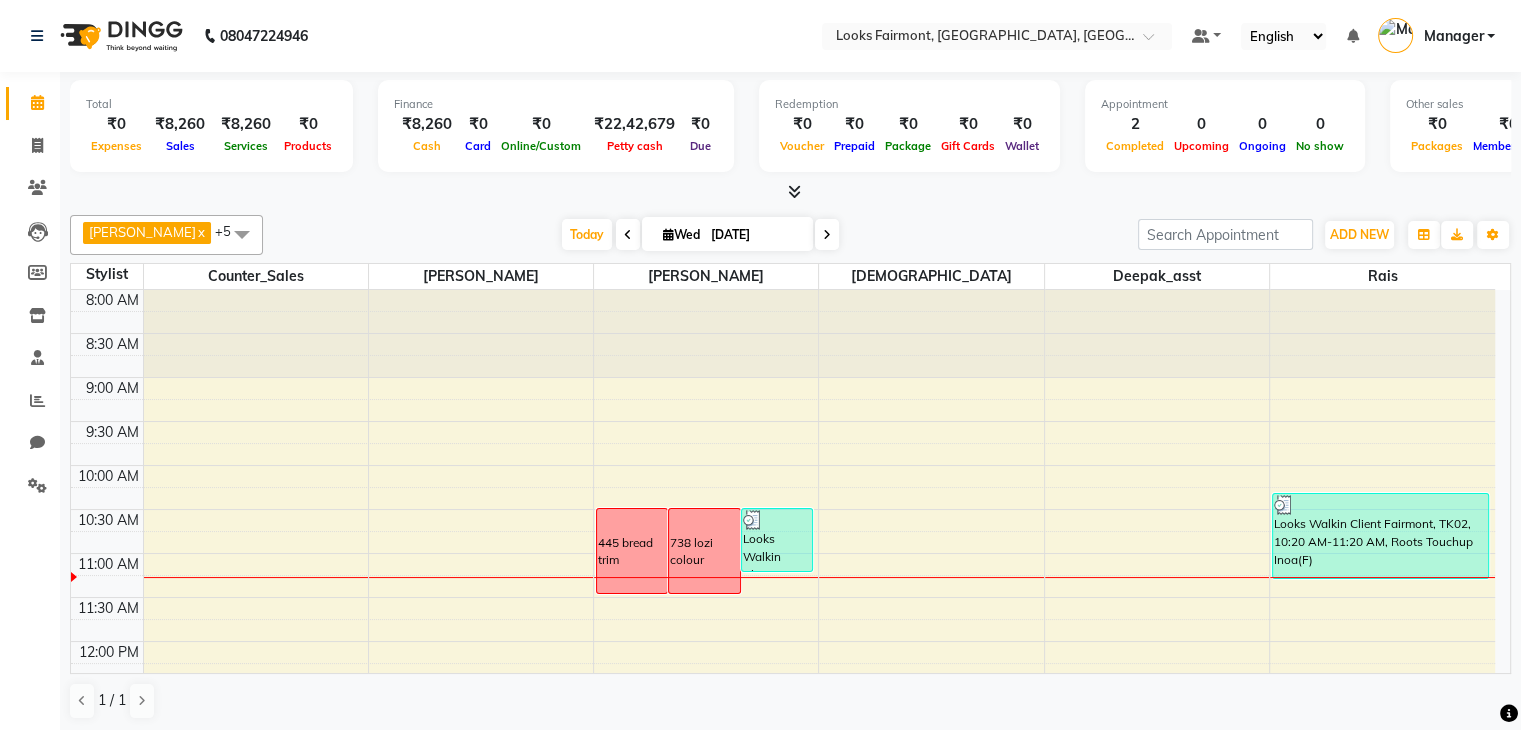
click at [901, 189] on div at bounding box center [790, 192] width 1441 height 21
